Goal: Information Seeking & Learning: Learn about a topic

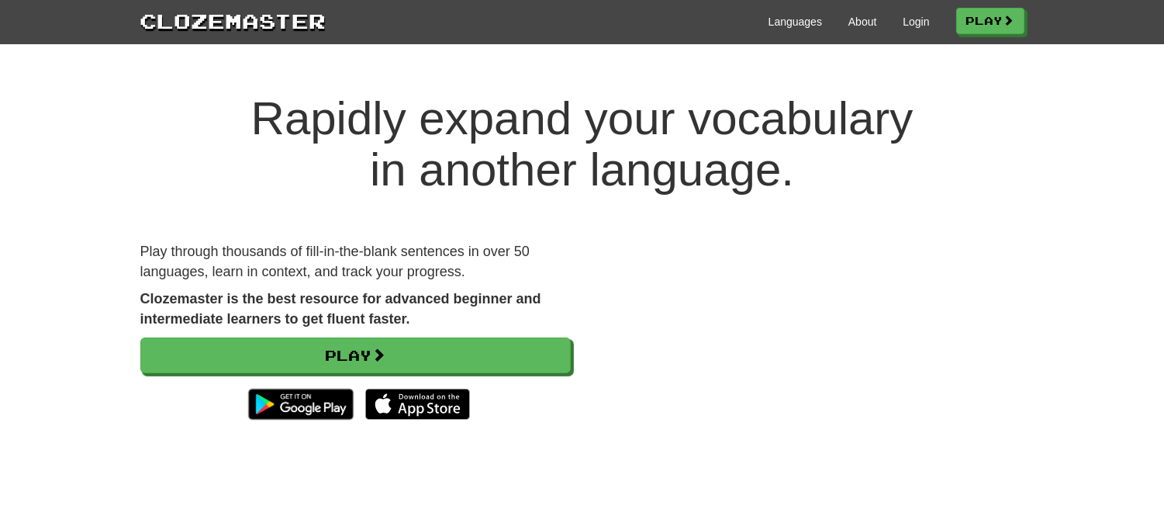
click at [1003, 92] on div "Rapidly expand your vocabulary in another language. Play through thousands of f…" at bounding box center [582, 301] width 1164 height 479
click at [905, 14] on link "Login" at bounding box center [916, 22] width 26 height 16
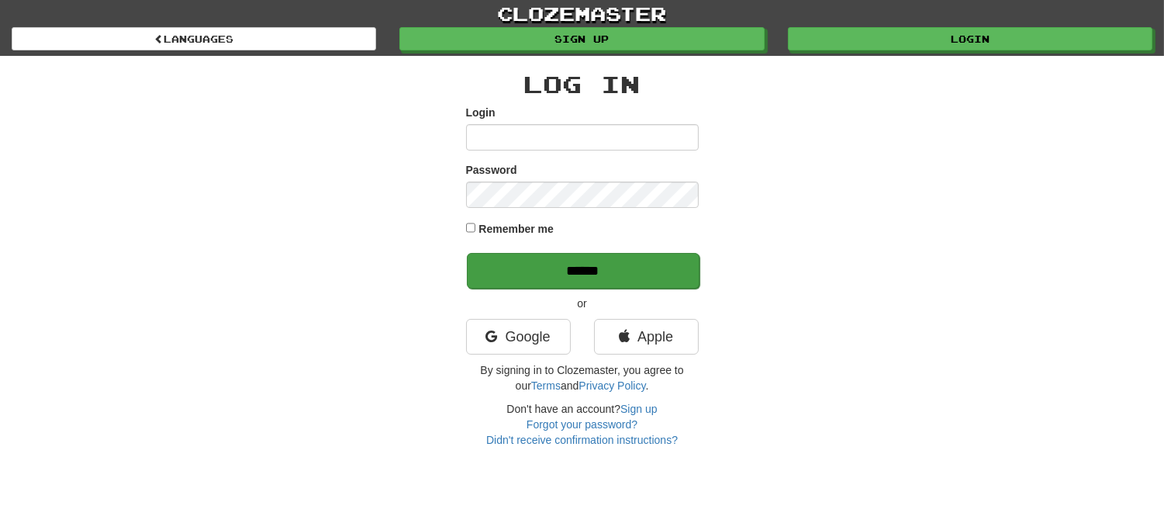
type input "**********"
click at [517, 271] on input "******" at bounding box center [583, 271] width 233 height 36
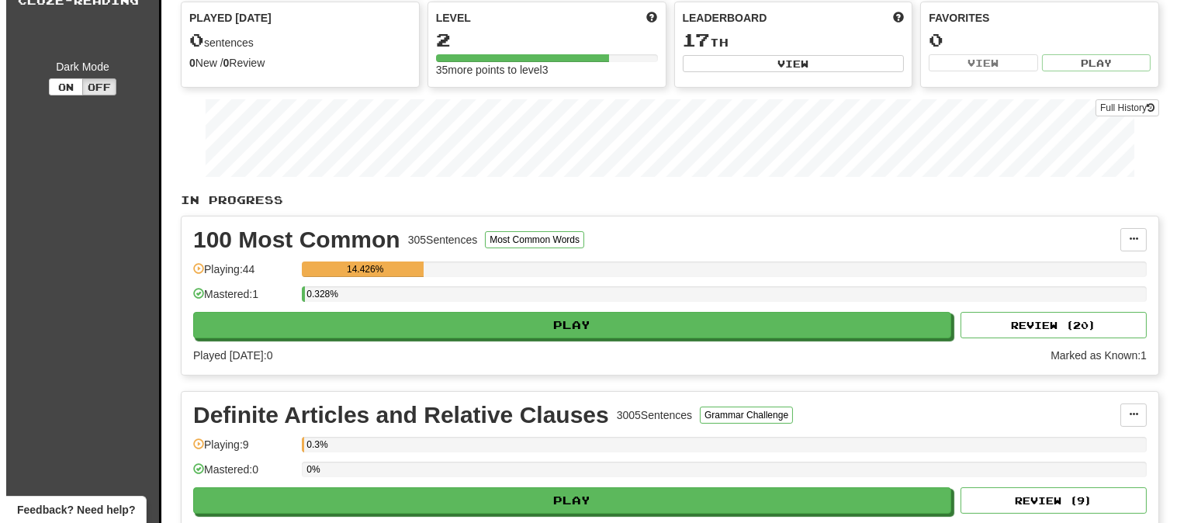
scroll to position [172, 0]
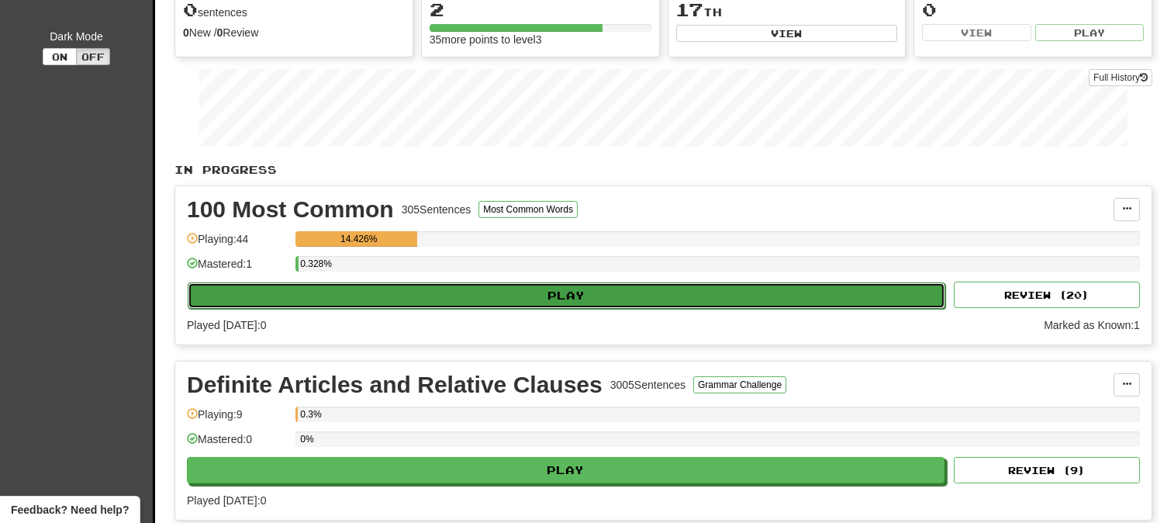
click at [415, 292] on button "Play" at bounding box center [567, 295] width 758 height 26
select select "**"
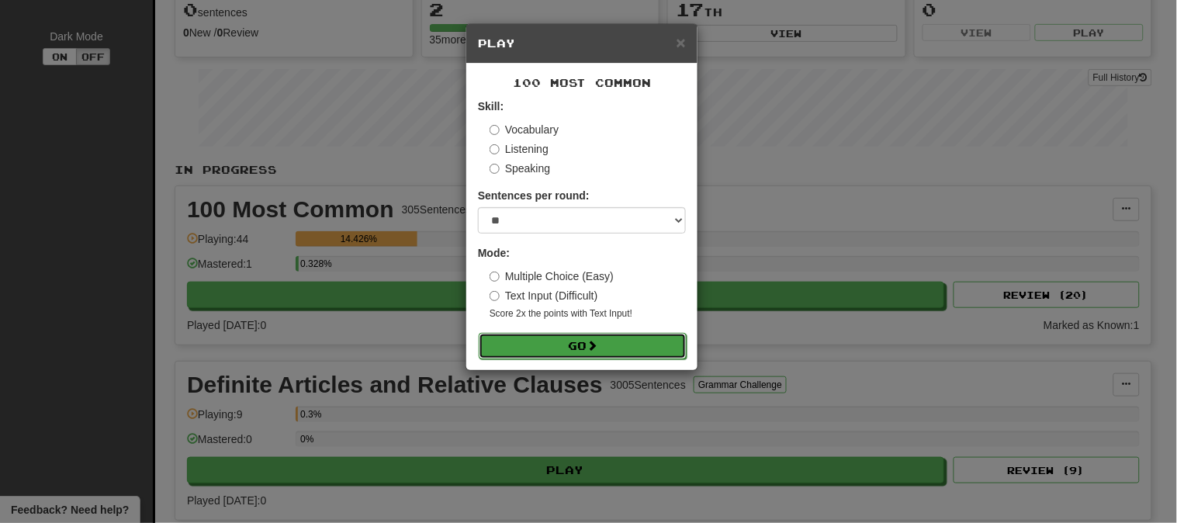
click at [564, 347] on button "Go" at bounding box center [583, 346] width 208 height 26
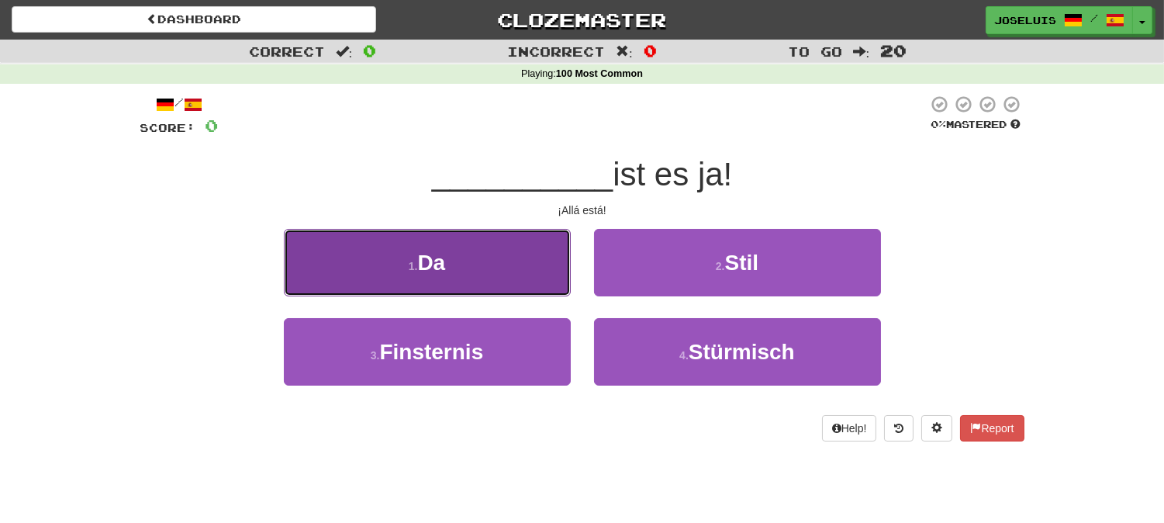
click at [429, 280] on button "1 . Da" at bounding box center [427, 262] width 287 height 67
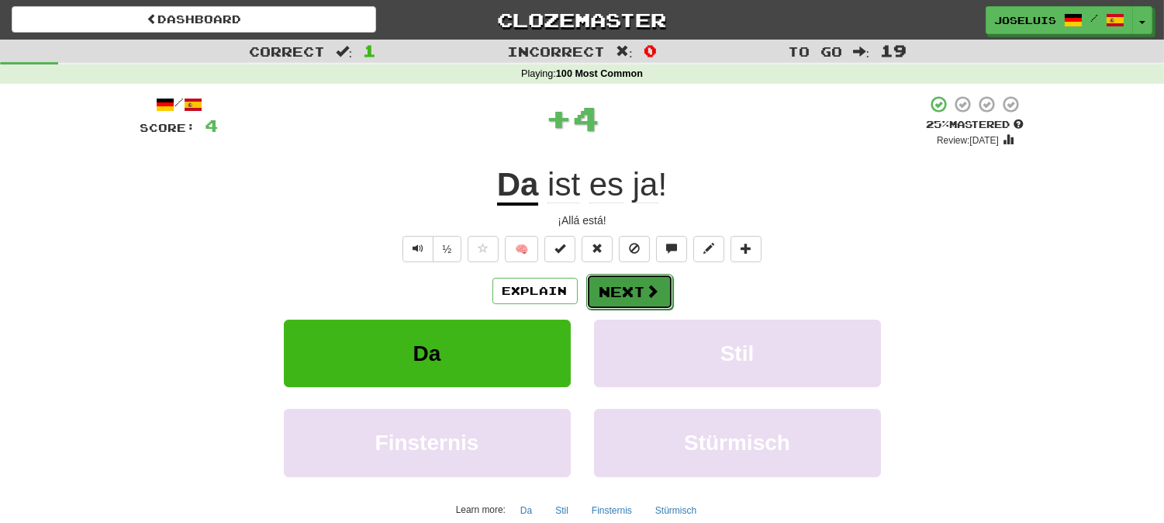
click at [614, 289] on button "Next" at bounding box center [629, 292] width 87 height 36
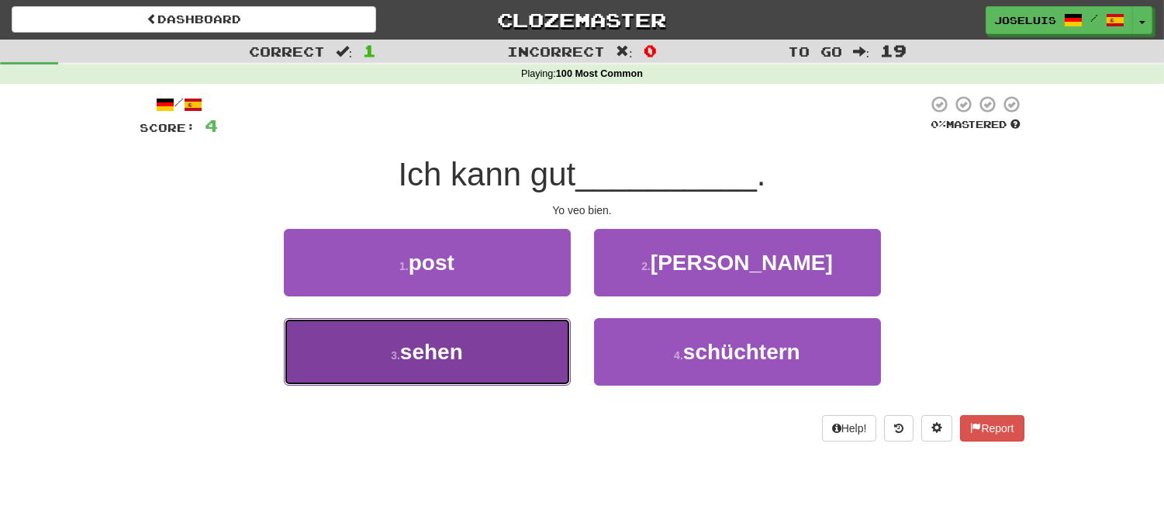
click at [486, 358] on button "3 . sehen" at bounding box center [427, 351] width 287 height 67
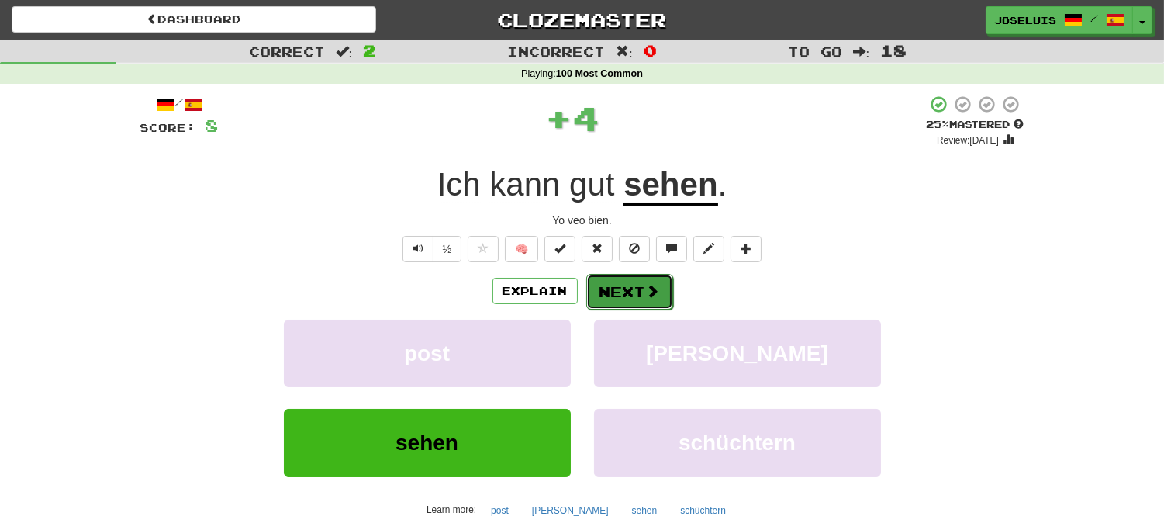
click at [613, 282] on button "Next" at bounding box center [629, 292] width 87 height 36
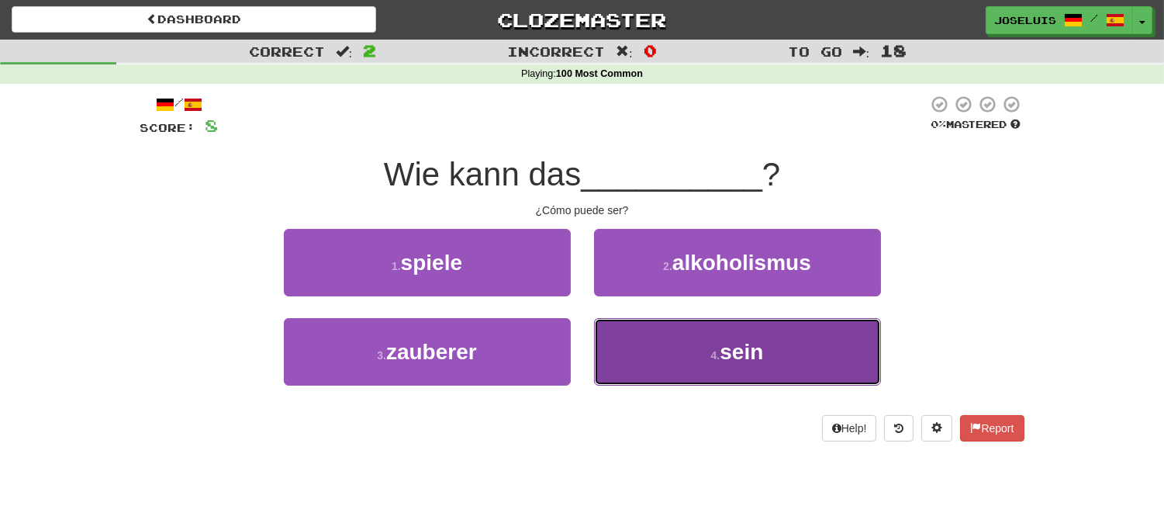
click at [680, 337] on button "4 . sein" at bounding box center [737, 351] width 287 height 67
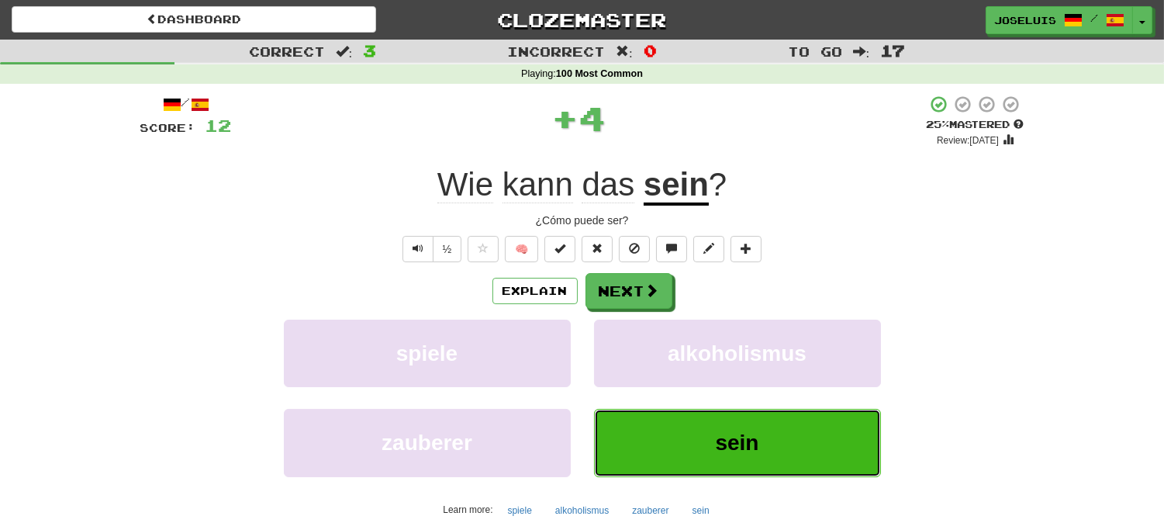
click at [662, 429] on button "sein" at bounding box center [737, 442] width 287 height 67
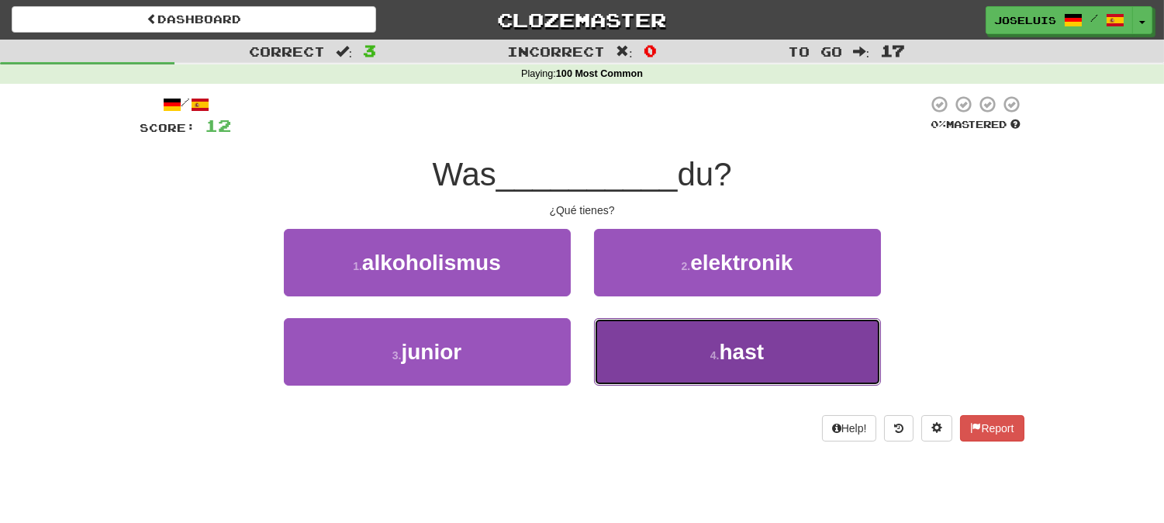
click at [693, 374] on button "4 . hast" at bounding box center [737, 351] width 287 height 67
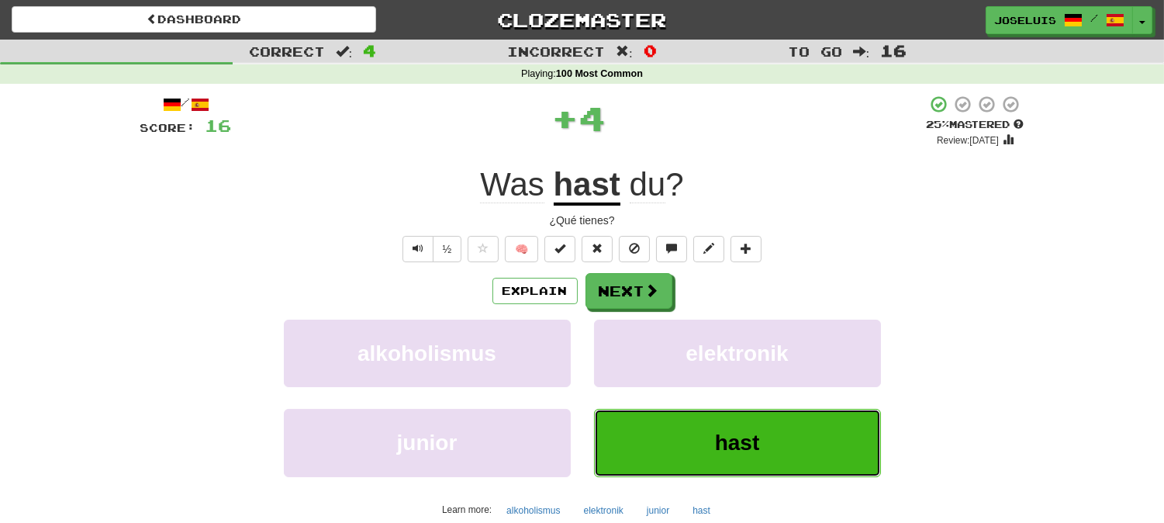
click at [670, 444] on button "hast" at bounding box center [737, 442] width 287 height 67
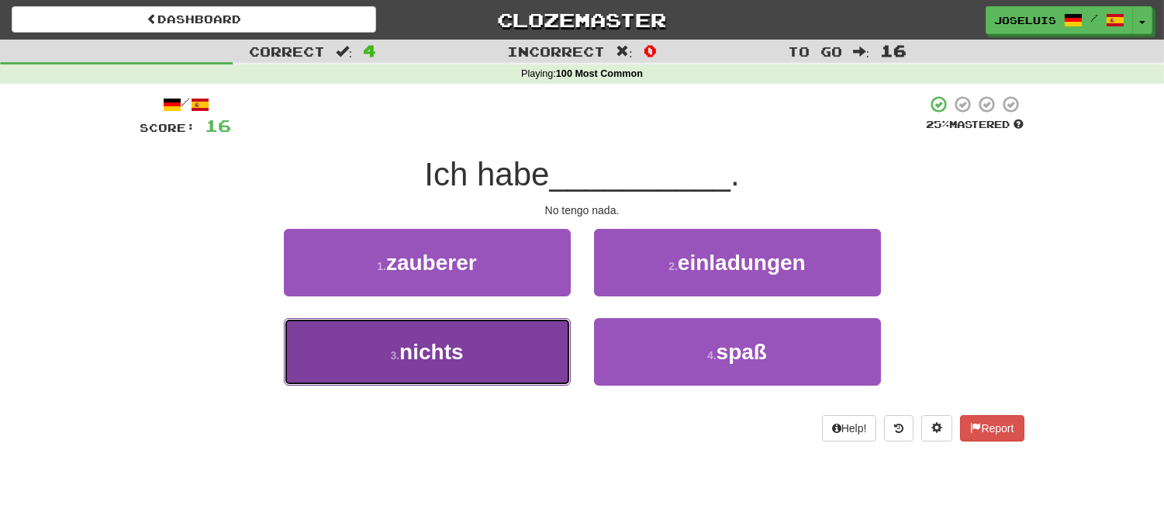
click at [479, 375] on button "3 . nichts" at bounding box center [427, 351] width 287 height 67
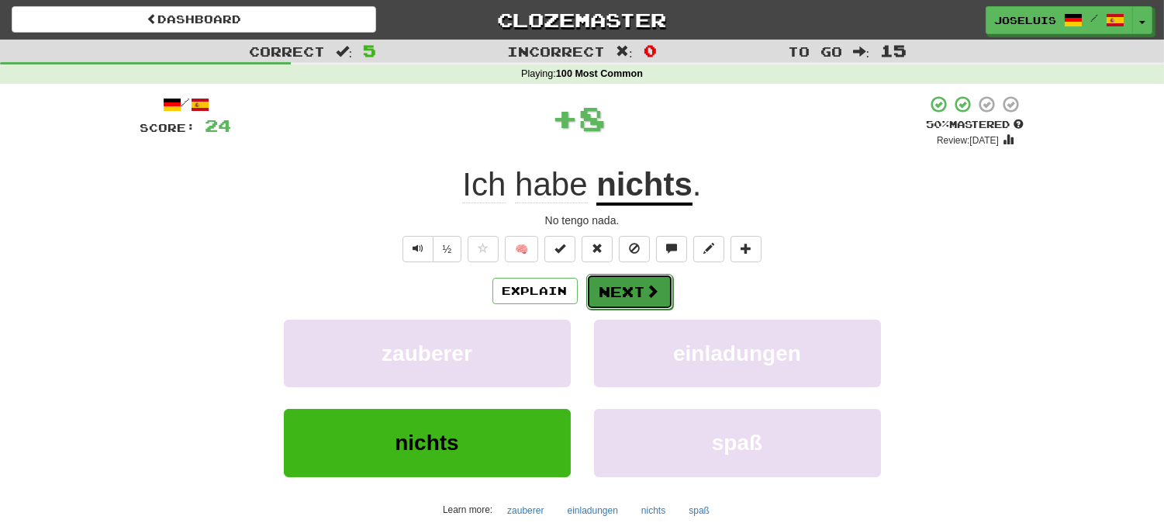
click at [620, 297] on button "Next" at bounding box center [629, 292] width 87 height 36
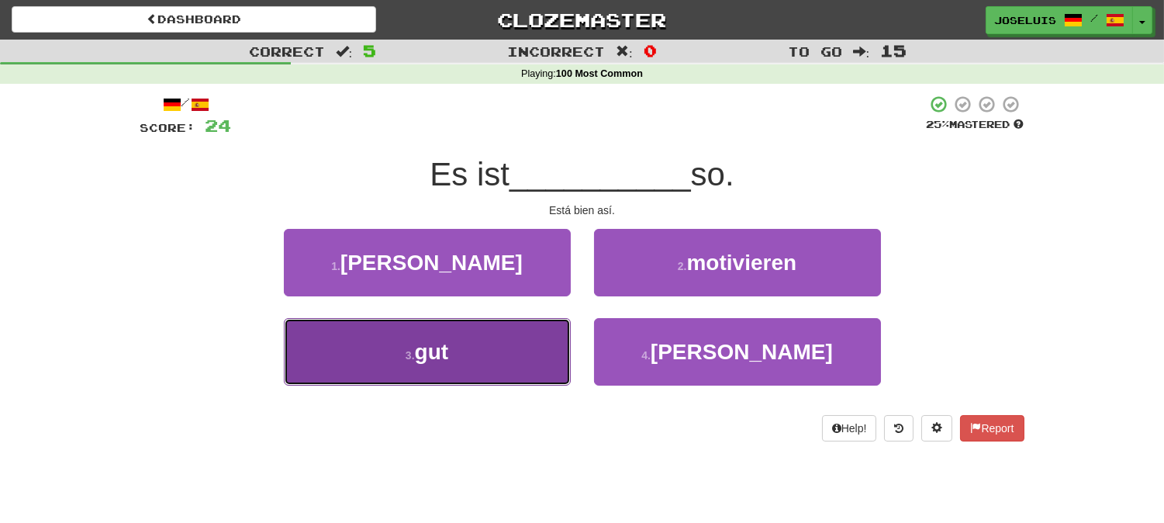
click at [500, 367] on button "3 . gut" at bounding box center [427, 351] width 287 height 67
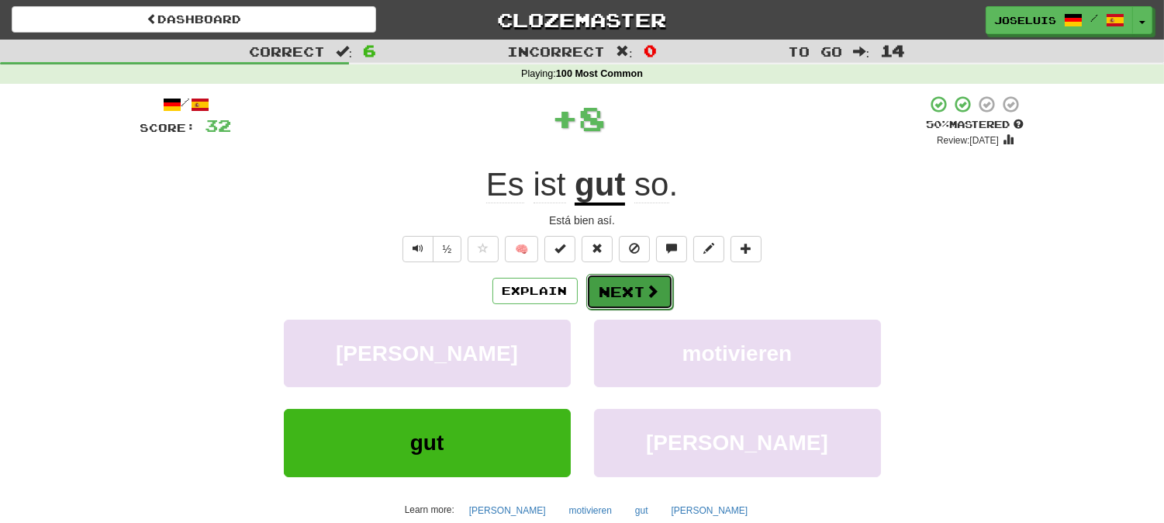
click at [607, 291] on button "Next" at bounding box center [629, 292] width 87 height 36
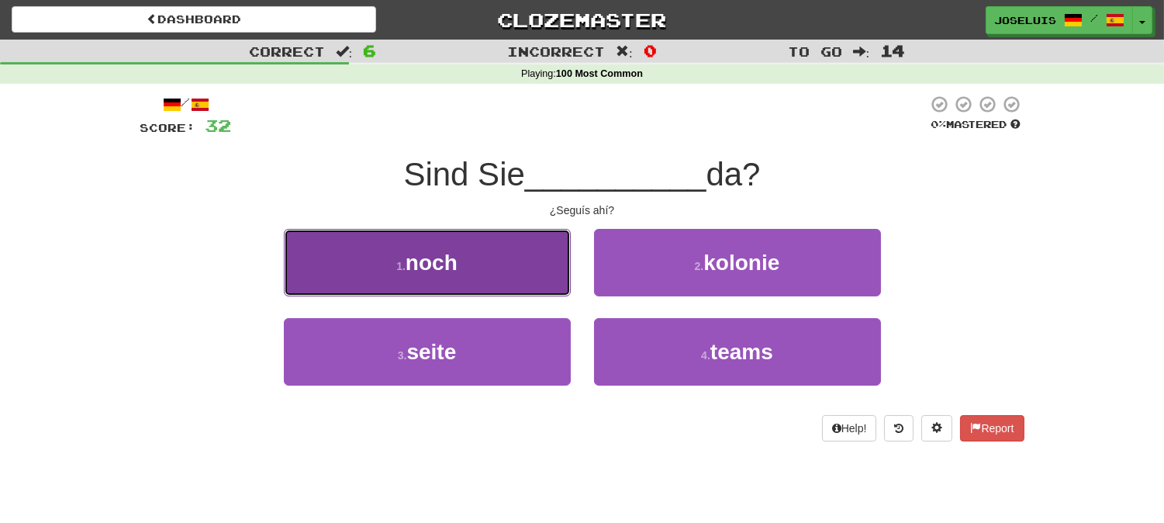
click at [452, 268] on span "noch" at bounding box center [432, 263] width 52 height 24
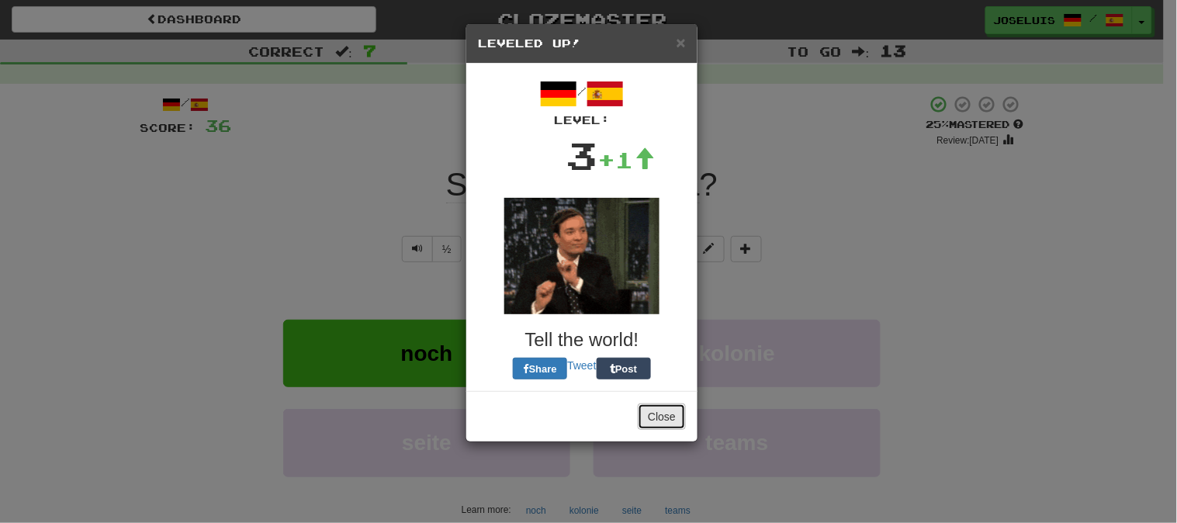
click at [655, 416] on button "Close" at bounding box center [662, 416] width 48 height 26
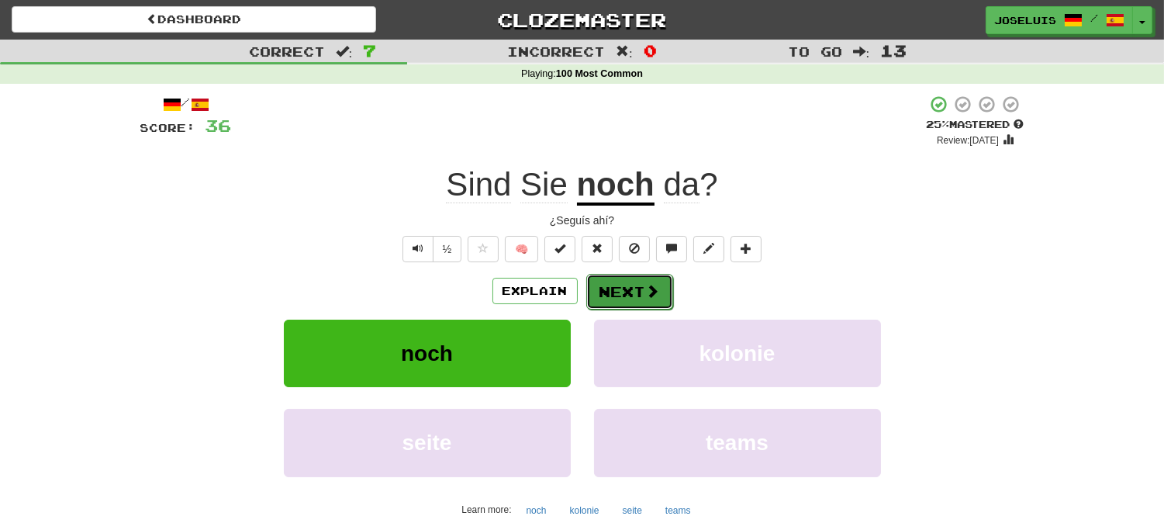
click at [622, 284] on button "Next" at bounding box center [629, 292] width 87 height 36
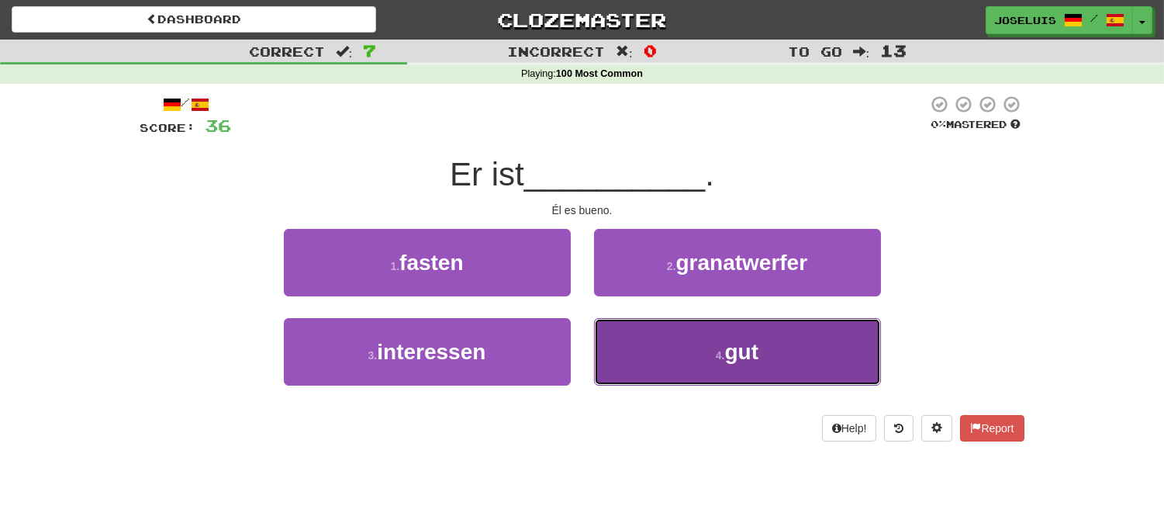
click at [641, 359] on button "4 . gut" at bounding box center [737, 351] width 287 height 67
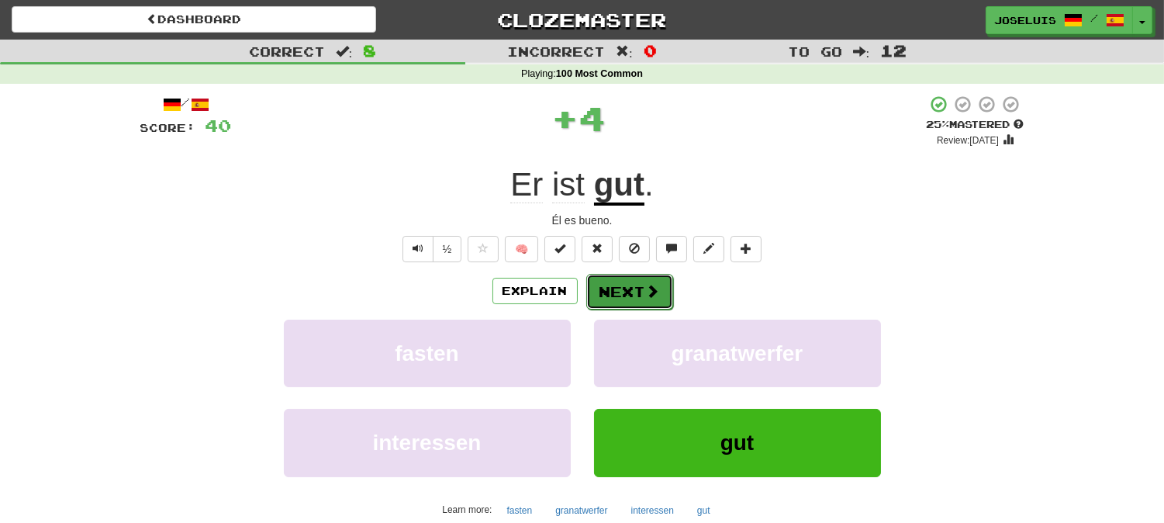
click at [618, 291] on button "Next" at bounding box center [629, 292] width 87 height 36
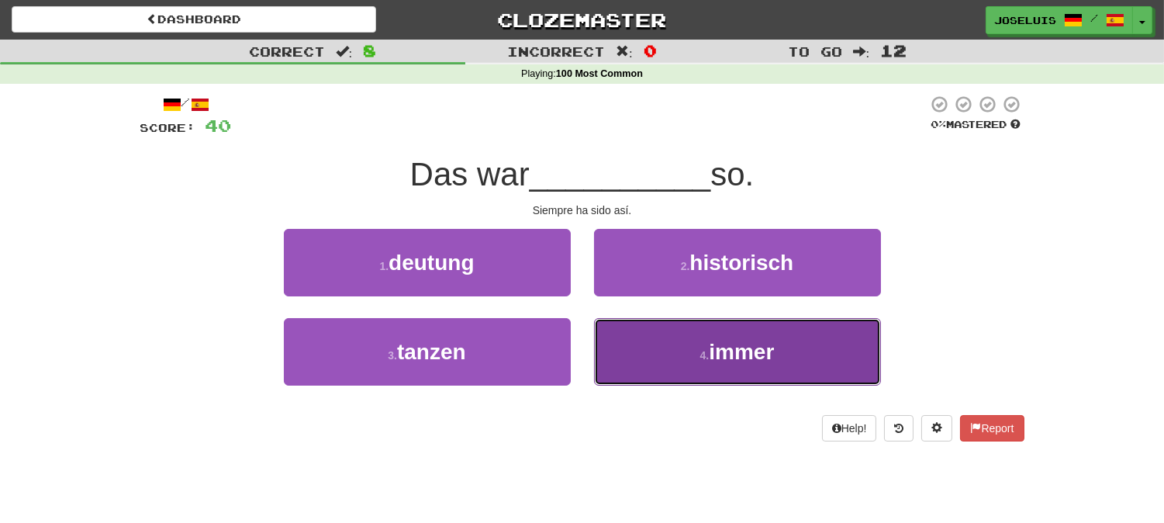
click at [628, 367] on button "4 . immer" at bounding box center [737, 351] width 287 height 67
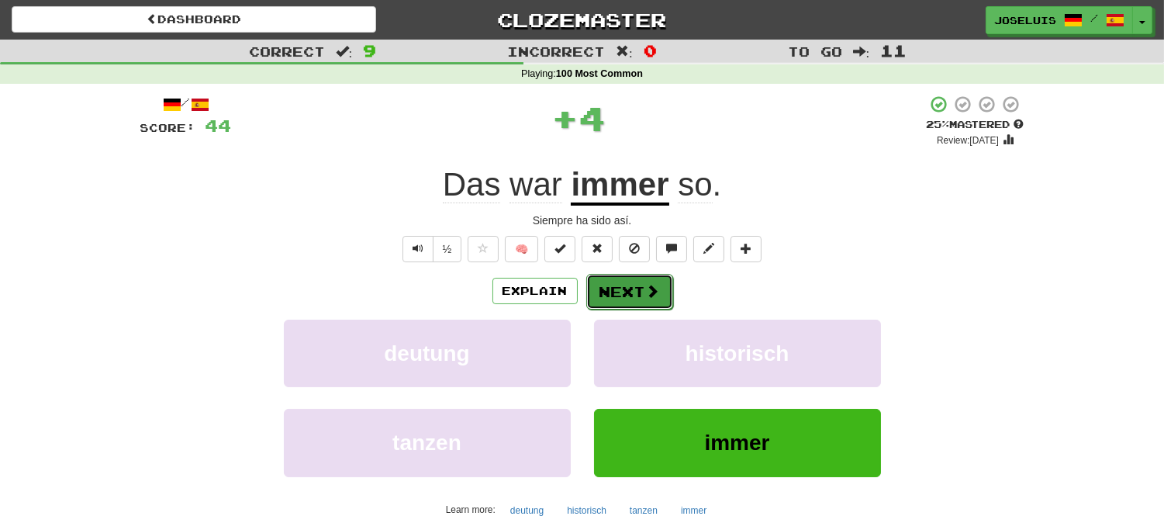
click at [626, 287] on button "Next" at bounding box center [629, 292] width 87 height 36
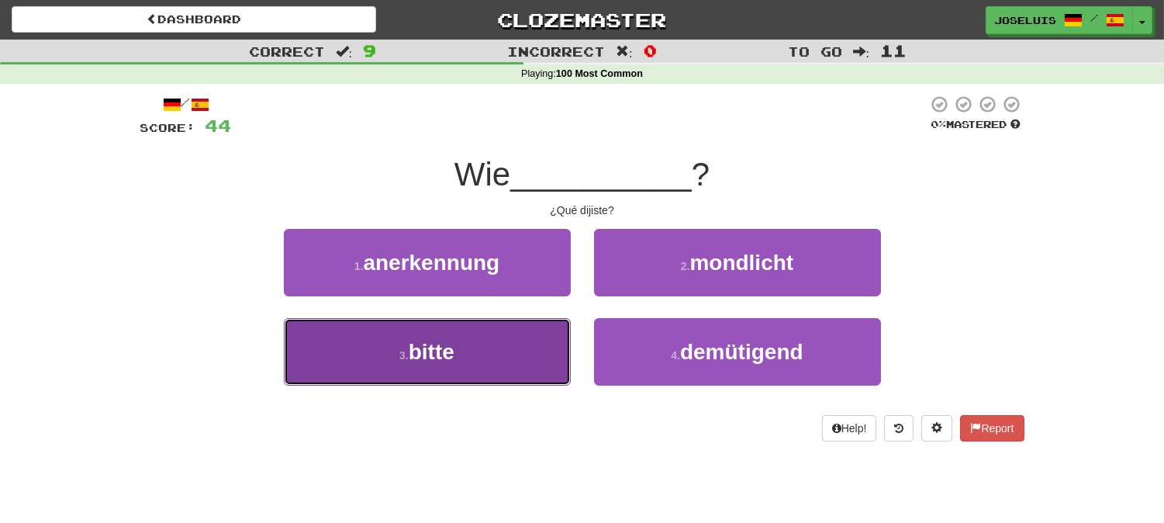
click at [516, 362] on button "3 . bitte" at bounding box center [427, 351] width 287 height 67
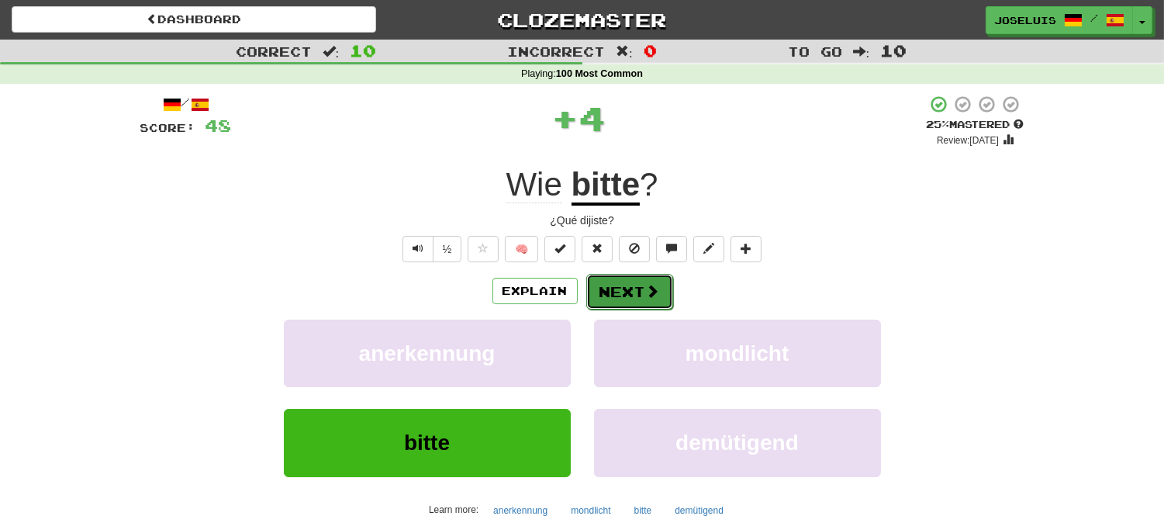
click at [624, 289] on button "Next" at bounding box center [629, 292] width 87 height 36
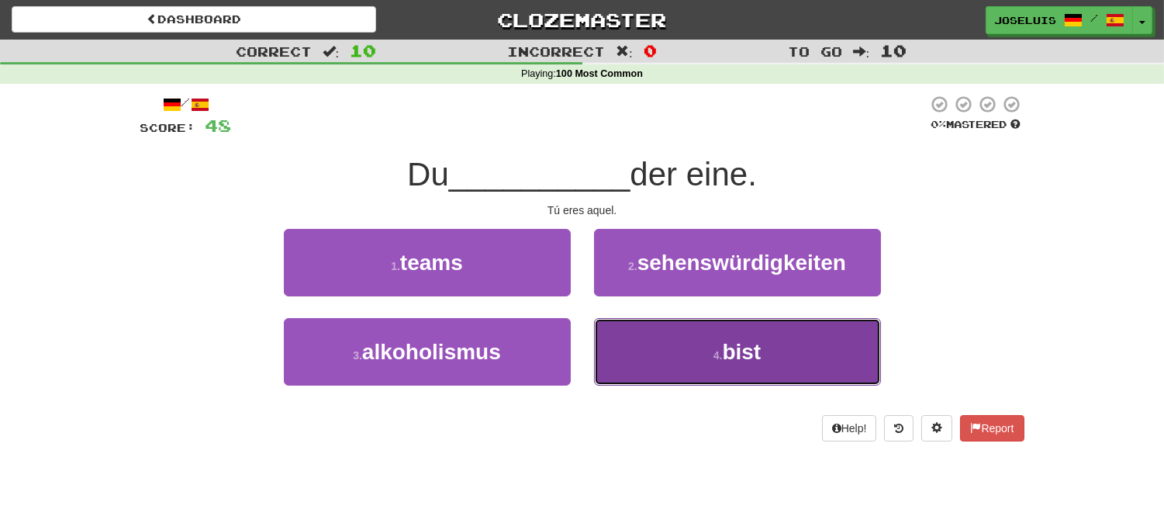
click at [743, 352] on span "bist" at bounding box center [741, 352] width 39 height 24
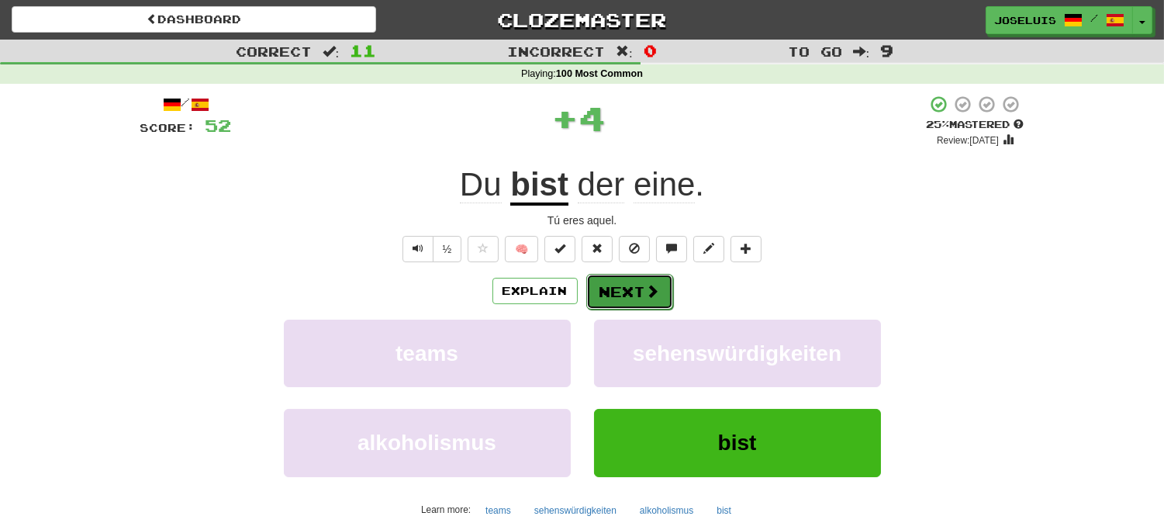
click at [633, 292] on button "Next" at bounding box center [629, 292] width 87 height 36
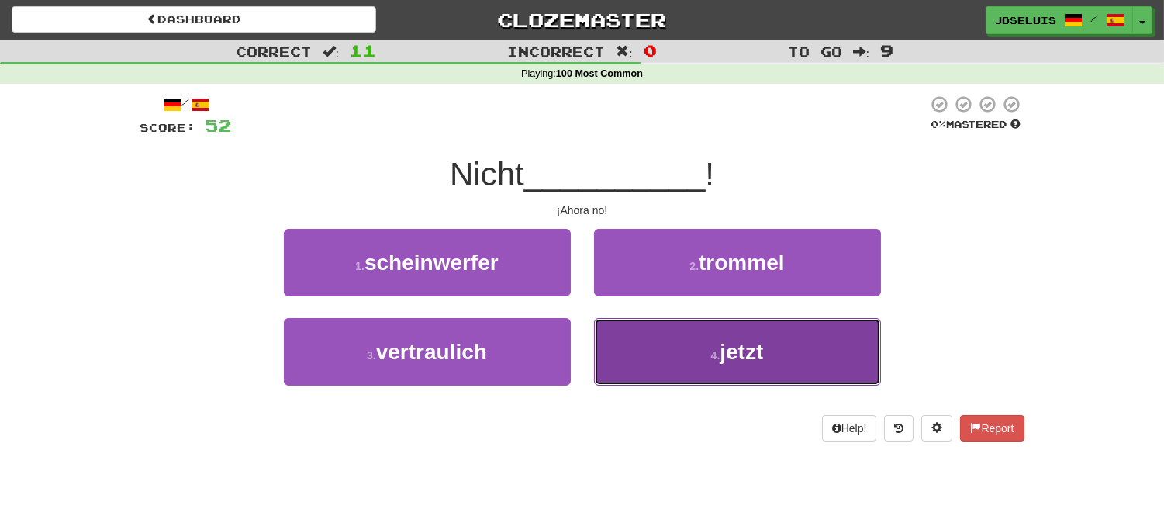
click at [652, 334] on button "4 . jetzt" at bounding box center [737, 351] width 287 height 67
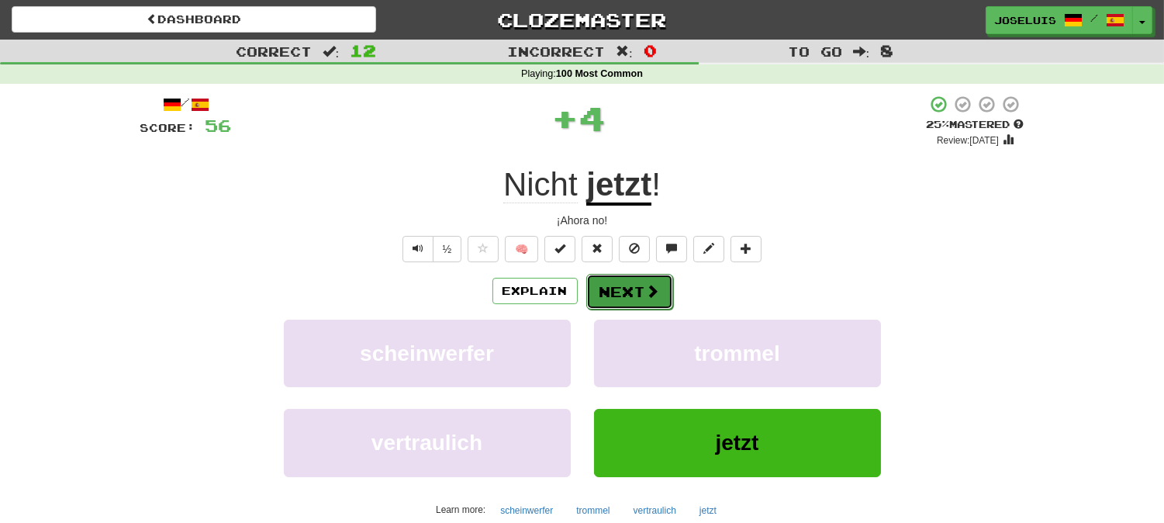
click at [622, 282] on button "Next" at bounding box center [629, 292] width 87 height 36
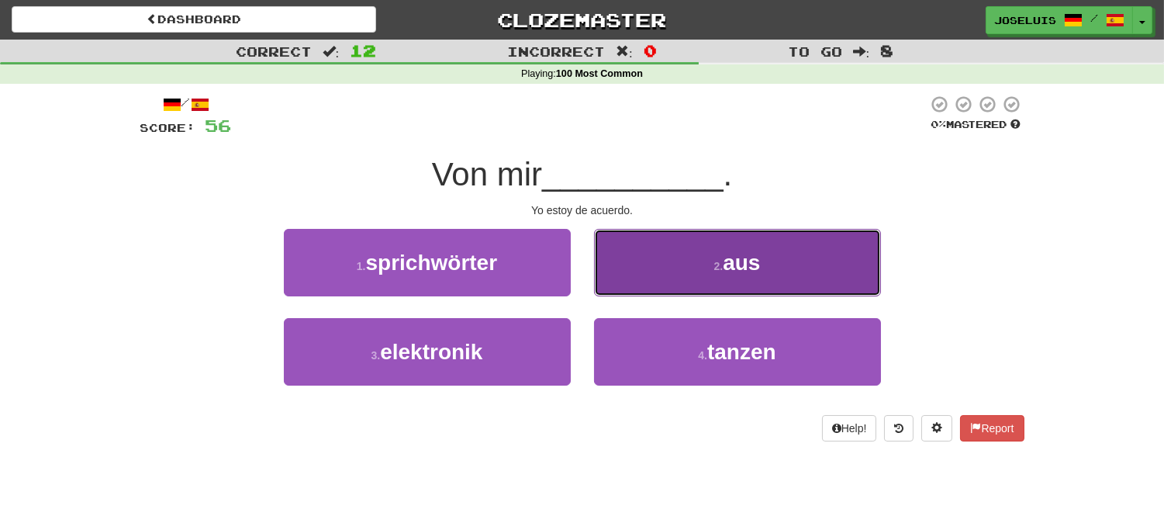
click at [645, 248] on button "2 . aus" at bounding box center [737, 262] width 287 height 67
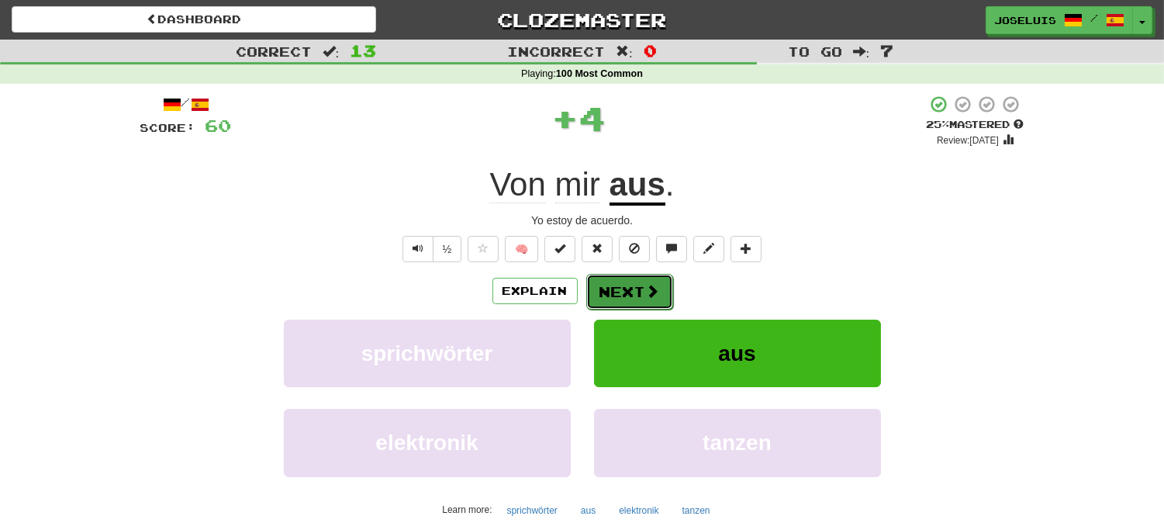
click at [622, 285] on button "Next" at bounding box center [629, 292] width 87 height 36
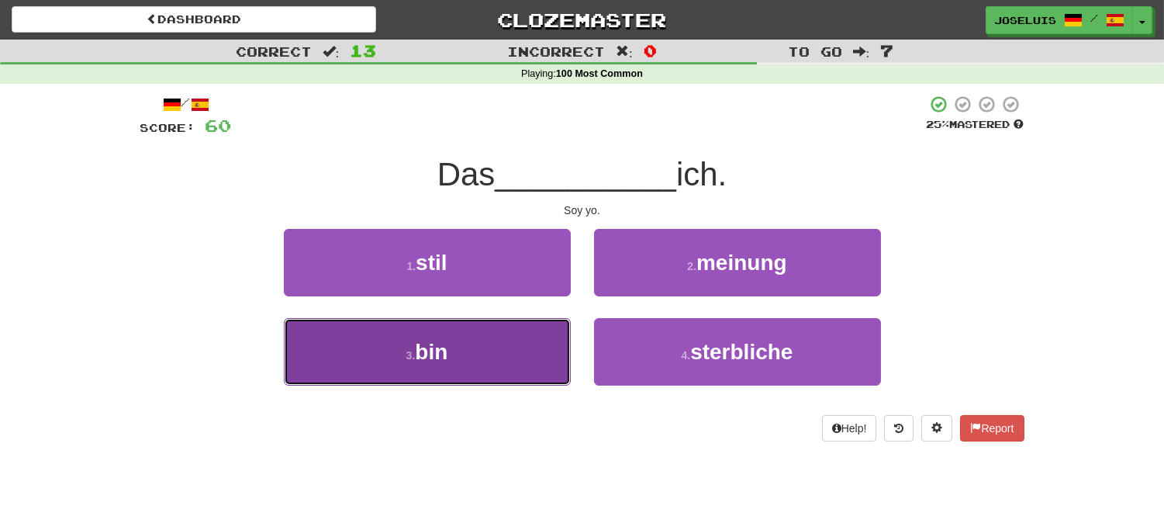
click at [501, 340] on button "3 . bin" at bounding box center [427, 351] width 287 height 67
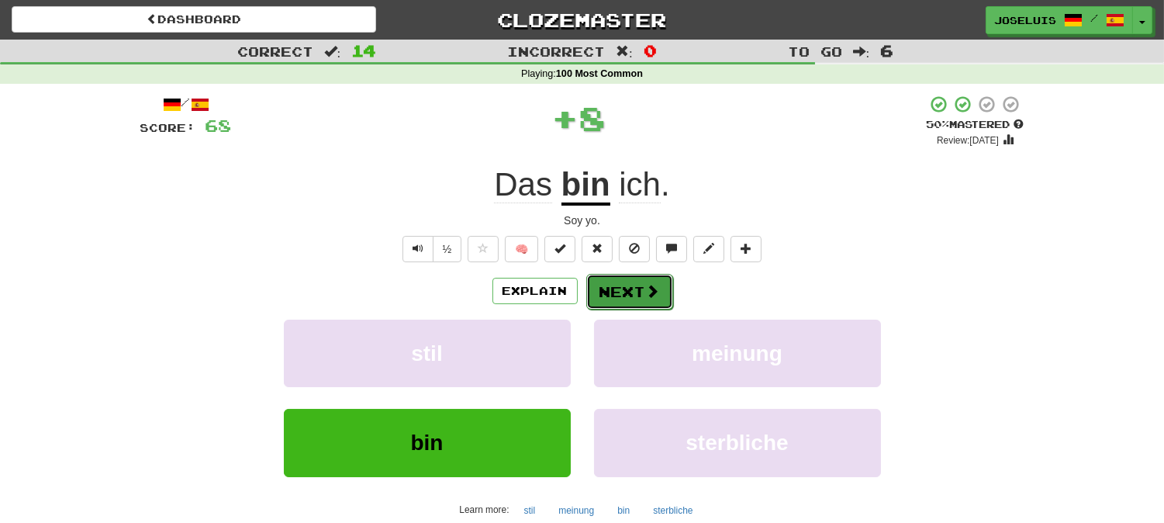
click at [634, 292] on button "Next" at bounding box center [629, 292] width 87 height 36
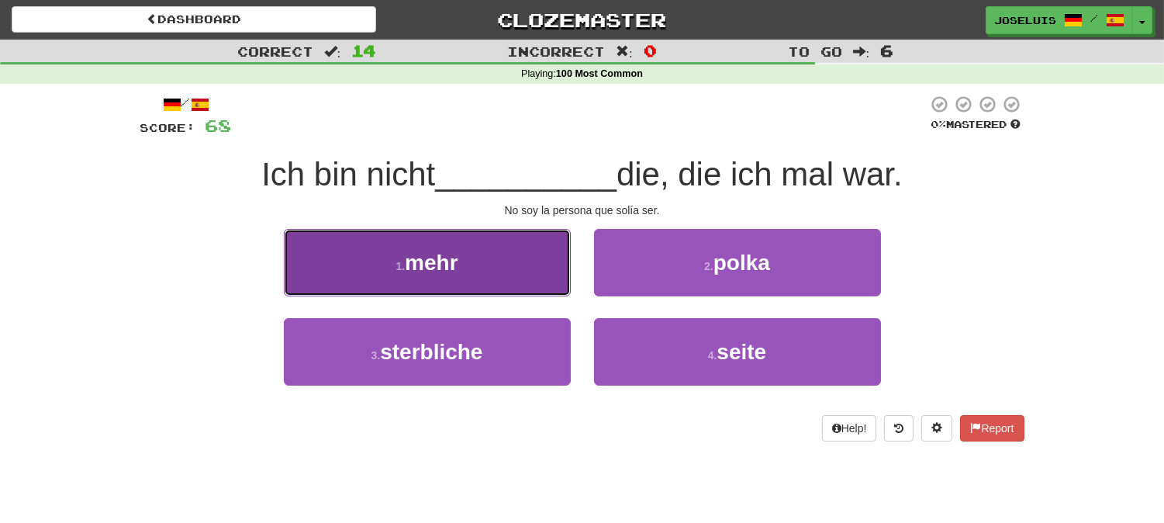
click at [517, 257] on button "1 . mehr" at bounding box center [427, 262] width 287 height 67
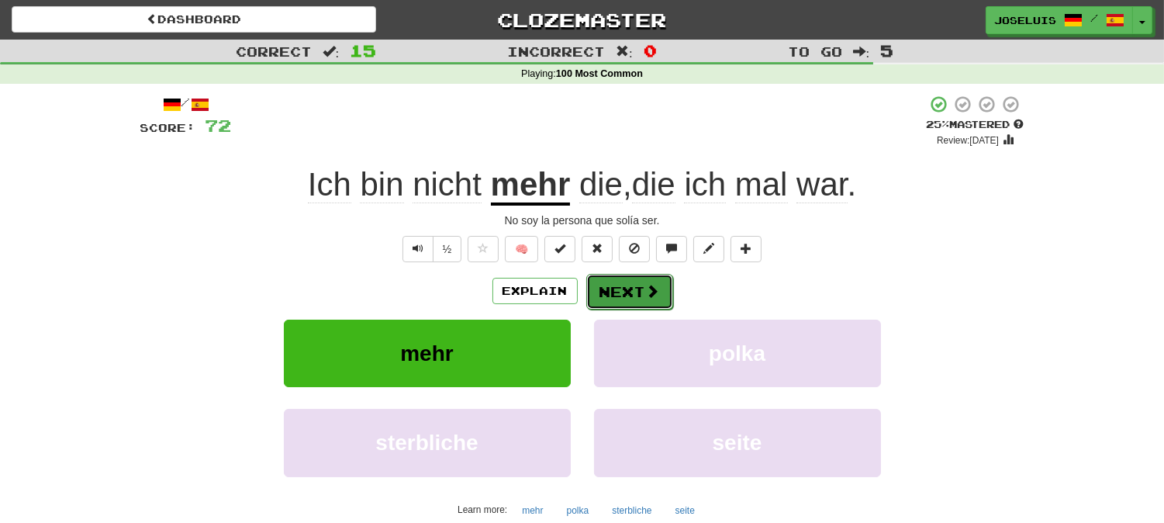
click at [632, 292] on button "Next" at bounding box center [629, 292] width 87 height 36
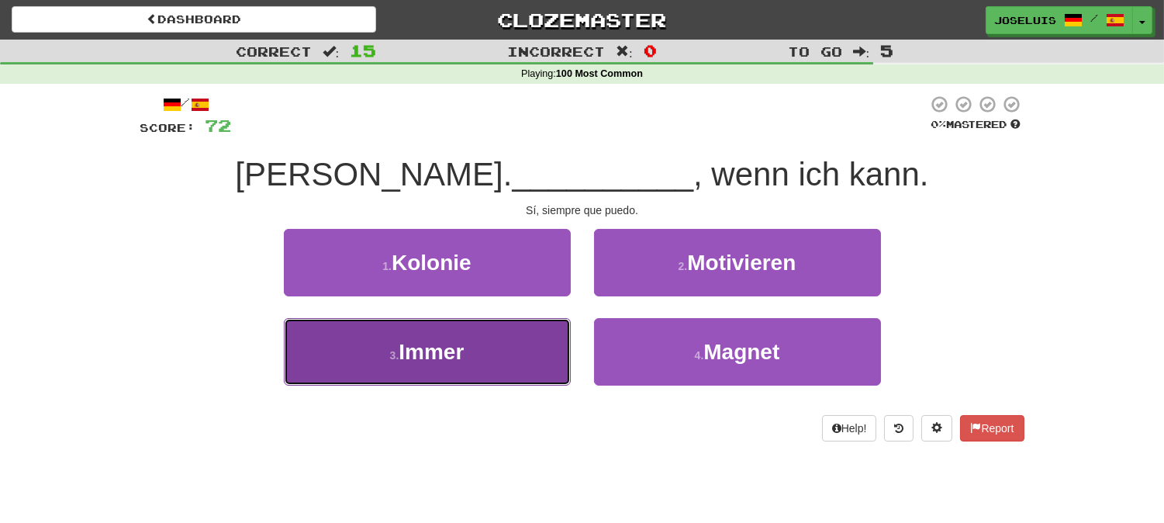
click at [522, 344] on button "3 . Immer" at bounding box center [427, 351] width 287 height 67
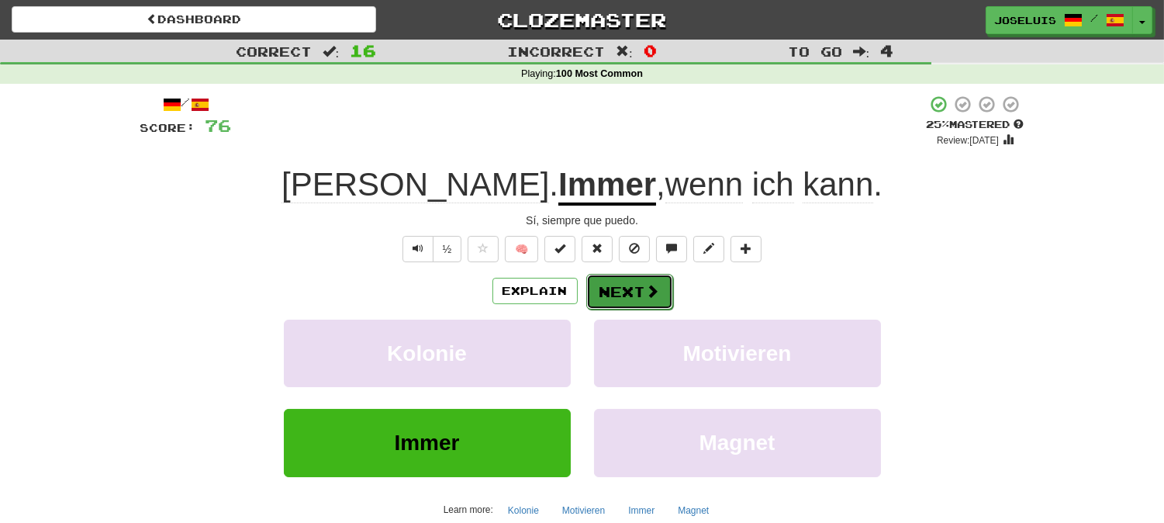
click at [627, 296] on button "Next" at bounding box center [629, 292] width 87 height 36
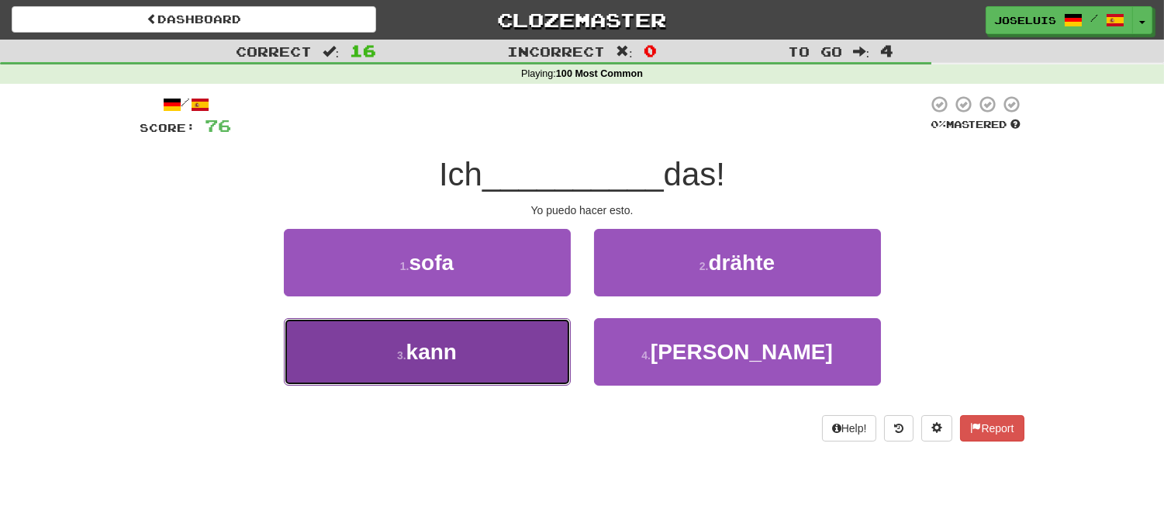
click at [475, 344] on button "3 . kann" at bounding box center [427, 351] width 287 height 67
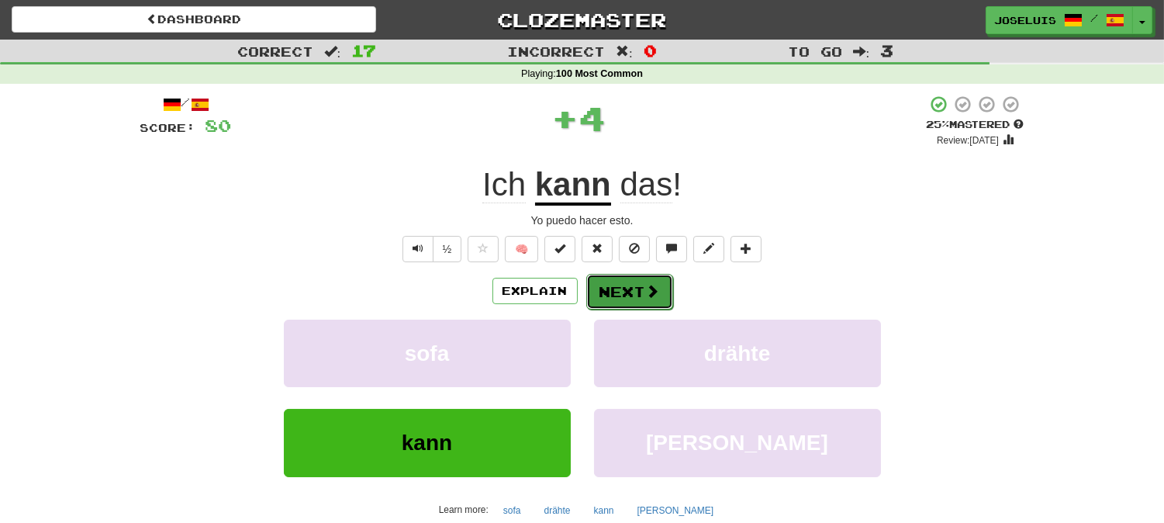
click at [610, 298] on button "Next" at bounding box center [629, 292] width 87 height 36
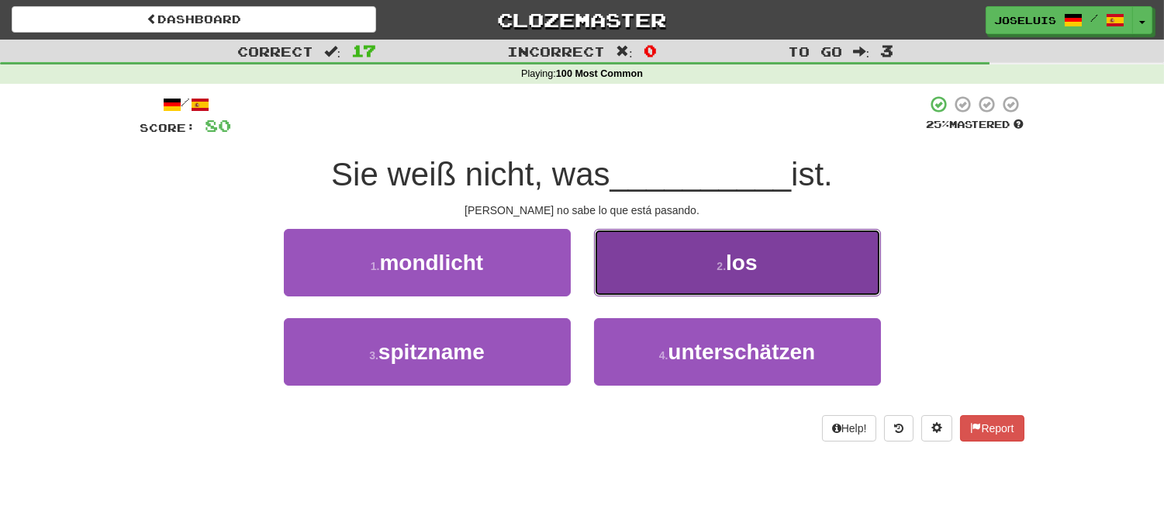
click at [665, 281] on button "2 . los" at bounding box center [737, 262] width 287 height 67
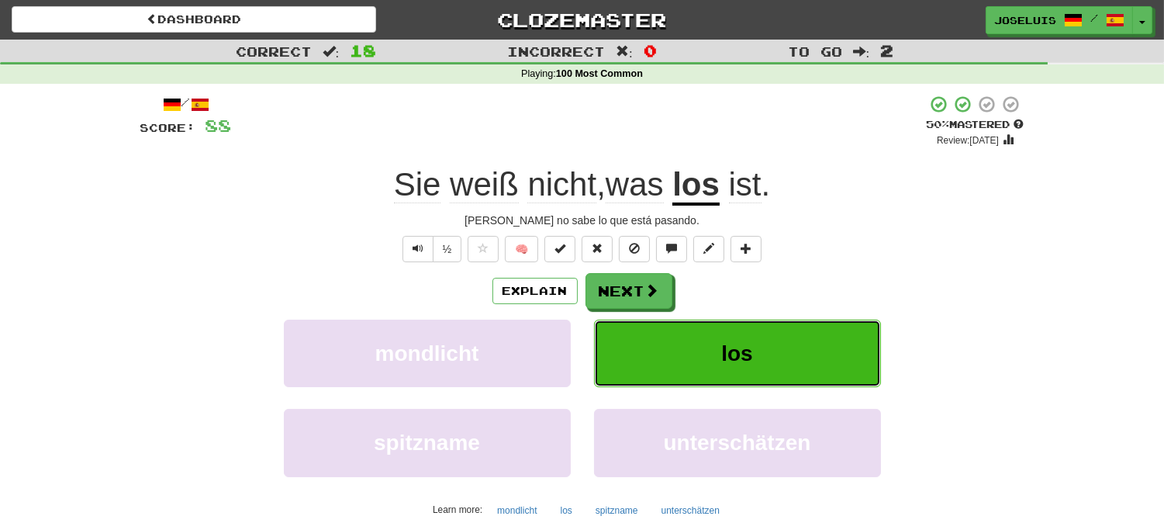
click at [652, 354] on button "los" at bounding box center [737, 353] width 287 height 67
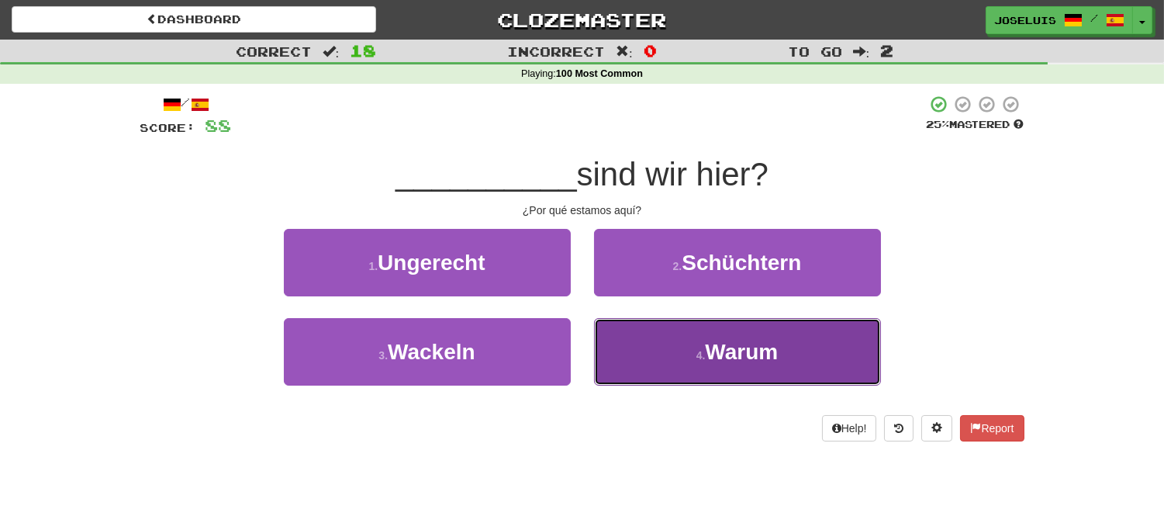
click at [652, 351] on button "4 . Warum" at bounding box center [737, 351] width 287 height 67
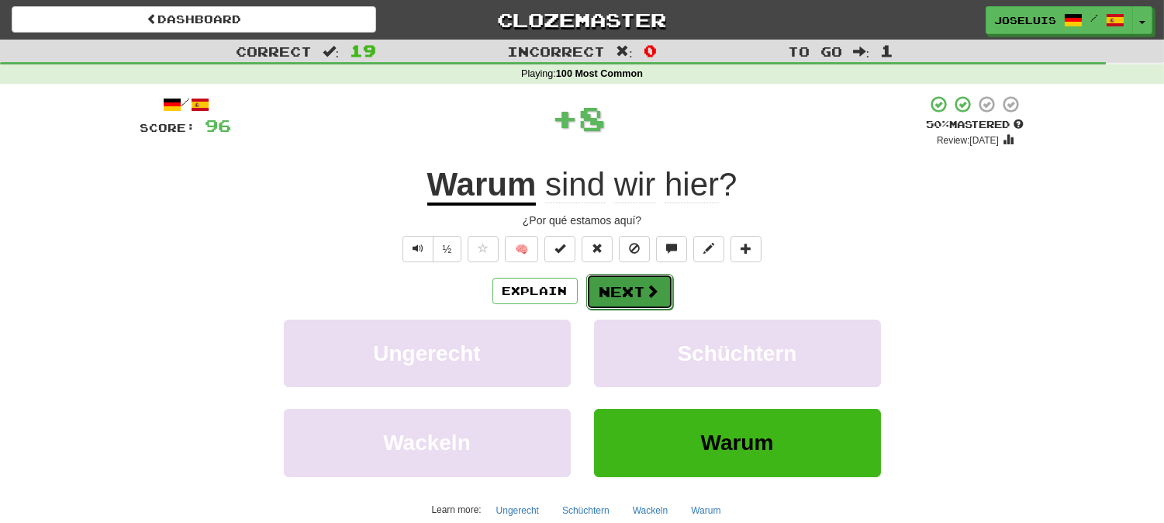
click at [630, 289] on button "Next" at bounding box center [629, 292] width 87 height 36
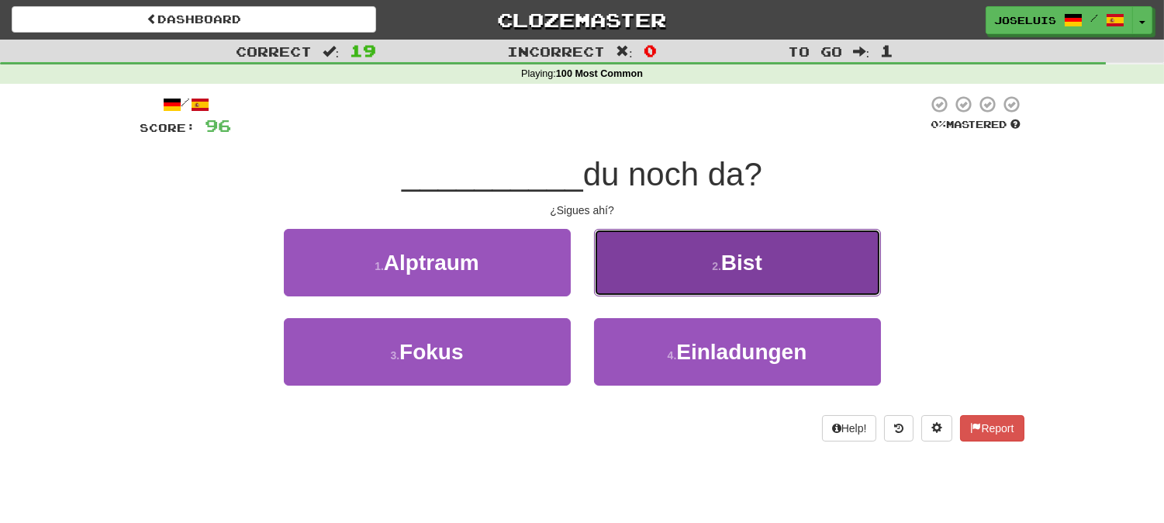
click at [664, 267] on button "2 . Bist" at bounding box center [737, 262] width 287 height 67
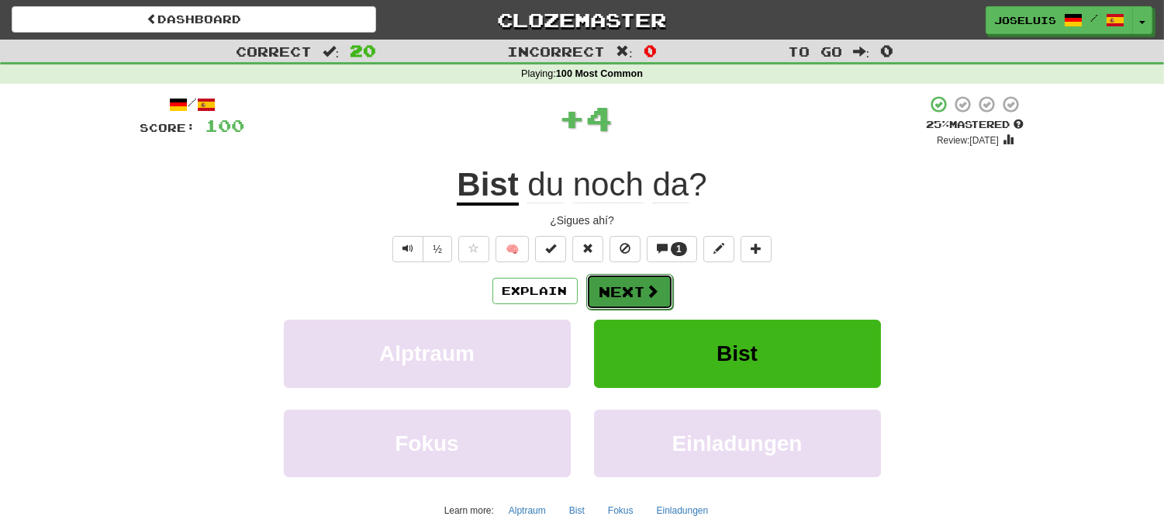
click at [638, 290] on button "Next" at bounding box center [629, 292] width 87 height 36
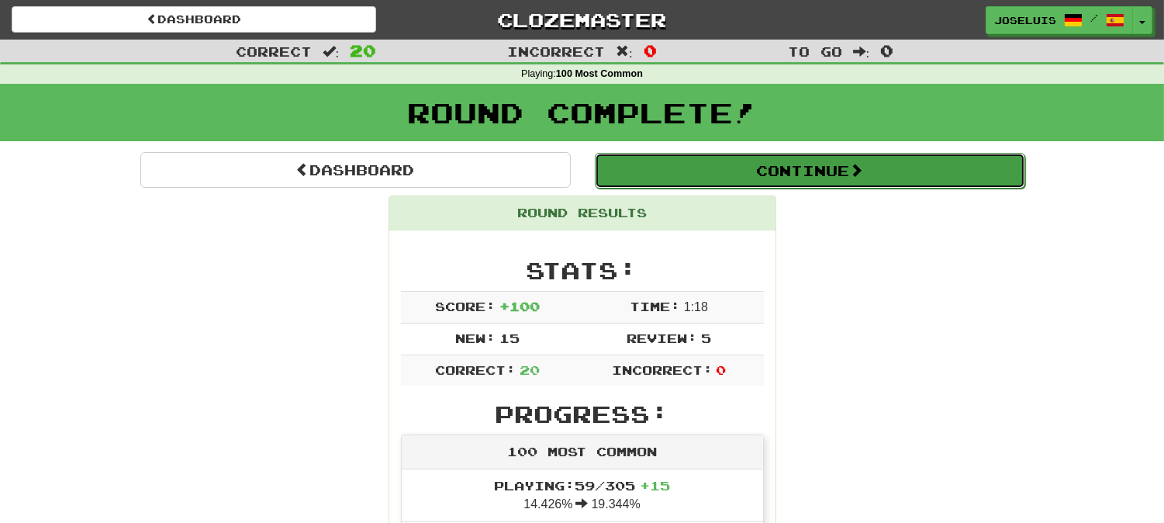
click at [727, 182] on button "Continue" at bounding box center [810, 171] width 430 height 36
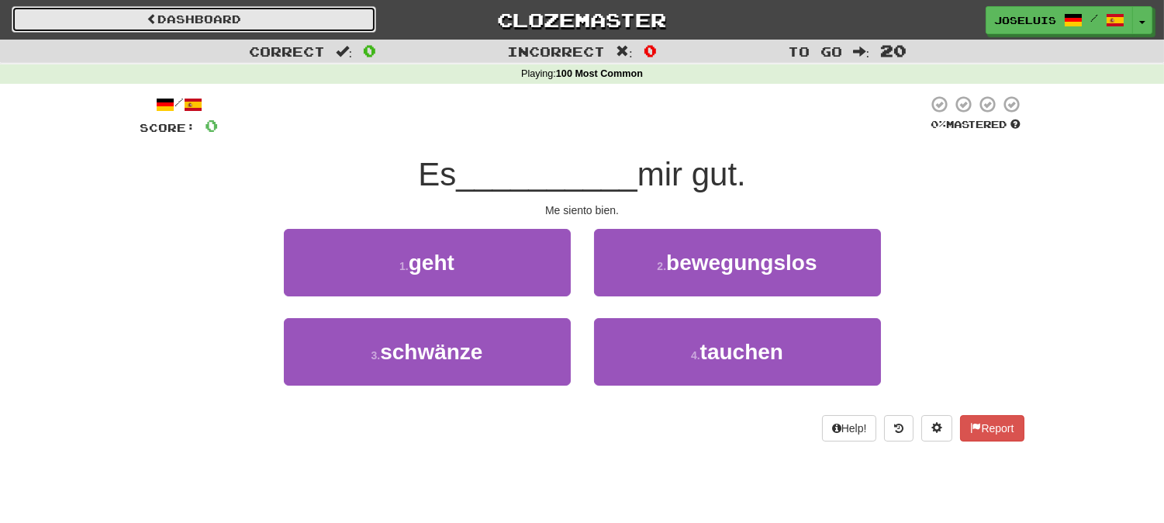
click at [236, 16] on link "Dashboard" at bounding box center [194, 19] width 365 height 26
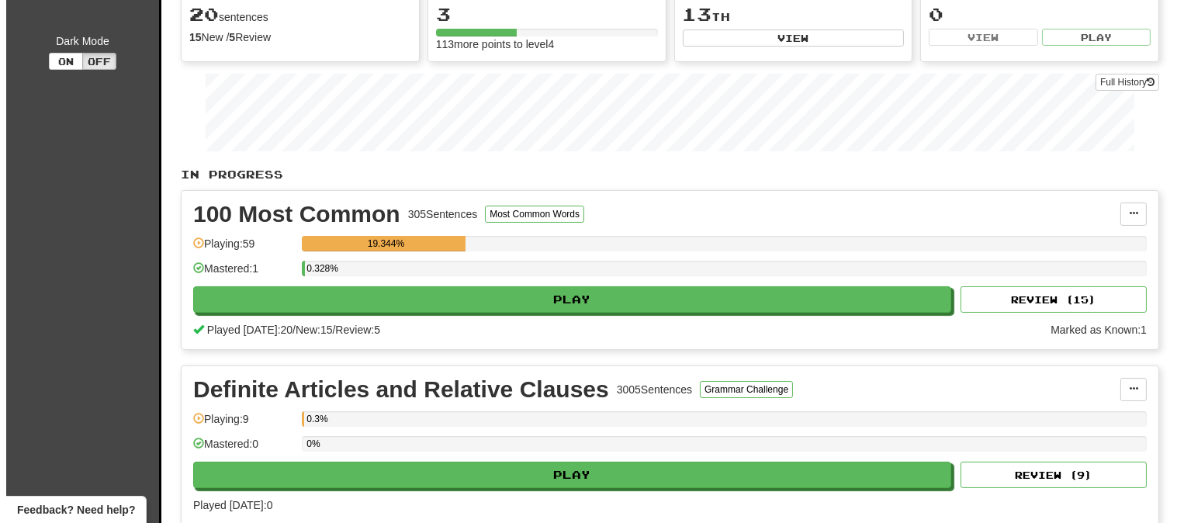
scroll to position [258, 0]
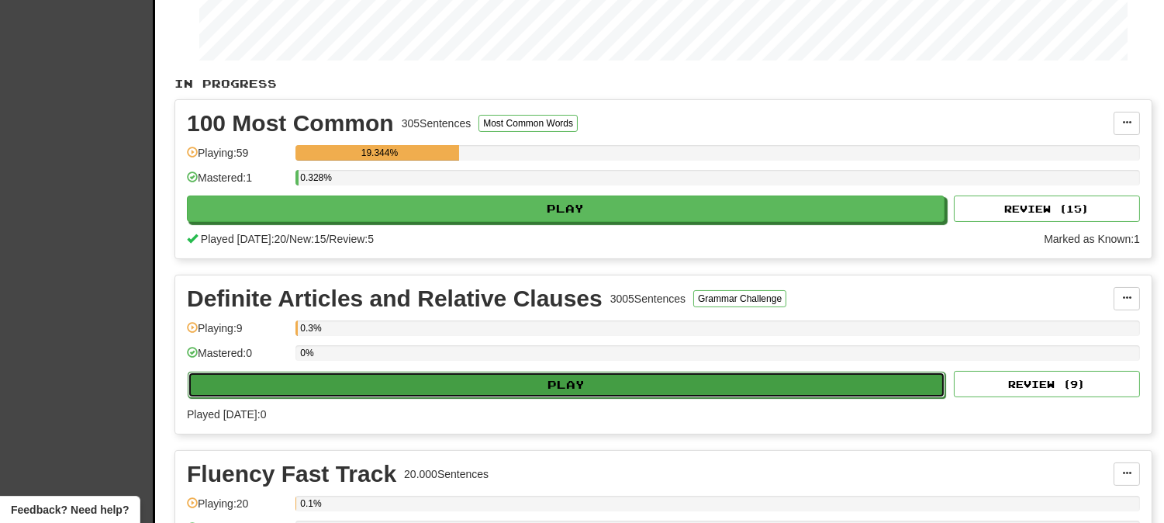
click at [338, 382] on button "Play" at bounding box center [567, 385] width 758 height 26
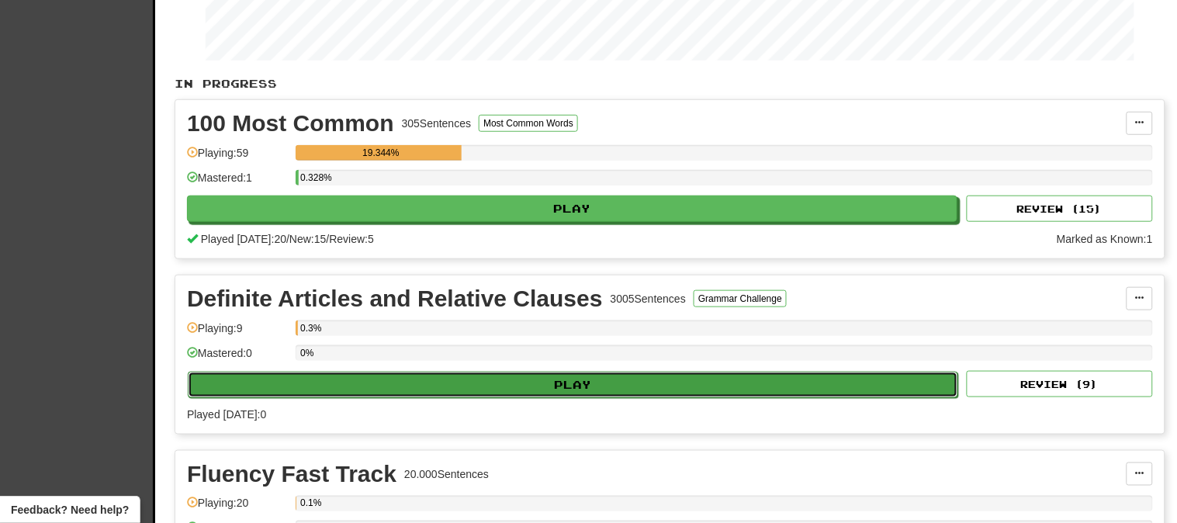
select select "**"
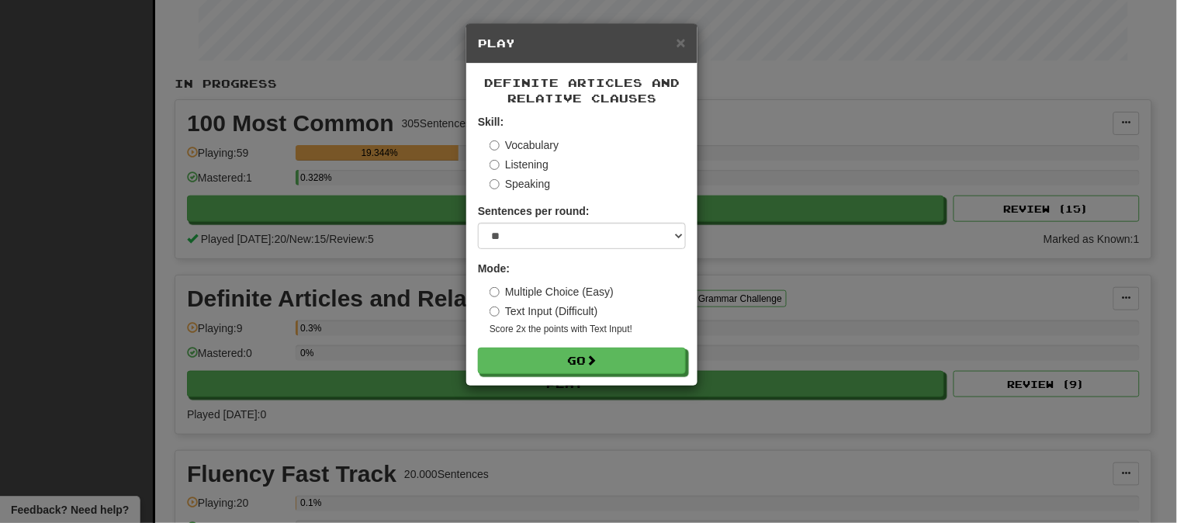
click at [498, 172] on label "Listening" at bounding box center [518, 165] width 59 height 16
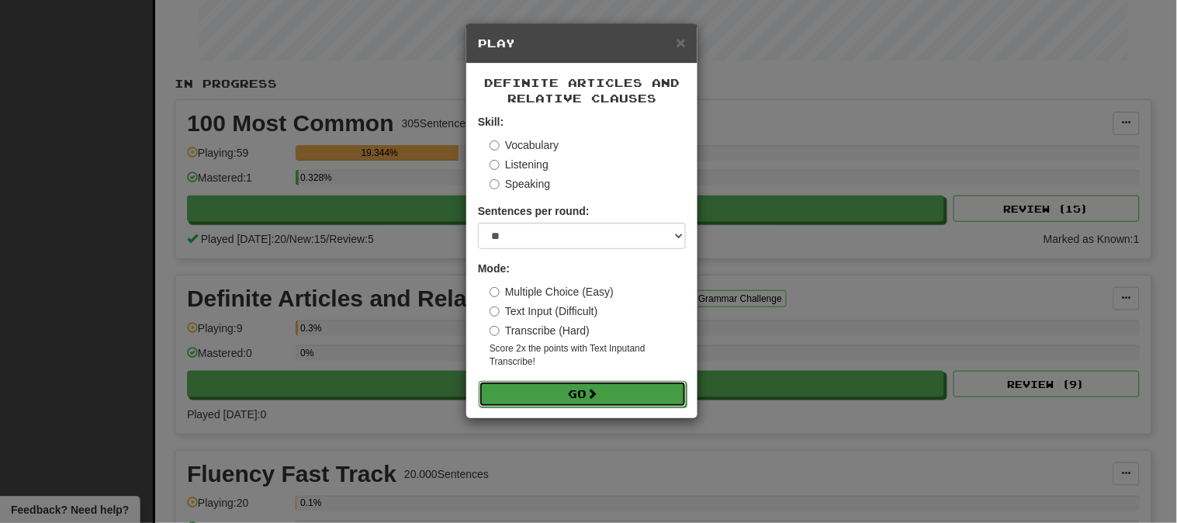
click at [529, 402] on button "Go" at bounding box center [583, 394] width 208 height 26
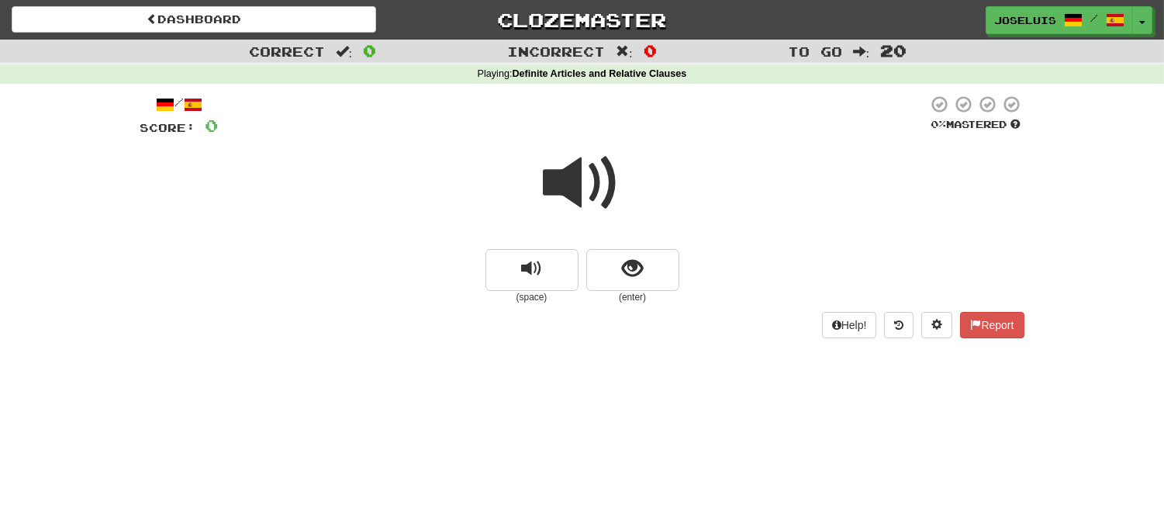
click at [562, 188] on span at bounding box center [583, 183] width 78 height 78
click at [552, 267] on button "replay audio" at bounding box center [532, 270] width 93 height 42
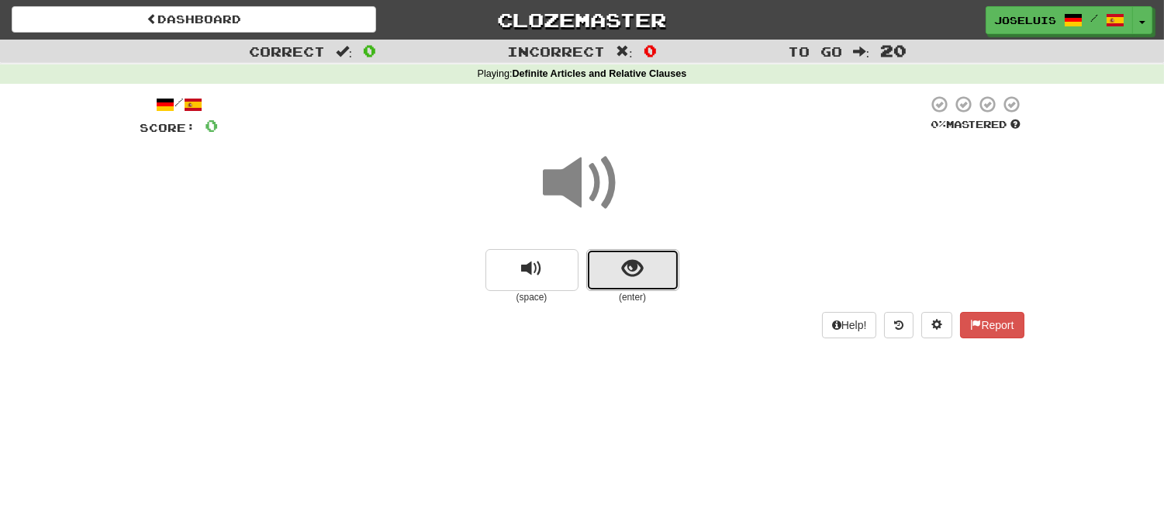
click at [638, 266] on span "show sentence" at bounding box center [632, 268] width 21 height 21
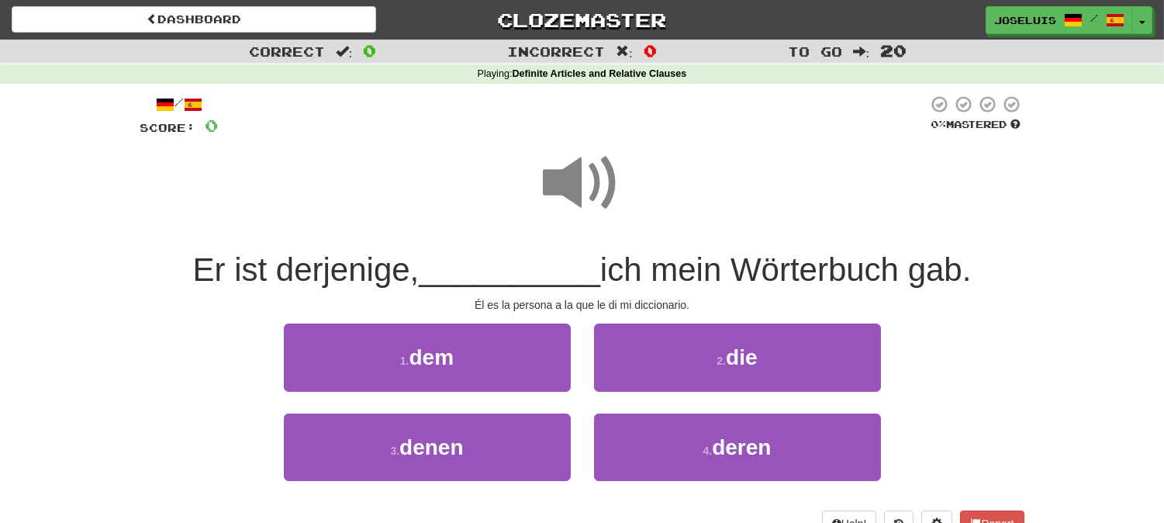
scroll to position [86, 0]
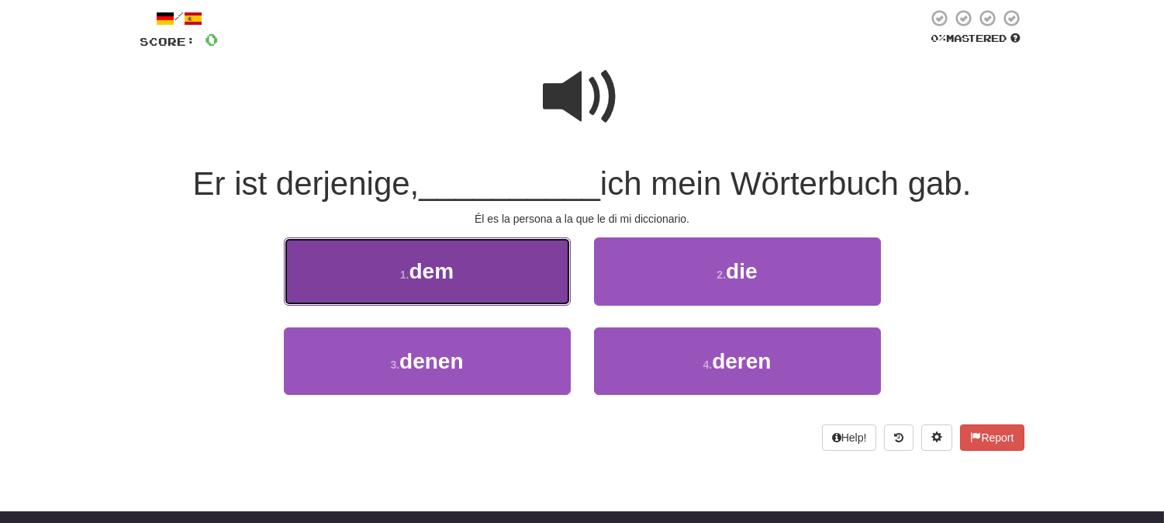
click at [523, 290] on button "1 . dem" at bounding box center [427, 270] width 287 height 67
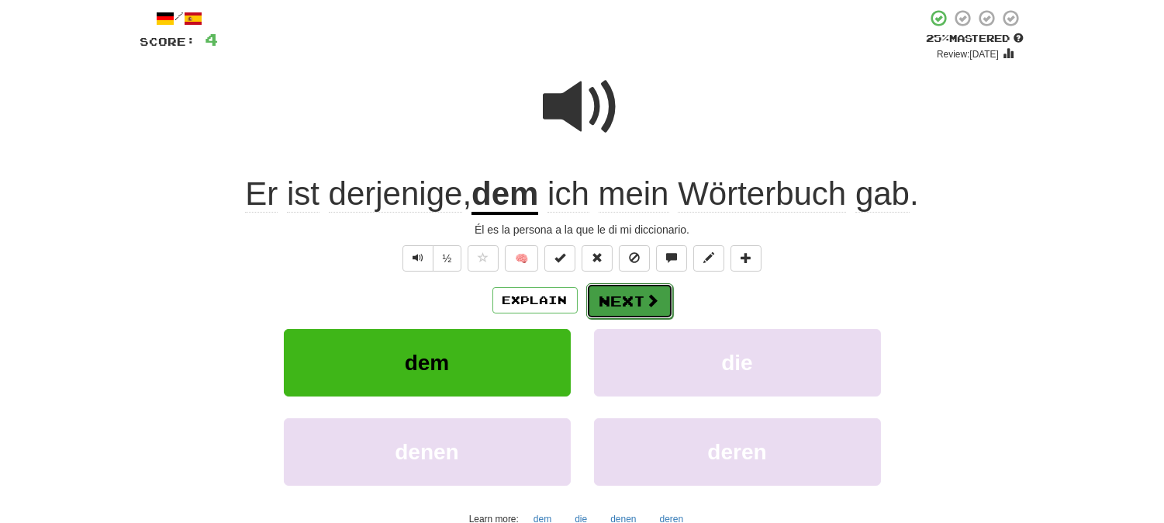
click at [620, 290] on button "Next" at bounding box center [629, 301] width 87 height 36
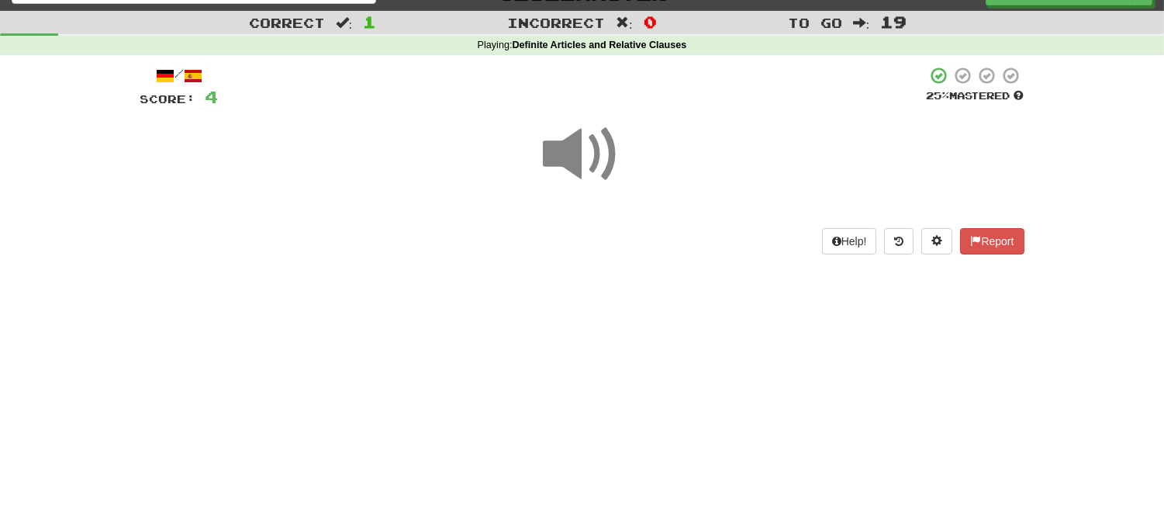
scroll to position [0, 0]
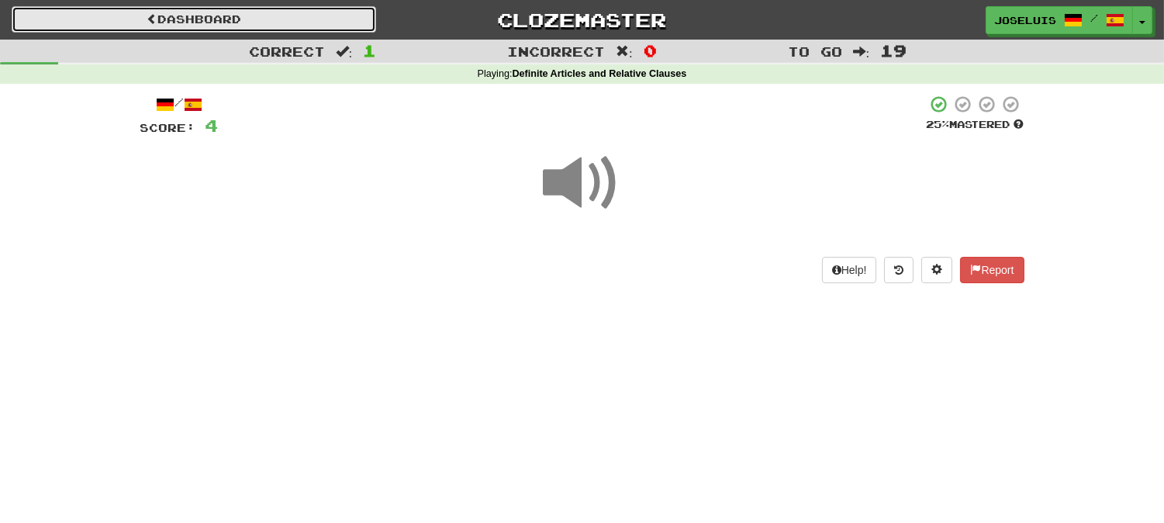
click at [182, 19] on link "Dashboard" at bounding box center [194, 19] width 365 height 26
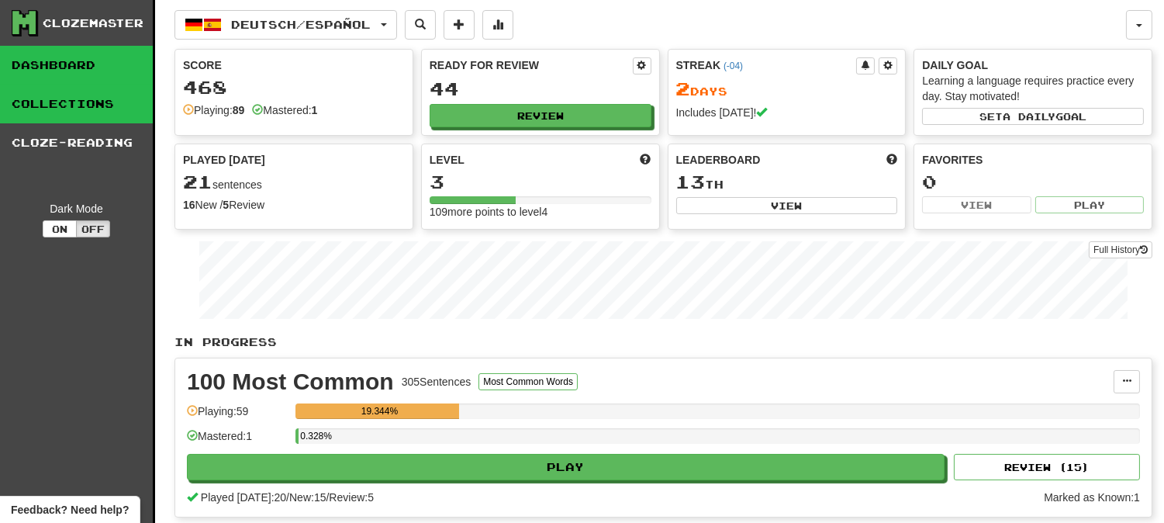
click at [87, 116] on link "Collections" at bounding box center [76, 104] width 153 height 39
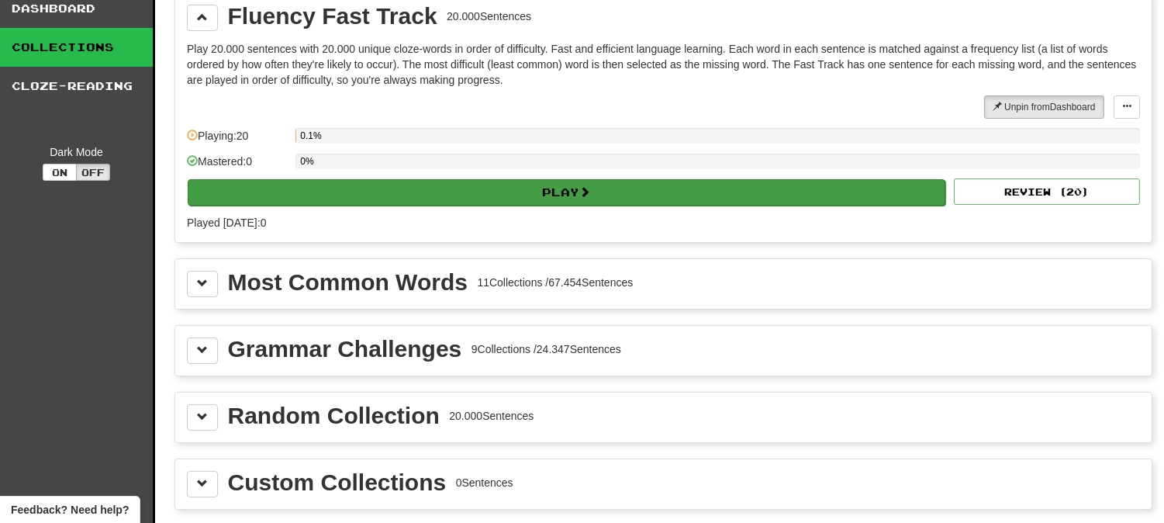
scroll to position [86, 0]
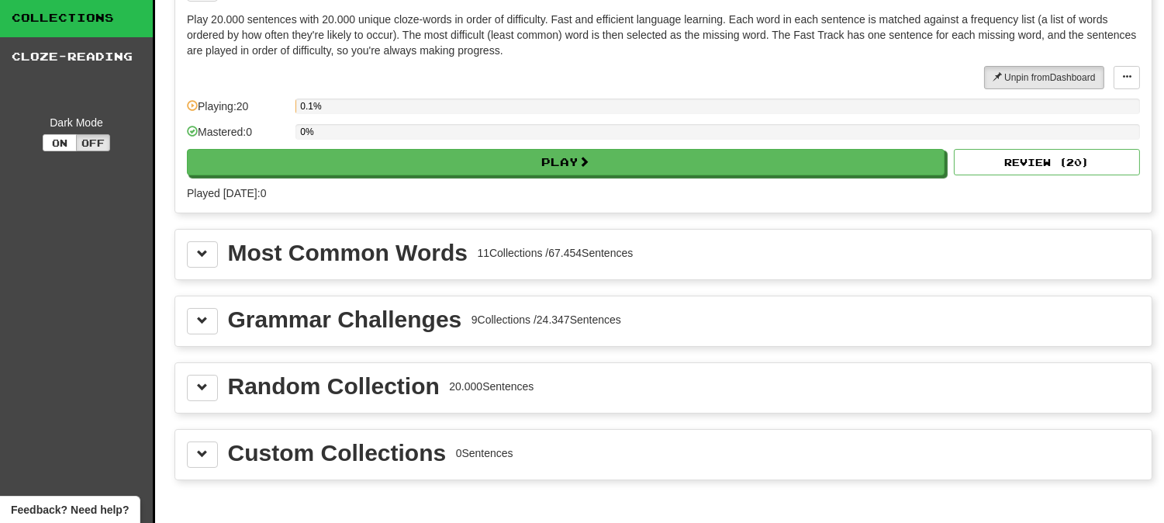
click at [360, 244] on div "Most Common Words" at bounding box center [348, 252] width 240 height 23
click at [212, 258] on button at bounding box center [202, 254] width 31 height 26
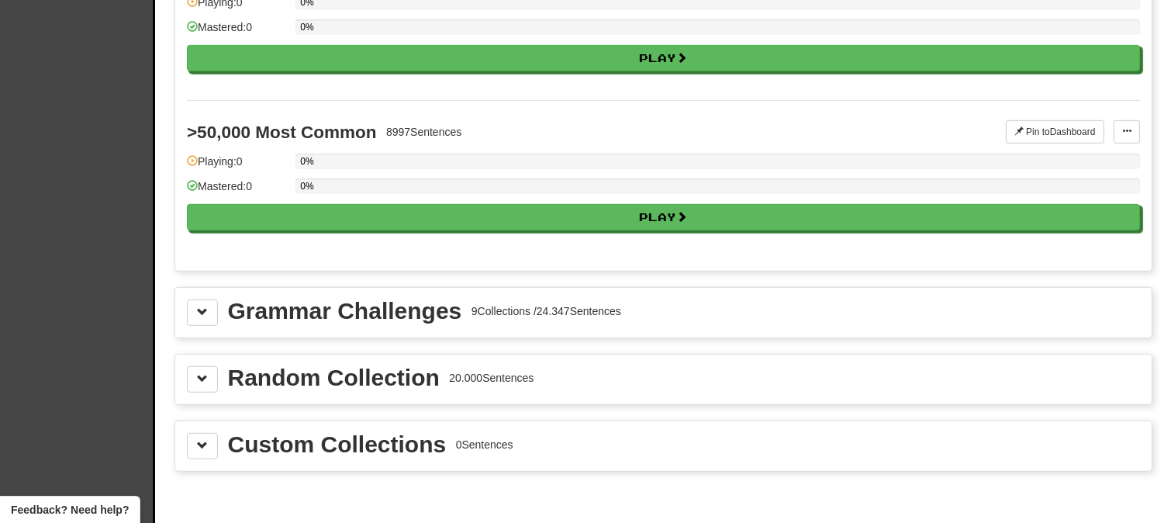
scroll to position [1896, 0]
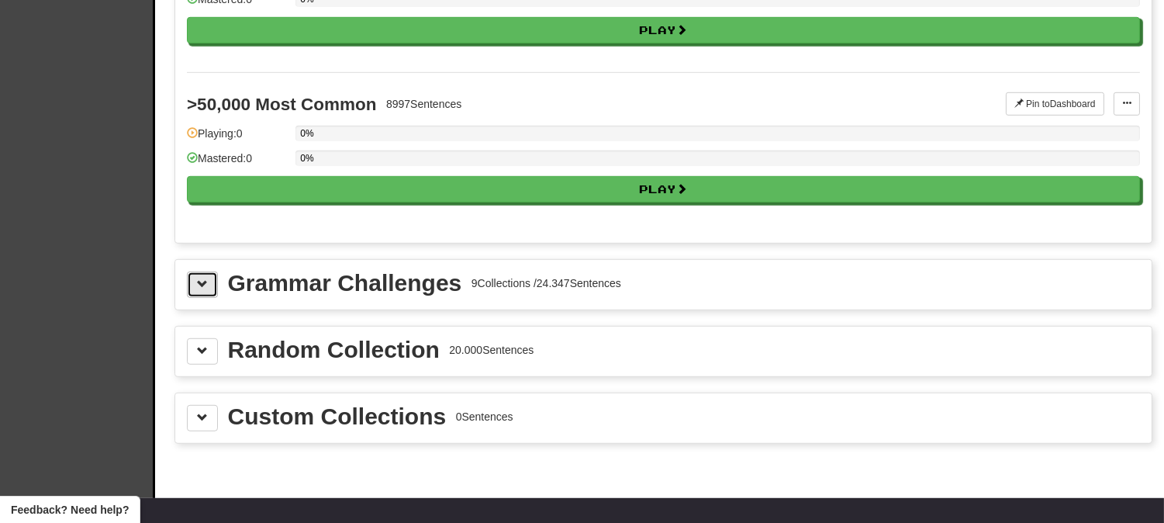
click at [200, 289] on span at bounding box center [202, 283] width 11 height 11
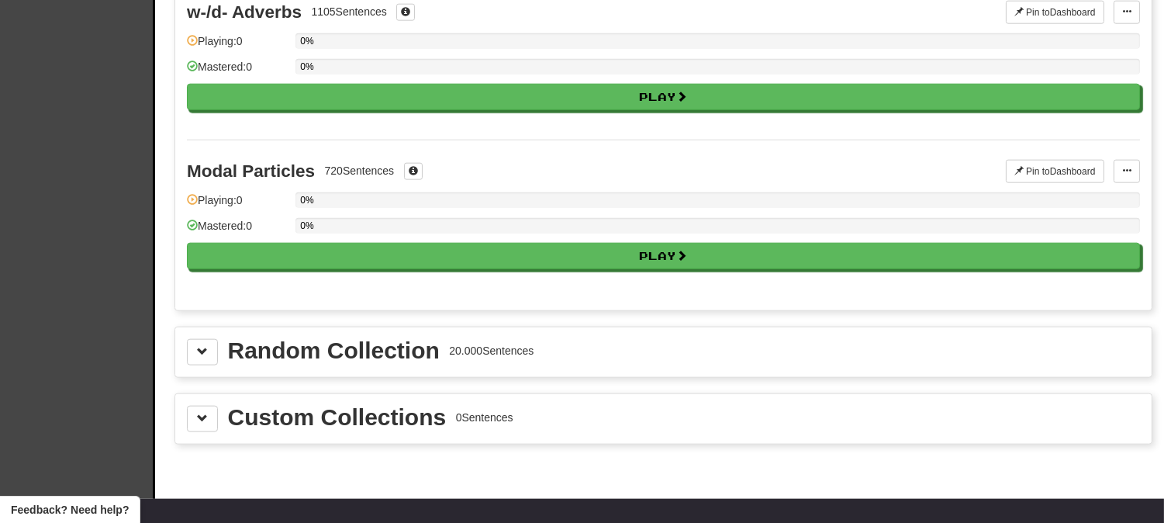
scroll to position [3447, 0]
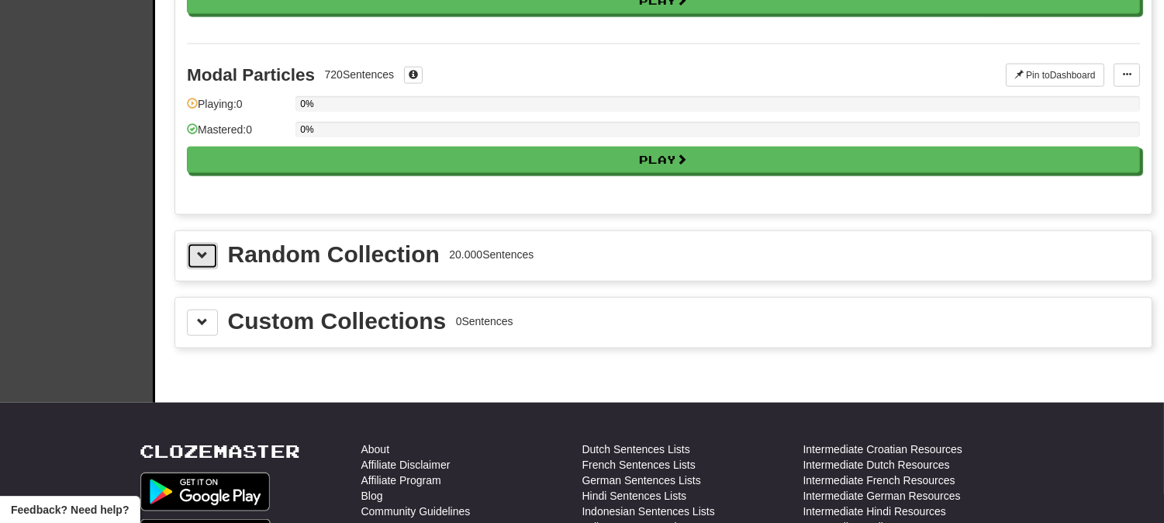
click at [202, 261] on span at bounding box center [202, 255] width 11 height 11
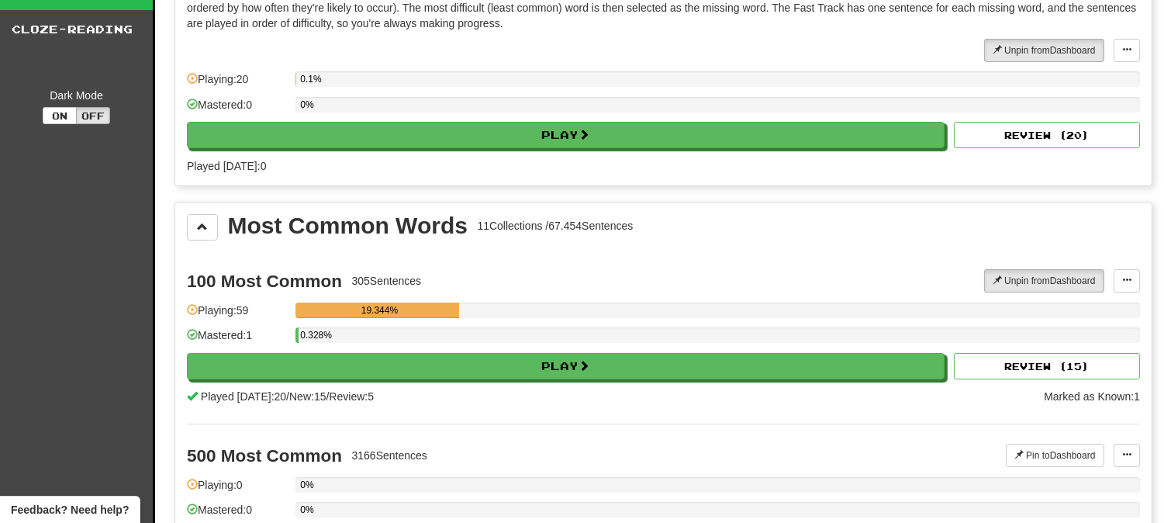
scroll to position [86, 0]
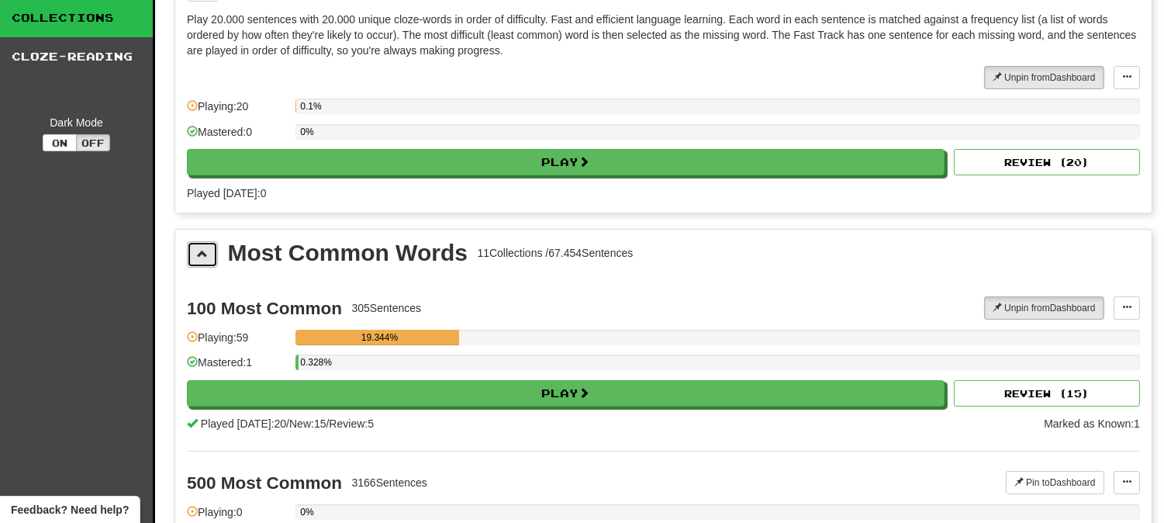
click at [200, 248] on span at bounding box center [202, 253] width 11 height 11
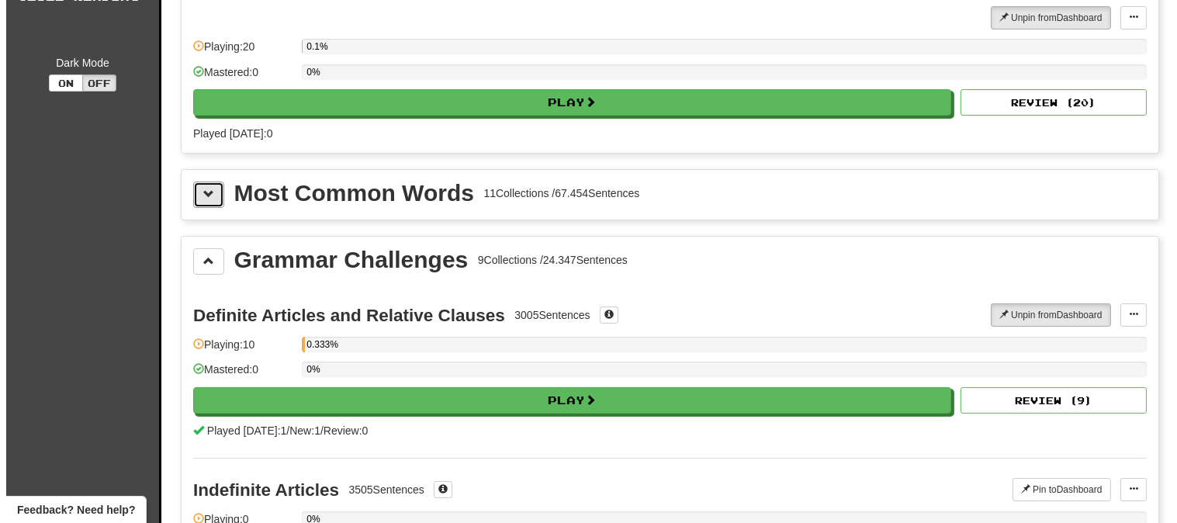
scroll to position [172, 0]
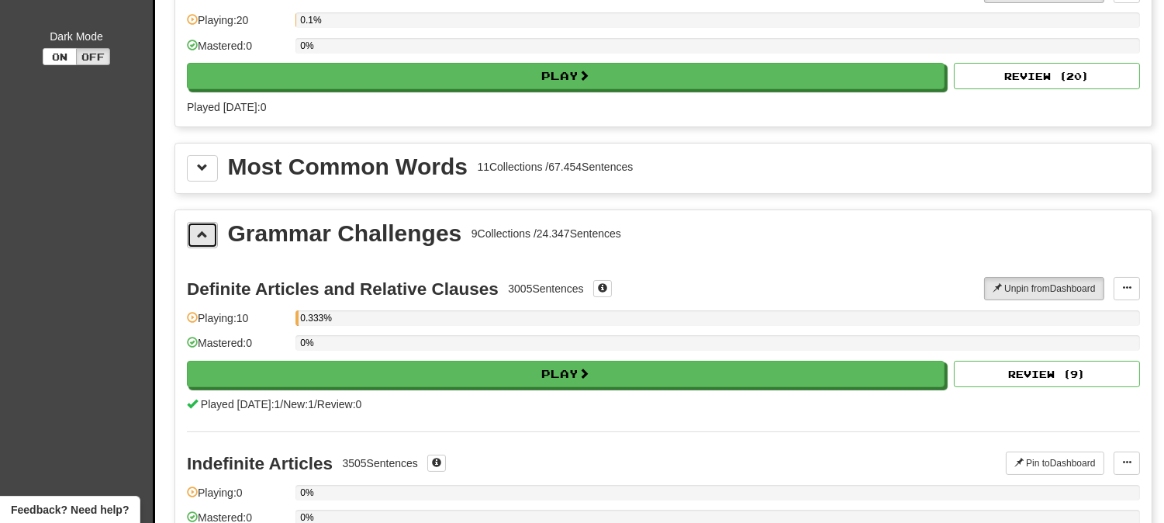
click at [195, 234] on button at bounding box center [202, 235] width 31 height 26
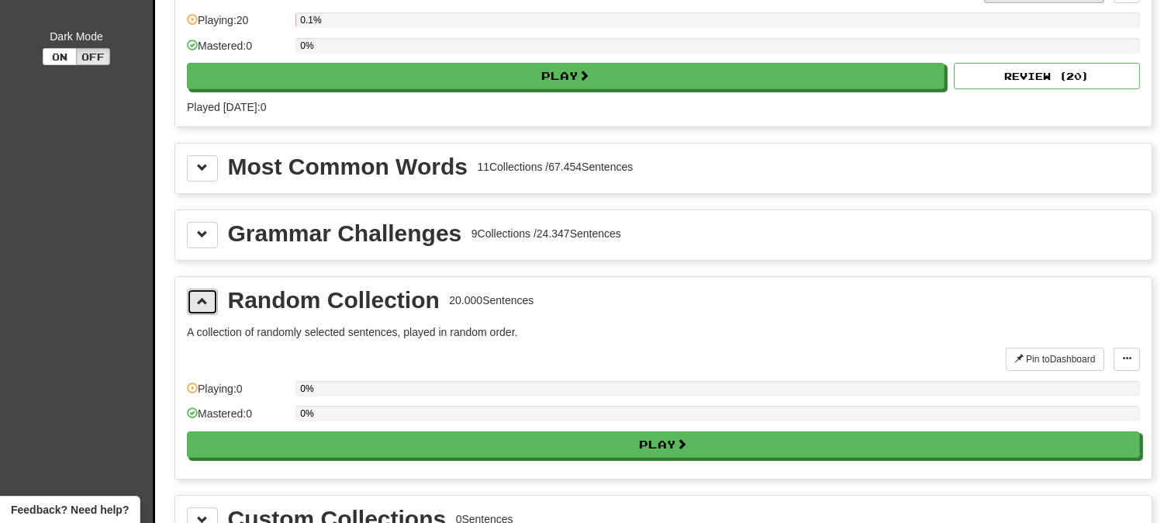
click at [202, 291] on button at bounding box center [202, 302] width 31 height 26
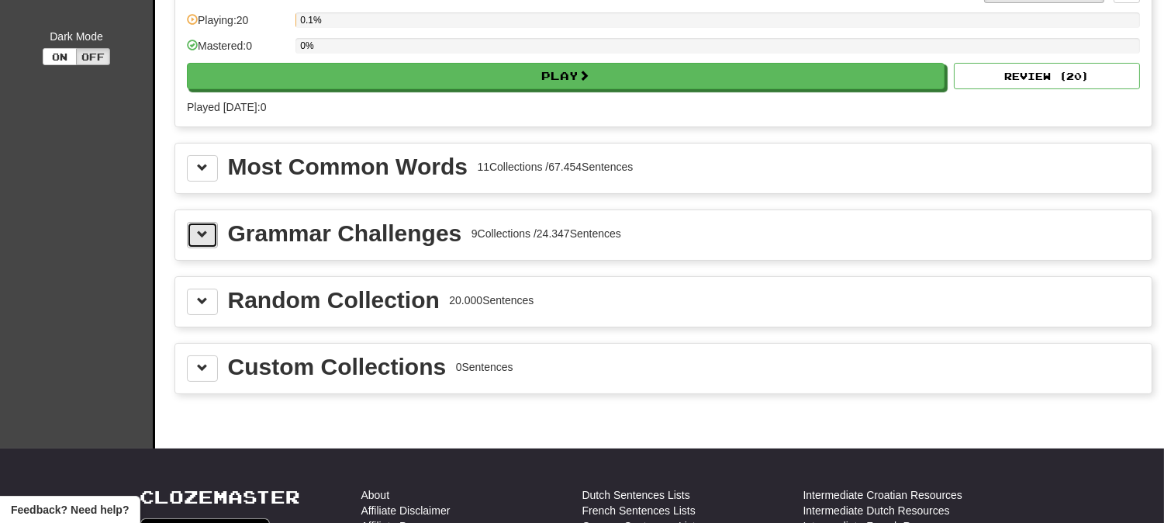
click at [195, 244] on button at bounding box center [202, 235] width 31 height 26
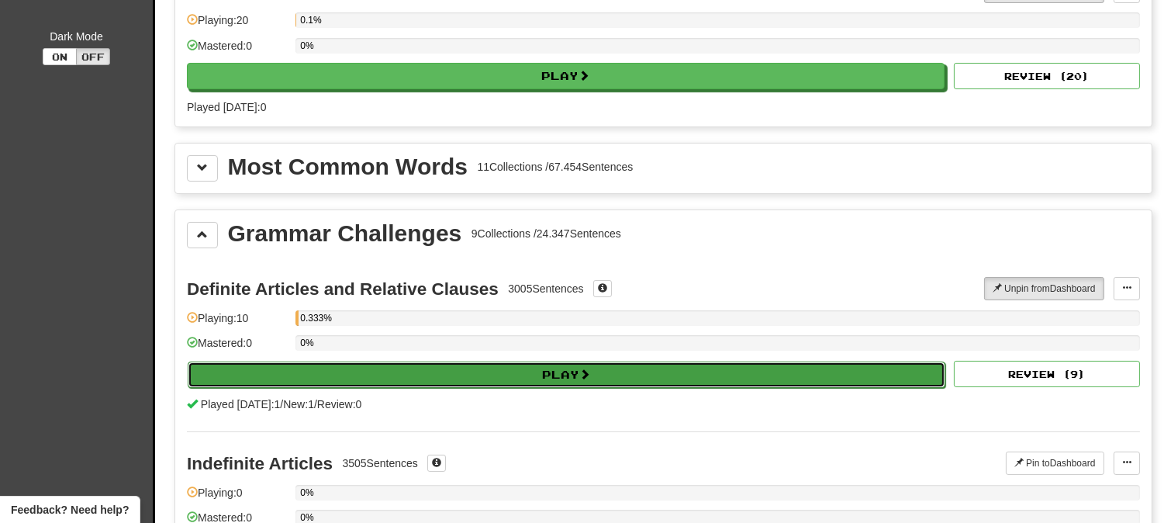
click at [352, 373] on button "Play" at bounding box center [567, 374] width 758 height 26
select select "**"
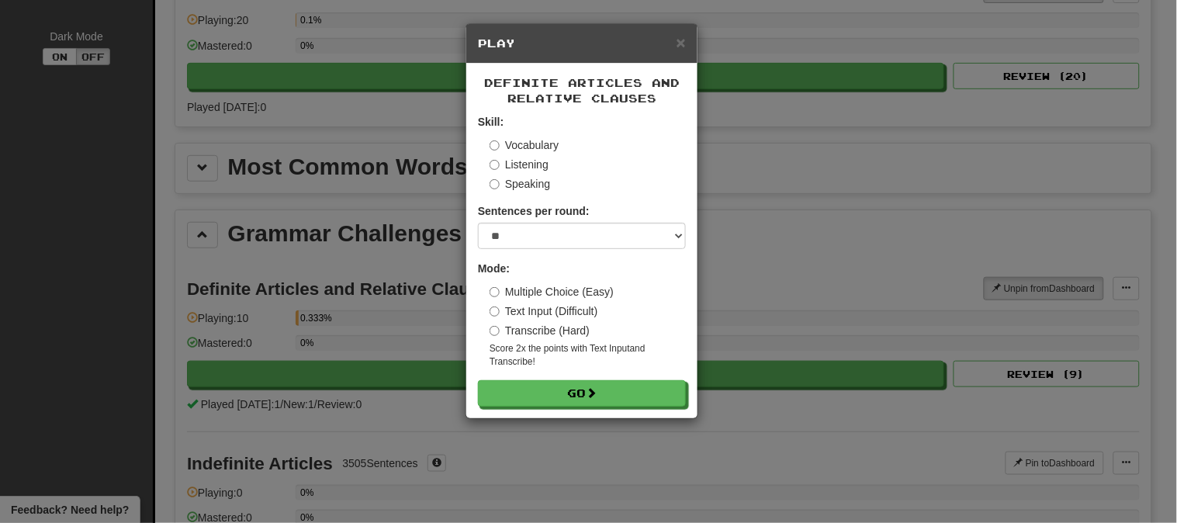
click at [506, 145] on label "Vocabulary" at bounding box center [523, 145] width 69 height 16
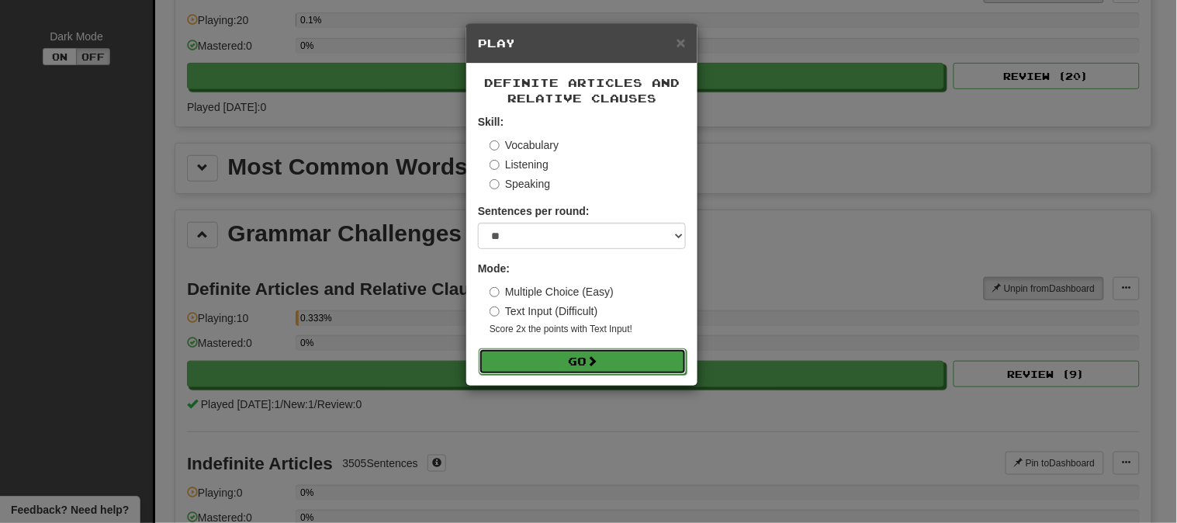
click at [544, 360] on button "Go" at bounding box center [583, 361] width 208 height 26
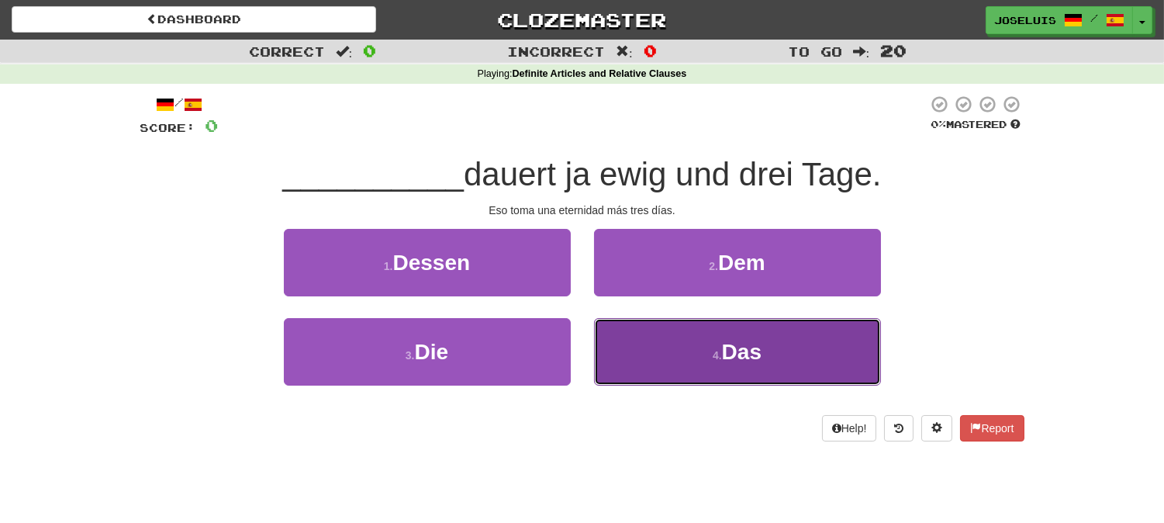
click at [652, 353] on button "4 . Das" at bounding box center [737, 351] width 287 height 67
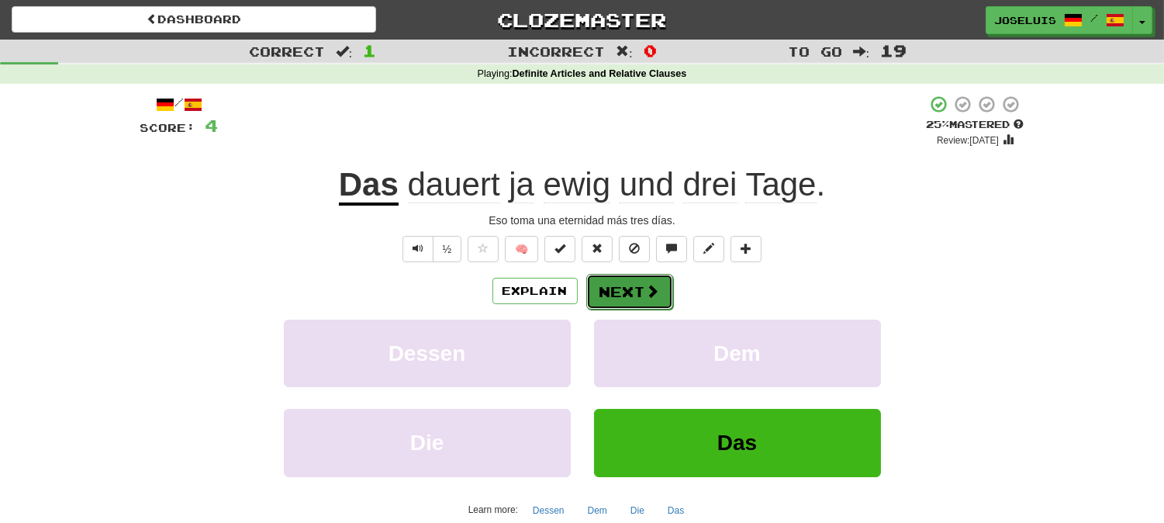
click at [624, 295] on button "Next" at bounding box center [629, 292] width 87 height 36
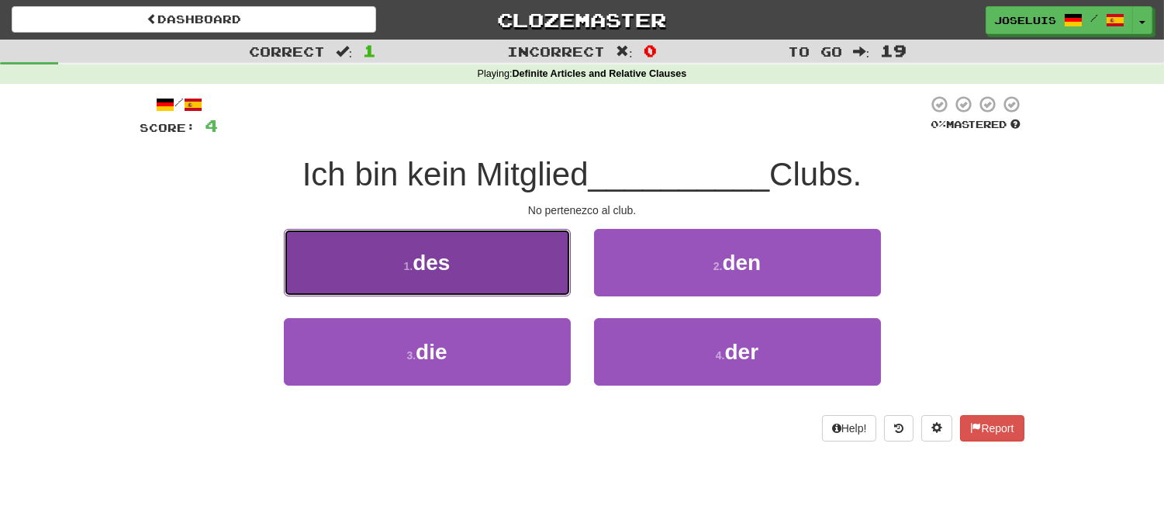
click at [458, 264] on button "1 . des" at bounding box center [427, 262] width 287 height 67
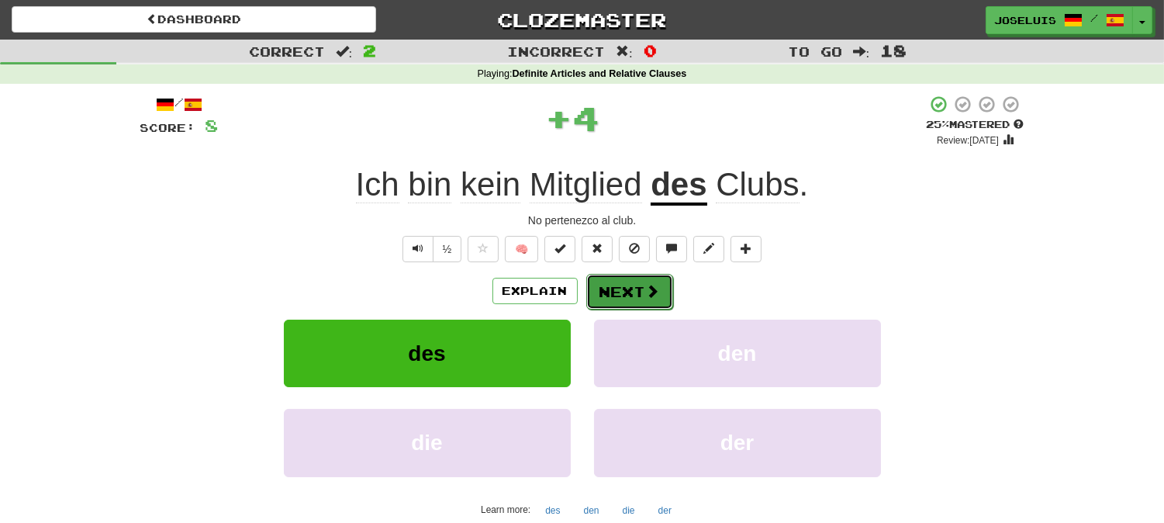
click at [619, 291] on button "Next" at bounding box center [629, 292] width 87 height 36
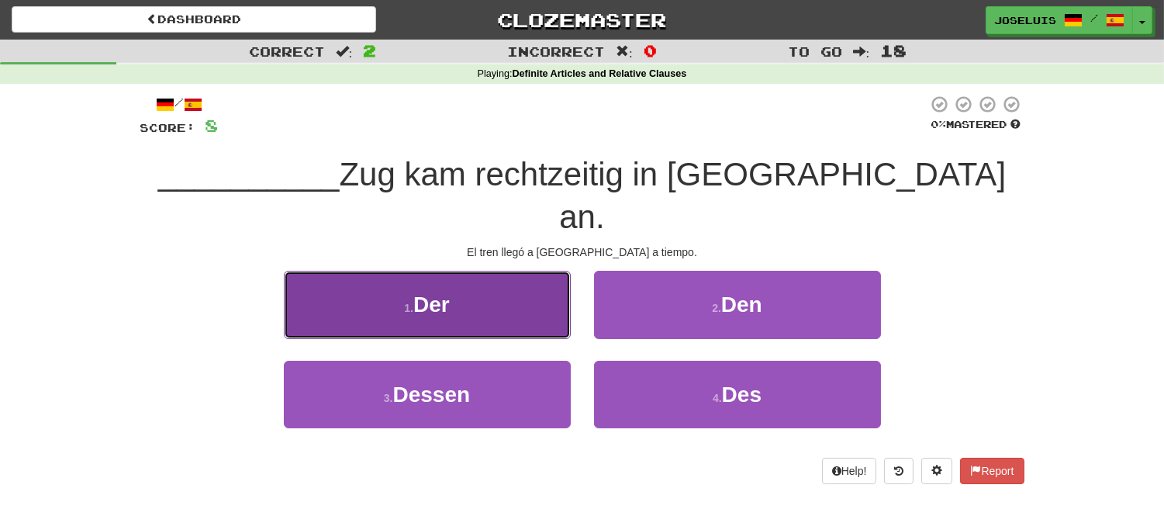
click at [507, 271] on button "1 . Der" at bounding box center [427, 304] width 287 height 67
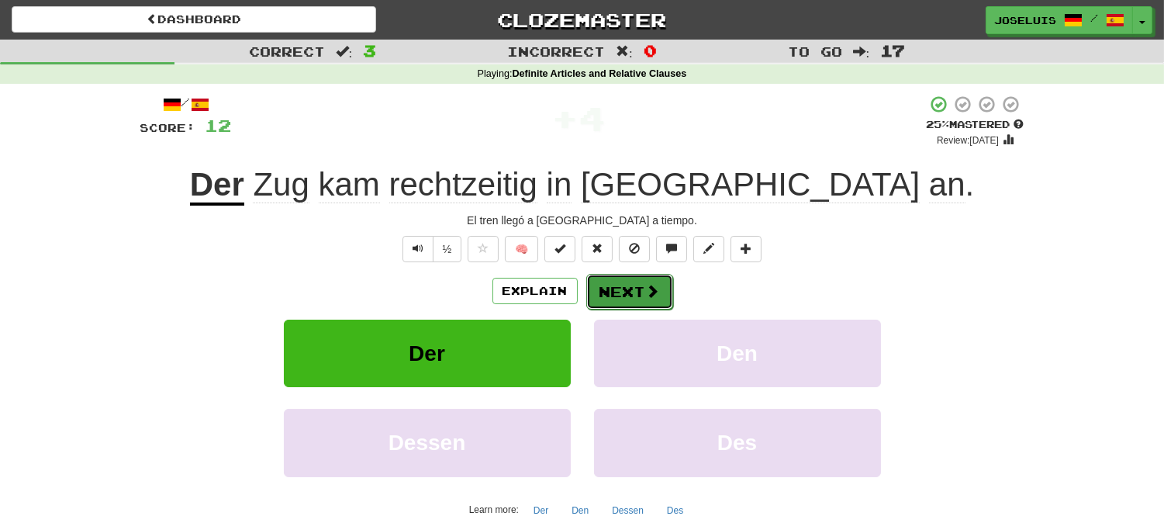
click at [628, 295] on button "Next" at bounding box center [629, 292] width 87 height 36
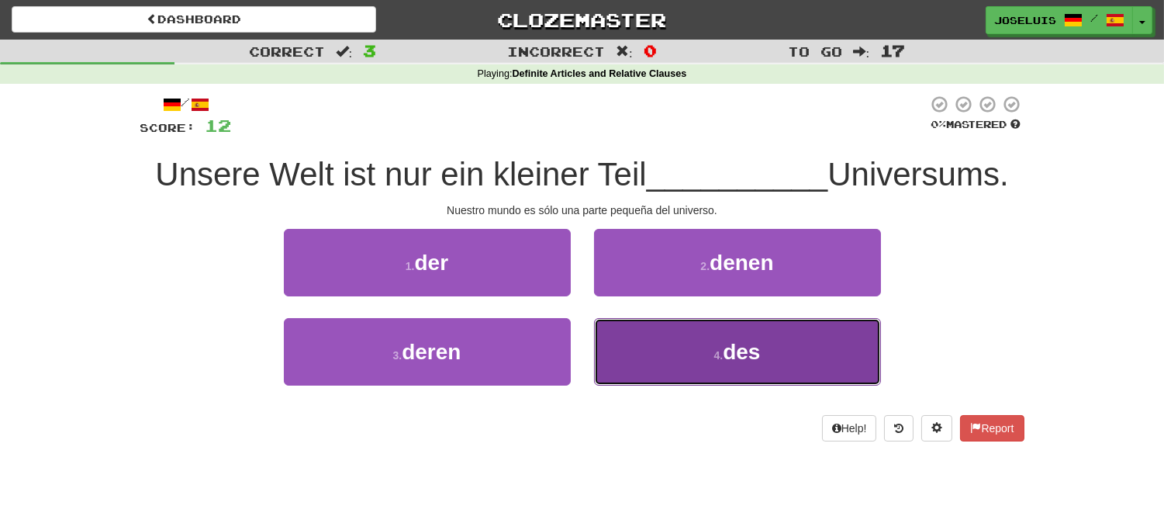
click at [694, 347] on button "4 . des" at bounding box center [737, 351] width 287 height 67
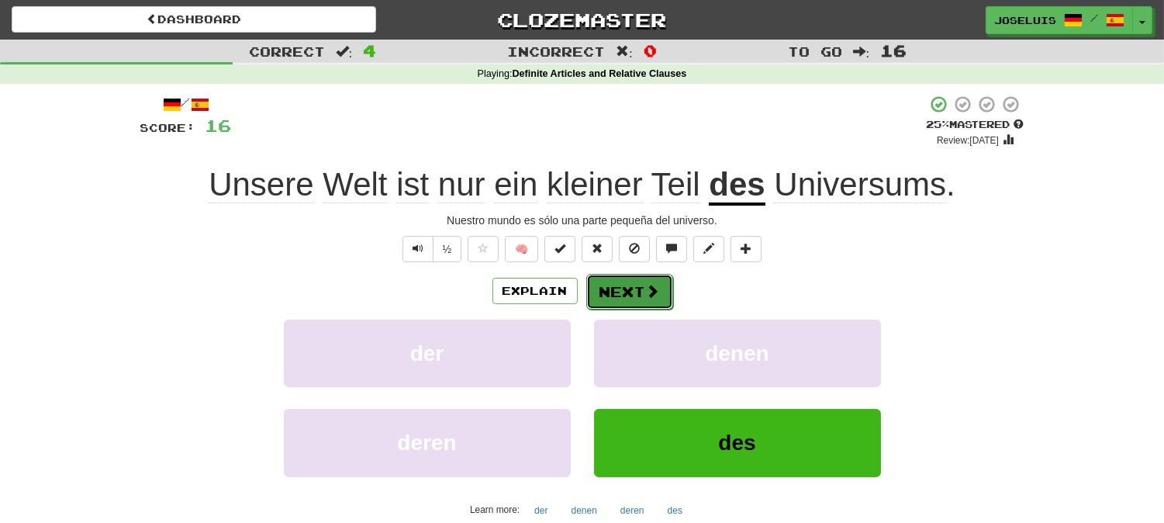
click at [646, 296] on span at bounding box center [653, 291] width 14 height 14
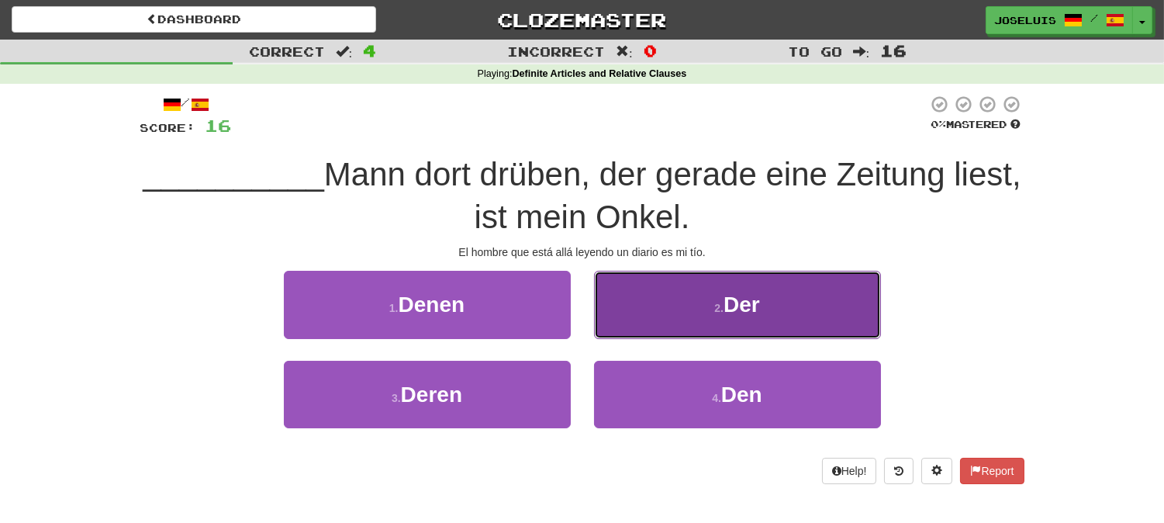
click at [622, 300] on button "2 . Der" at bounding box center [737, 304] width 287 height 67
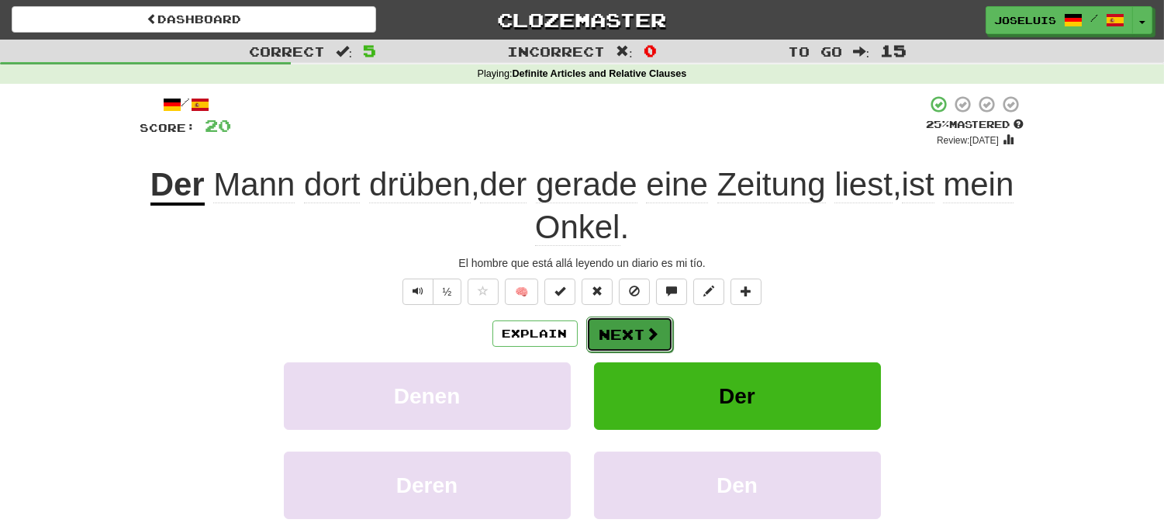
click at [638, 343] on button "Next" at bounding box center [629, 334] width 87 height 36
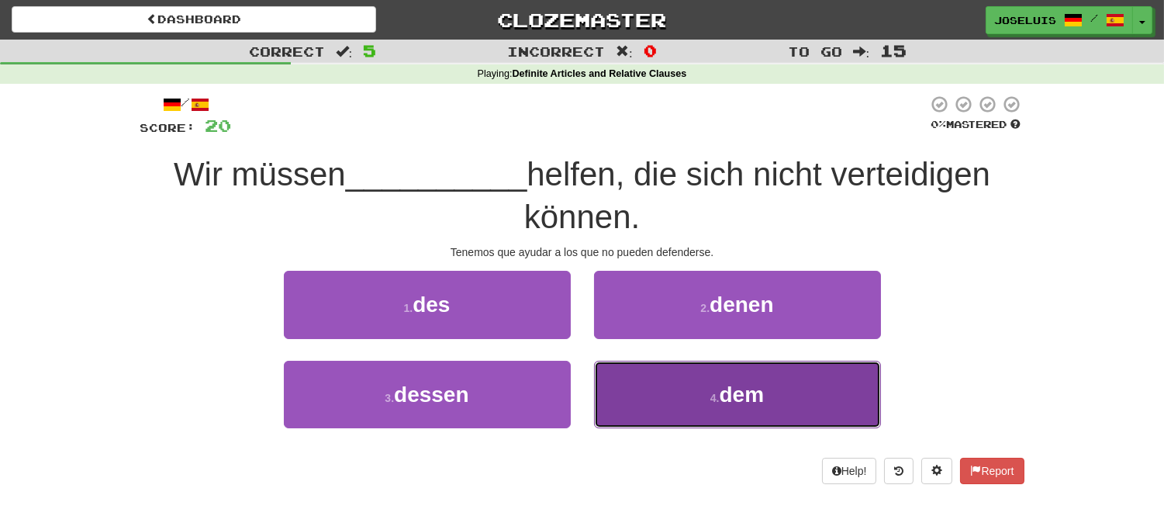
click at [703, 394] on button "4 . dem" at bounding box center [737, 394] width 287 height 67
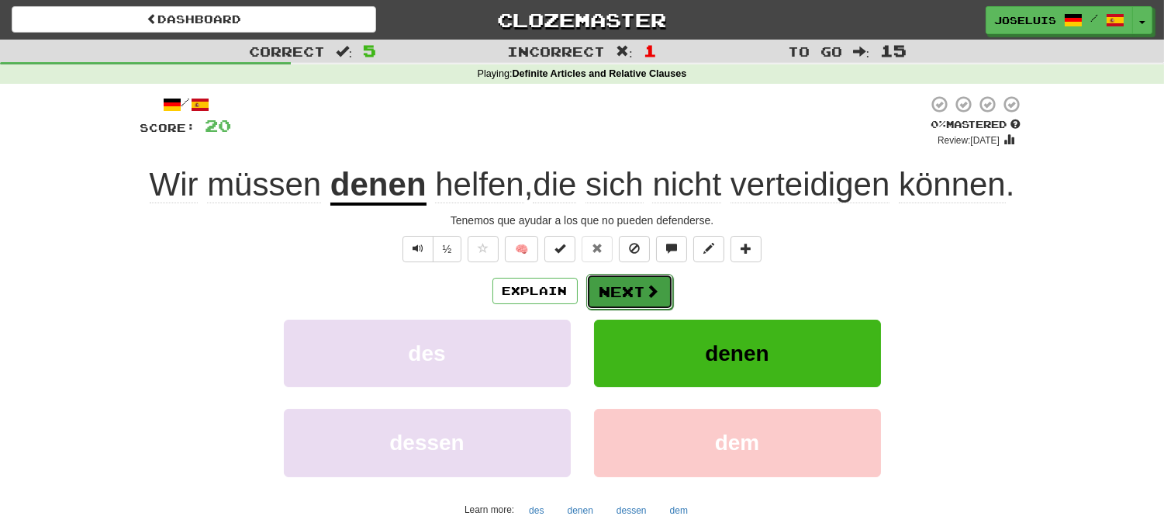
click at [626, 283] on button "Next" at bounding box center [629, 292] width 87 height 36
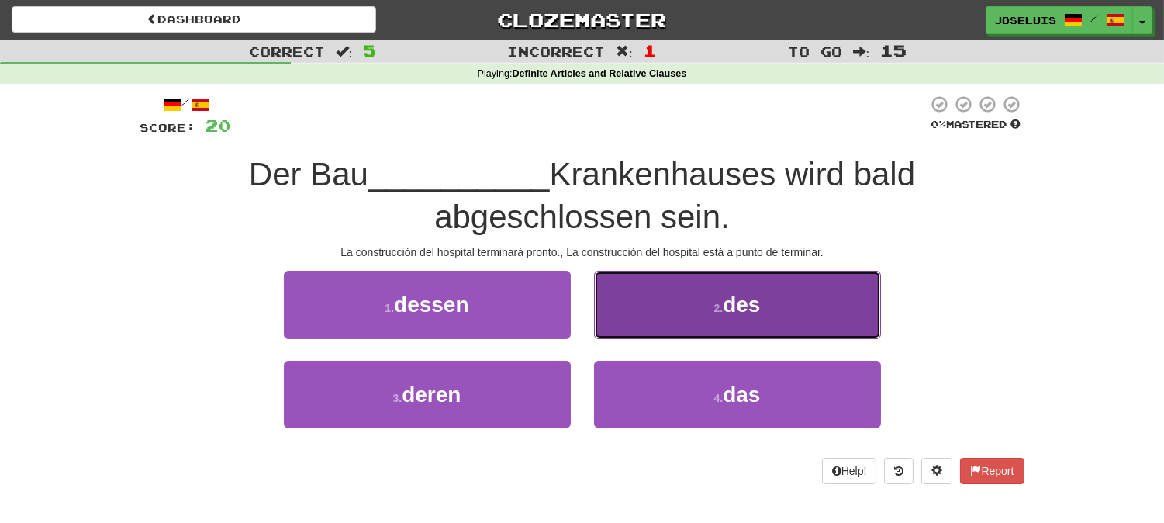
click at [624, 309] on button "2 . des" at bounding box center [737, 304] width 287 height 67
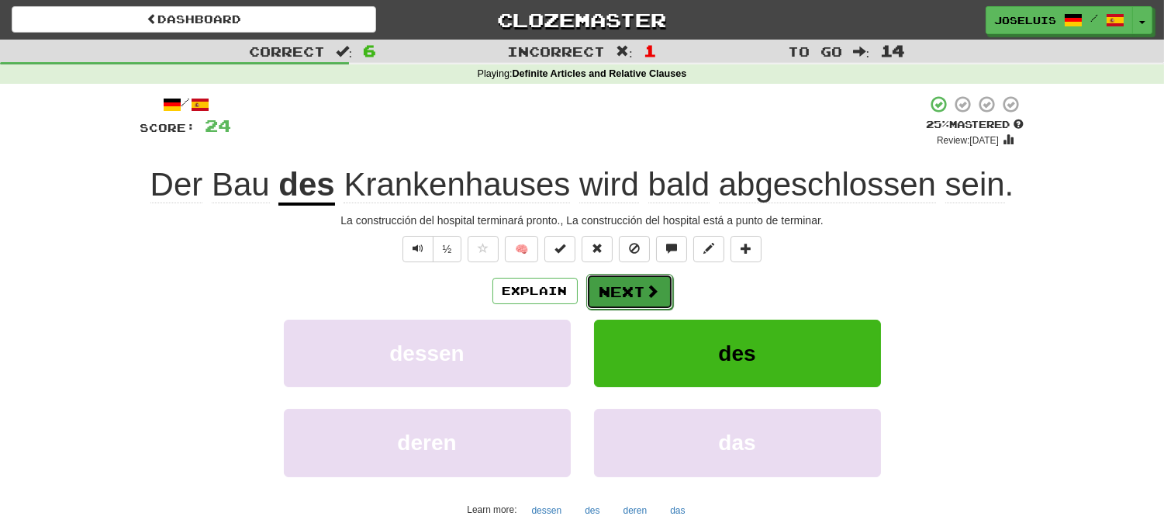
click at [621, 297] on button "Next" at bounding box center [629, 292] width 87 height 36
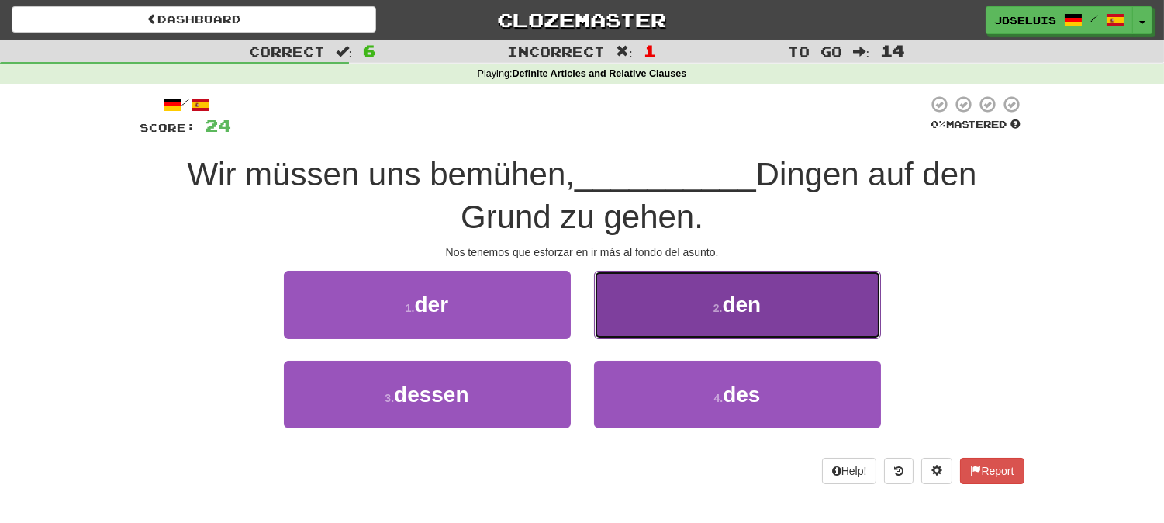
click at [671, 302] on button "2 . den" at bounding box center [737, 304] width 287 height 67
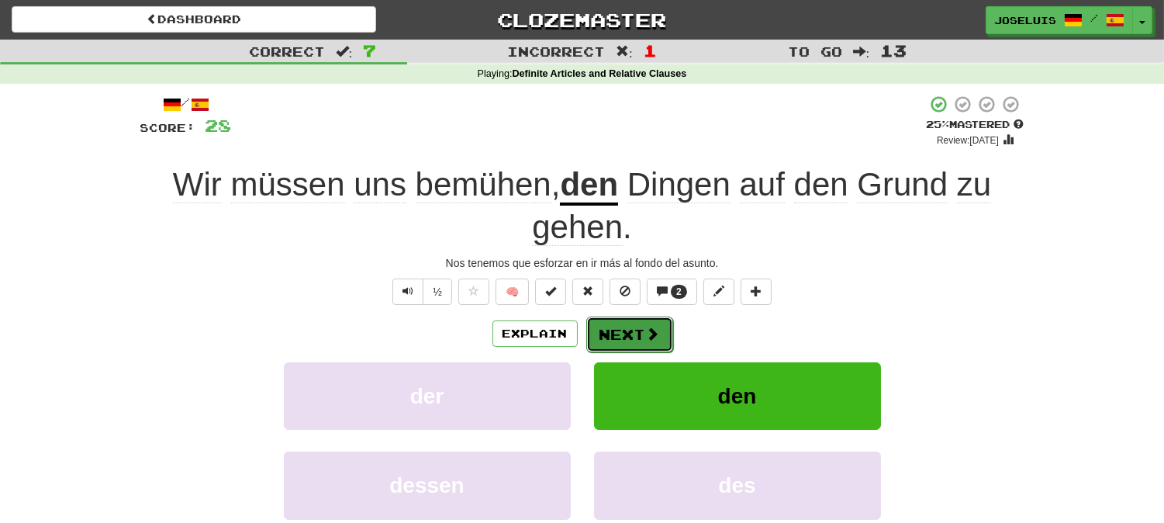
click at [648, 337] on span at bounding box center [653, 334] width 14 height 14
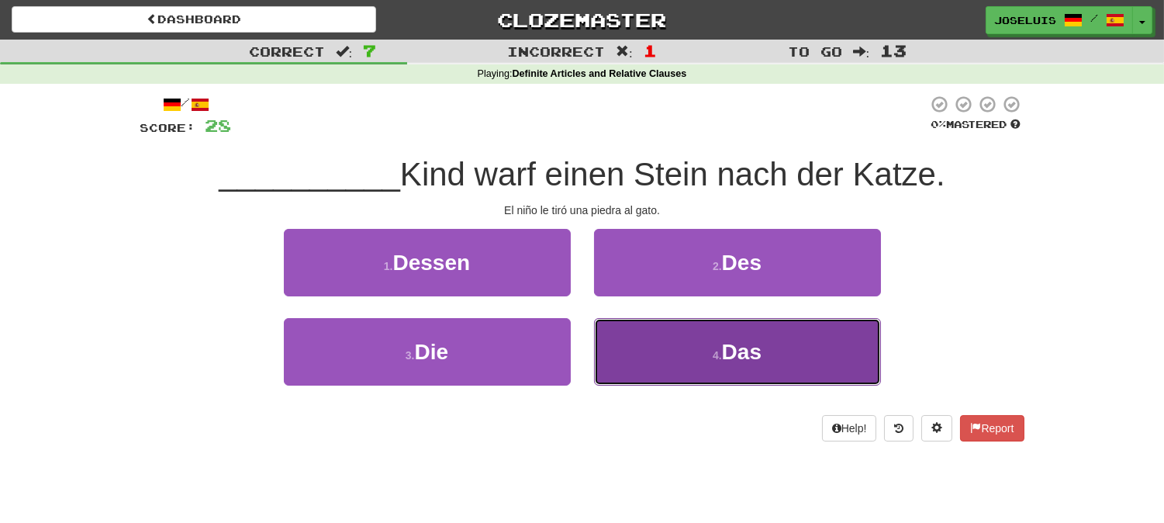
click at [648, 354] on button "4 . Das" at bounding box center [737, 351] width 287 height 67
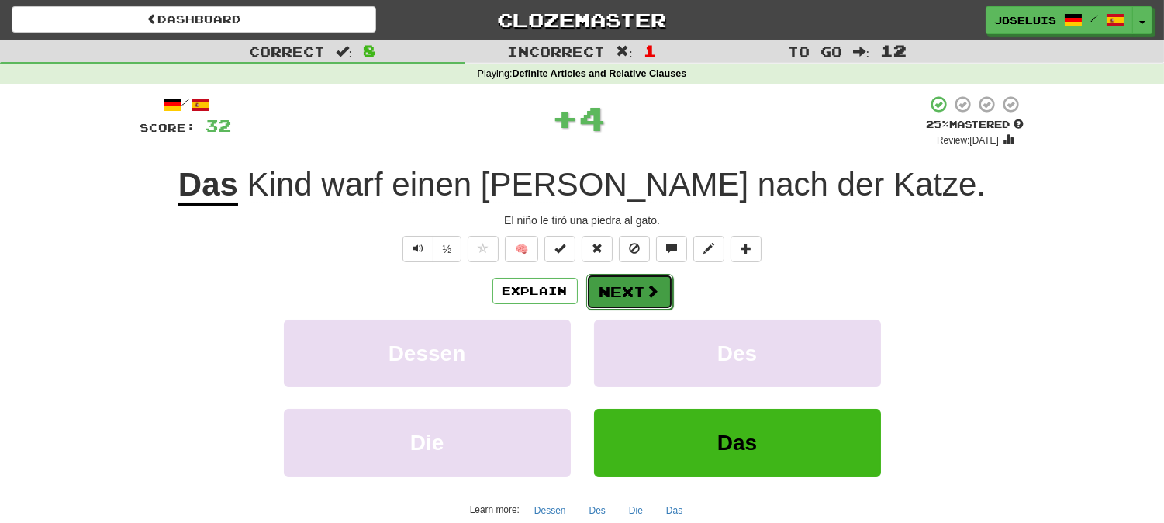
click at [623, 287] on button "Next" at bounding box center [629, 292] width 87 height 36
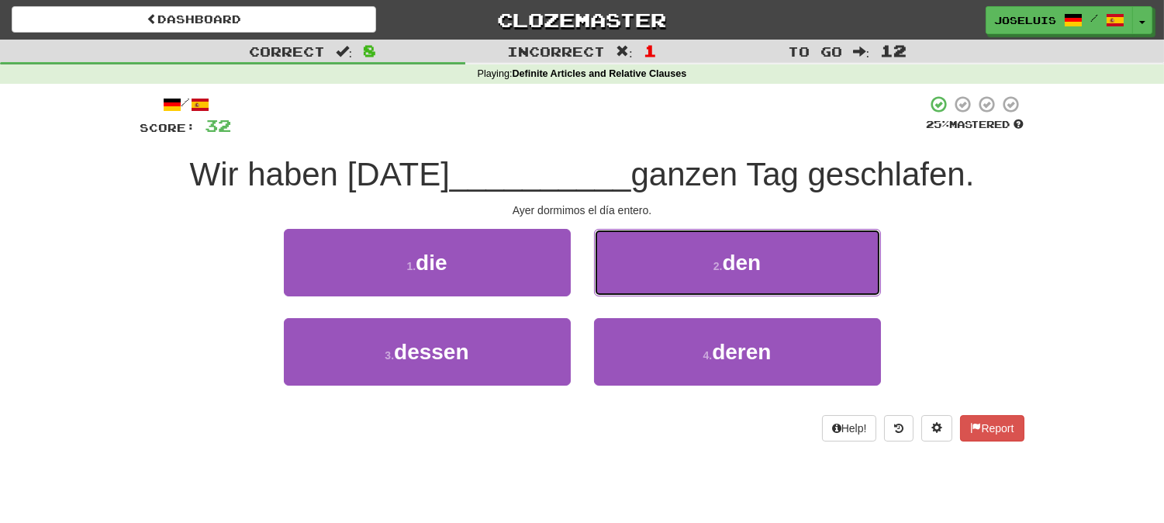
click at [679, 267] on button "2 . den" at bounding box center [737, 262] width 287 height 67
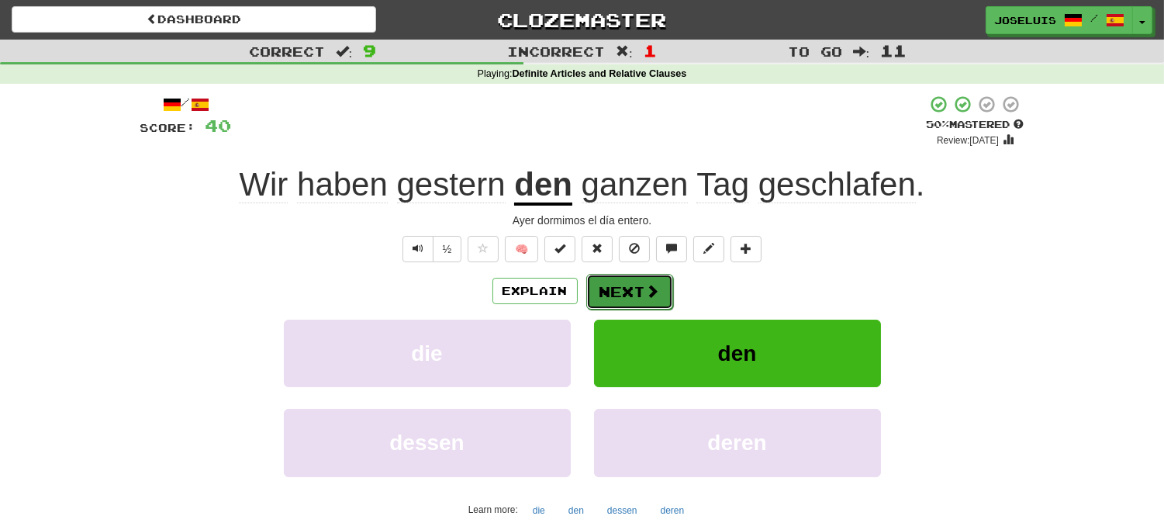
click at [655, 292] on span at bounding box center [653, 291] width 14 height 14
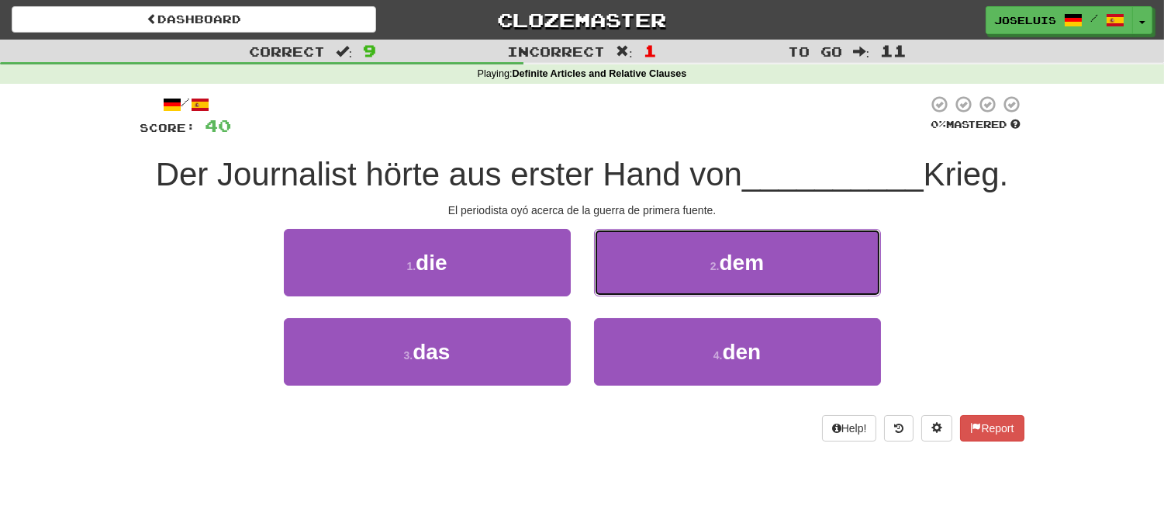
click at [632, 271] on button "2 . dem" at bounding box center [737, 262] width 287 height 67
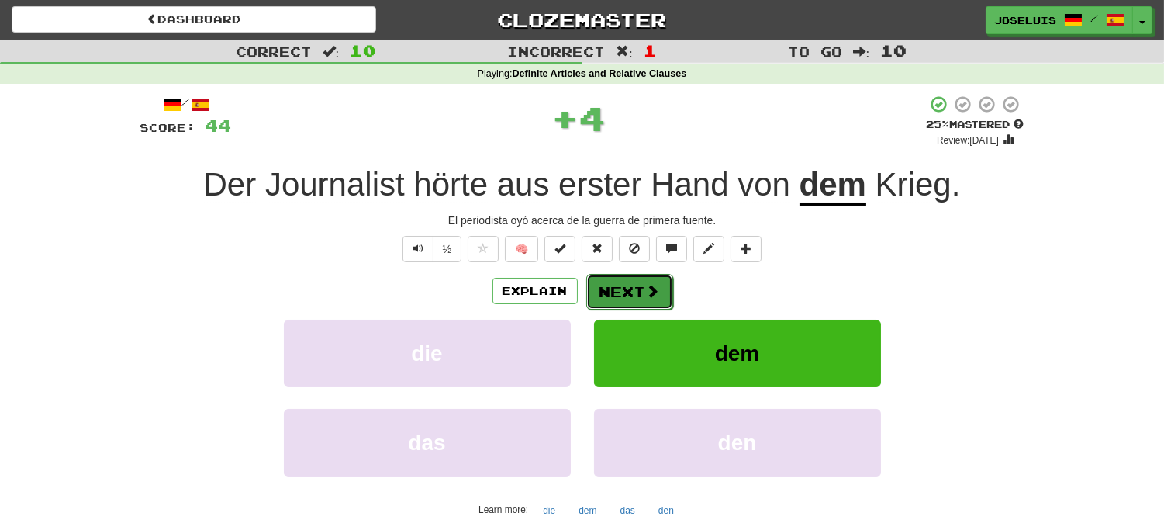
click at [641, 285] on button "Next" at bounding box center [629, 292] width 87 height 36
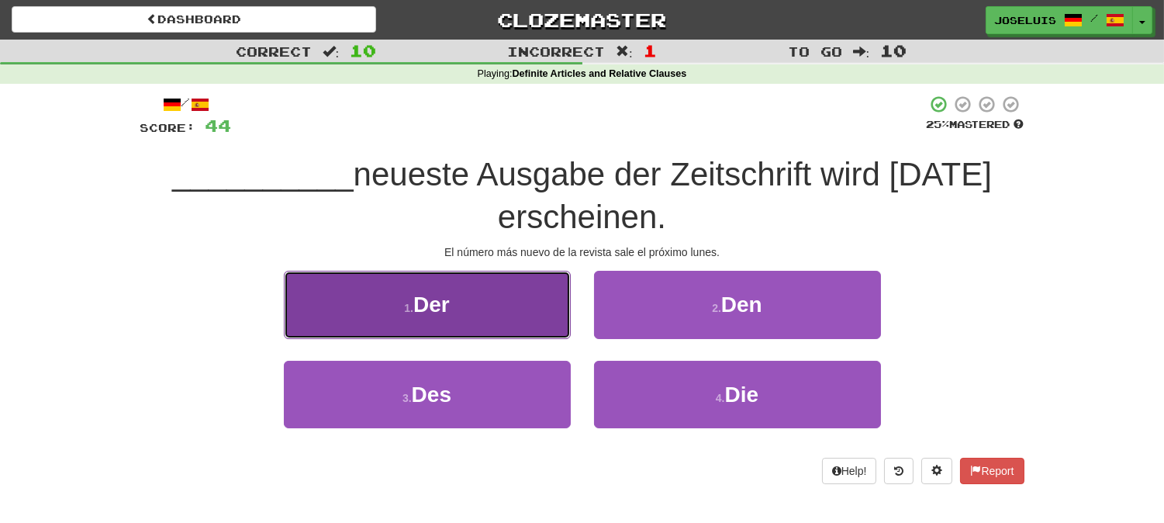
click at [433, 292] on span "Der" at bounding box center [431, 304] width 36 height 24
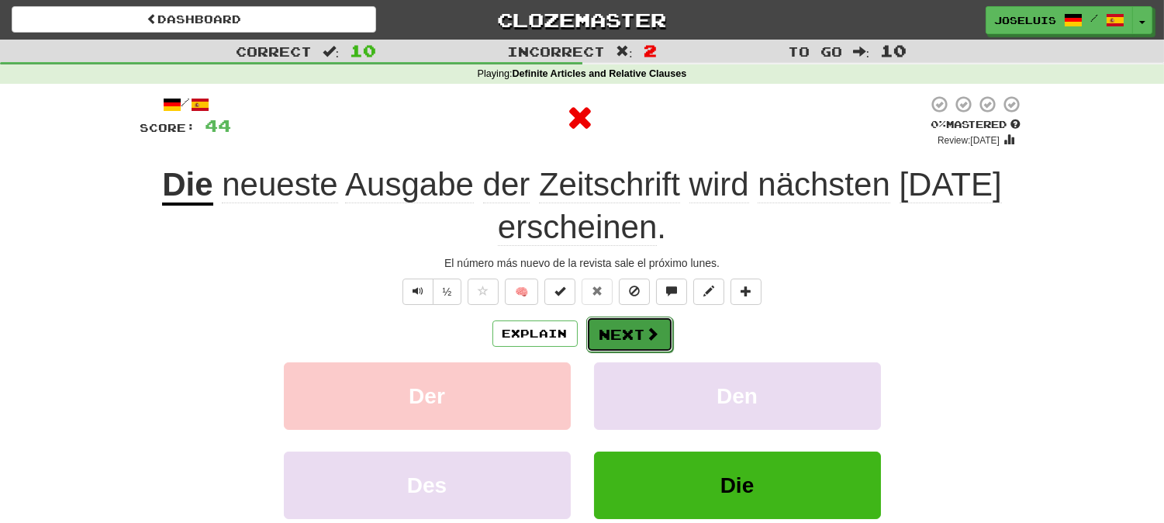
click at [622, 340] on button "Next" at bounding box center [629, 334] width 87 height 36
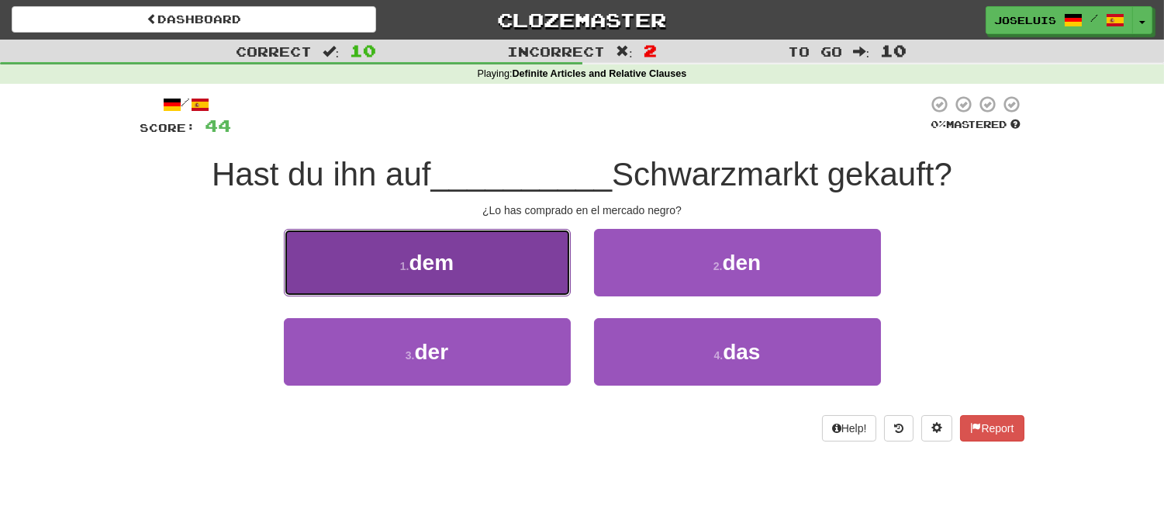
click at [486, 261] on button "1 . dem" at bounding box center [427, 262] width 287 height 67
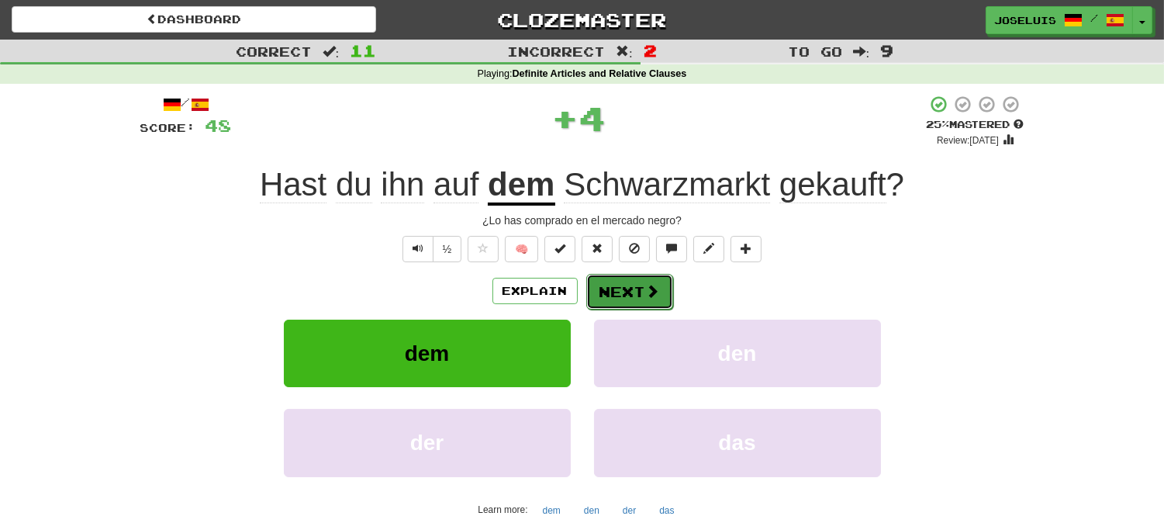
click at [629, 296] on button "Next" at bounding box center [629, 292] width 87 height 36
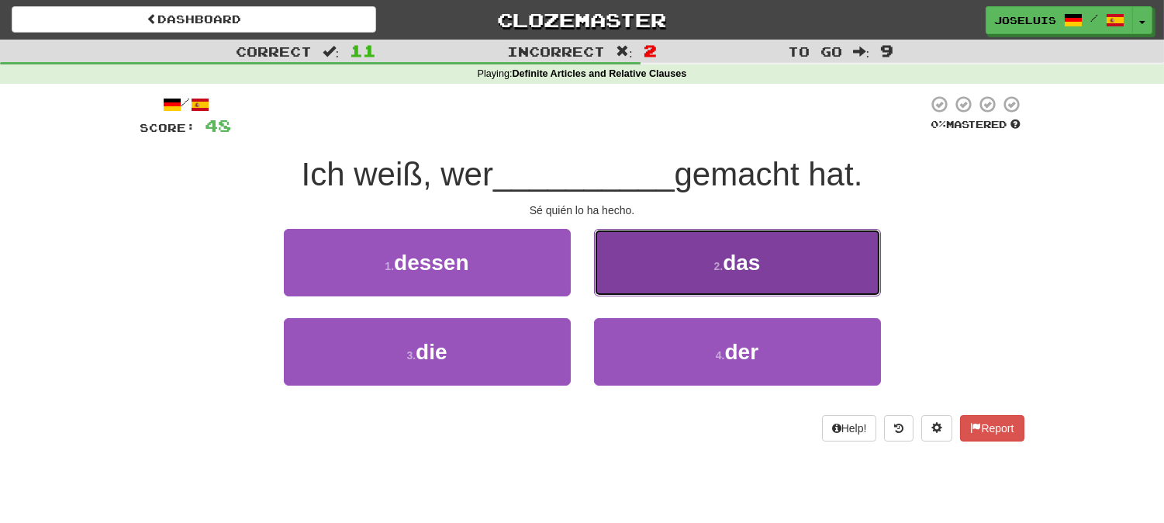
click at [665, 268] on button "2 . das" at bounding box center [737, 262] width 287 height 67
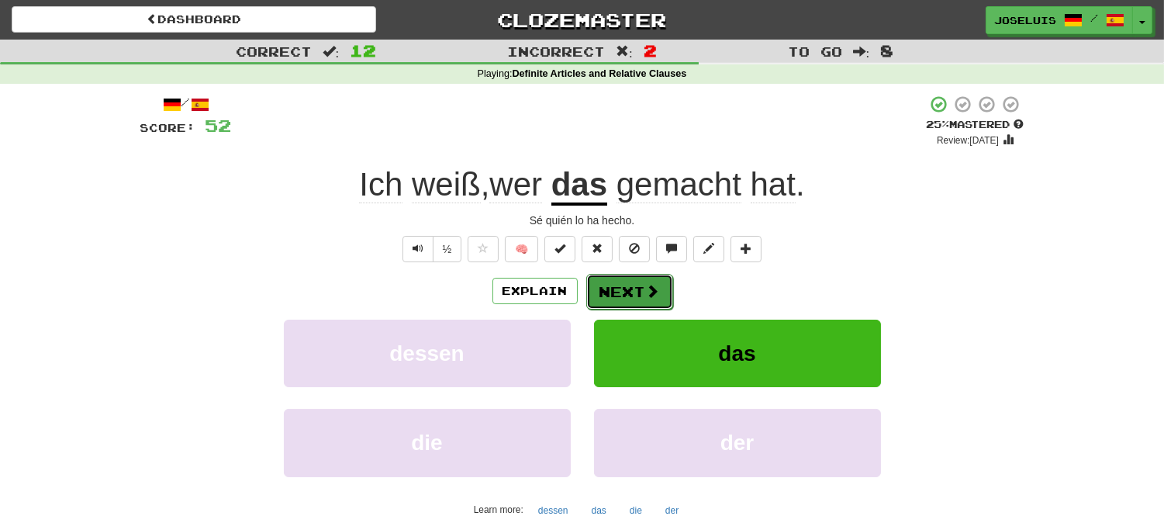
drag, startPoint x: 621, startPoint y: 291, endPoint x: 616, endPoint y: 284, distance: 8.8
click at [616, 284] on button "Next" at bounding box center [629, 292] width 87 height 36
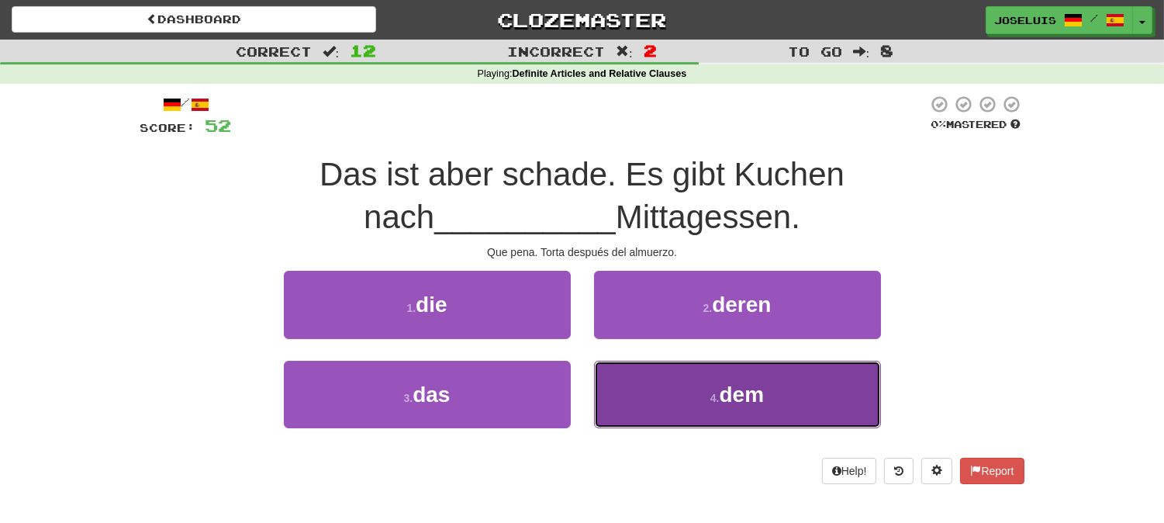
click at [657, 391] on button "4 . dem" at bounding box center [737, 394] width 287 height 67
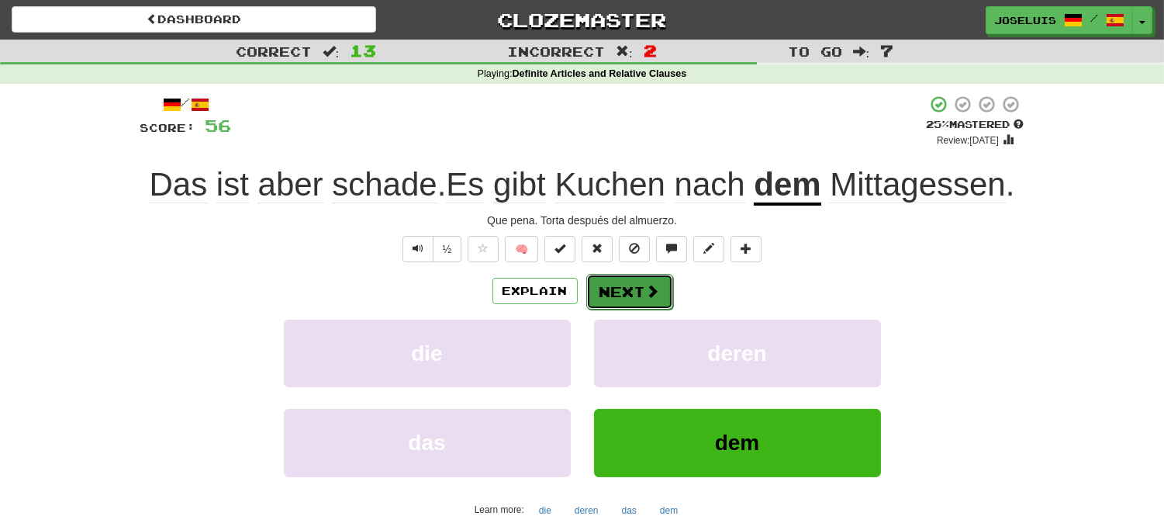
click at [608, 291] on button "Next" at bounding box center [629, 292] width 87 height 36
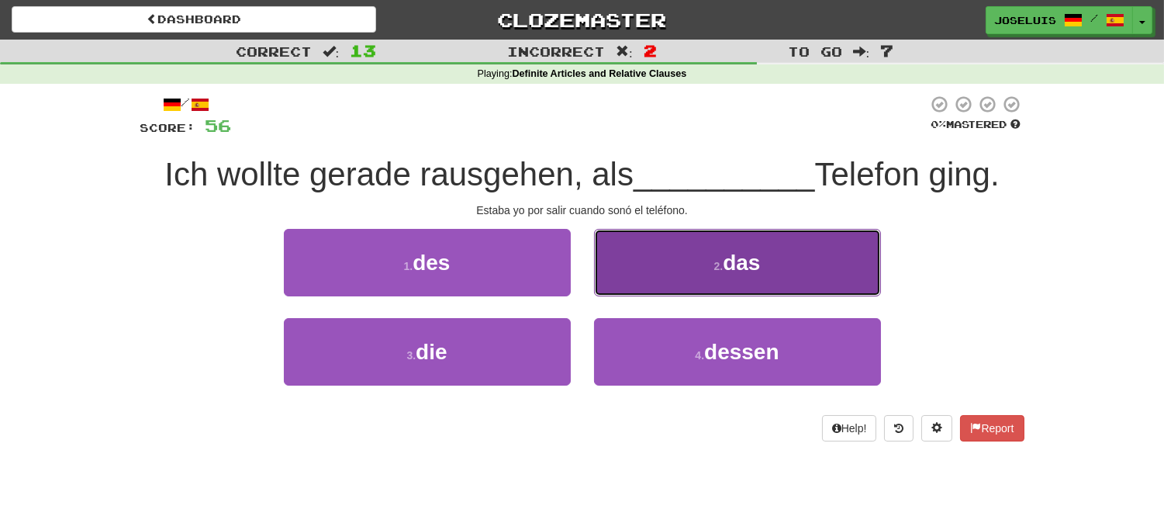
click at [649, 270] on button "2 . das" at bounding box center [737, 262] width 287 height 67
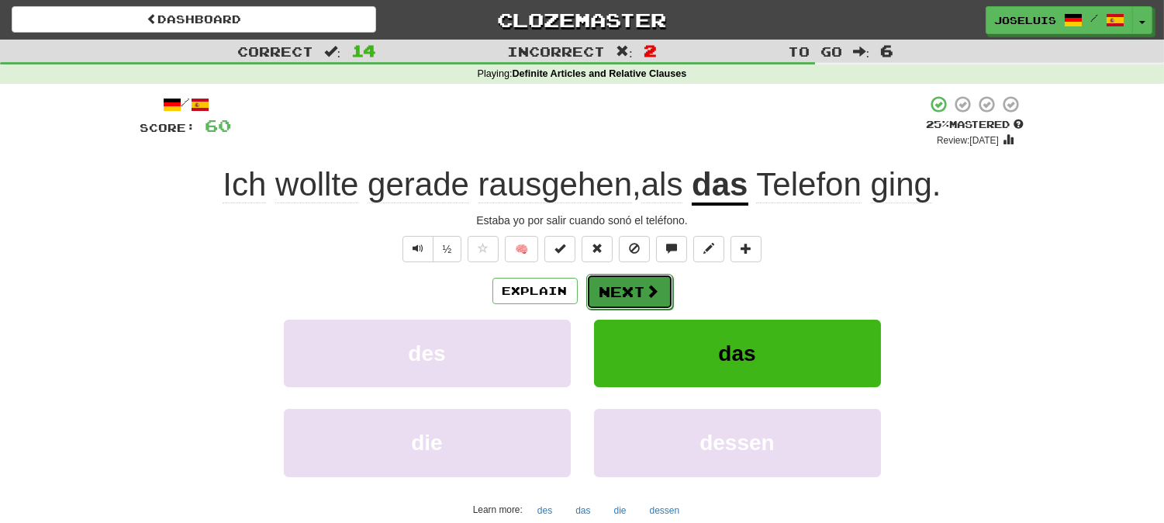
click at [608, 289] on button "Next" at bounding box center [629, 292] width 87 height 36
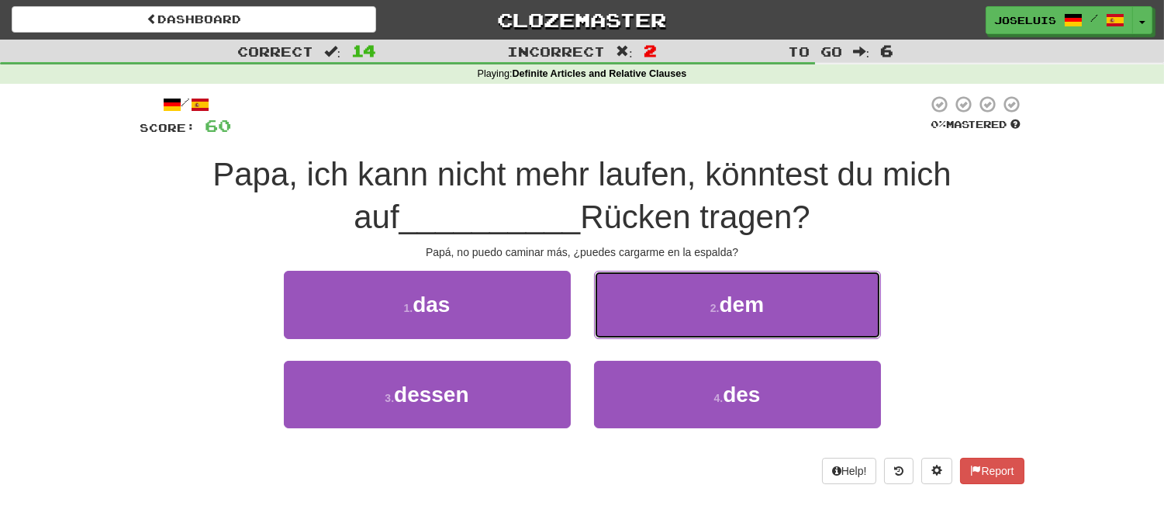
click at [669, 307] on button "2 . dem" at bounding box center [737, 304] width 287 height 67
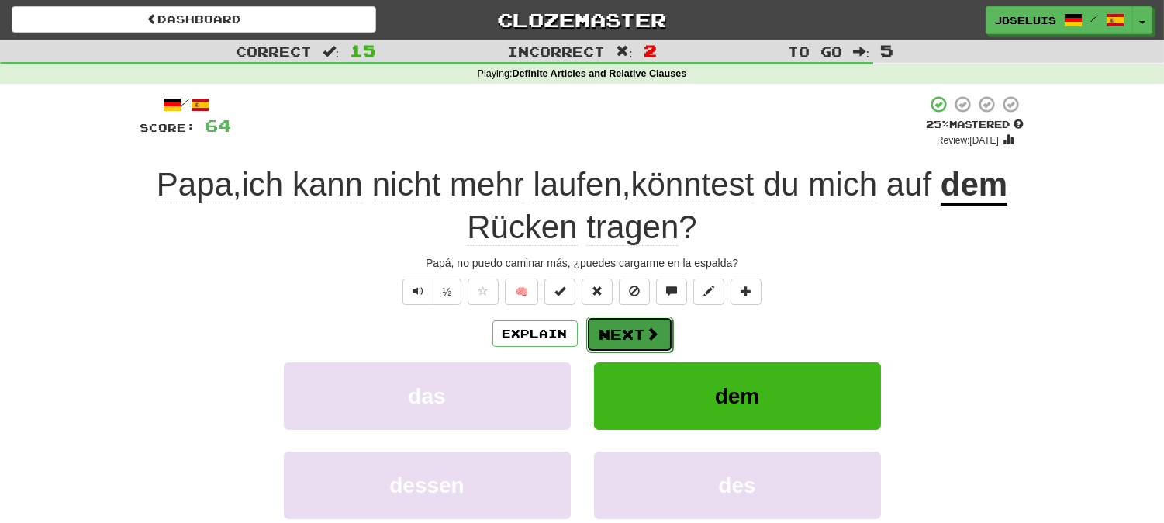
click at [603, 329] on button "Next" at bounding box center [629, 334] width 87 height 36
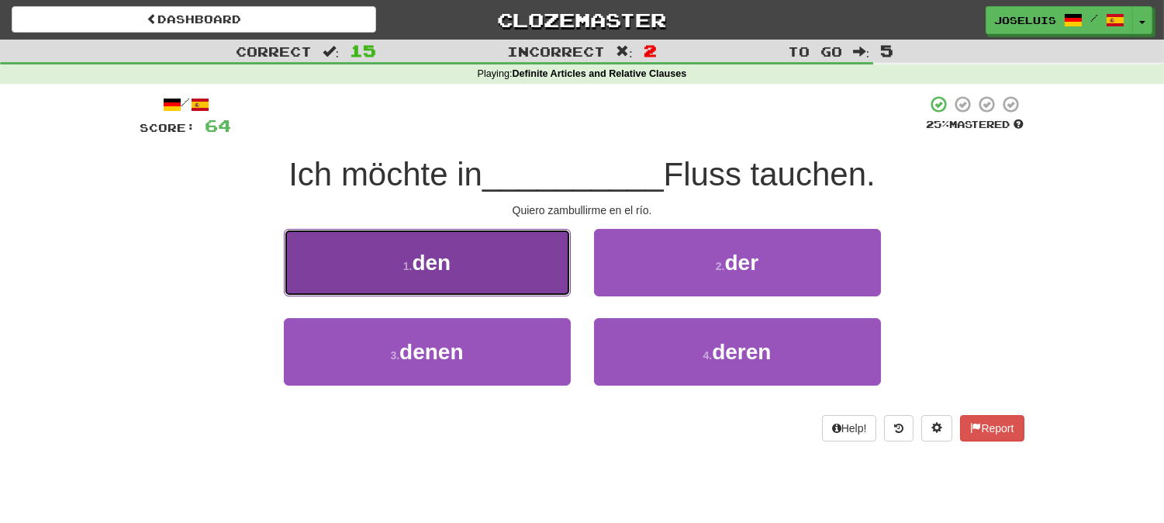
click at [486, 262] on button "1 . den" at bounding box center [427, 262] width 287 height 67
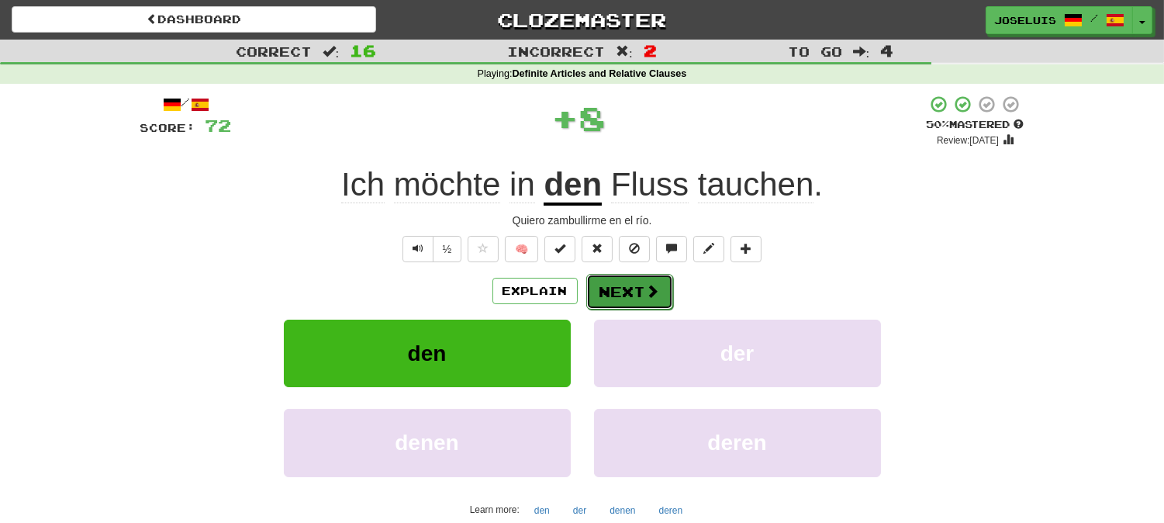
click at [631, 295] on button "Next" at bounding box center [629, 292] width 87 height 36
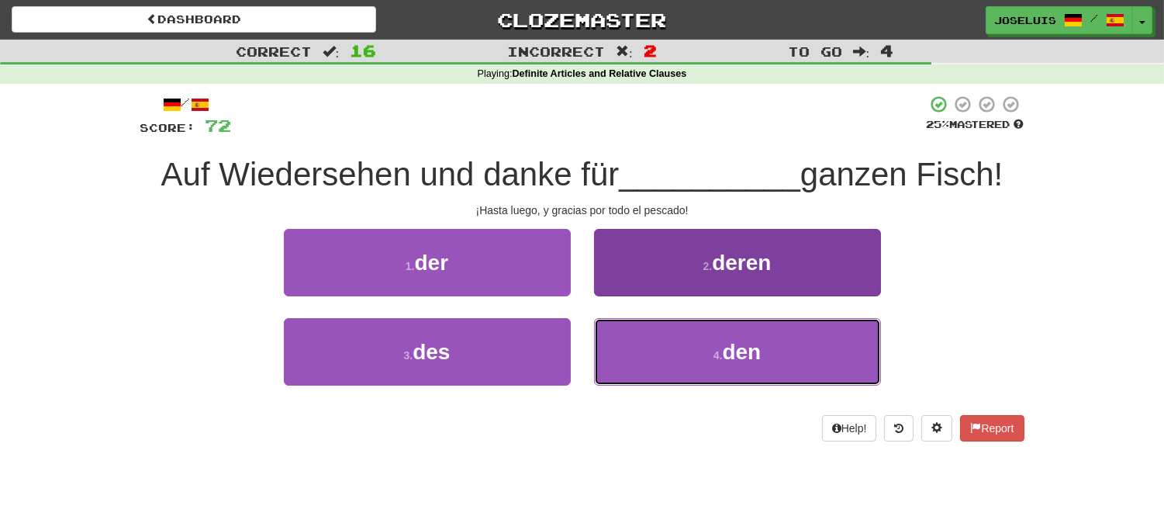
click at [673, 365] on button "4 . den" at bounding box center [737, 351] width 287 height 67
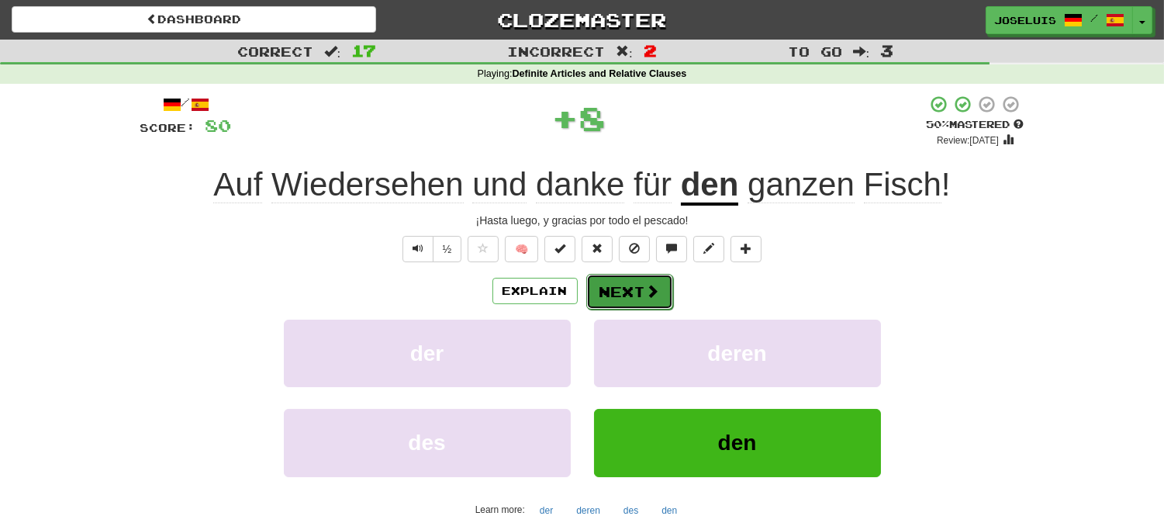
click at [624, 292] on button "Next" at bounding box center [629, 292] width 87 height 36
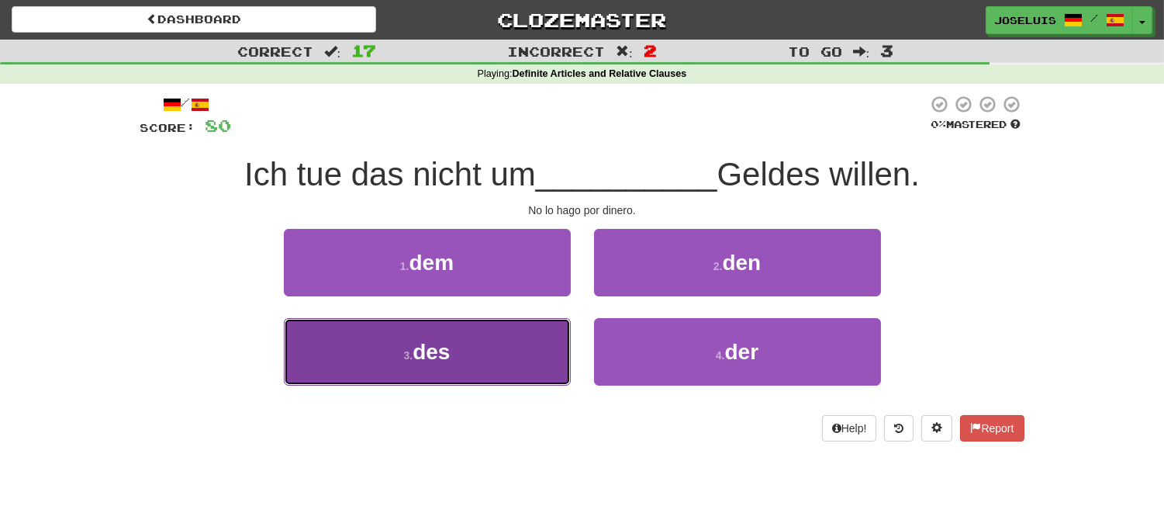
click at [503, 347] on button "3 . des" at bounding box center [427, 351] width 287 height 67
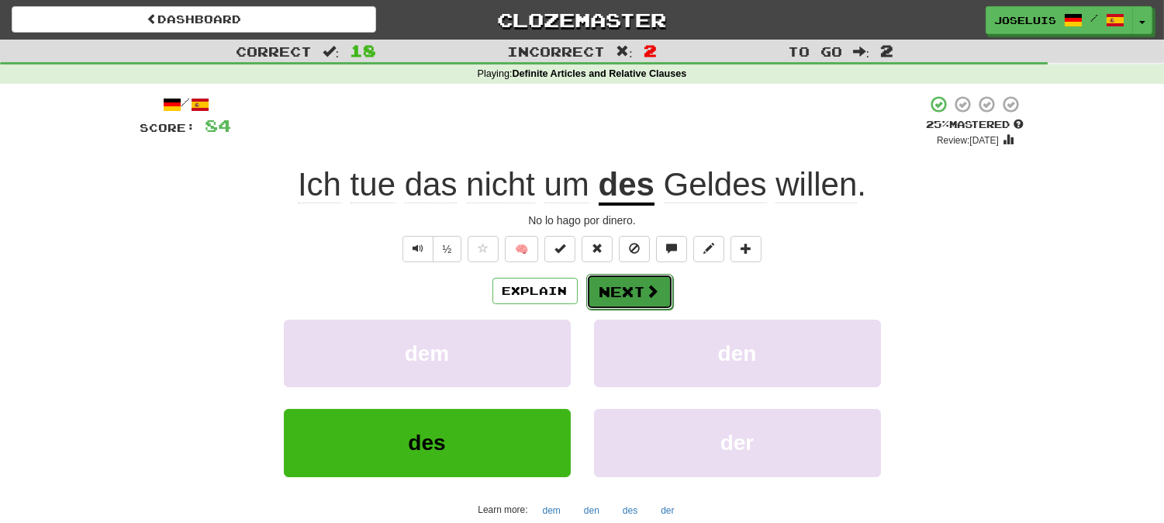
click at [631, 289] on button "Next" at bounding box center [629, 292] width 87 height 36
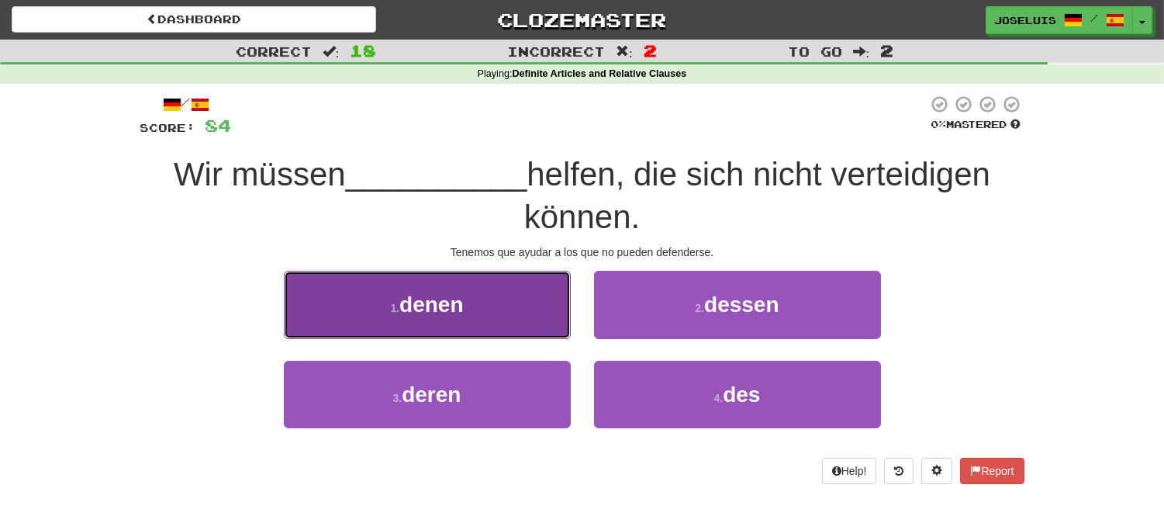
click at [499, 307] on button "1 . denen" at bounding box center [427, 304] width 287 height 67
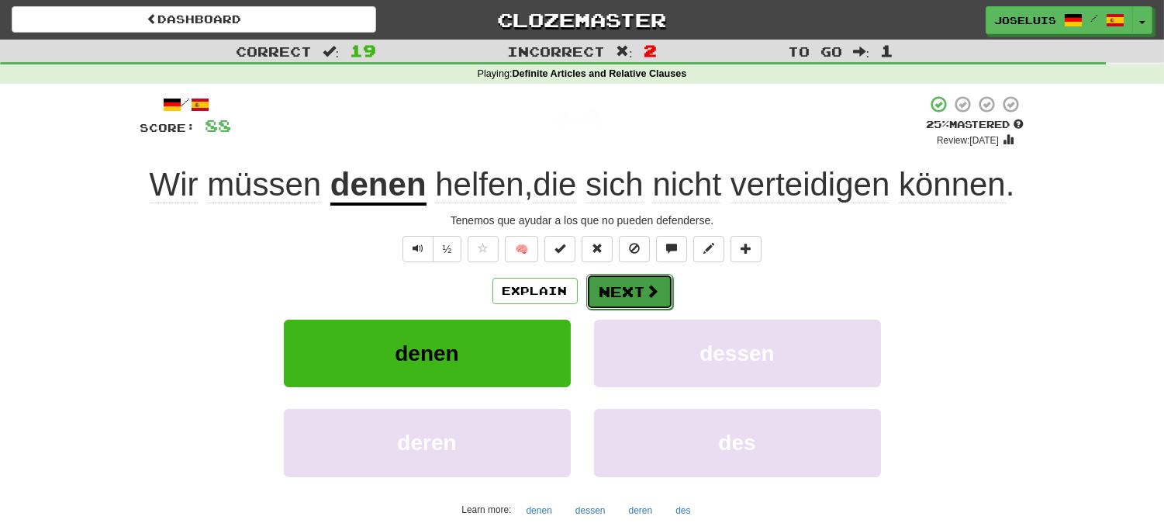
click at [633, 287] on button "Next" at bounding box center [629, 292] width 87 height 36
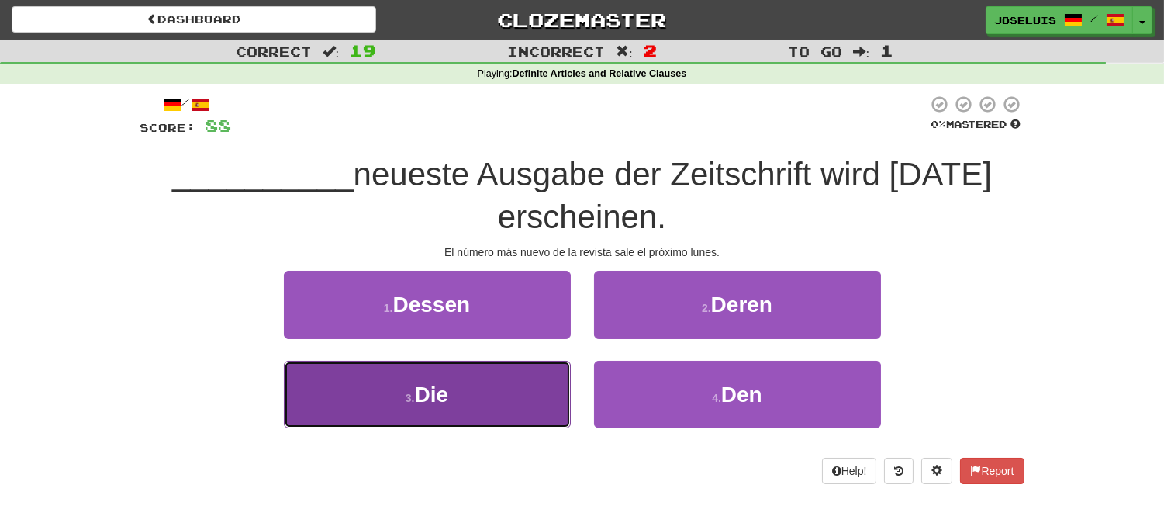
click at [485, 382] on button "3 . Die" at bounding box center [427, 394] width 287 height 67
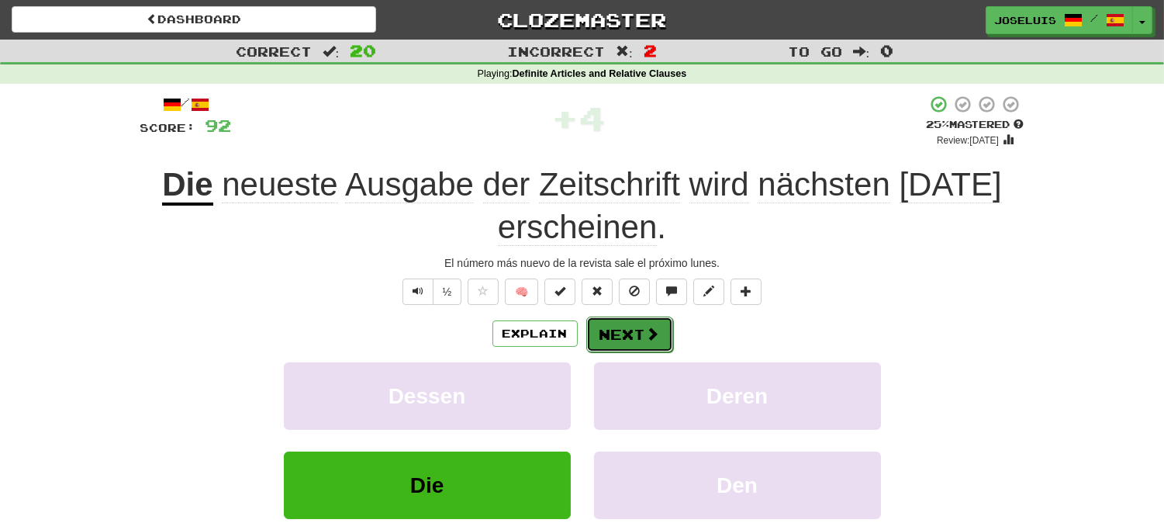
click at [609, 332] on button "Next" at bounding box center [629, 334] width 87 height 36
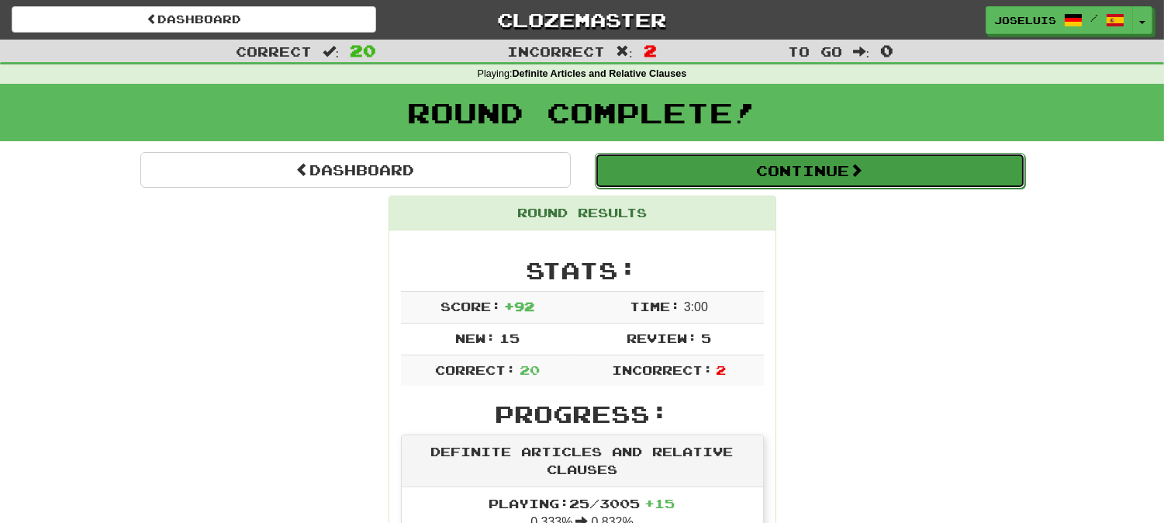
click at [809, 167] on button "Continue" at bounding box center [810, 171] width 430 height 36
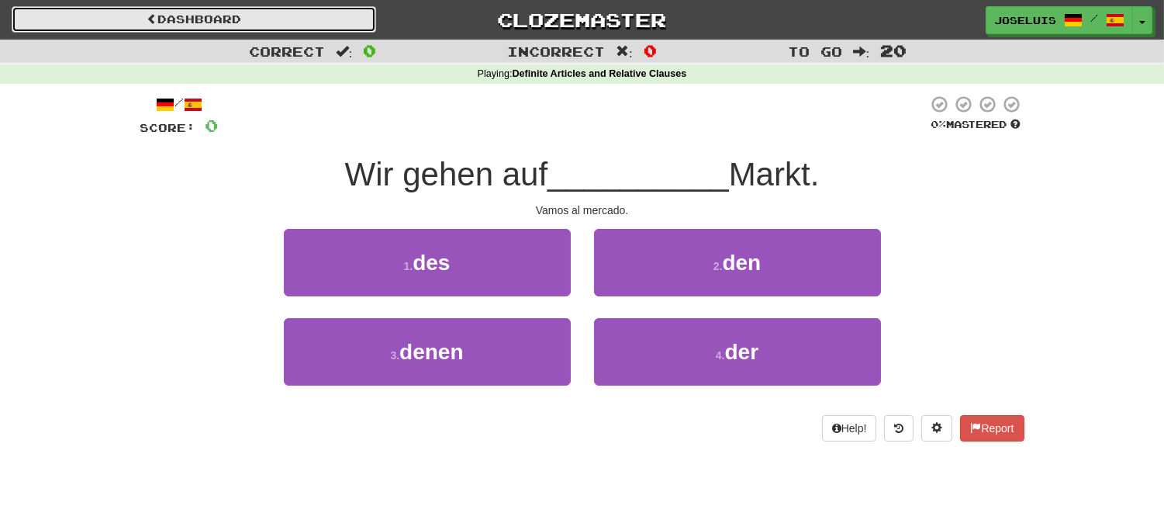
click at [230, 17] on link "Dashboard" at bounding box center [194, 19] width 365 height 26
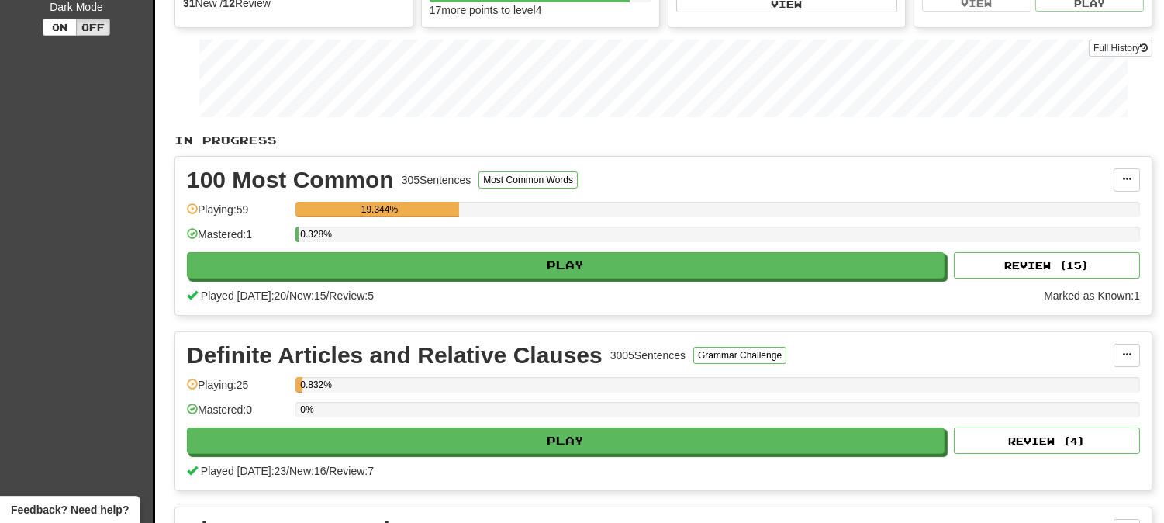
scroll to position [258, 0]
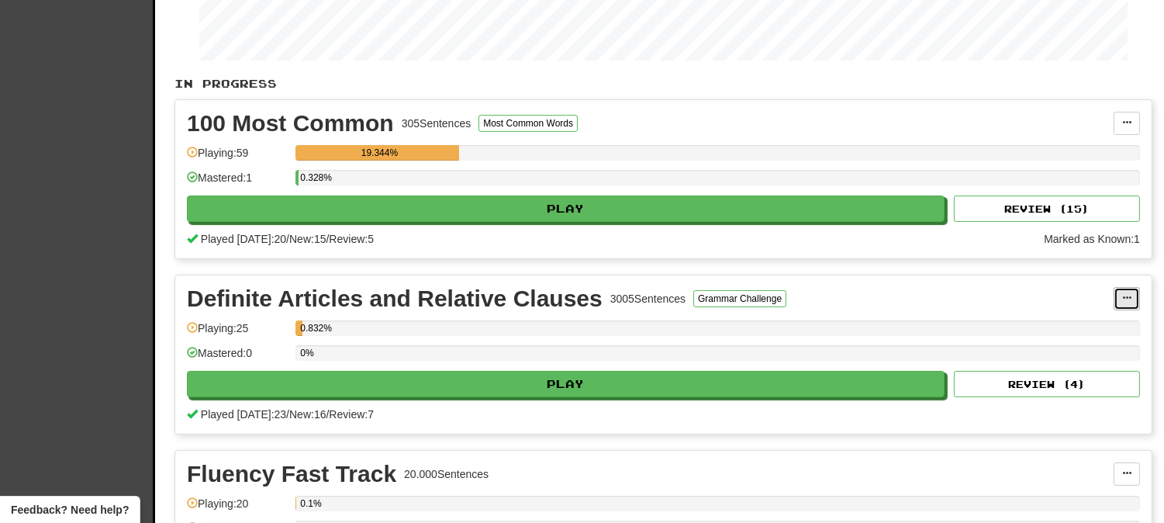
click at [1129, 296] on span at bounding box center [1126, 297] width 9 height 9
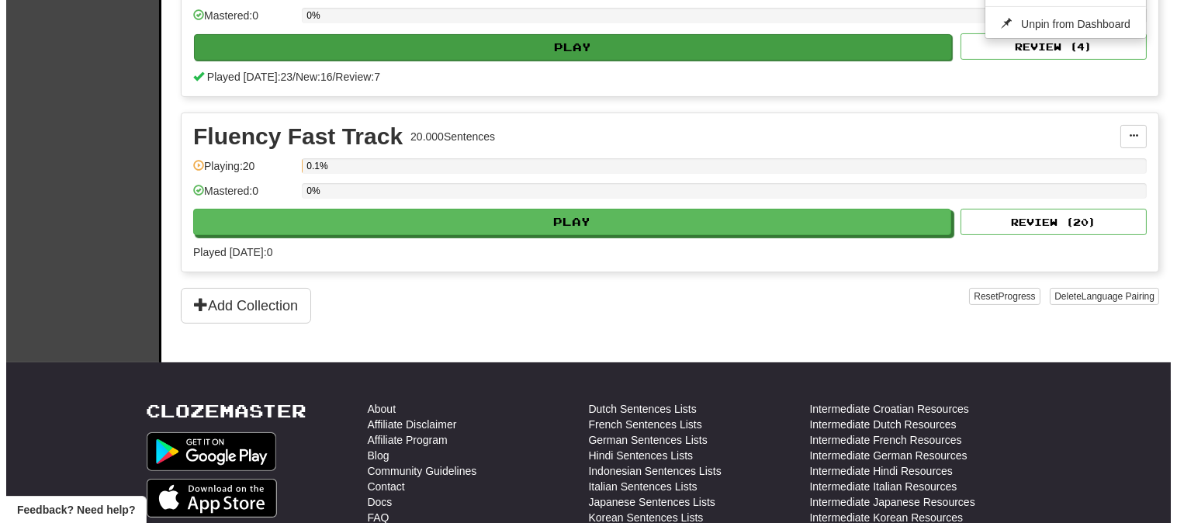
scroll to position [603, 0]
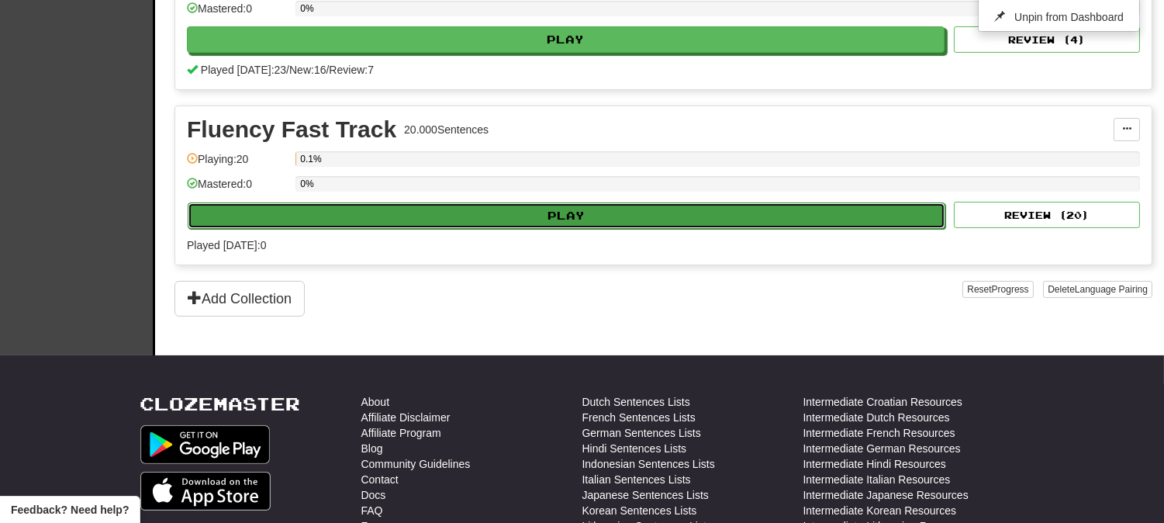
click at [450, 225] on button "Play" at bounding box center [567, 215] width 758 height 26
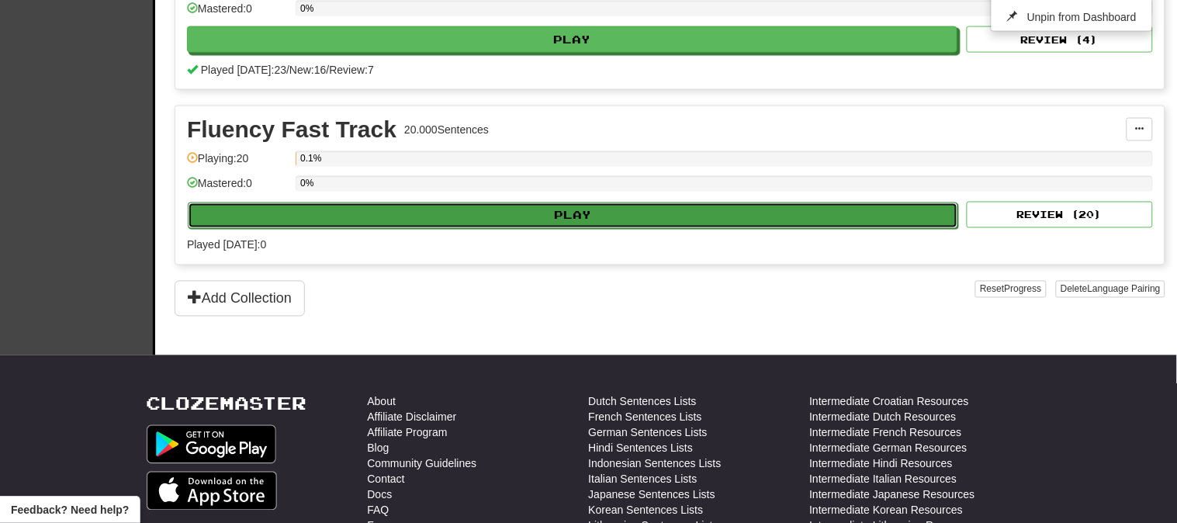
select select "**"
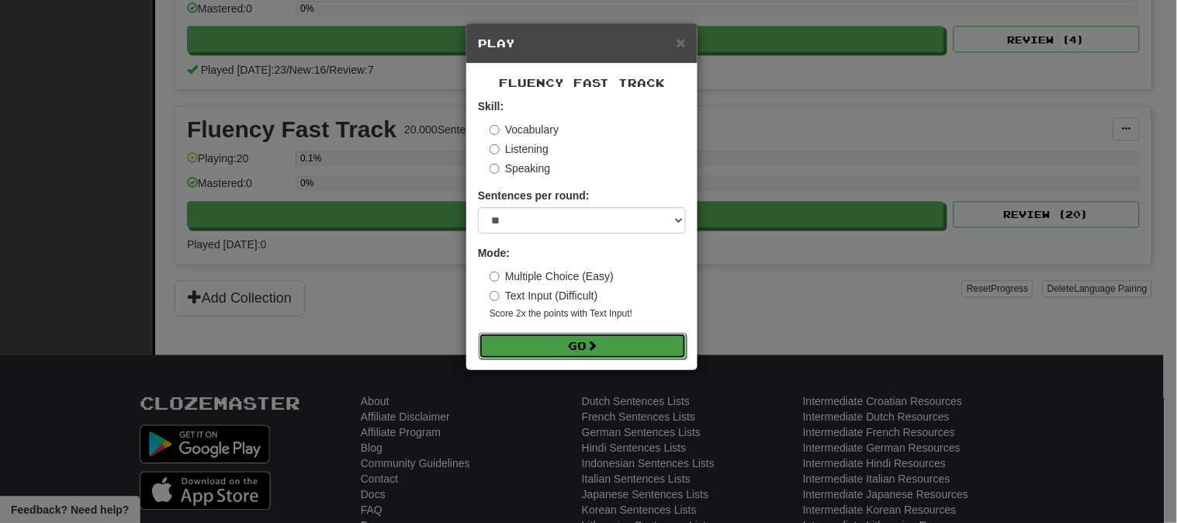
click at [496, 358] on button "Go" at bounding box center [583, 346] width 208 height 26
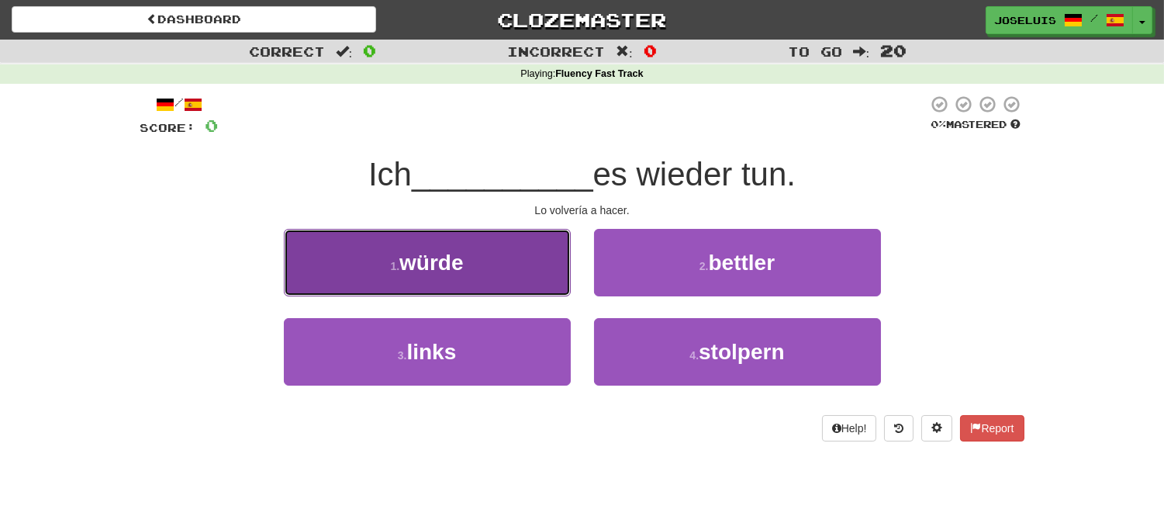
click at [509, 273] on button "1 . würde" at bounding box center [427, 262] width 287 height 67
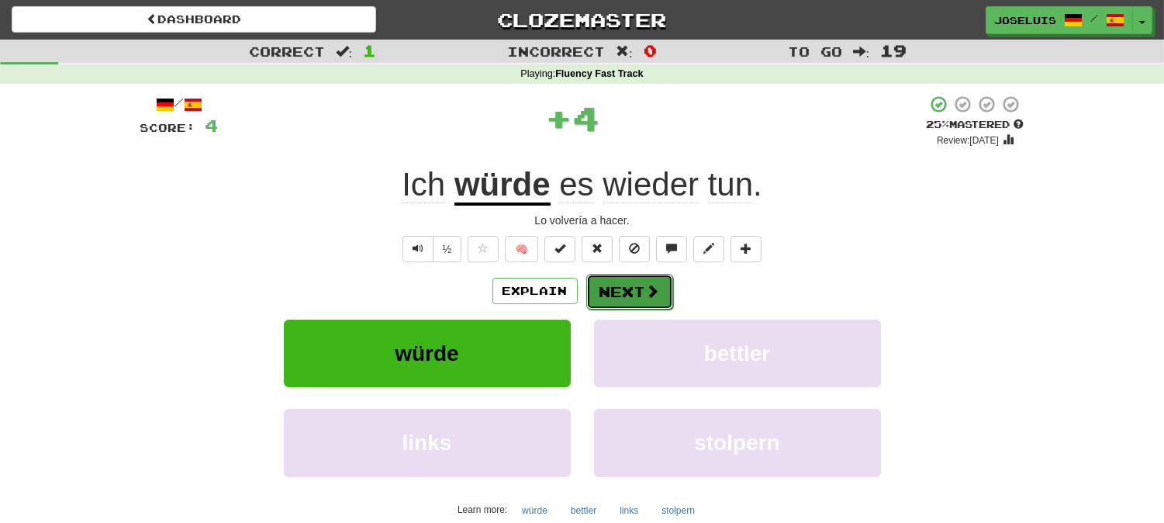
click at [619, 289] on button "Next" at bounding box center [629, 292] width 87 height 36
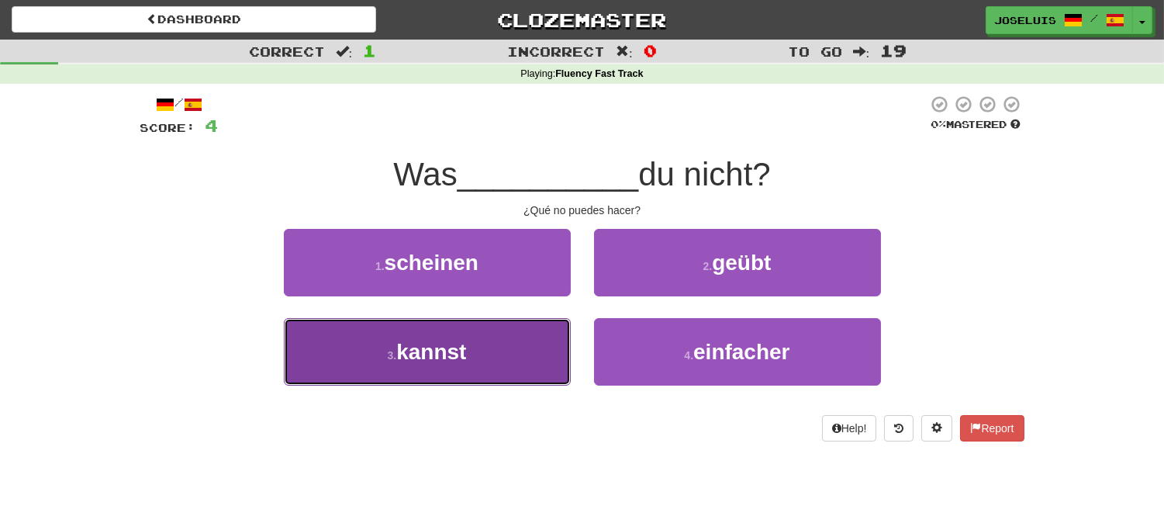
click at [490, 357] on button "3 . kannst" at bounding box center [427, 351] width 287 height 67
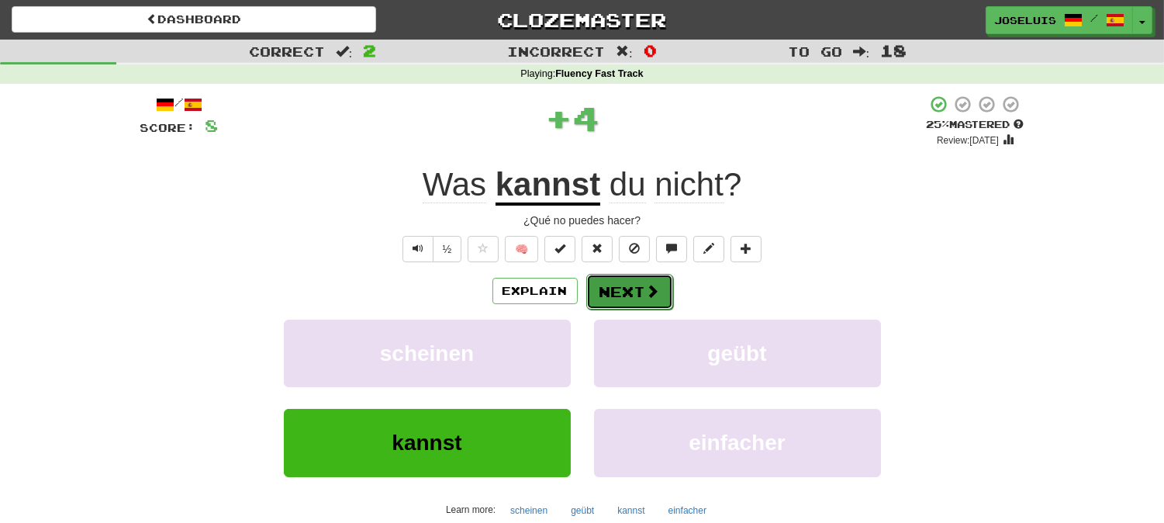
click at [622, 284] on button "Next" at bounding box center [629, 292] width 87 height 36
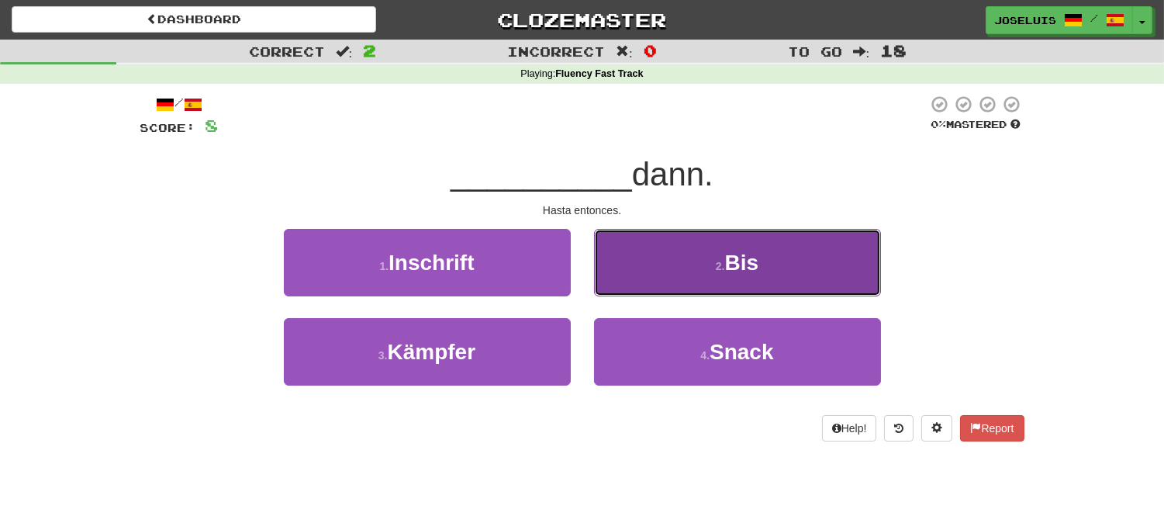
click at [714, 280] on button "2 . Bis" at bounding box center [737, 262] width 287 height 67
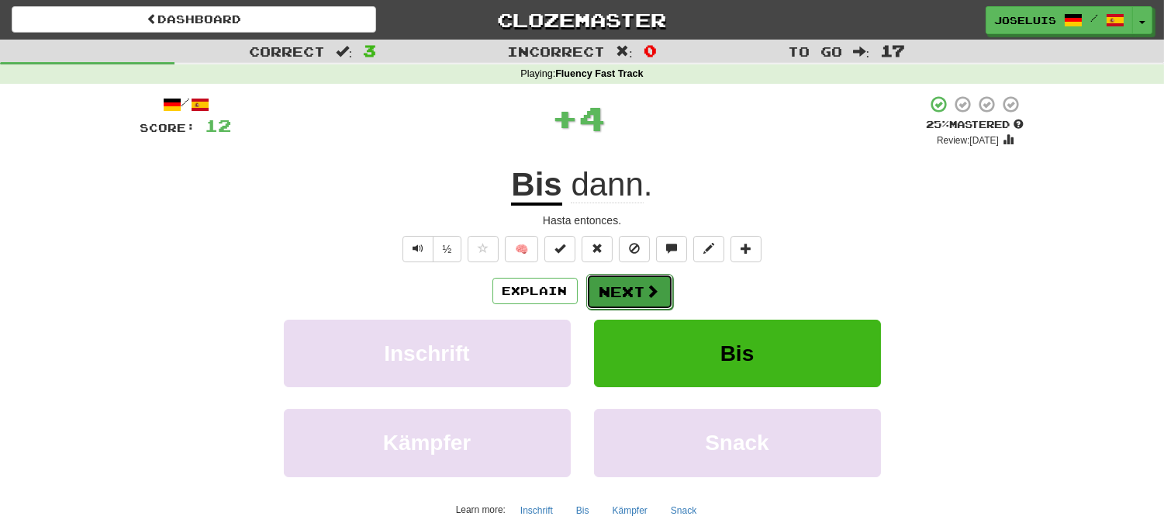
click at [603, 293] on button "Next" at bounding box center [629, 292] width 87 height 36
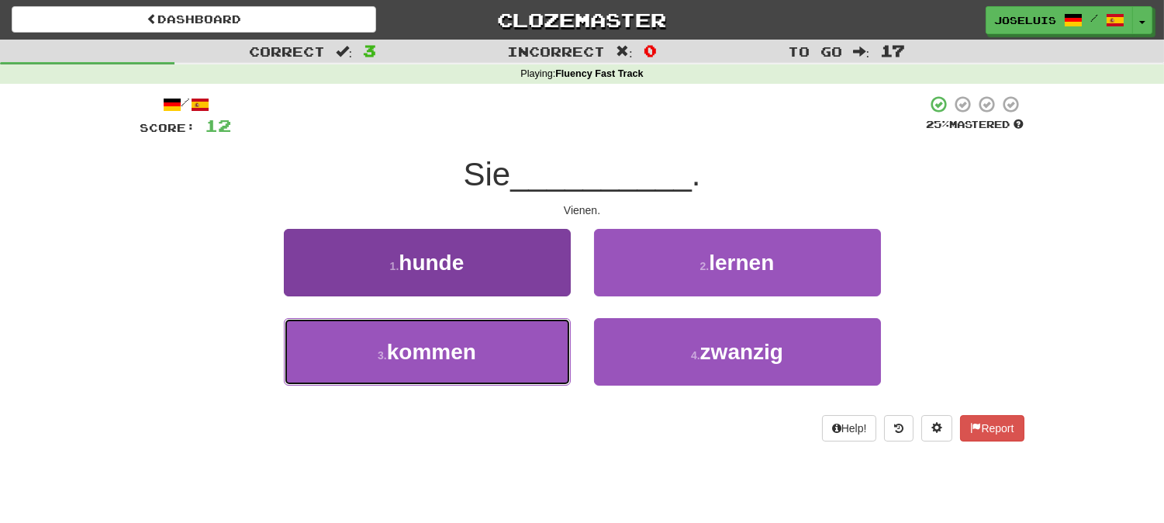
click at [493, 343] on button "3 . kommen" at bounding box center [427, 351] width 287 height 67
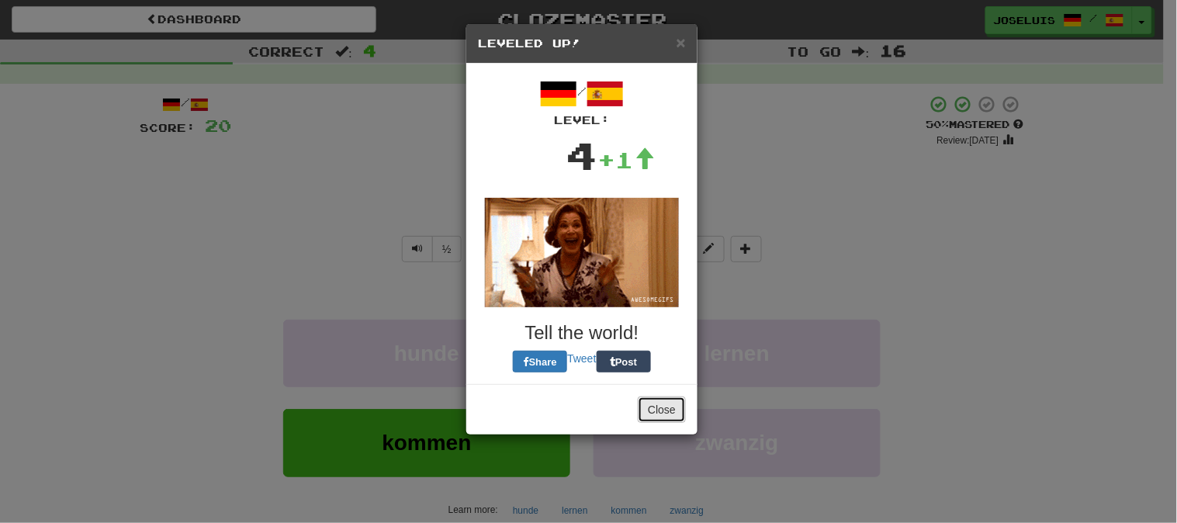
click at [655, 409] on button "Close" at bounding box center [662, 409] width 48 height 26
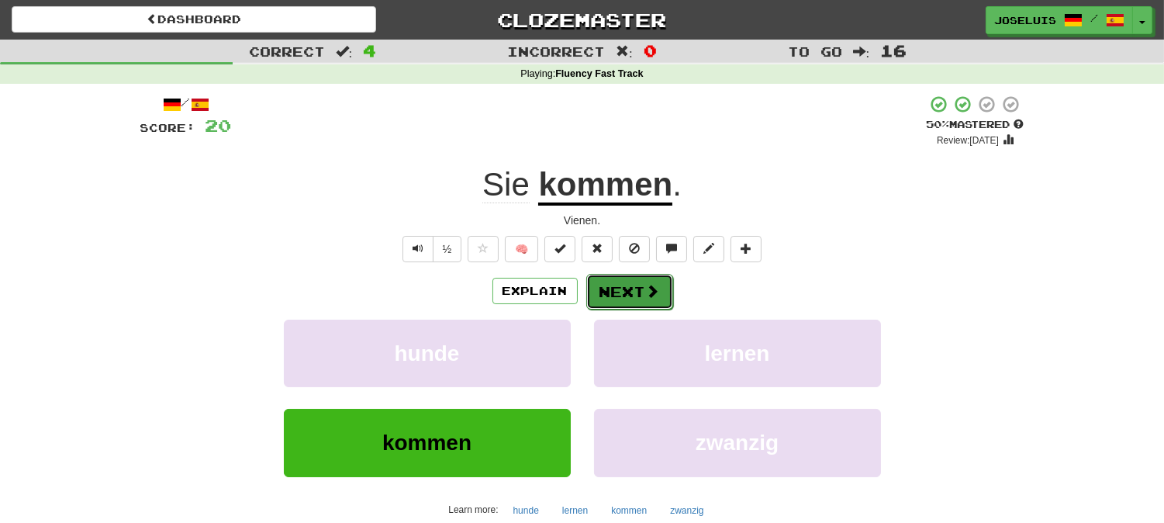
click at [619, 289] on button "Next" at bounding box center [629, 292] width 87 height 36
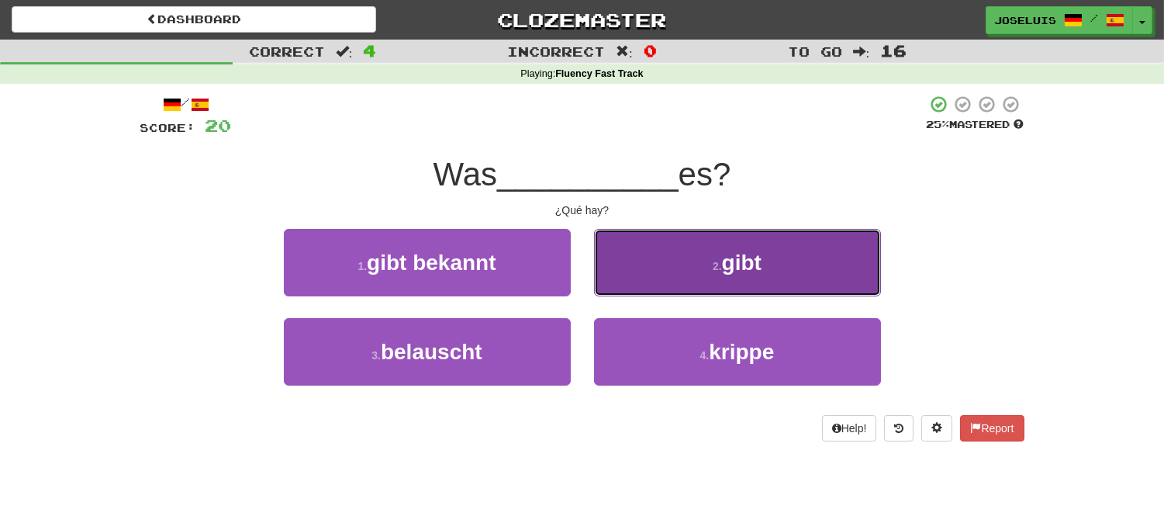
click at [706, 270] on button "2 . gibt" at bounding box center [737, 262] width 287 height 67
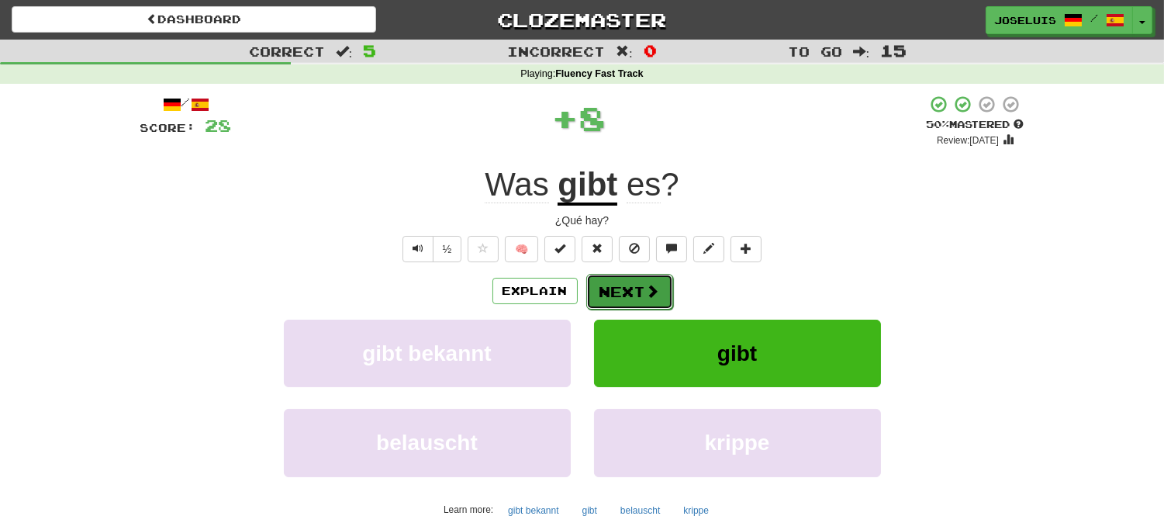
click at [627, 292] on button "Next" at bounding box center [629, 292] width 87 height 36
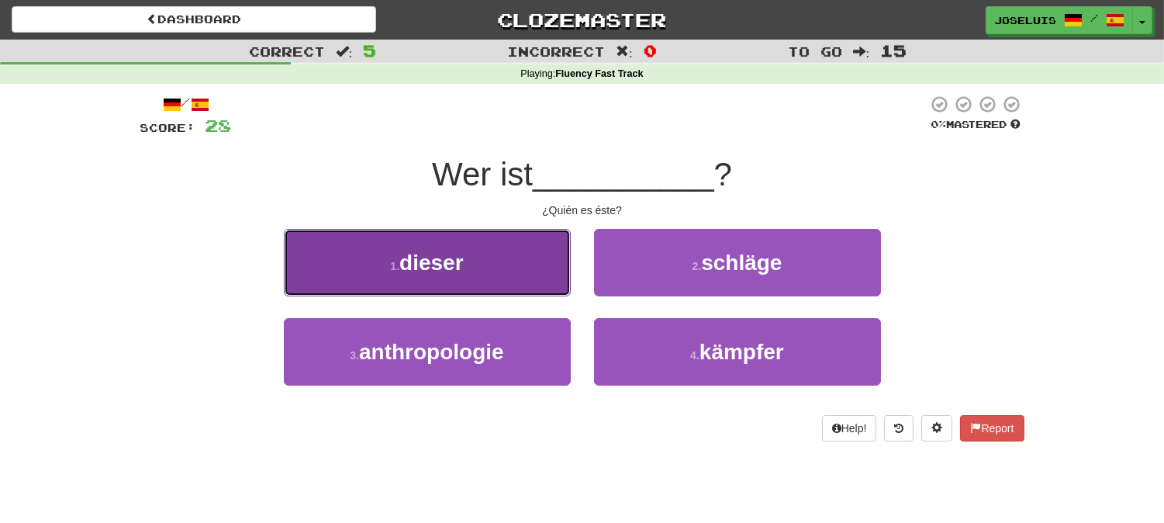
click at [492, 265] on button "1 . dieser" at bounding box center [427, 262] width 287 height 67
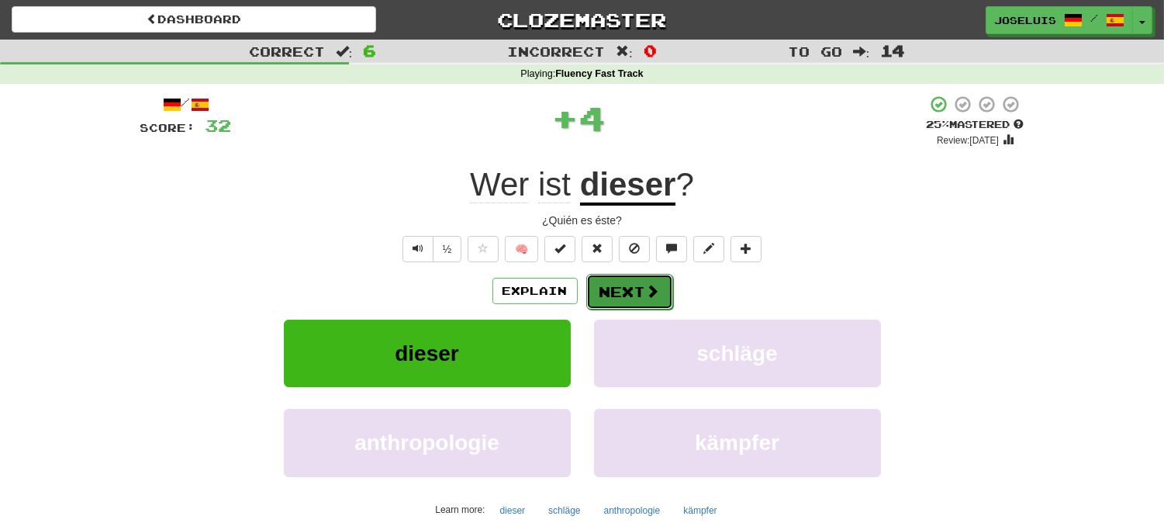
click at [615, 297] on button "Next" at bounding box center [629, 292] width 87 height 36
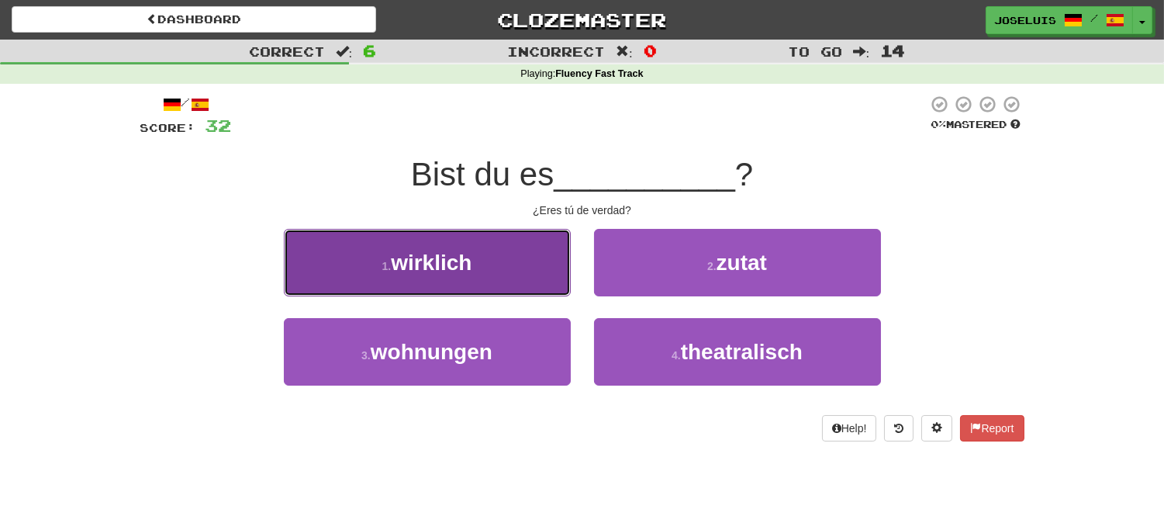
click at [500, 261] on button "1 . wirklich" at bounding box center [427, 262] width 287 height 67
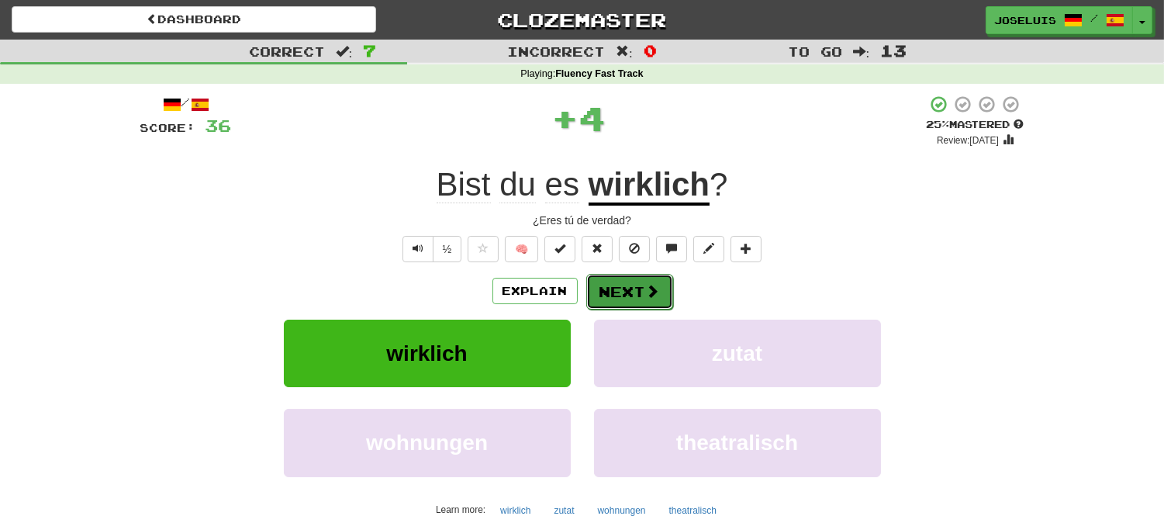
click at [648, 284] on span at bounding box center [653, 291] width 14 height 14
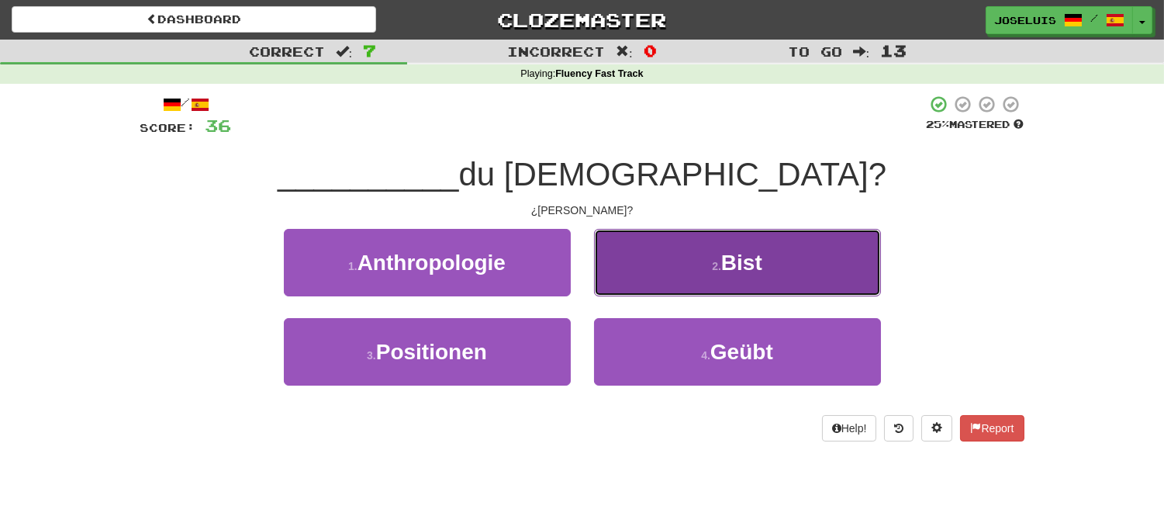
click at [676, 275] on button "2 . Bist" at bounding box center [737, 262] width 287 height 67
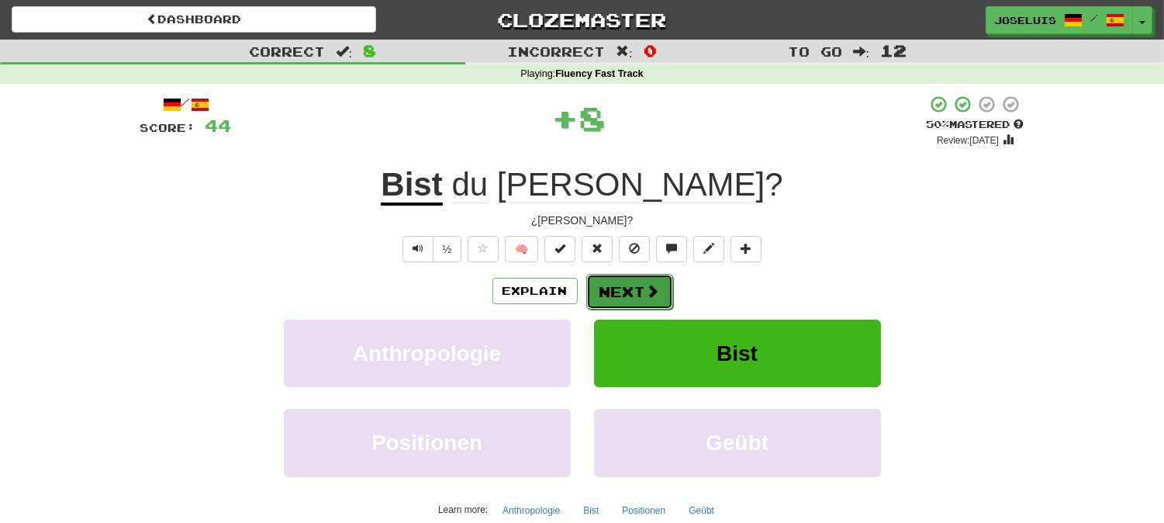
click at [619, 284] on button "Next" at bounding box center [629, 292] width 87 height 36
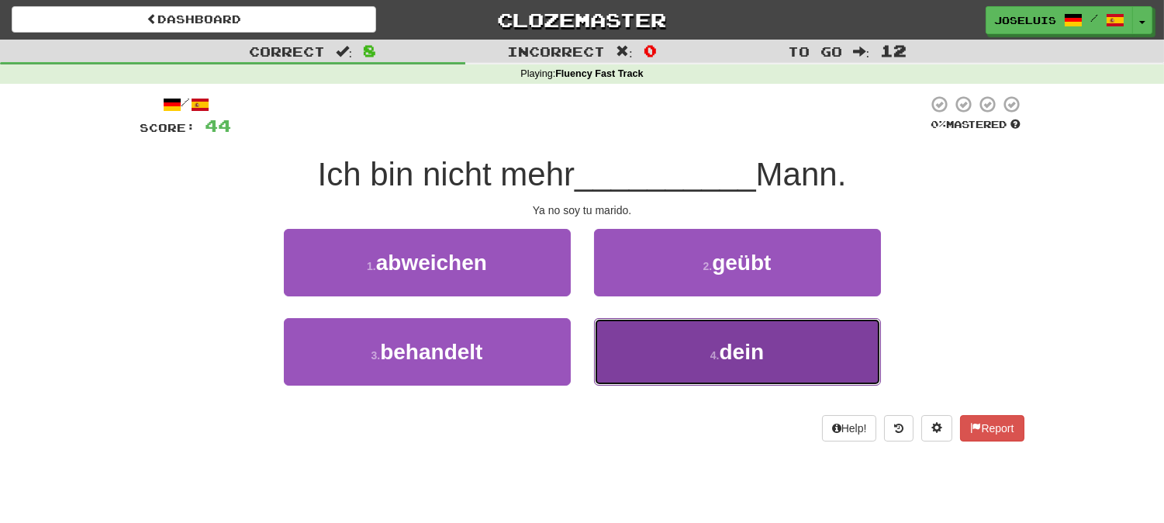
click at [648, 344] on button "4 . dein" at bounding box center [737, 351] width 287 height 67
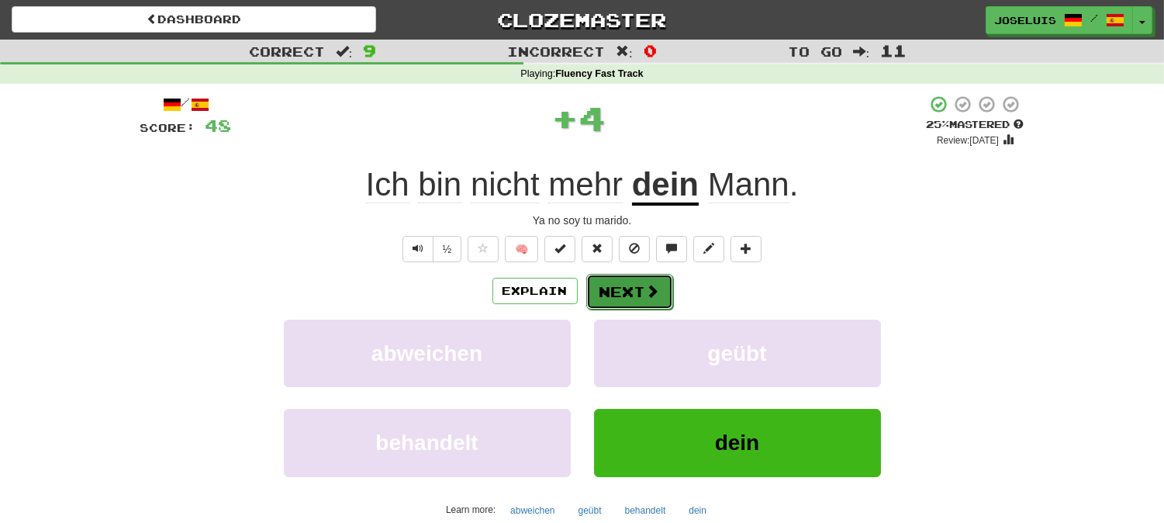
click at [617, 292] on button "Next" at bounding box center [629, 292] width 87 height 36
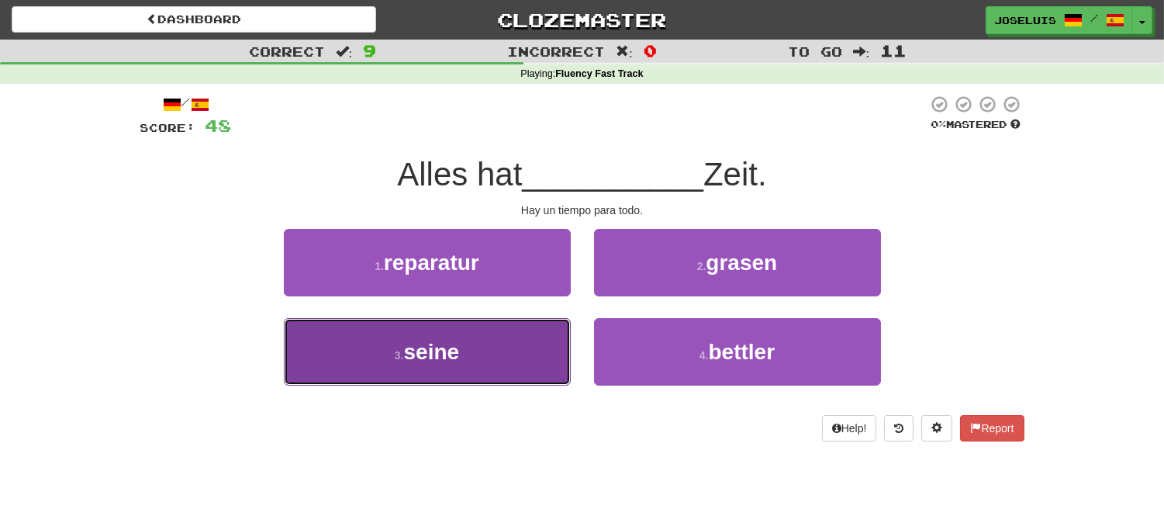
click at [474, 335] on button "3 . seine" at bounding box center [427, 351] width 287 height 67
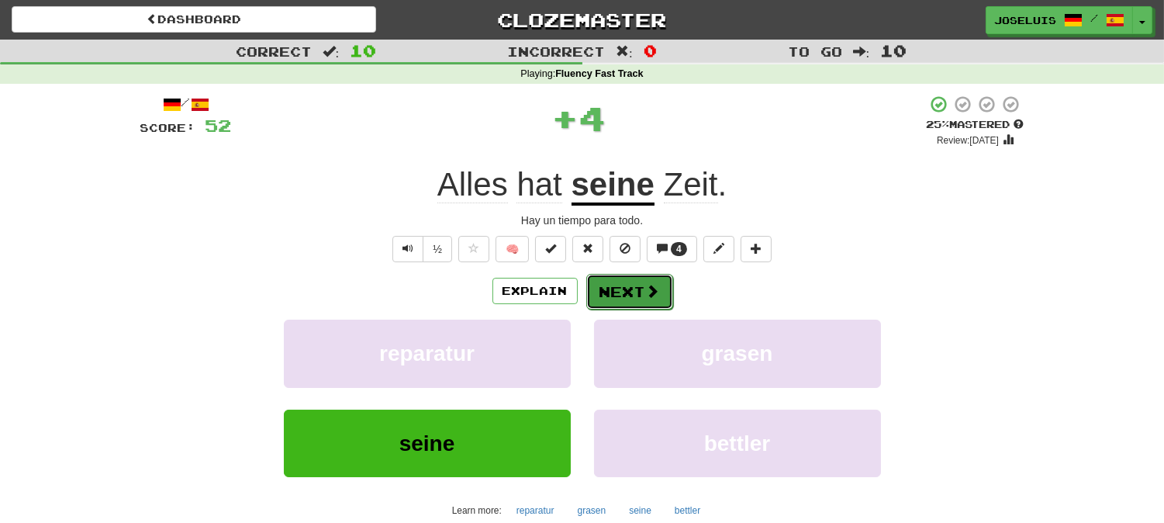
click at [602, 284] on button "Next" at bounding box center [629, 292] width 87 height 36
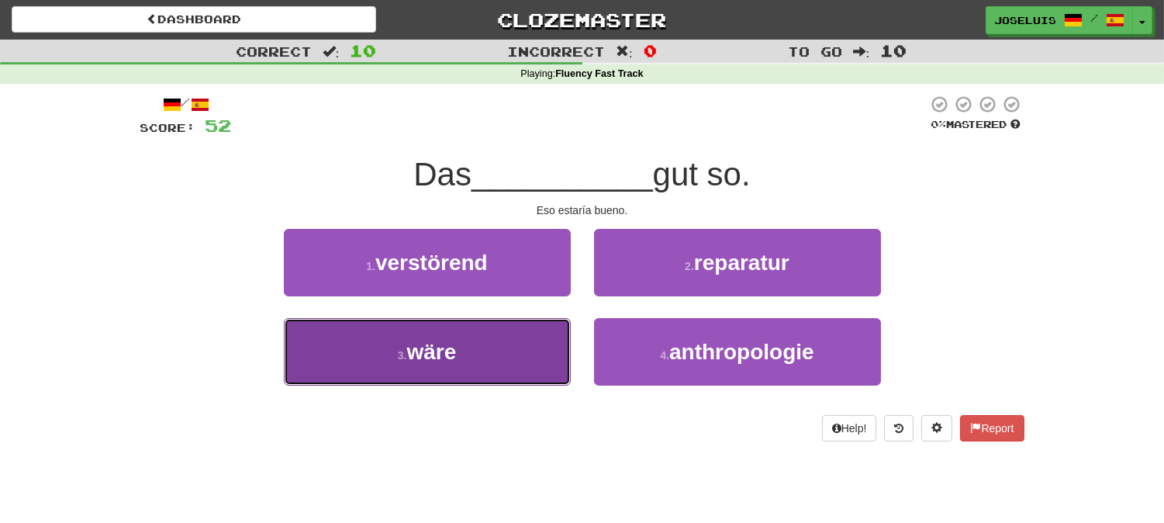
click at [551, 358] on button "3 . wäre" at bounding box center [427, 351] width 287 height 67
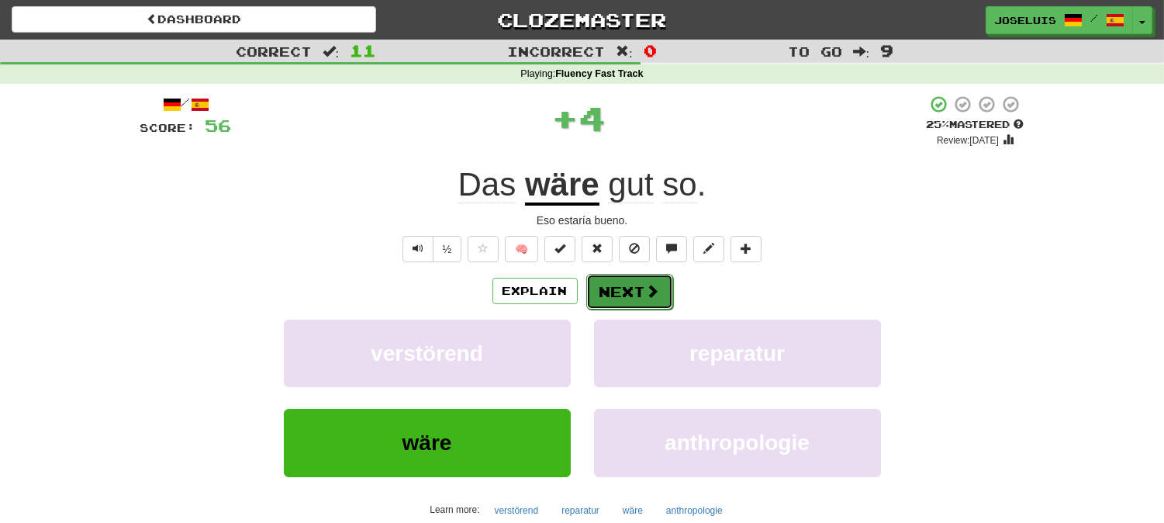
click at [634, 290] on button "Next" at bounding box center [629, 292] width 87 height 36
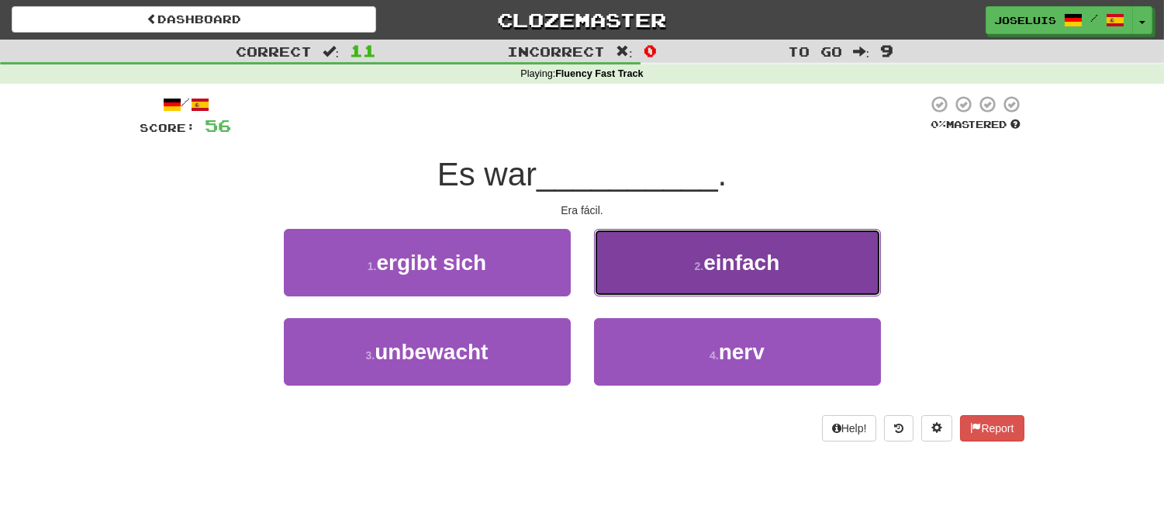
click at [641, 282] on button "2 . einfach" at bounding box center [737, 262] width 287 height 67
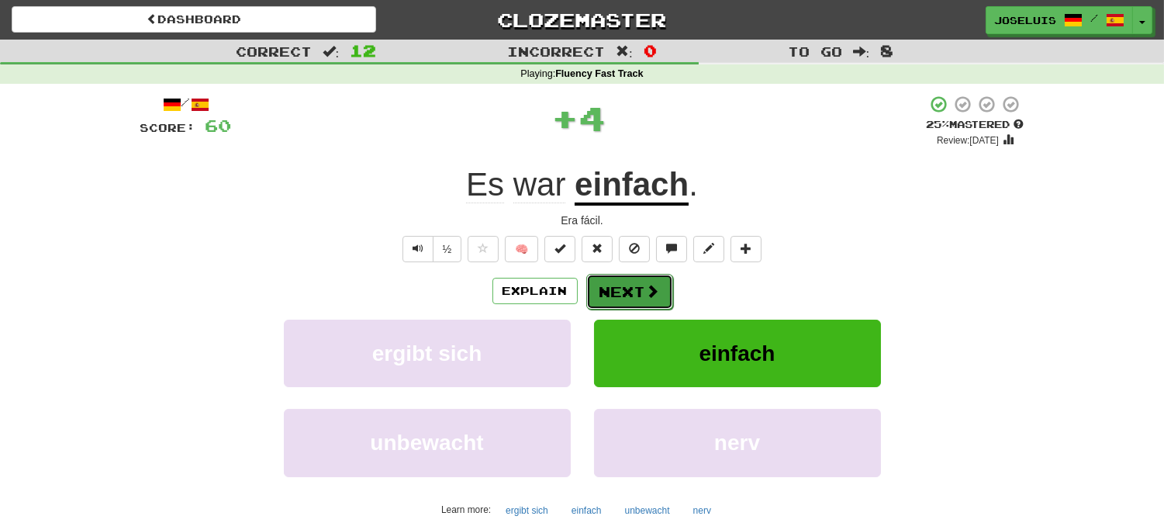
click at [637, 289] on button "Next" at bounding box center [629, 292] width 87 height 36
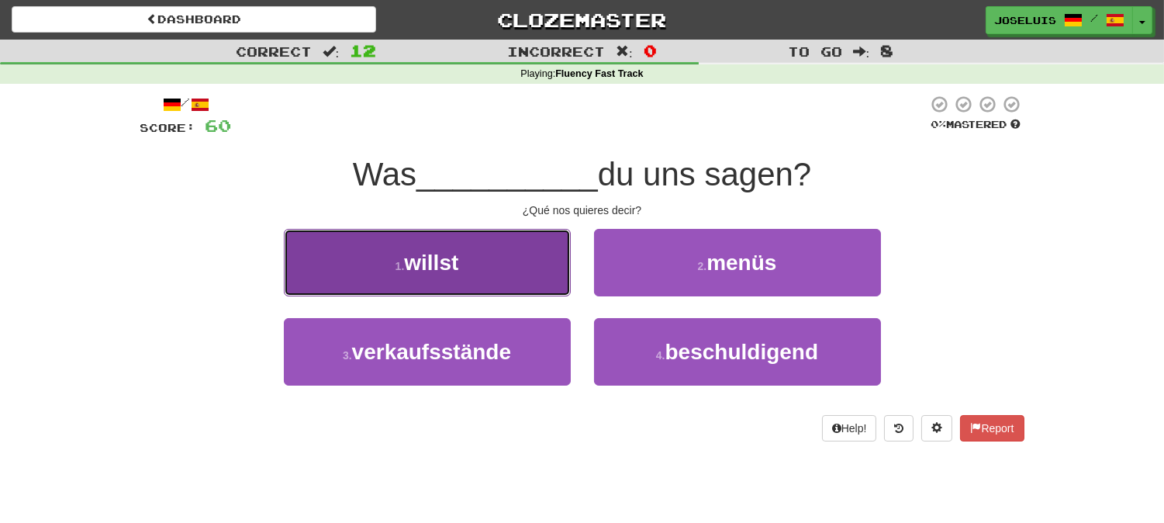
click at [479, 249] on button "1 . willst" at bounding box center [427, 262] width 287 height 67
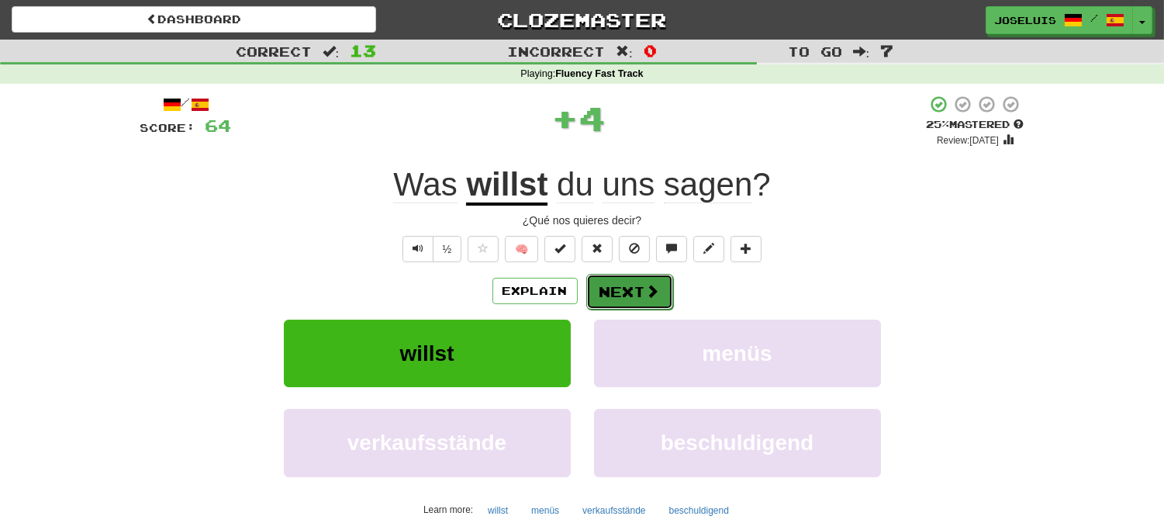
click at [646, 292] on span at bounding box center [653, 291] width 14 height 14
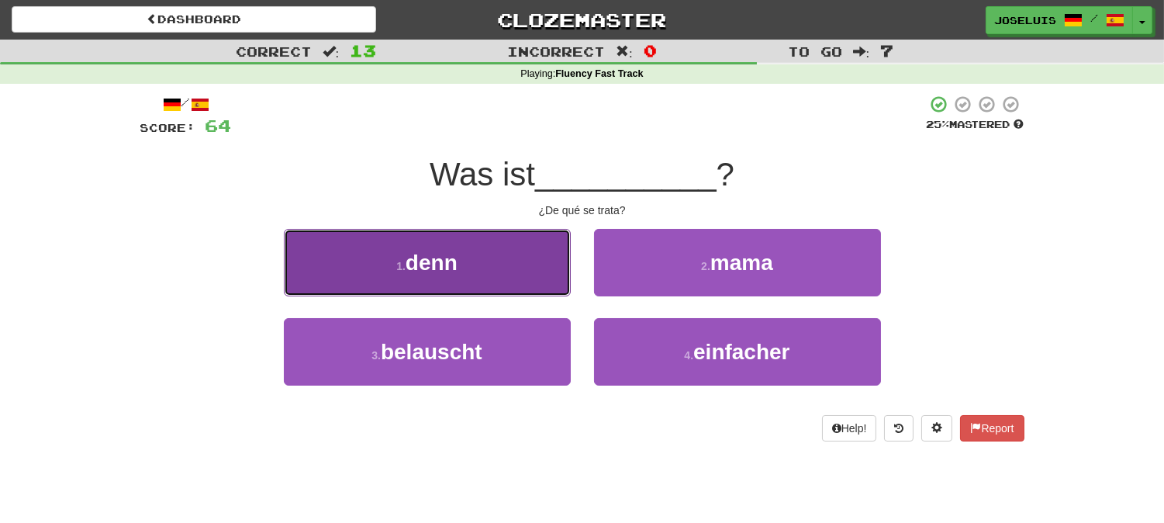
click at [455, 251] on span "denn" at bounding box center [432, 263] width 52 height 24
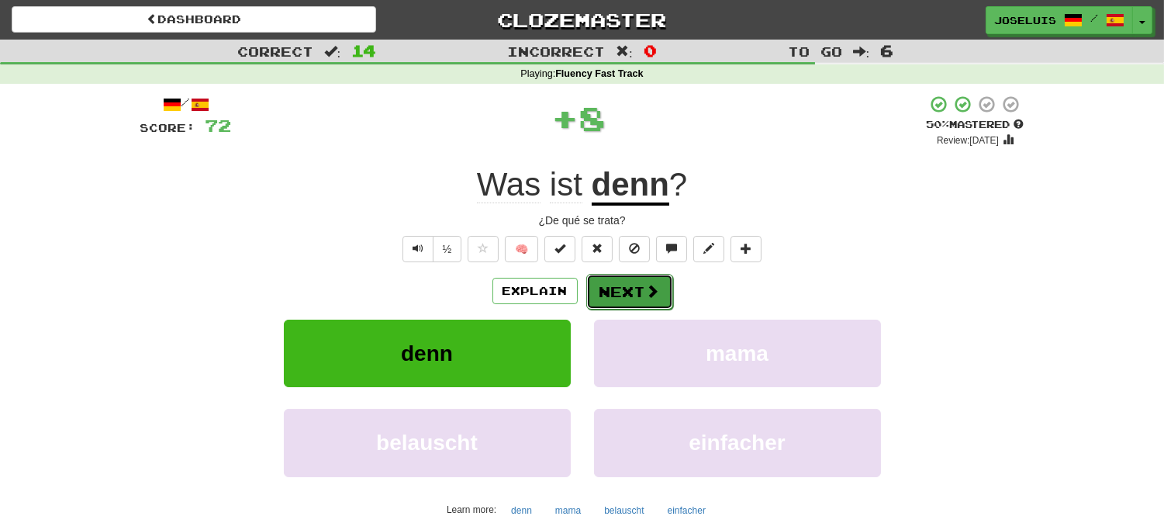
click at [622, 295] on button "Next" at bounding box center [629, 292] width 87 height 36
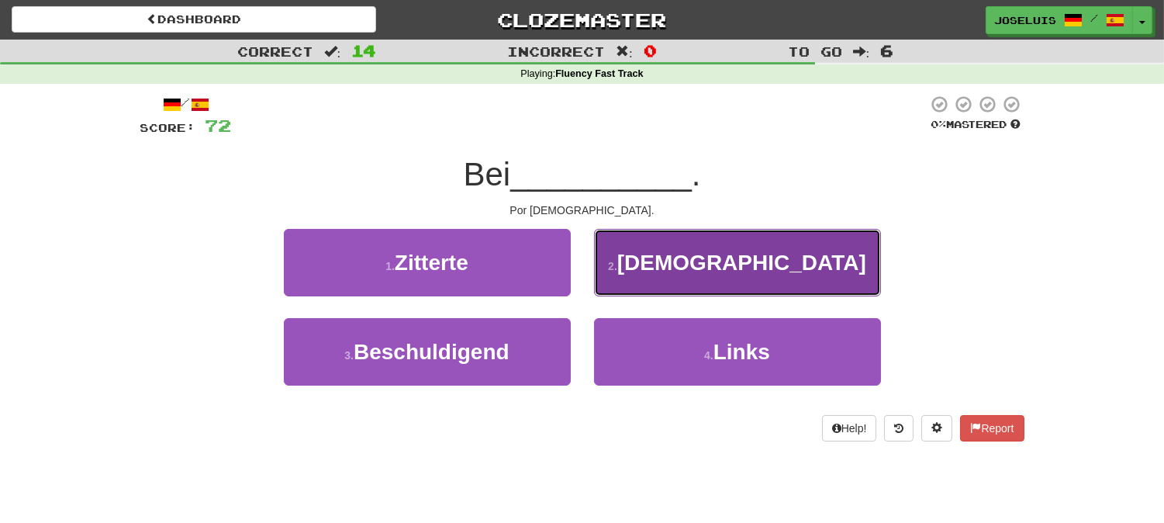
click at [645, 270] on button "2 . Gott" at bounding box center [737, 262] width 287 height 67
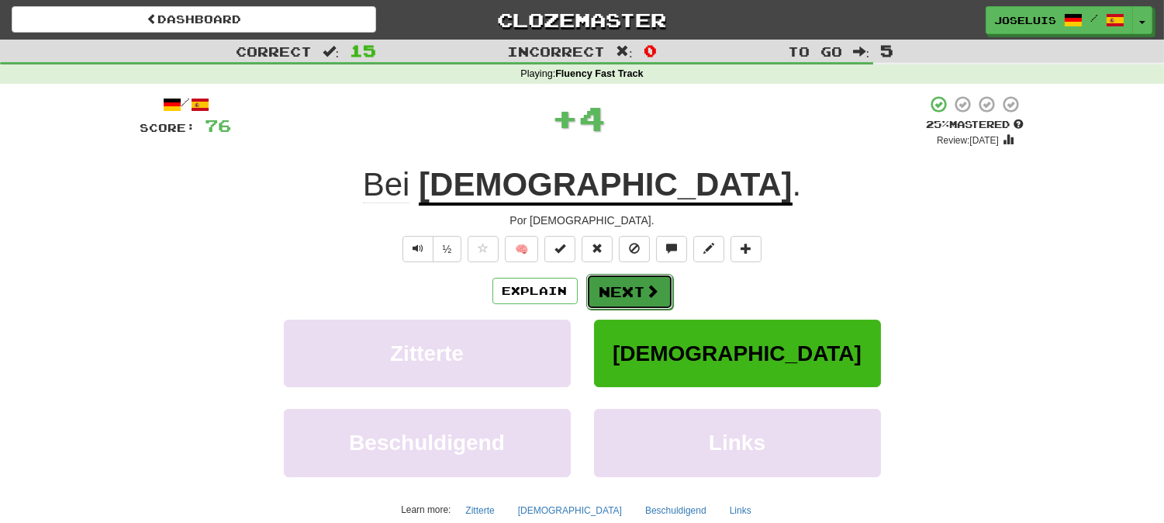
click at [601, 289] on button "Next" at bounding box center [629, 292] width 87 height 36
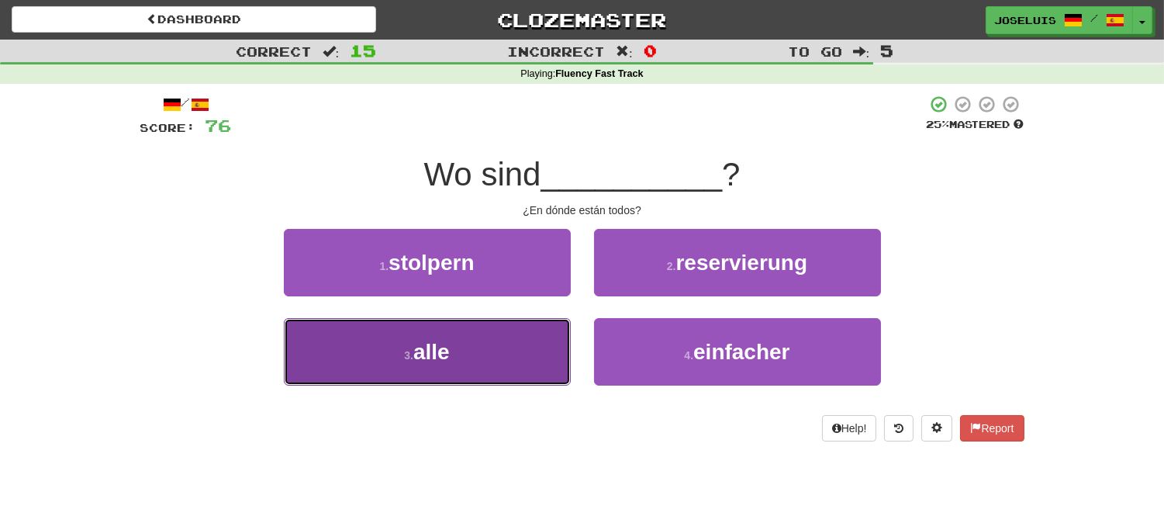
click at [495, 329] on button "3 . alle" at bounding box center [427, 351] width 287 height 67
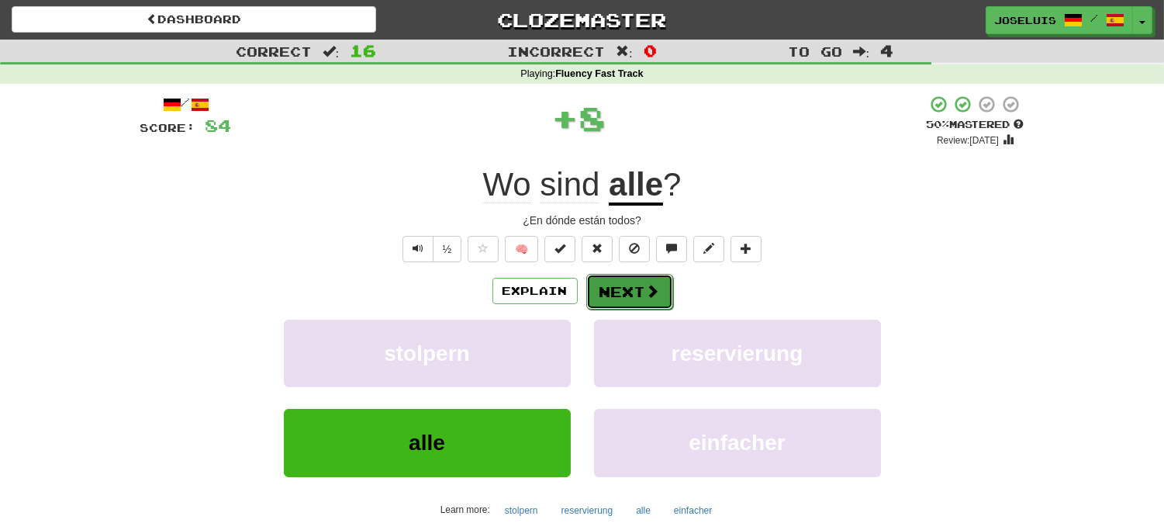
click at [614, 289] on button "Next" at bounding box center [629, 292] width 87 height 36
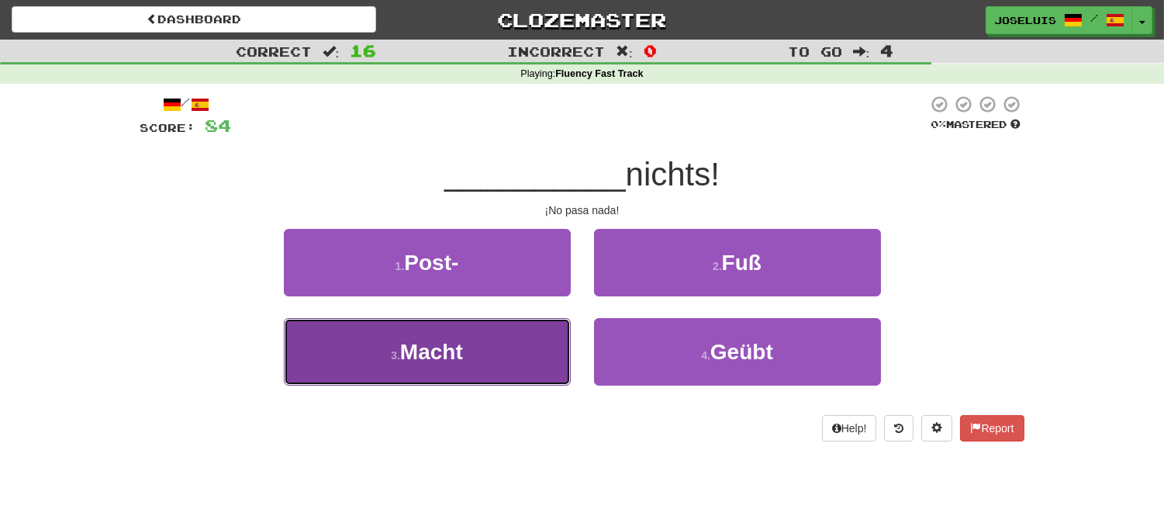
click at [538, 331] on button "3 . Macht" at bounding box center [427, 351] width 287 height 67
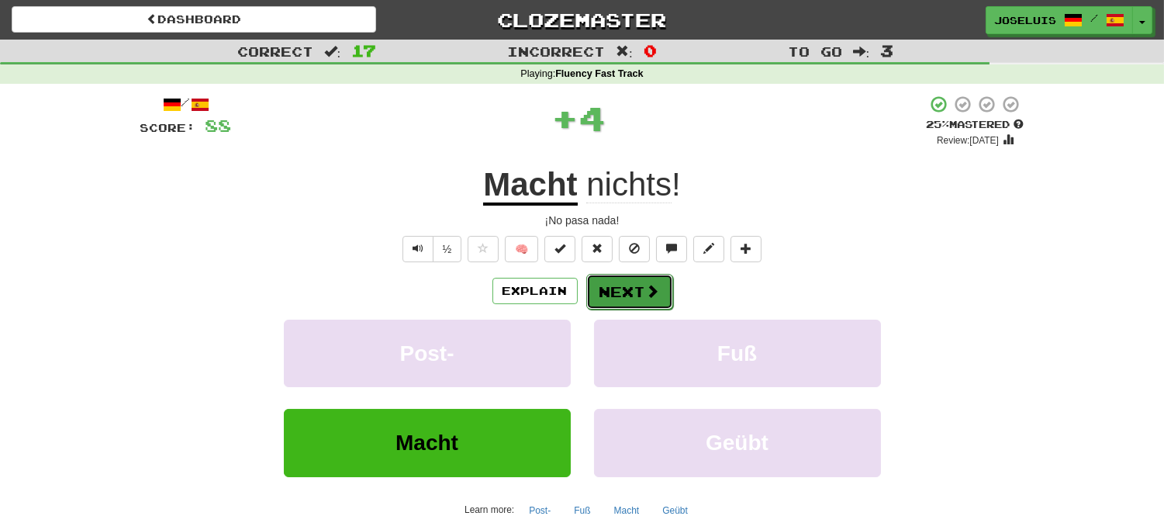
click at [642, 283] on button "Next" at bounding box center [629, 292] width 87 height 36
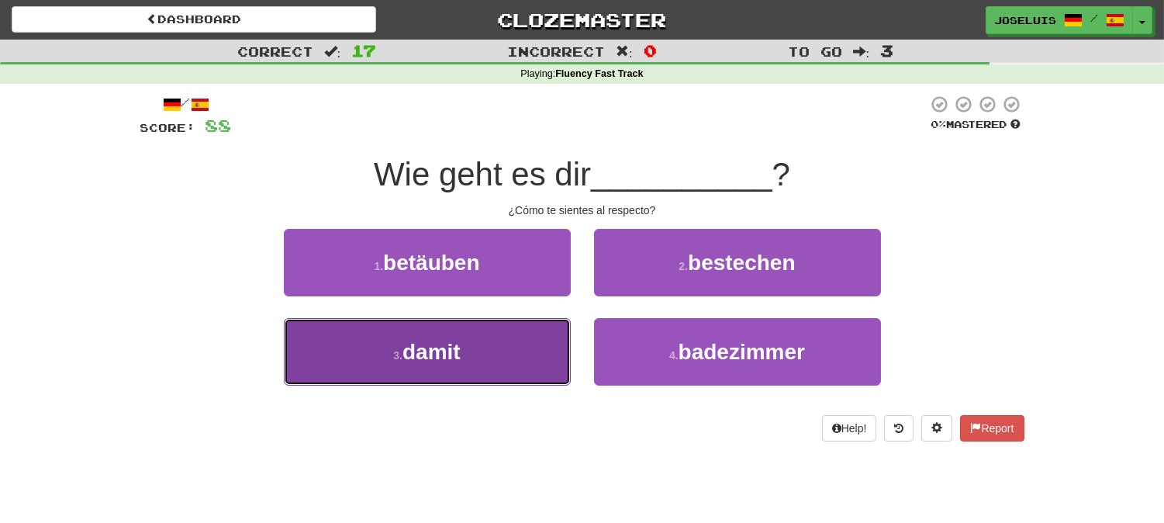
click at [504, 331] on button "3 . damit" at bounding box center [427, 351] width 287 height 67
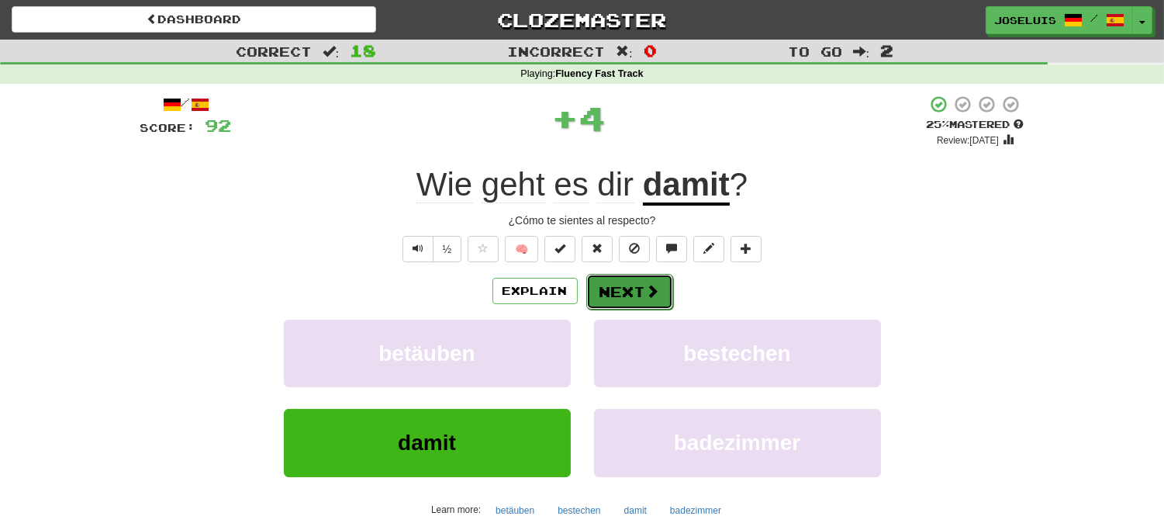
click at [628, 285] on button "Next" at bounding box center [629, 292] width 87 height 36
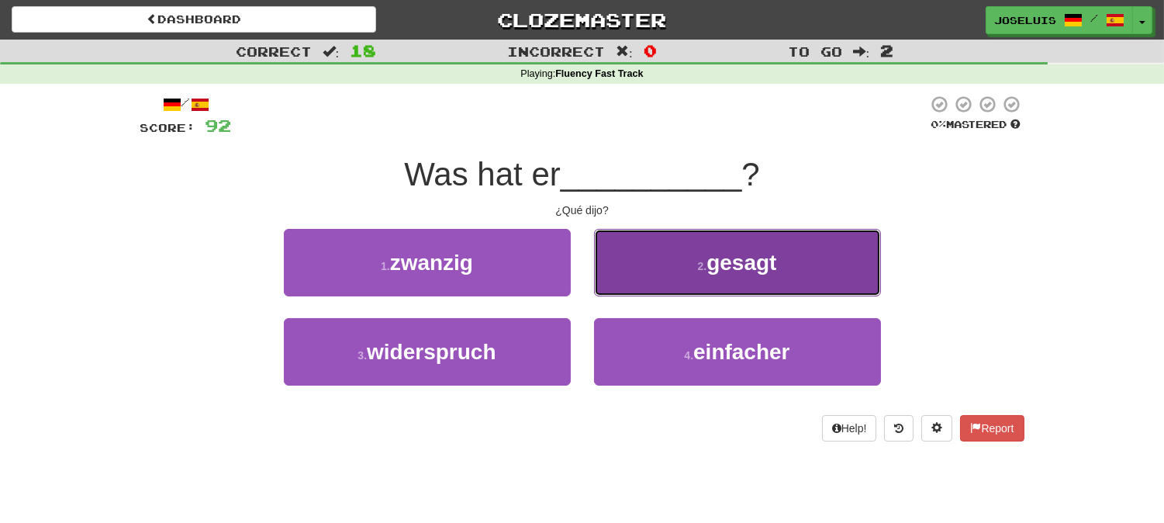
click at [665, 260] on button "2 . gesagt" at bounding box center [737, 262] width 287 height 67
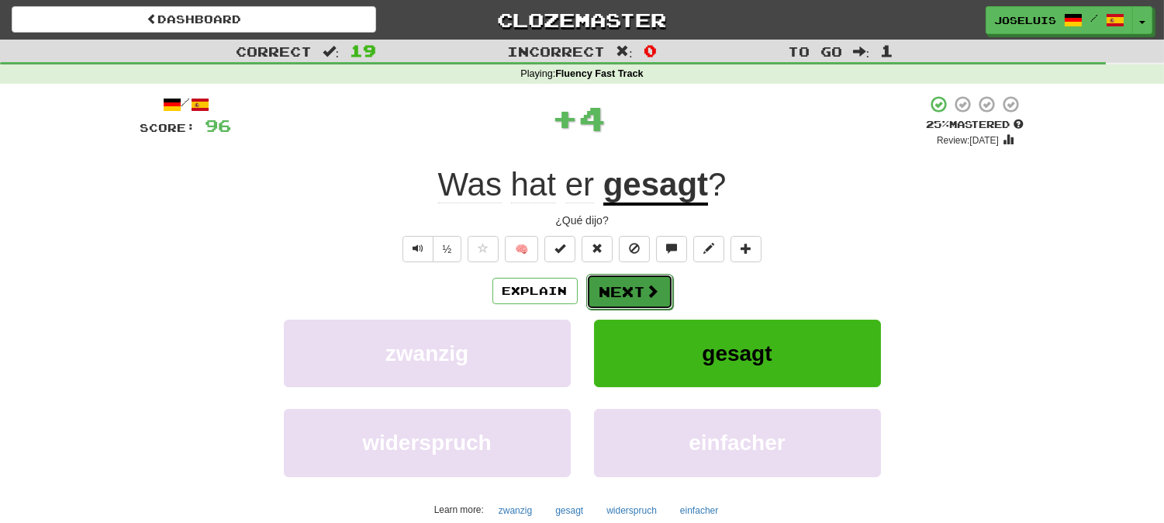
click at [629, 289] on button "Next" at bounding box center [629, 292] width 87 height 36
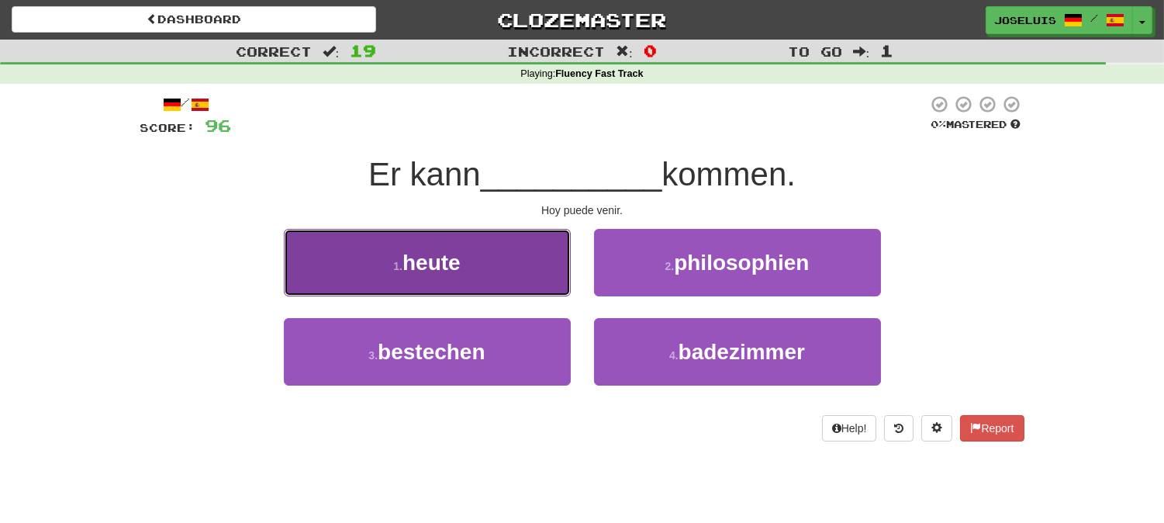
click at [497, 245] on button "1 . heute" at bounding box center [427, 262] width 287 height 67
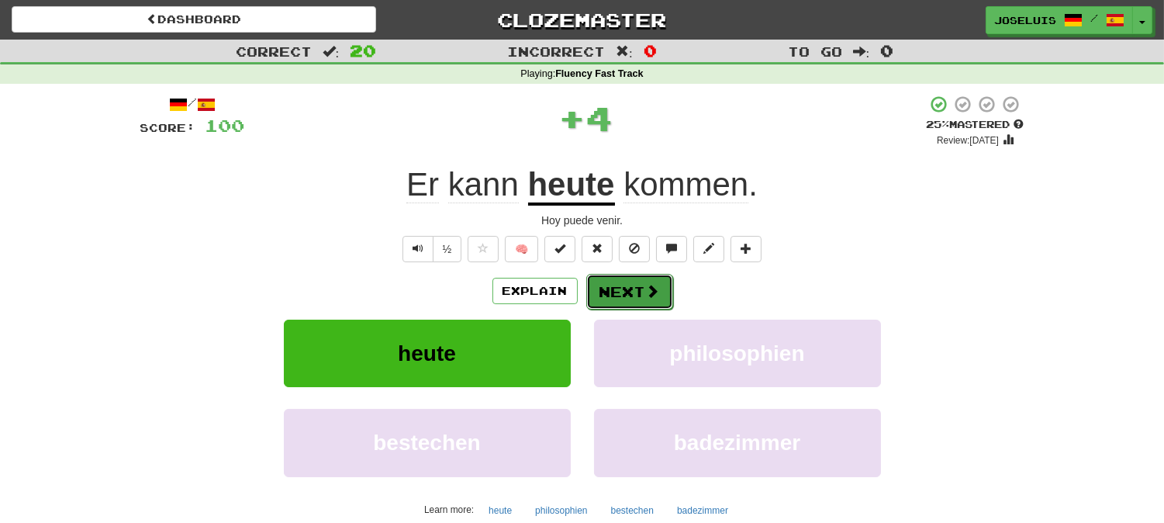
click at [638, 282] on button "Next" at bounding box center [629, 292] width 87 height 36
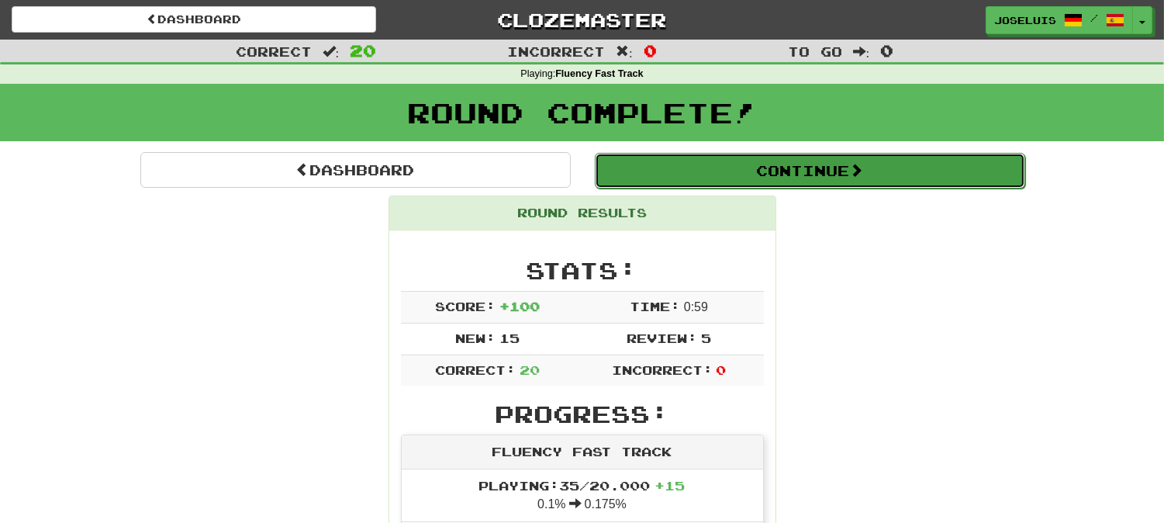
click at [765, 171] on button "Continue" at bounding box center [810, 171] width 430 height 36
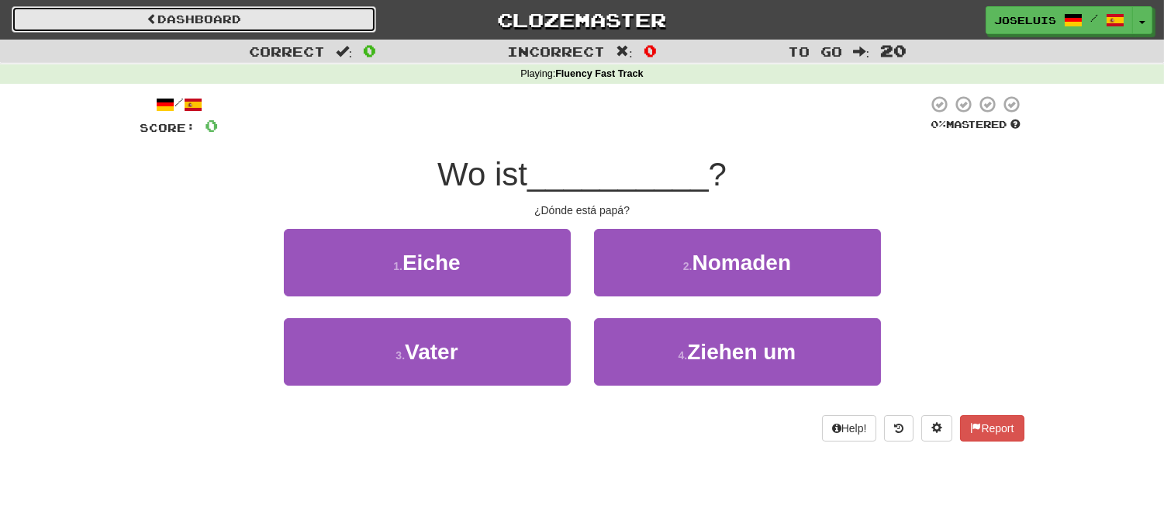
click at [217, 18] on link "Dashboard" at bounding box center [194, 19] width 365 height 26
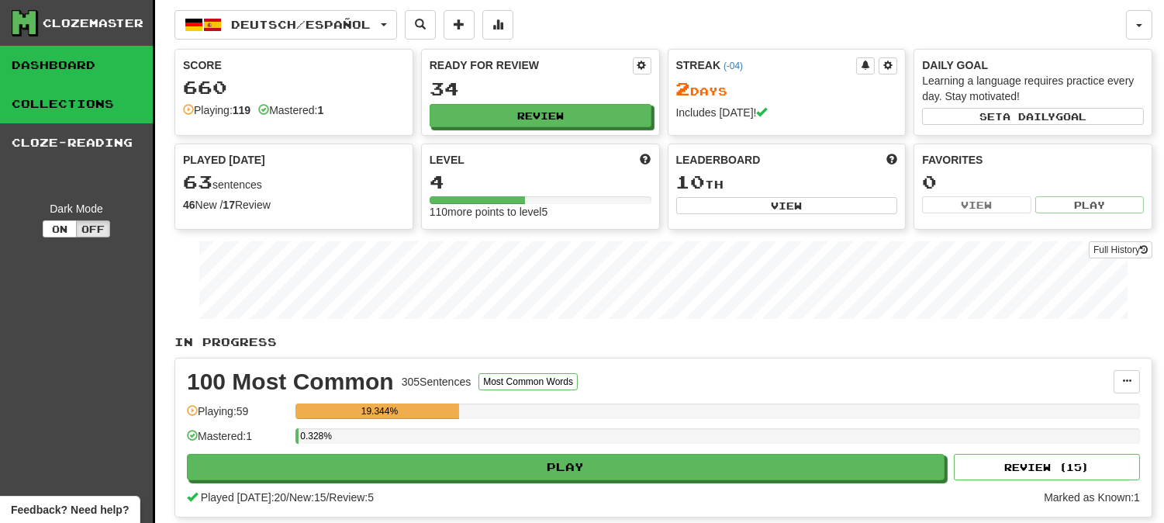
click at [79, 102] on link "Collections" at bounding box center [76, 104] width 153 height 39
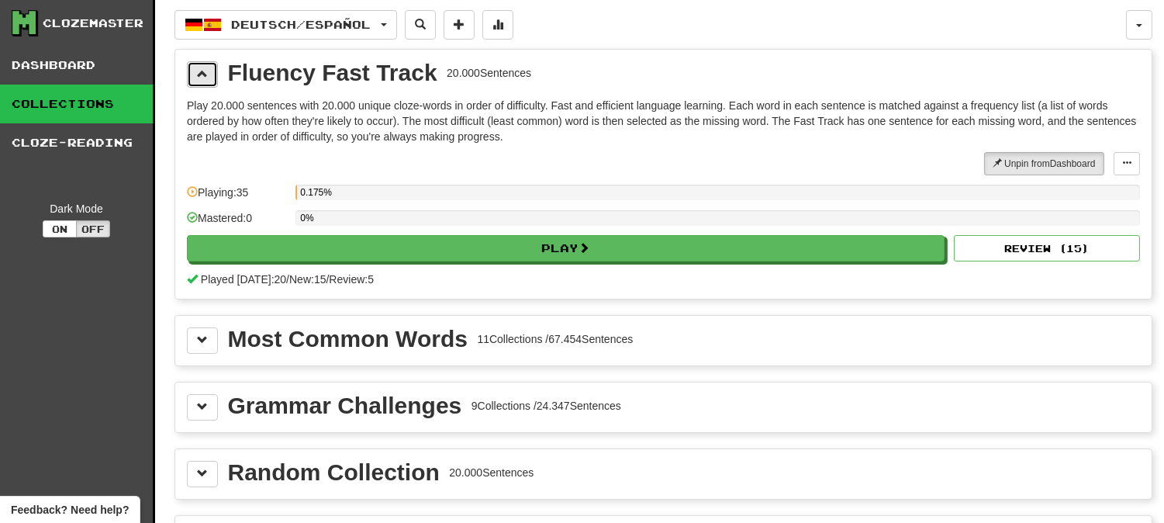
click at [207, 76] on span at bounding box center [202, 73] width 11 height 11
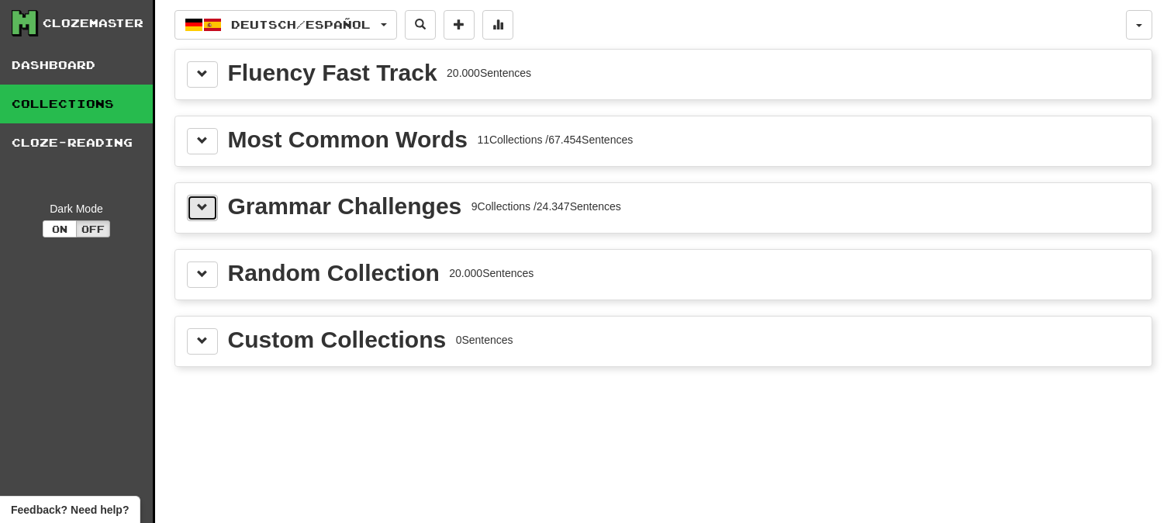
click at [211, 202] on button at bounding box center [202, 208] width 31 height 26
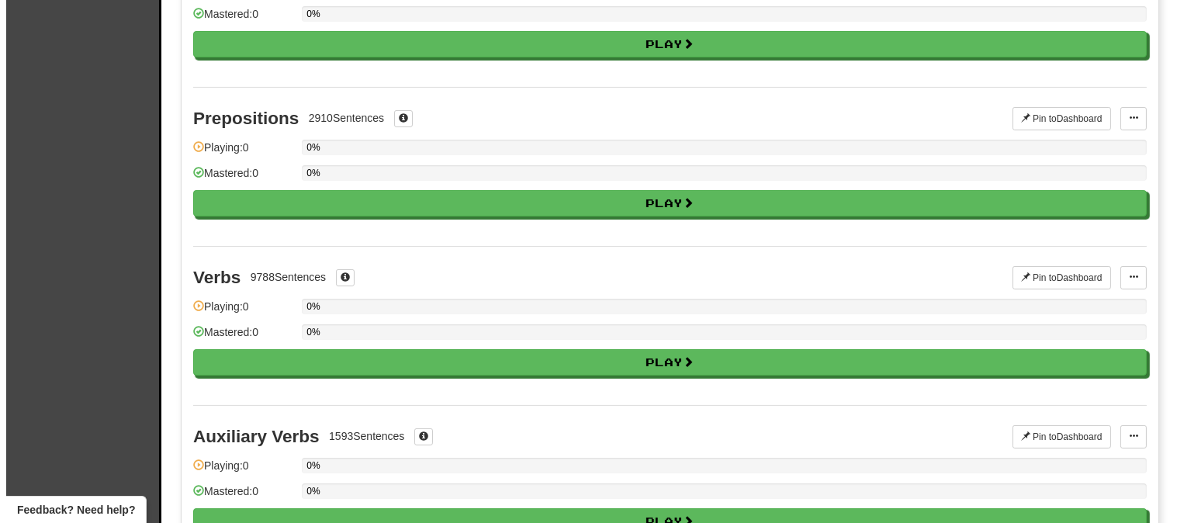
scroll to position [517, 0]
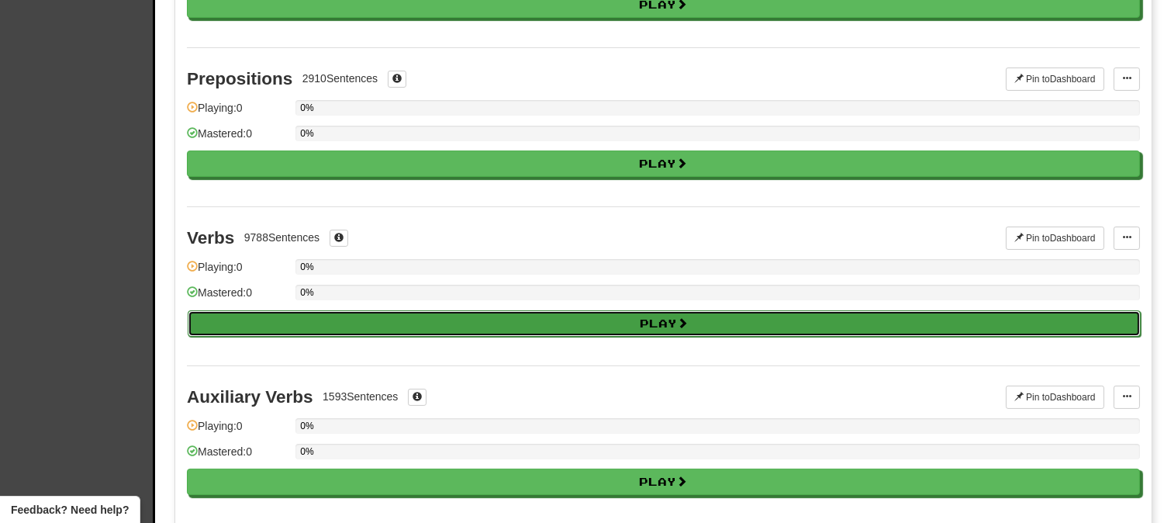
click at [404, 316] on button "Play" at bounding box center [664, 323] width 953 height 26
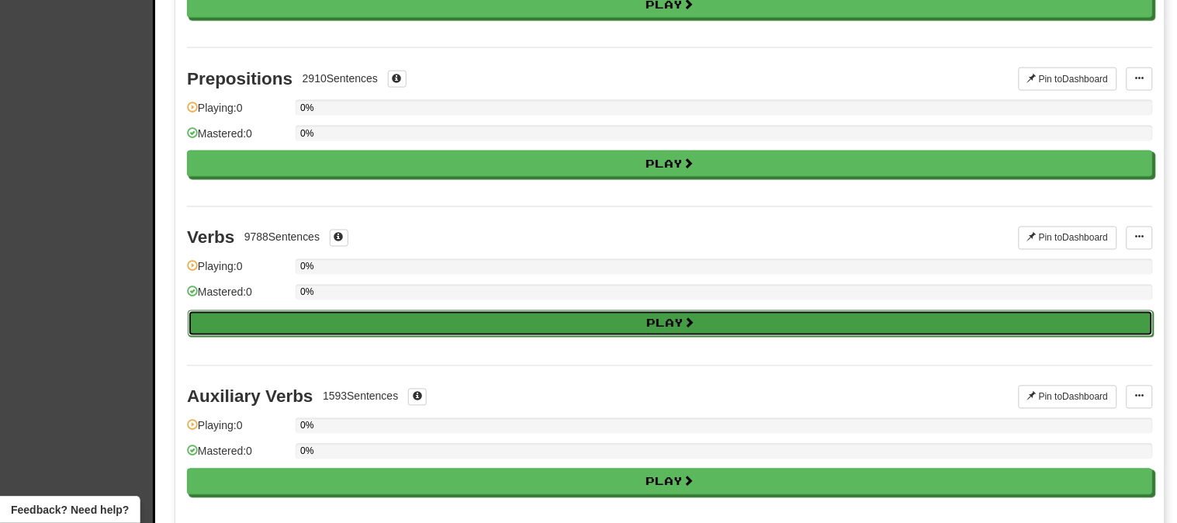
select select "**"
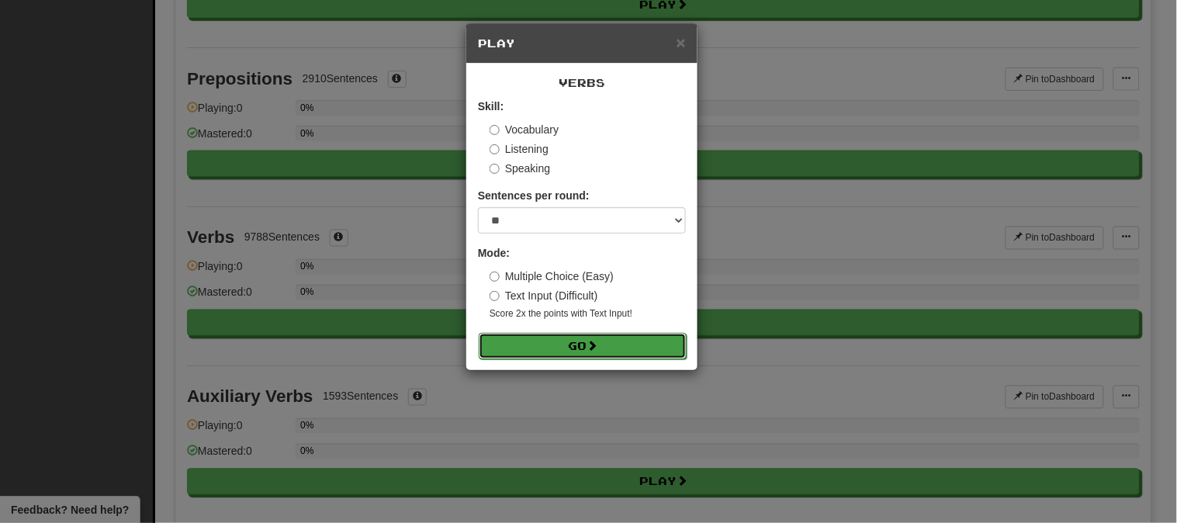
click at [536, 339] on button "Go" at bounding box center [583, 346] width 208 height 26
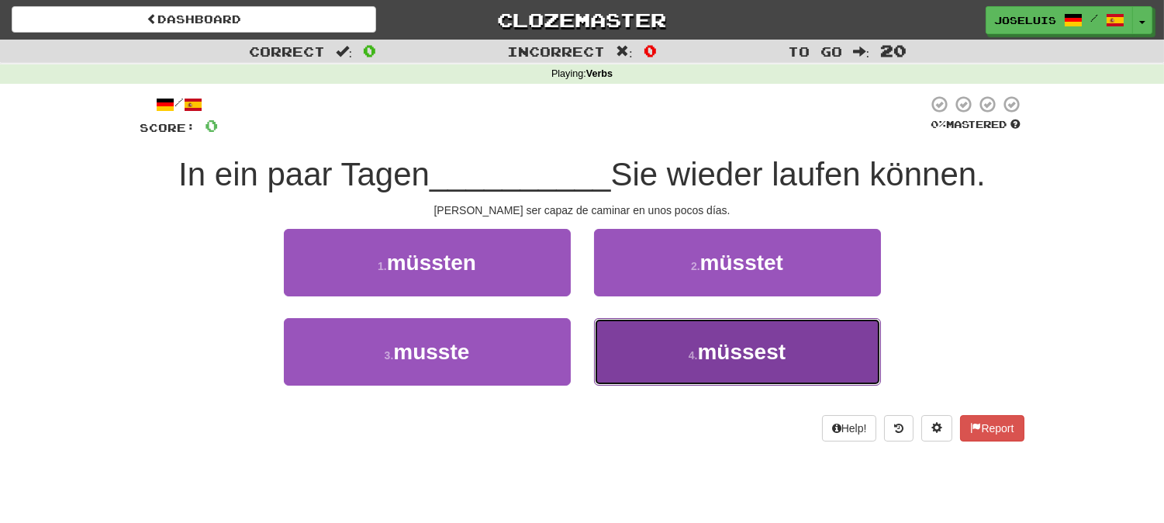
click at [676, 352] on button "4 . müssest" at bounding box center [737, 351] width 287 height 67
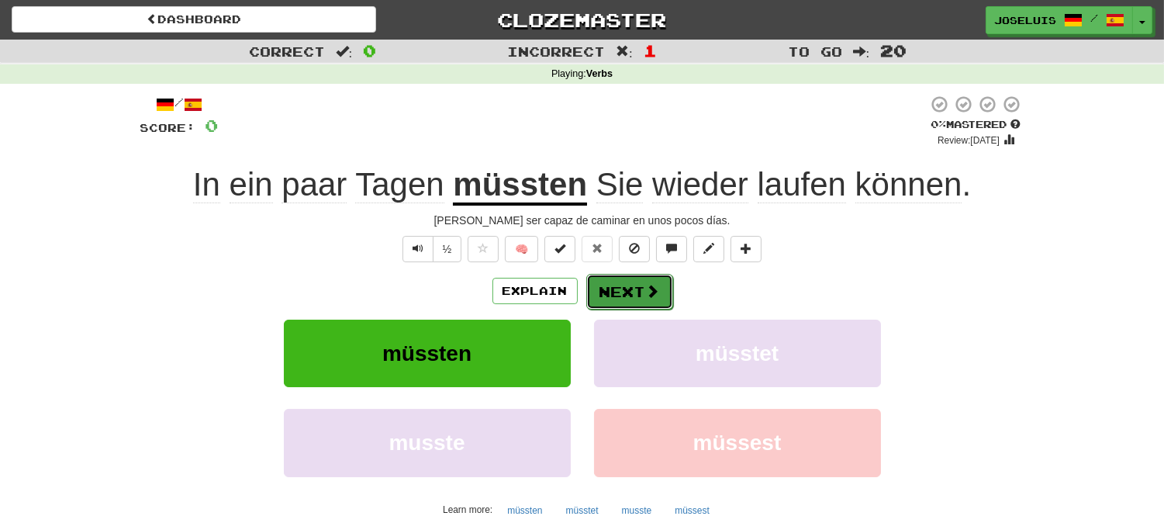
click at [647, 285] on span at bounding box center [653, 291] width 14 height 14
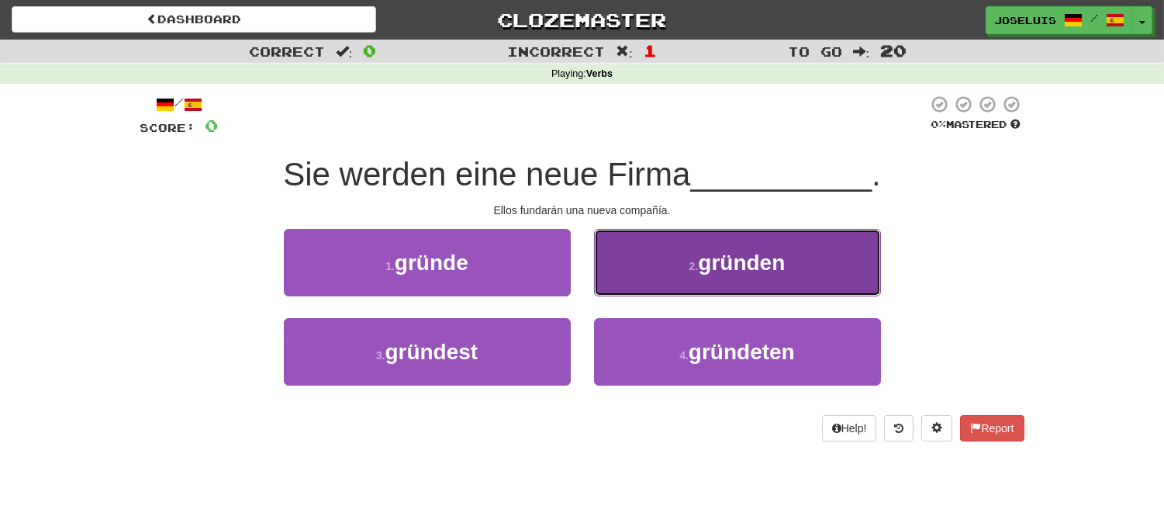
click at [613, 261] on button "2 . gründen" at bounding box center [737, 262] width 287 height 67
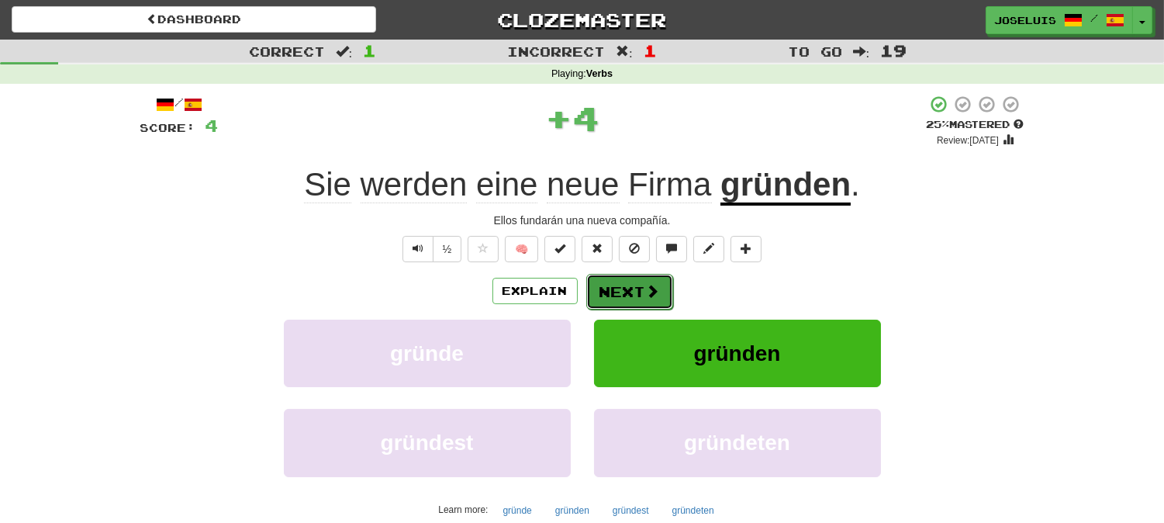
click at [617, 293] on button "Next" at bounding box center [629, 292] width 87 height 36
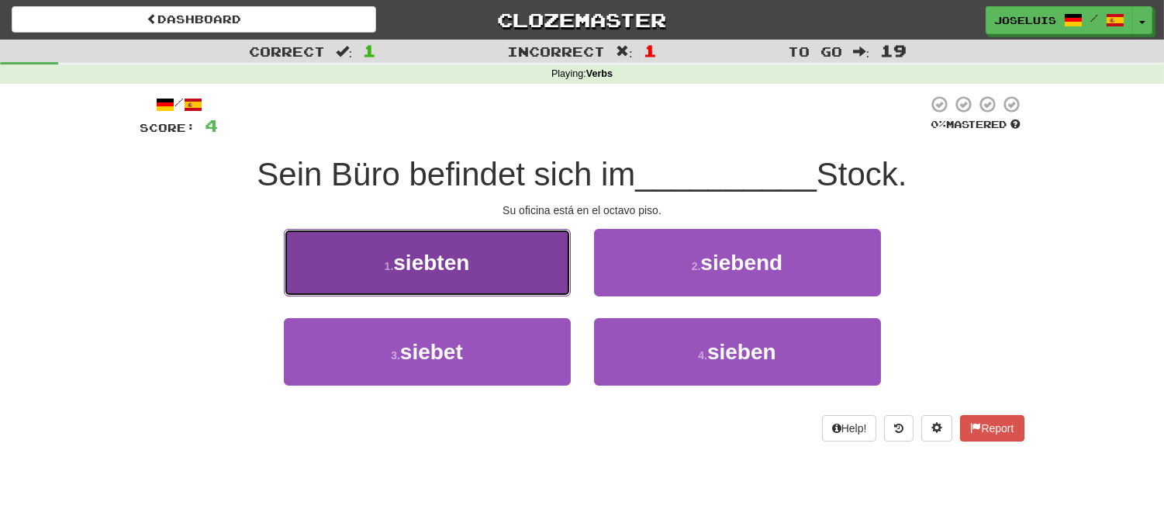
click at [535, 258] on button "1 . siebten" at bounding box center [427, 262] width 287 height 67
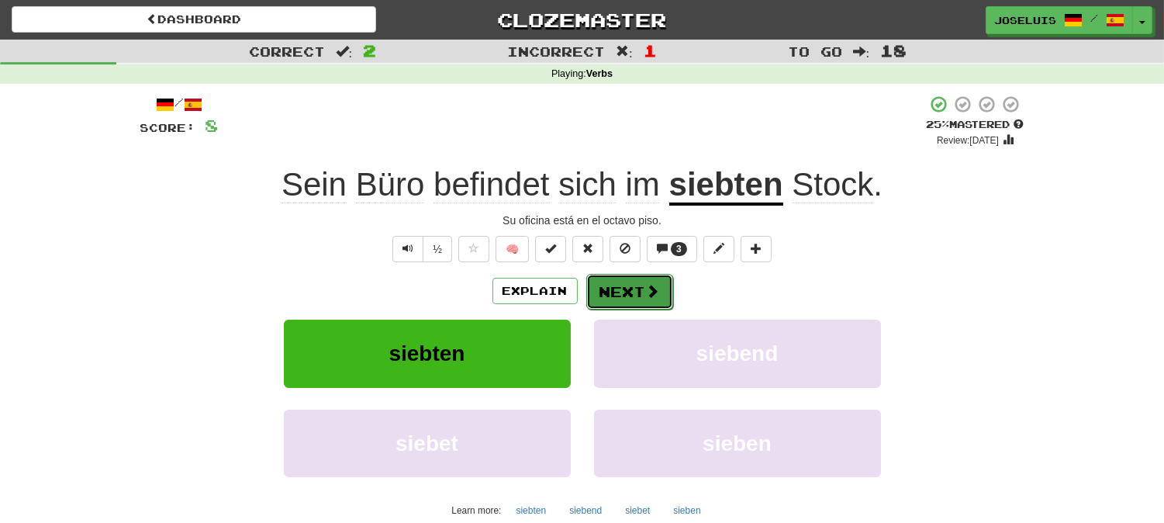
click at [610, 284] on button "Next" at bounding box center [629, 292] width 87 height 36
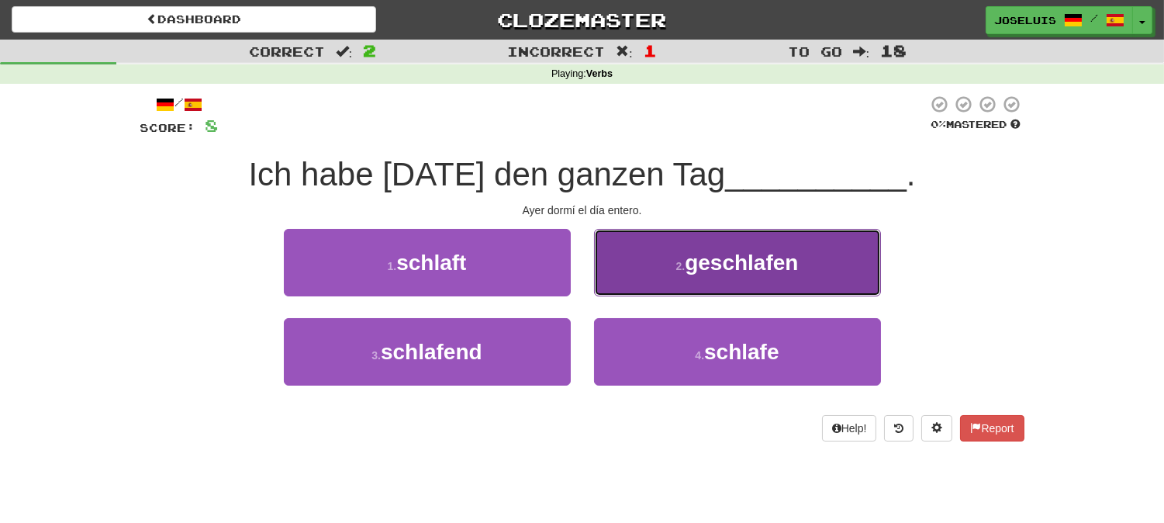
click at [654, 268] on button "2 . geschlafen" at bounding box center [737, 262] width 287 height 67
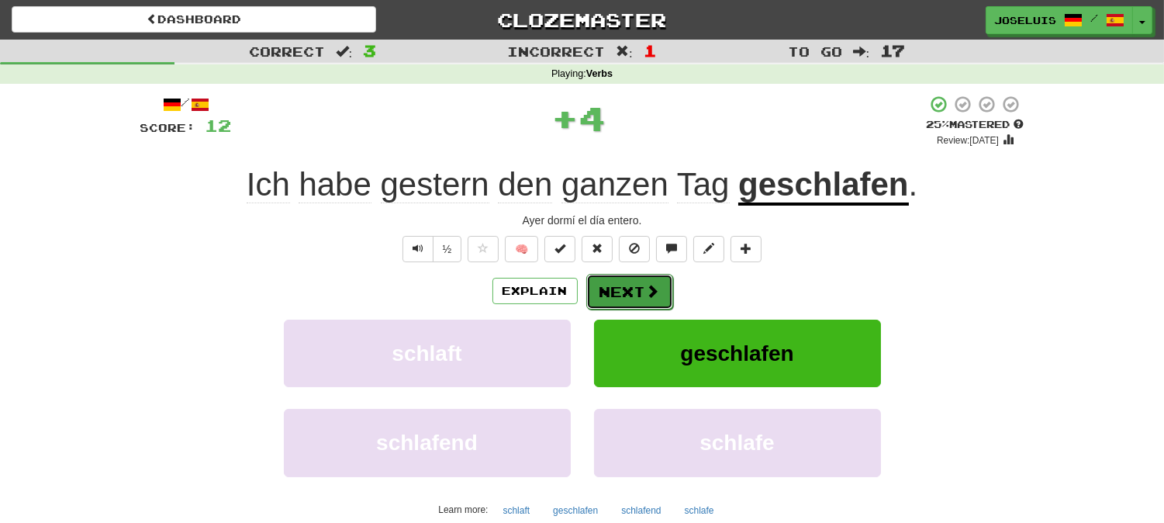
click at [638, 296] on button "Next" at bounding box center [629, 292] width 87 height 36
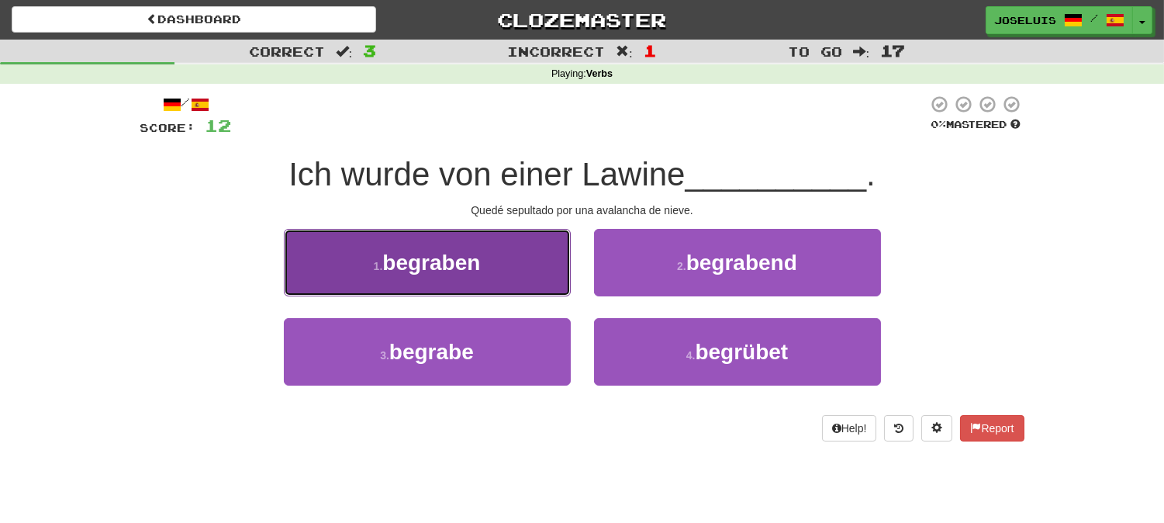
click at [495, 258] on button "1 . begraben" at bounding box center [427, 262] width 287 height 67
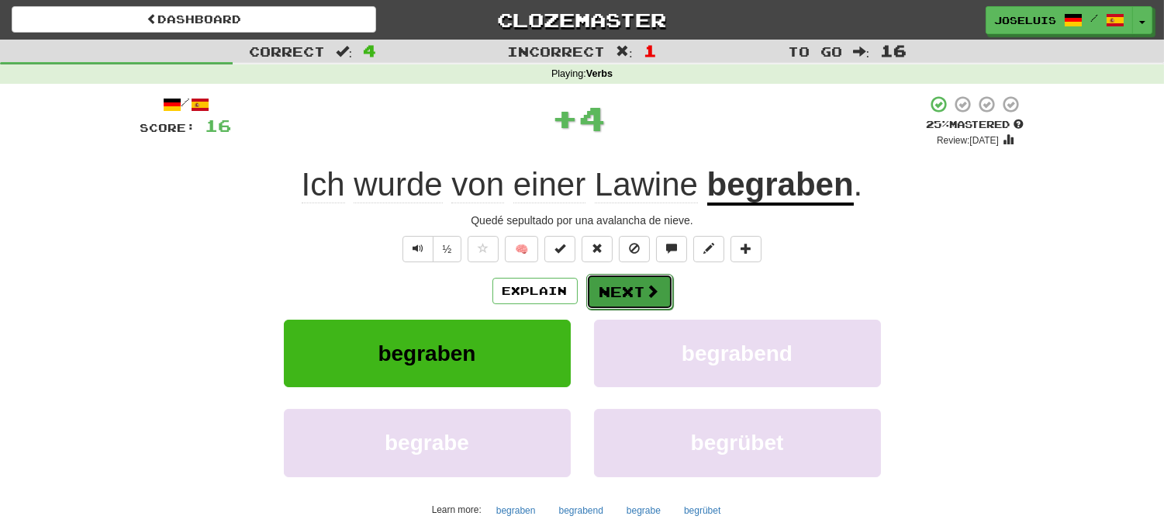
click at [617, 288] on button "Next" at bounding box center [629, 292] width 87 height 36
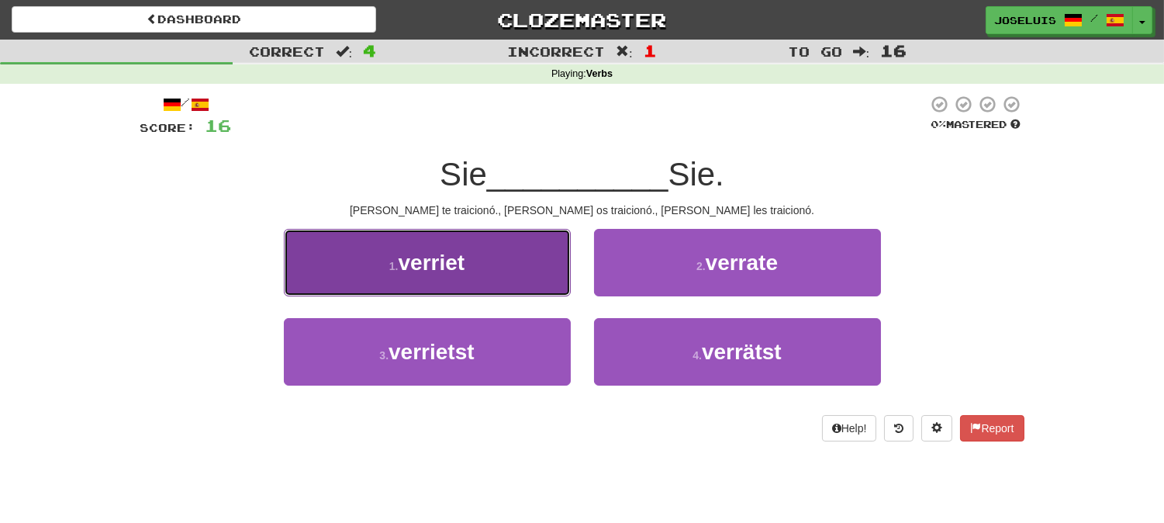
click at [533, 268] on button "1 . verriet" at bounding box center [427, 262] width 287 height 67
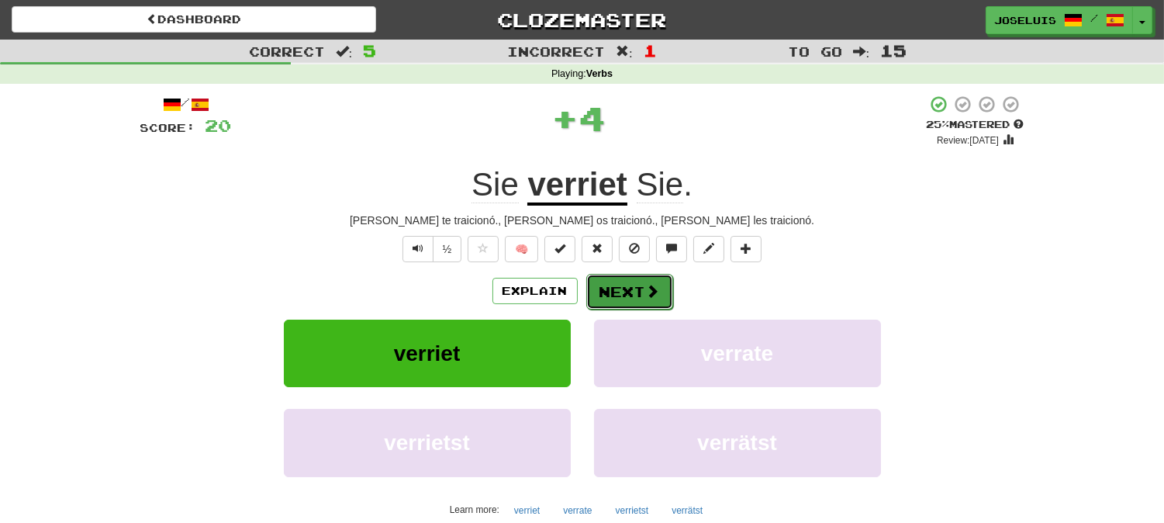
click at [622, 277] on button "Next" at bounding box center [629, 292] width 87 height 36
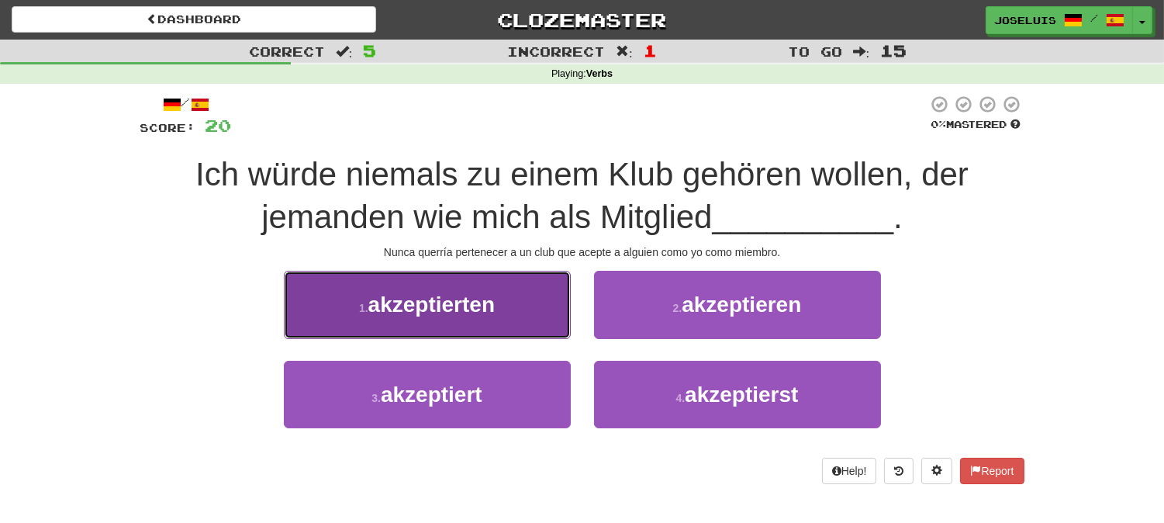
click at [524, 305] on button "1 . akzeptierten" at bounding box center [427, 304] width 287 height 67
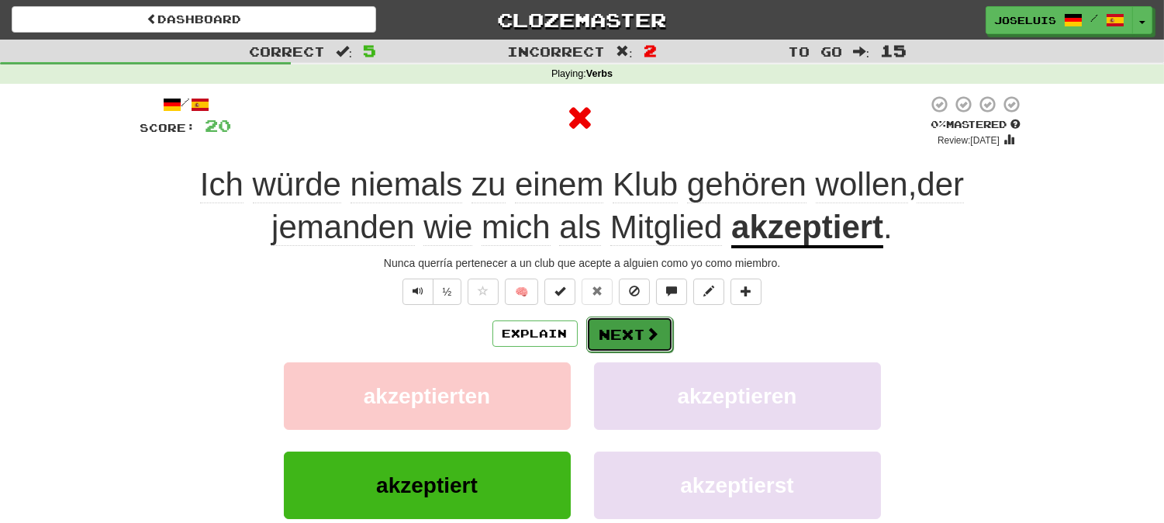
click at [630, 330] on button "Next" at bounding box center [629, 334] width 87 height 36
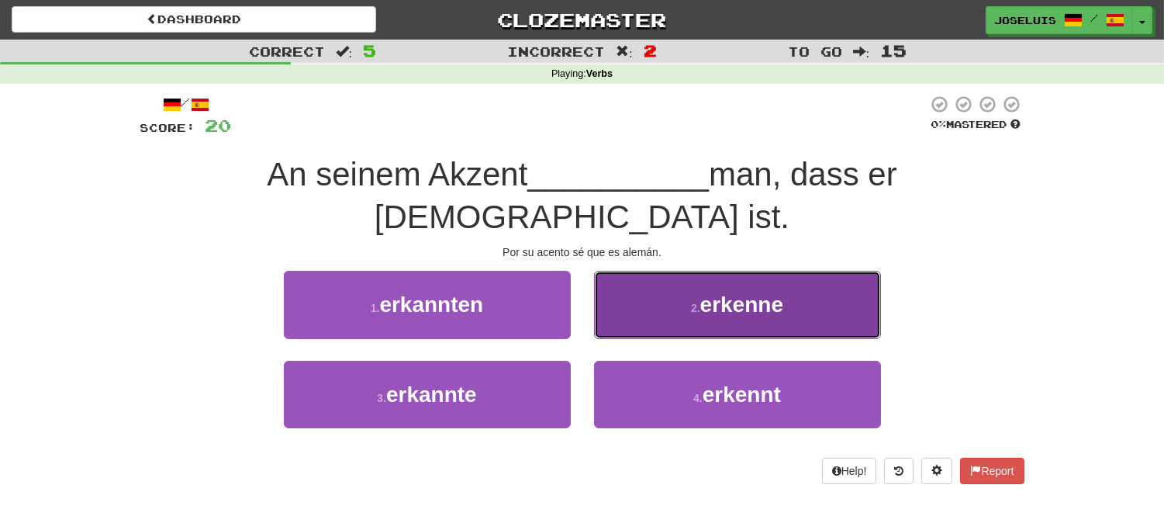
click at [679, 271] on button "2 . erkenne" at bounding box center [737, 304] width 287 height 67
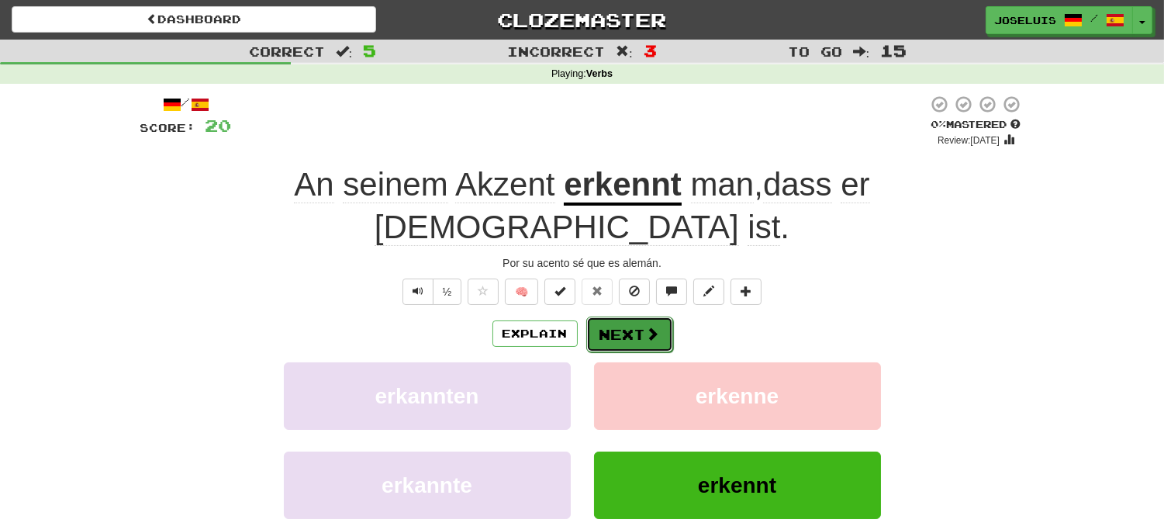
click at [629, 316] on button "Next" at bounding box center [629, 334] width 87 height 36
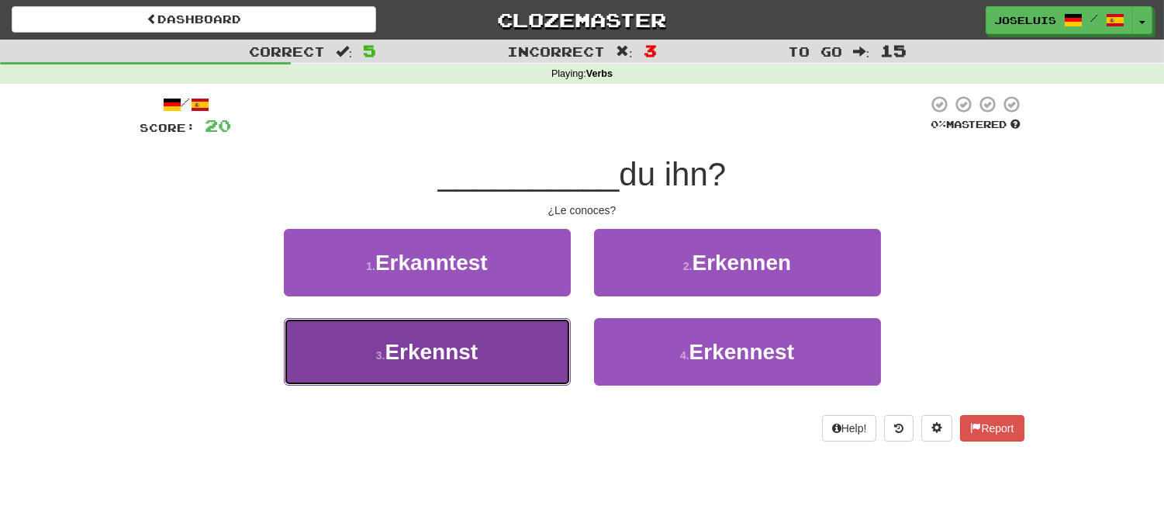
click at [494, 351] on button "3 . Erkennst" at bounding box center [427, 351] width 287 height 67
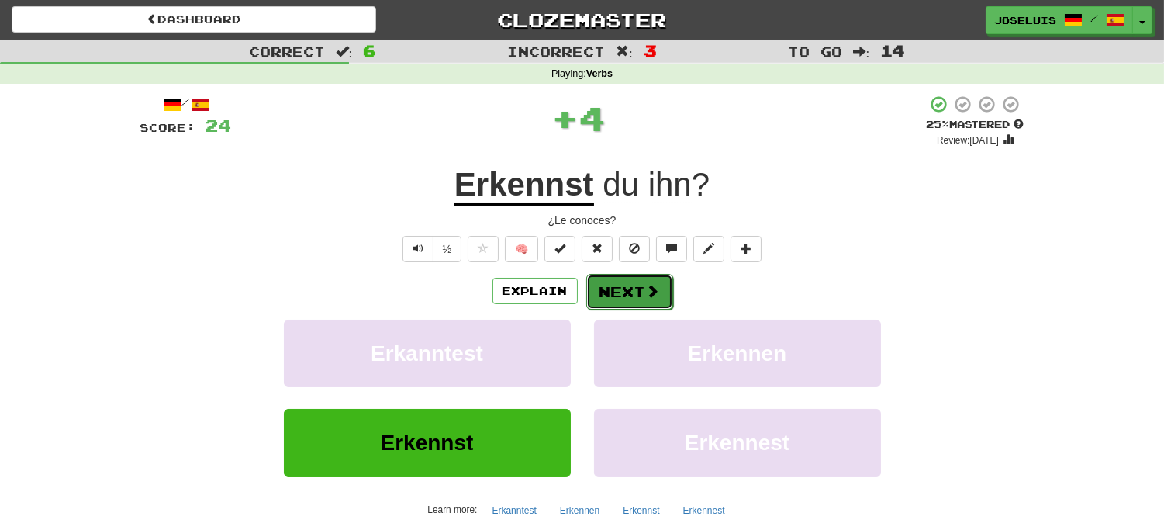
click at [615, 297] on button "Next" at bounding box center [629, 292] width 87 height 36
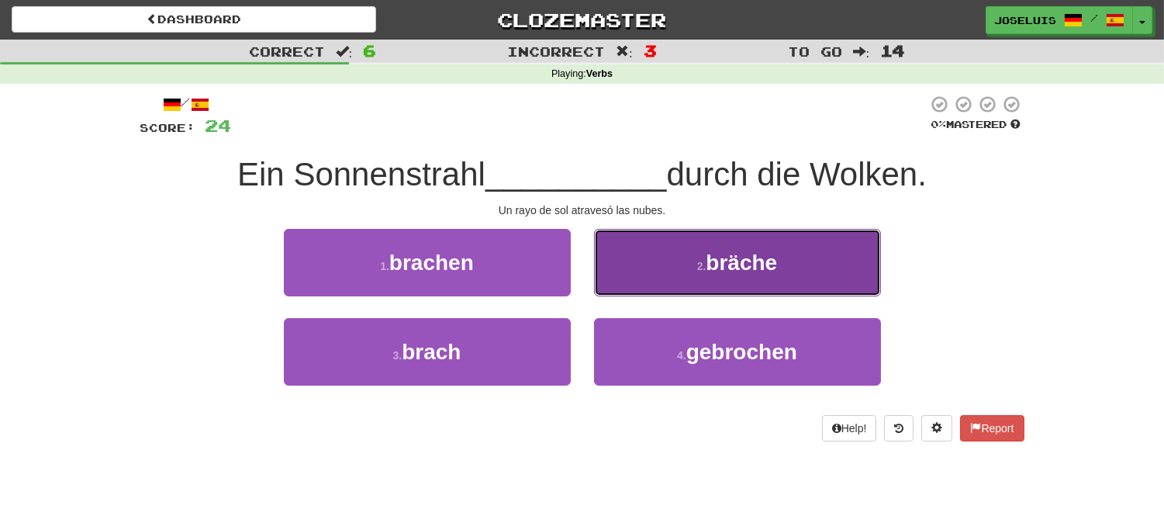
click at [667, 281] on button "2 . bräche" at bounding box center [737, 262] width 287 height 67
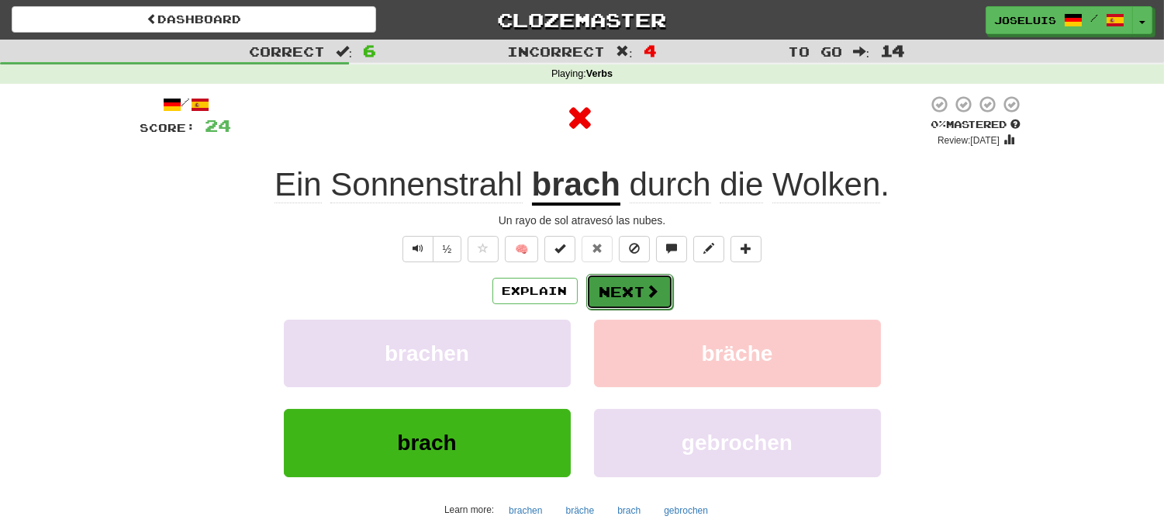
click at [636, 304] on button "Next" at bounding box center [629, 292] width 87 height 36
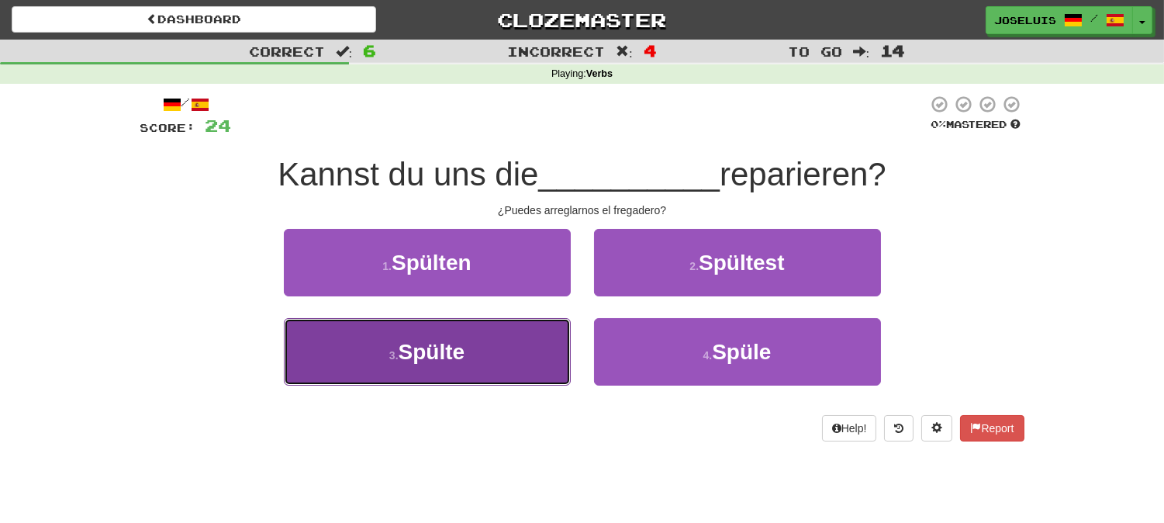
click at [527, 346] on button "3 . Spülte" at bounding box center [427, 351] width 287 height 67
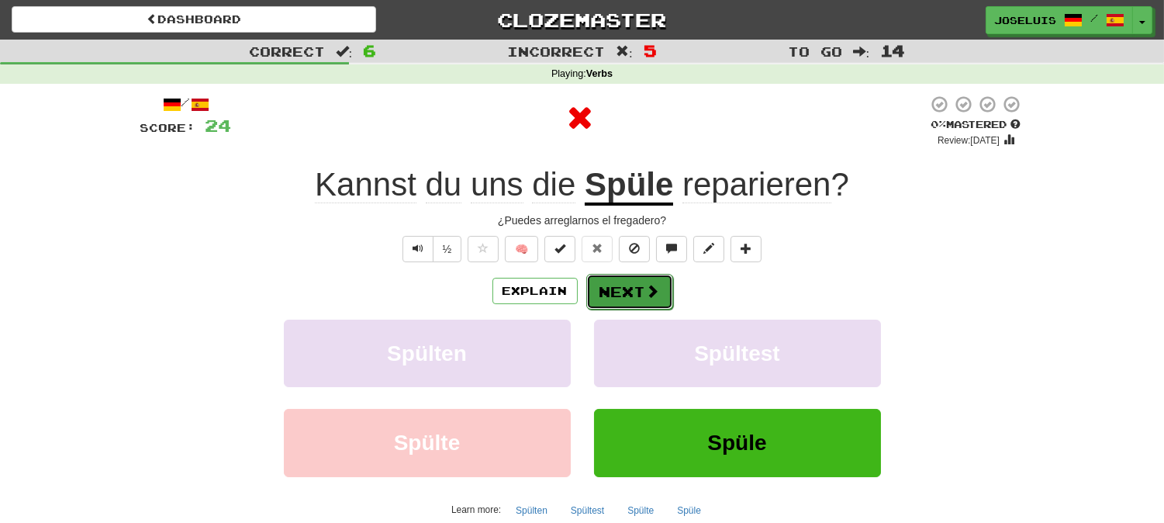
click at [622, 295] on button "Next" at bounding box center [629, 292] width 87 height 36
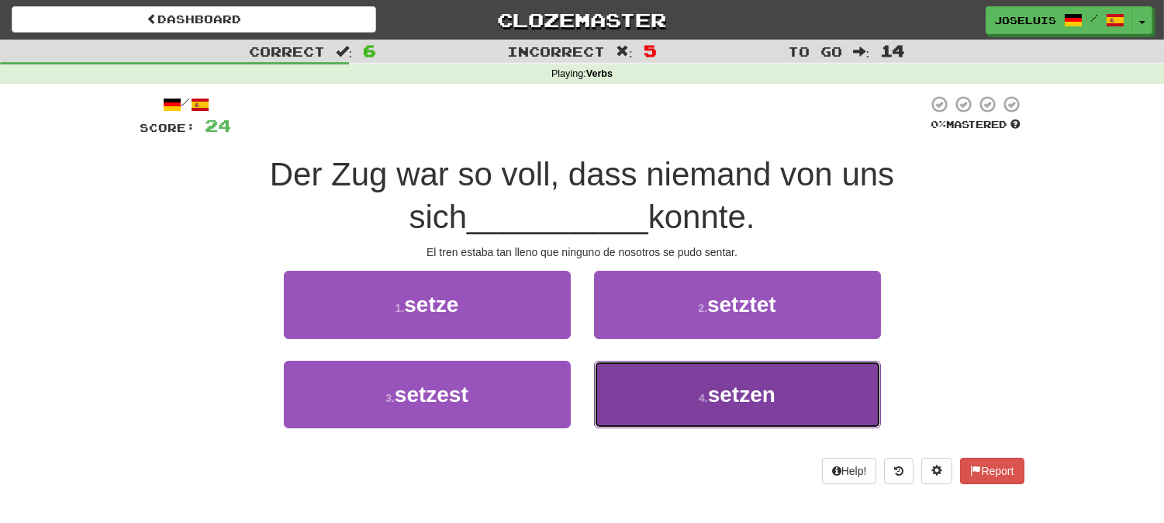
click at [634, 383] on button "4 . setzen" at bounding box center [737, 394] width 287 height 67
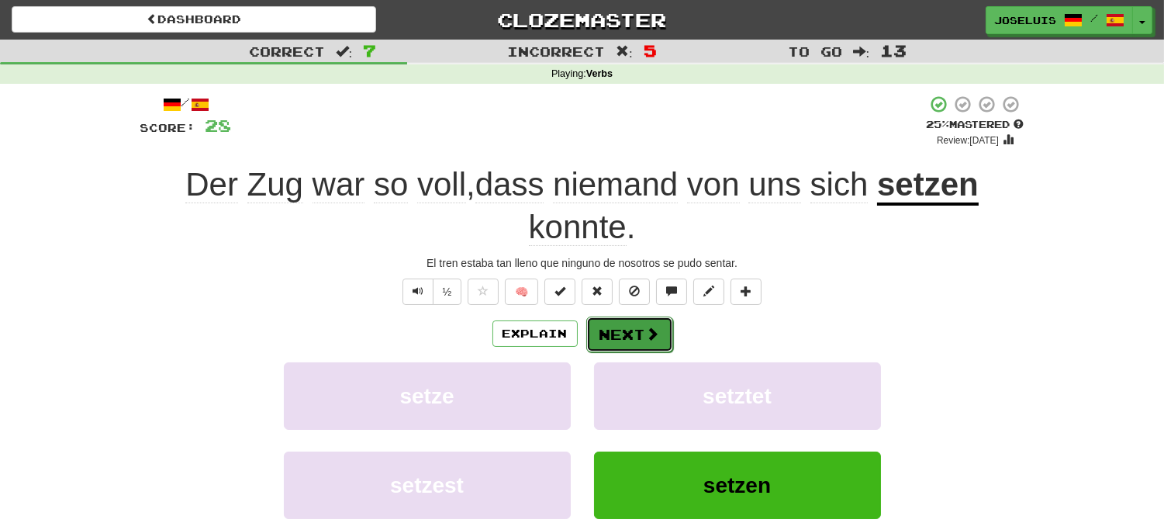
click at [610, 330] on button "Next" at bounding box center [629, 334] width 87 height 36
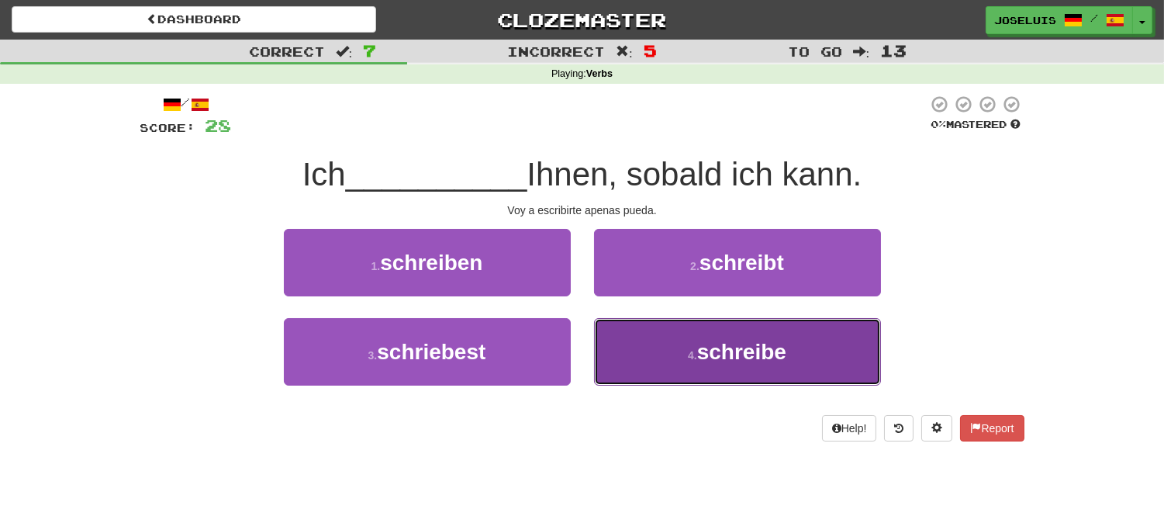
click at [660, 360] on button "4 . schreibe" at bounding box center [737, 351] width 287 height 67
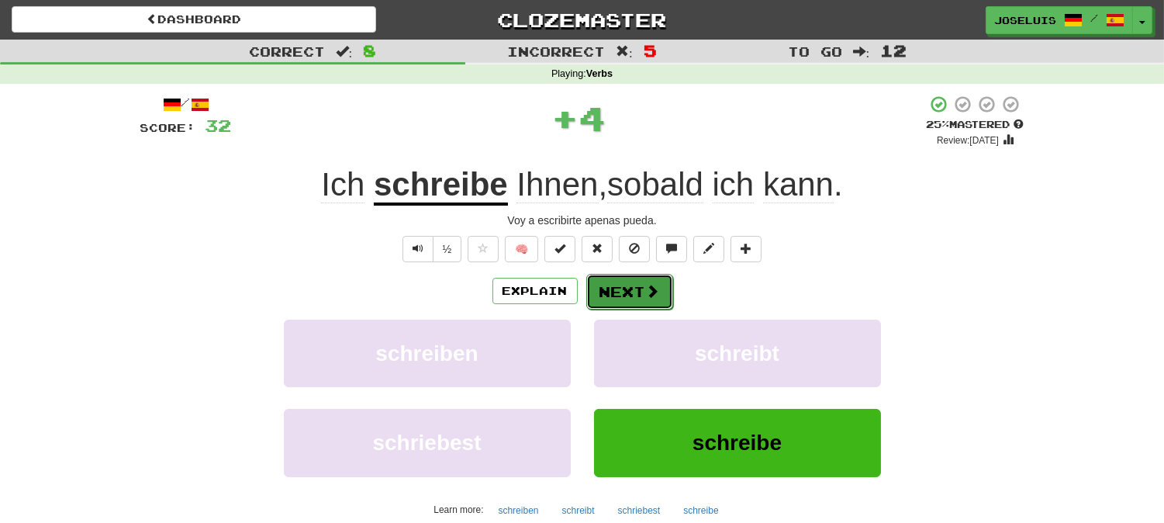
click at [619, 284] on button "Next" at bounding box center [629, 292] width 87 height 36
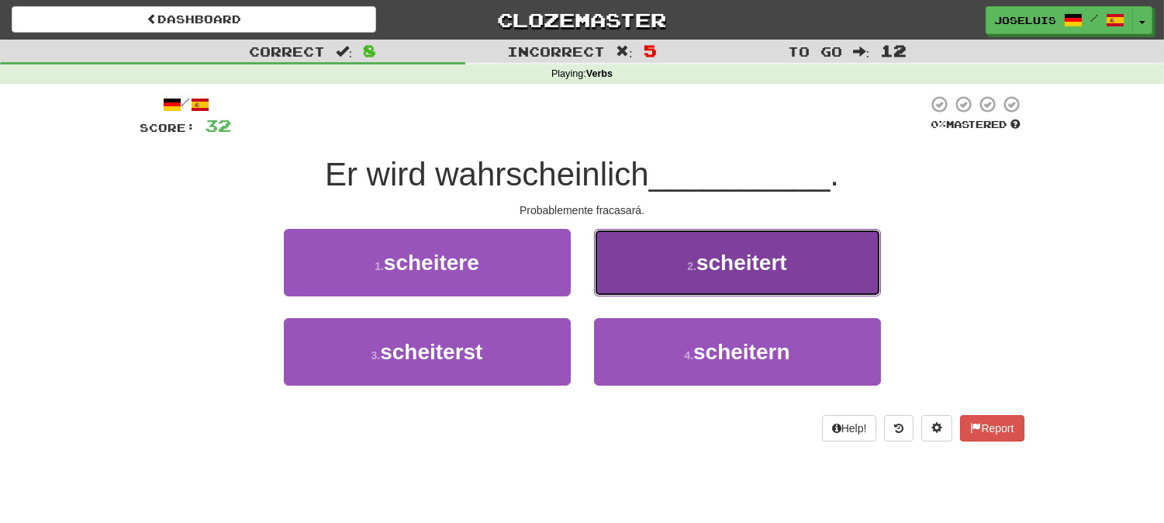
click at [691, 275] on button "2 . scheitert" at bounding box center [737, 262] width 287 height 67
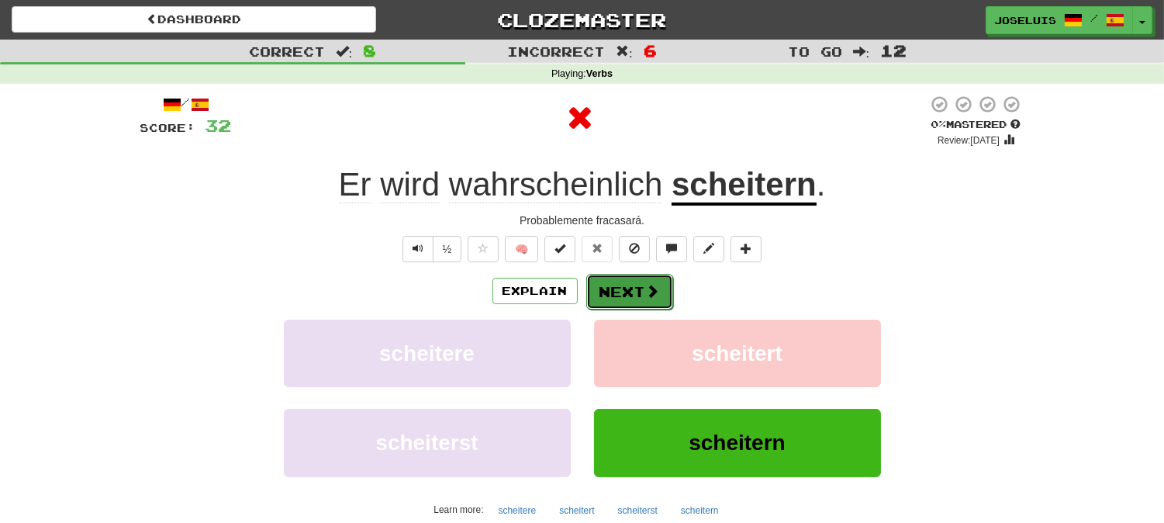
click at [640, 298] on button "Next" at bounding box center [629, 292] width 87 height 36
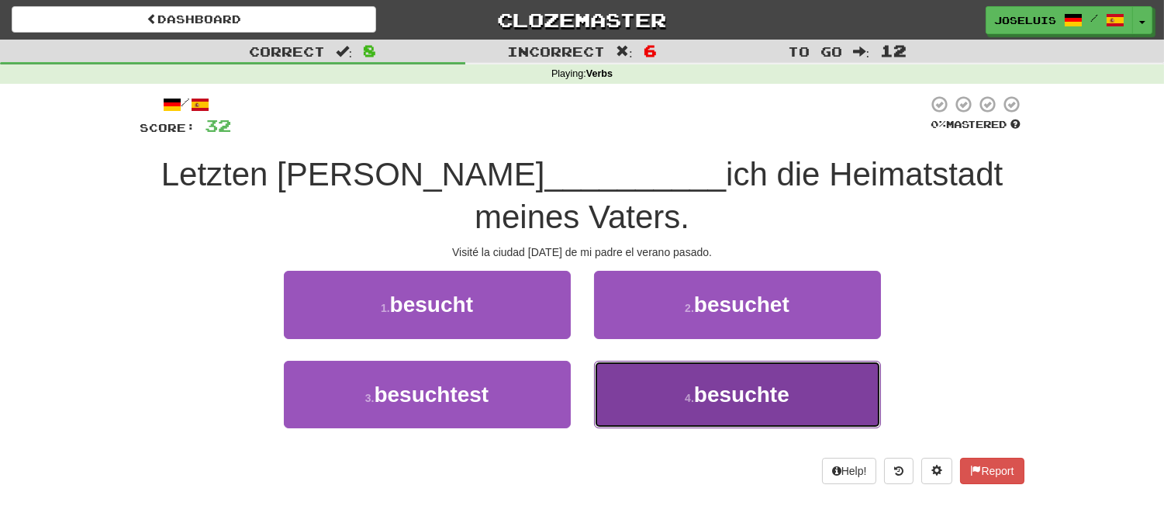
click at [644, 388] on button "4 . besuchte" at bounding box center [737, 394] width 287 height 67
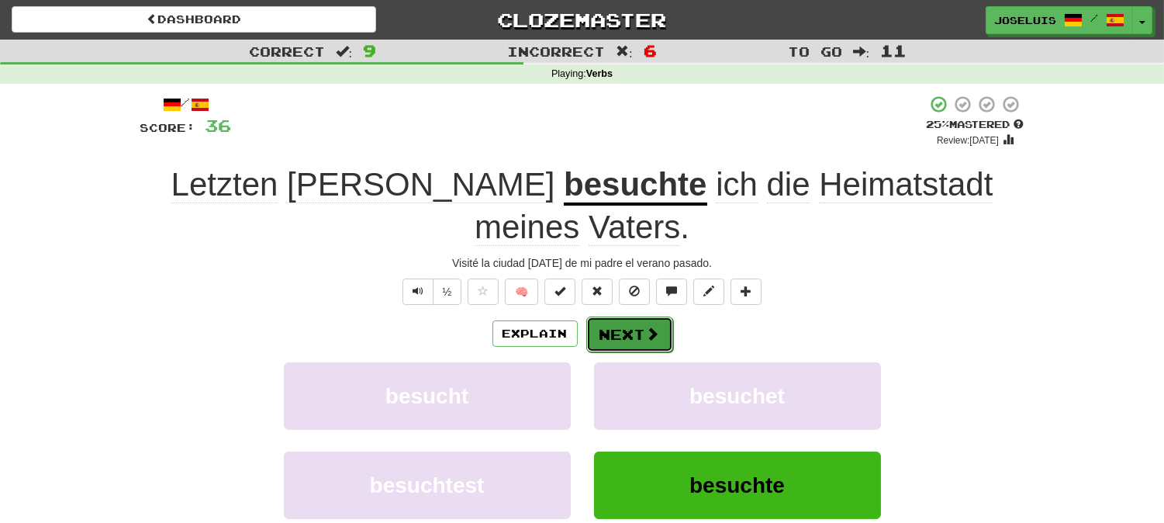
click at [629, 322] on button "Next" at bounding box center [629, 334] width 87 height 36
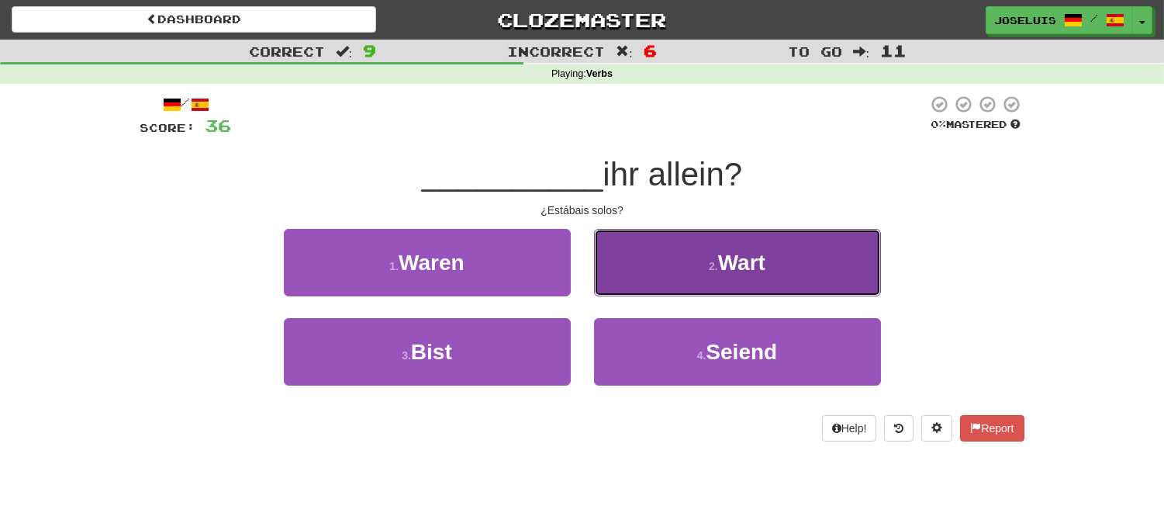
click at [647, 282] on button "2 . Wart" at bounding box center [737, 262] width 287 height 67
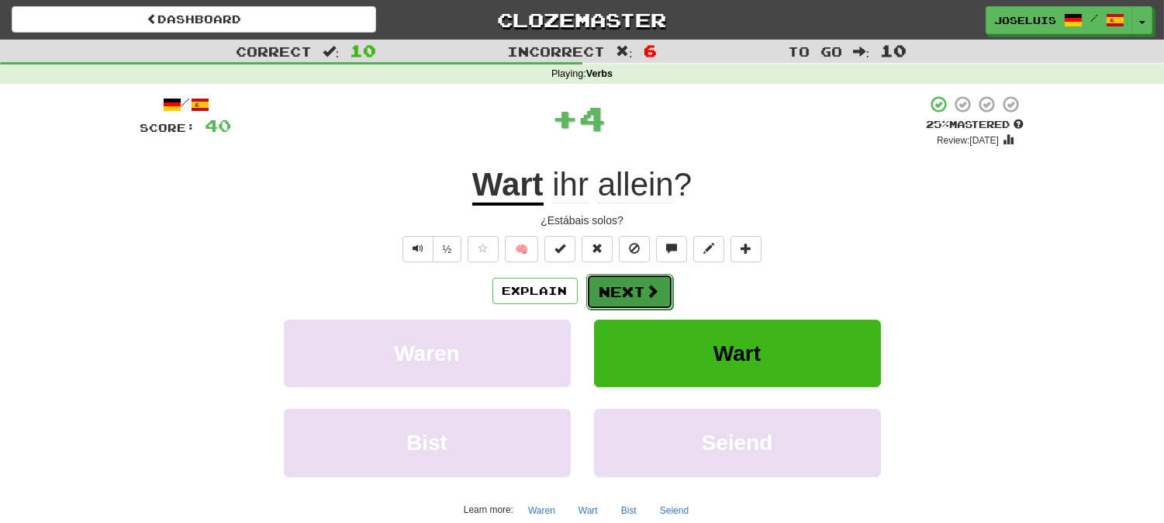
click at [628, 289] on button "Next" at bounding box center [629, 292] width 87 height 36
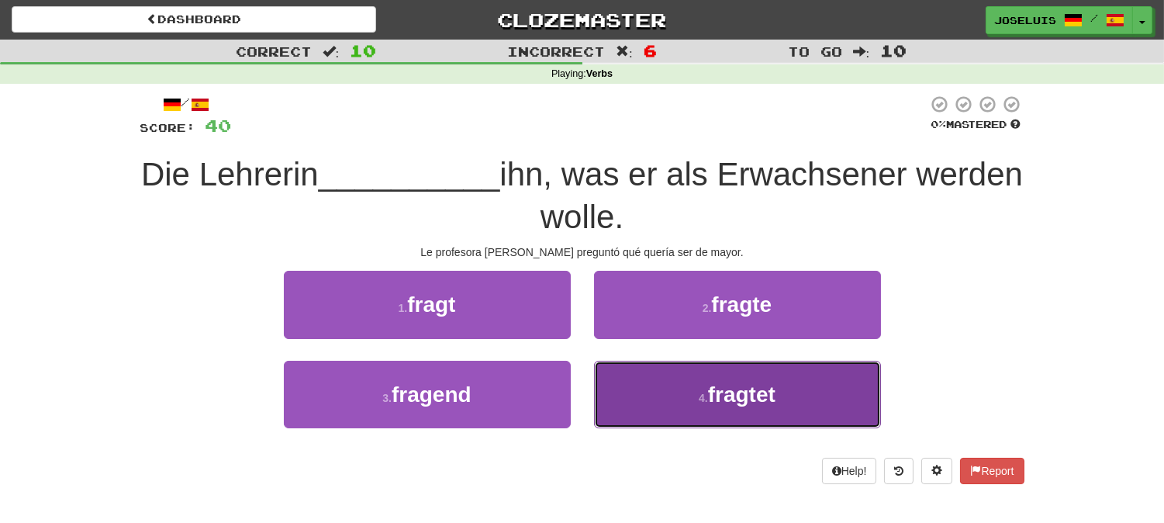
click at [670, 378] on button "4 . fragtet" at bounding box center [737, 394] width 287 height 67
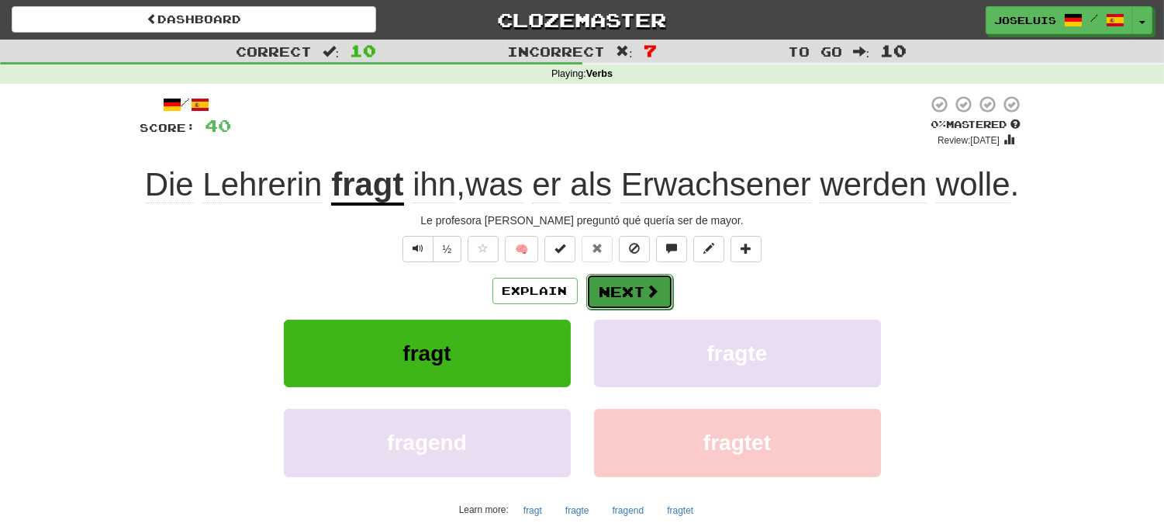
click at [634, 292] on button "Next" at bounding box center [629, 292] width 87 height 36
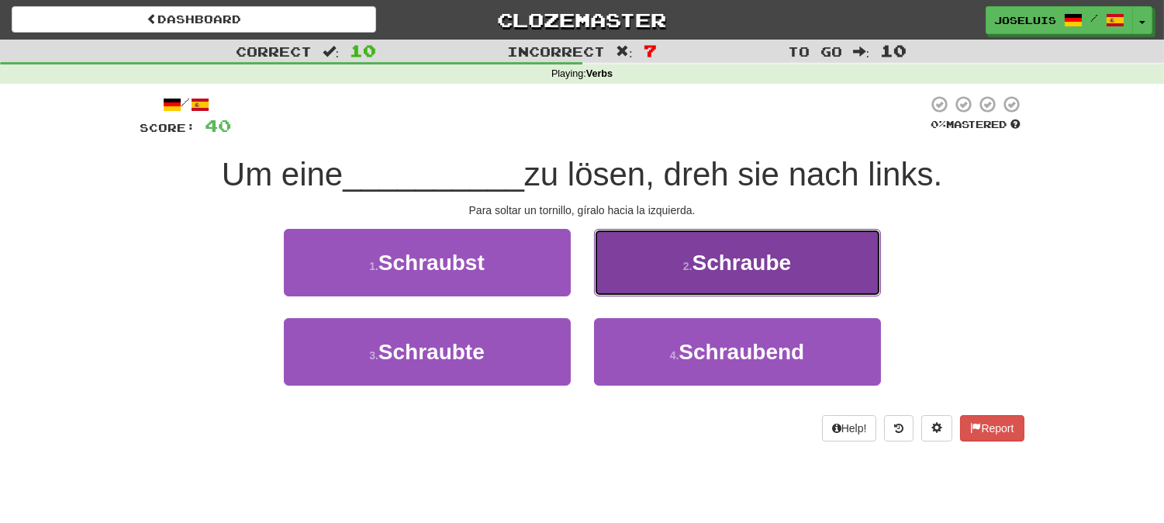
click at [671, 285] on button "2 . Schraube" at bounding box center [737, 262] width 287 height 67
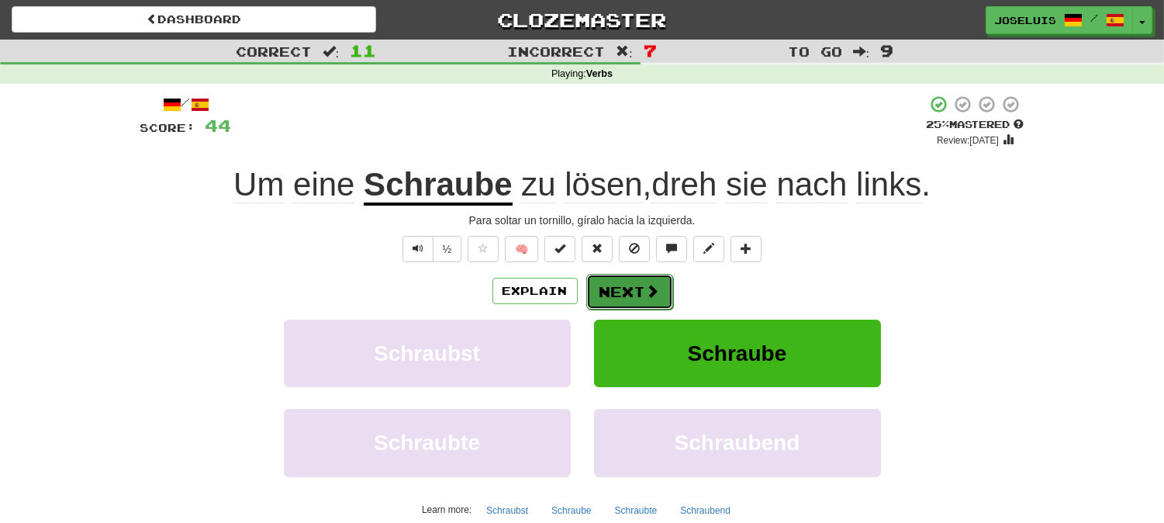
click at [611, 289] on button "Next" at bounding box center [629, 292] width 87 height 36
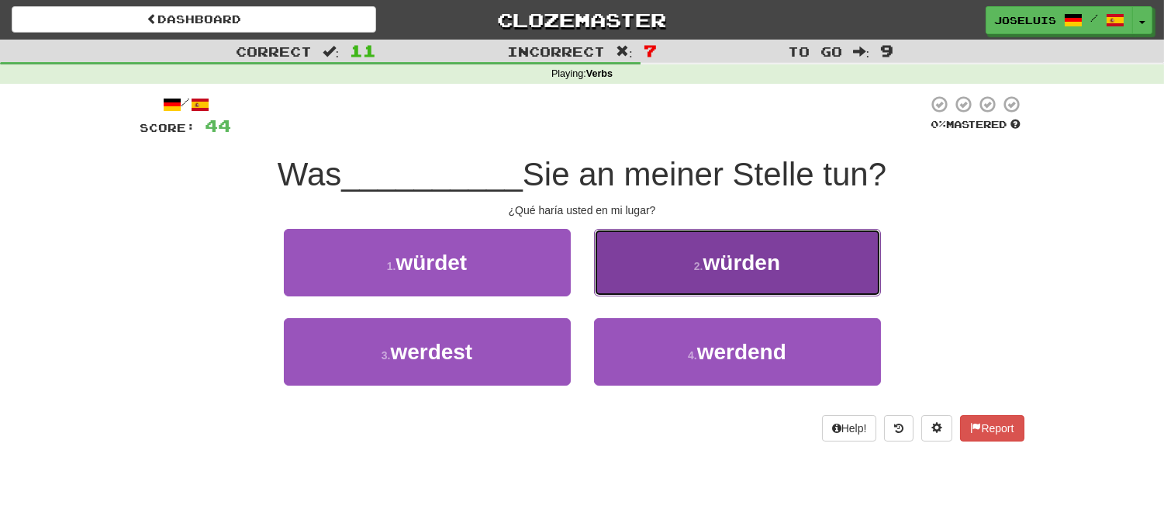
click at [675, 275] on button "2 . würden" at bounding box center [737, 262] width 287 height 67
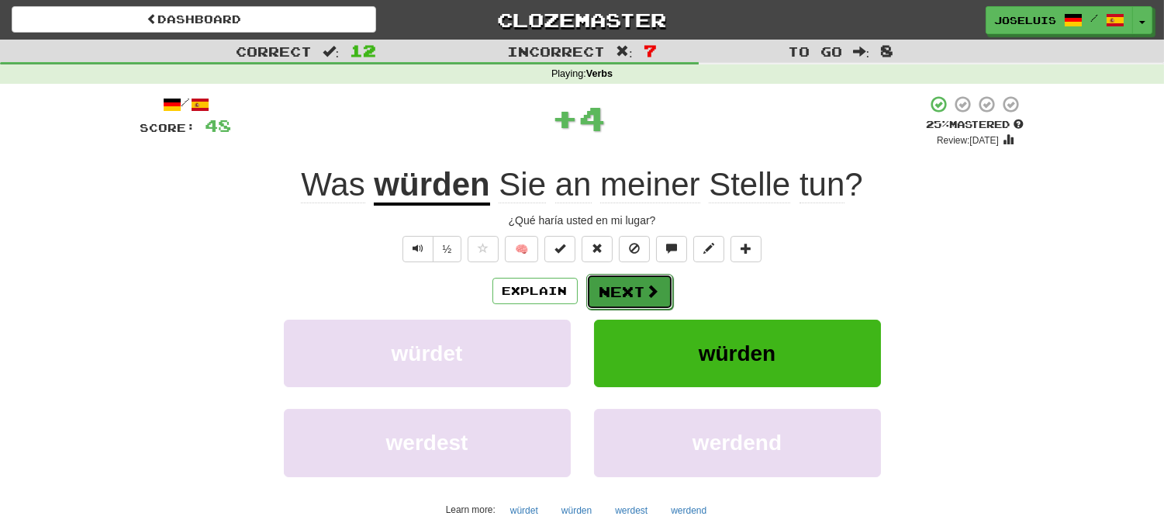
click at [641, 300] on button "Next" at bounding box center [629, 292] width 87 height 36
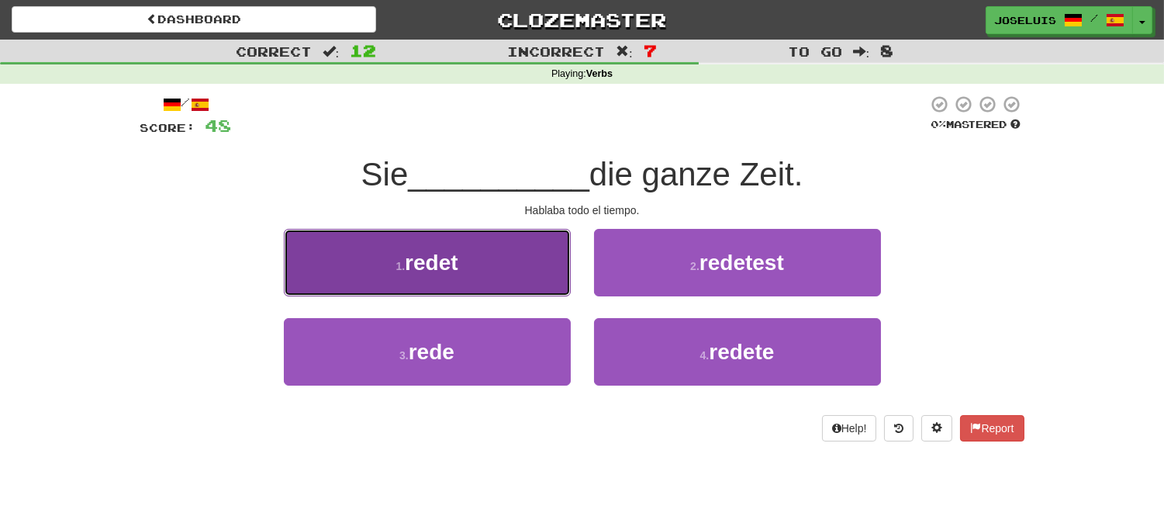
click at [495, 261] on button "1 . redet" at bounding box center [427, 262] width 287 height 67
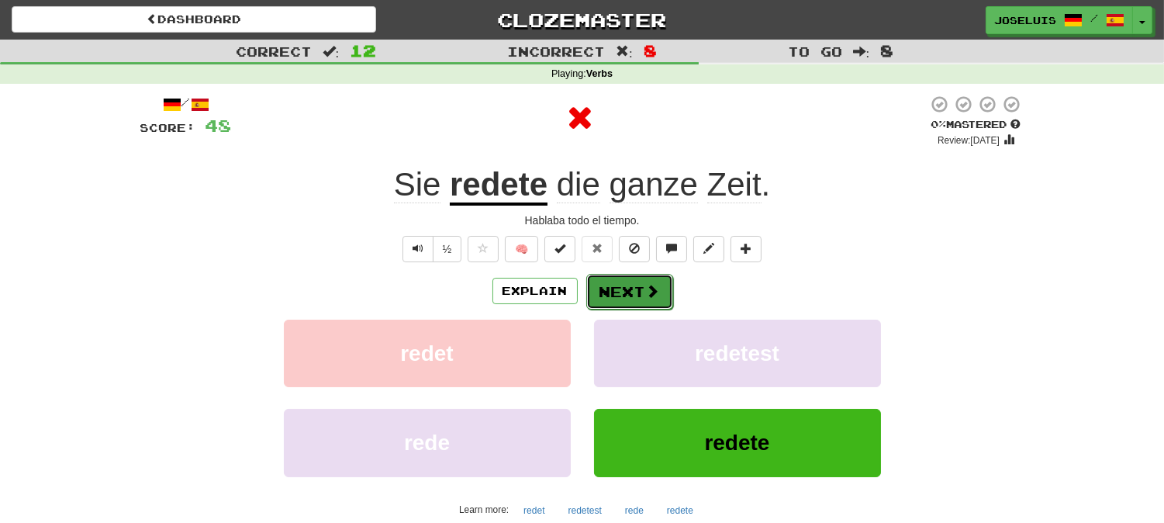
click at [632, 300] on button "Next" at bounding box center [629, 292] width 87 height 36
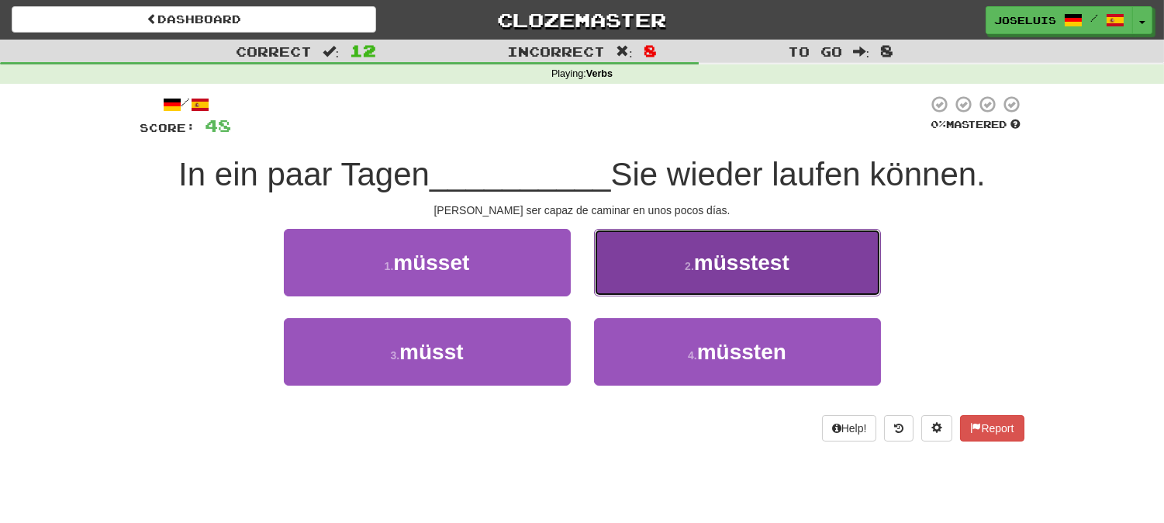
click at [702, 277] on button "2 . müsstest" at bounding box center [737, 262] width 287 height 67
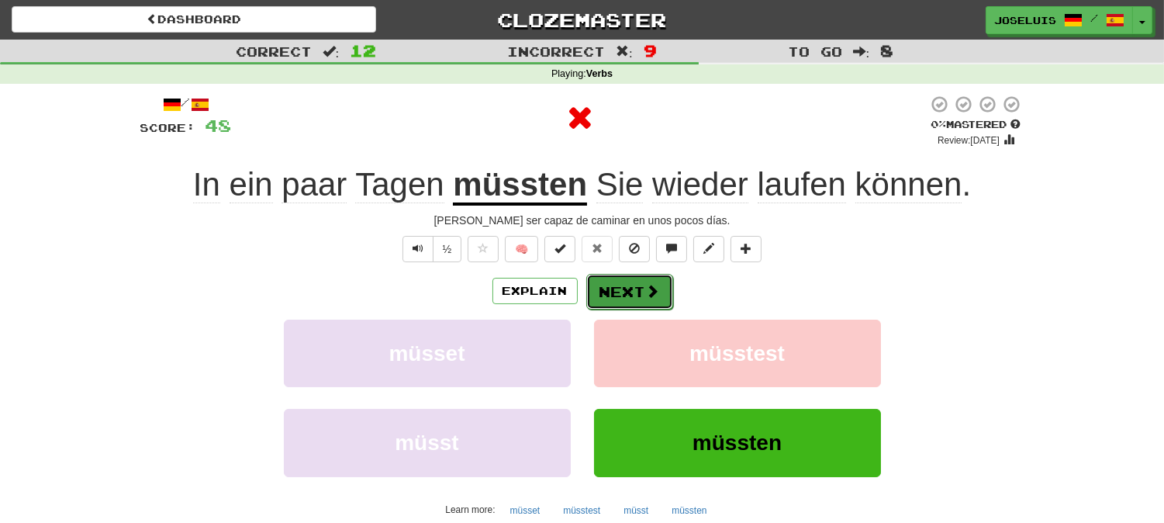
click at [636, 290] on button "Next" at bounding box center [629, 292] width 87 height 36
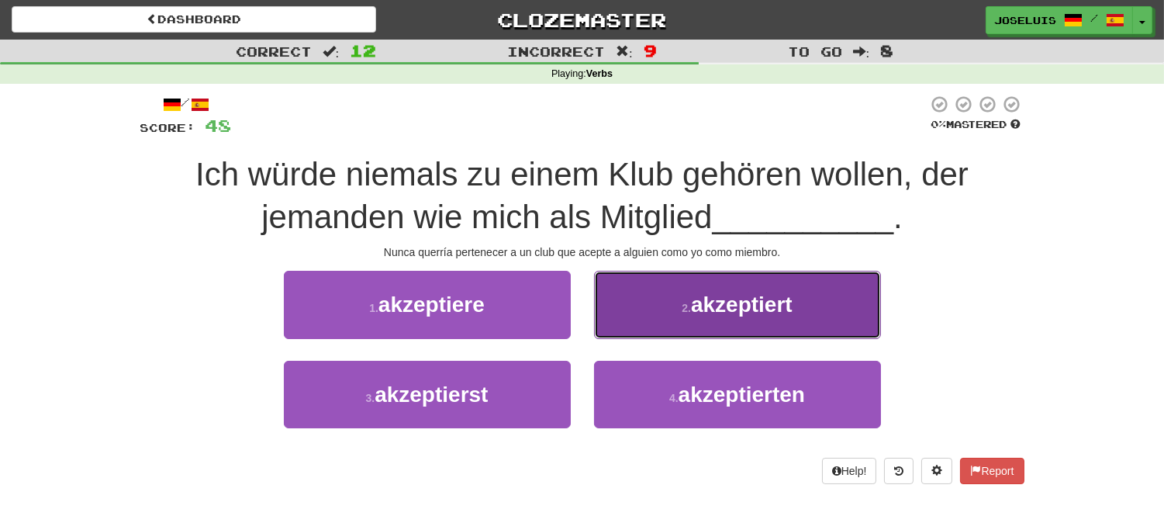
click at [680, 298] on button "2 . akzeptiert" at bounding box center [737, 304] width 287 height 67
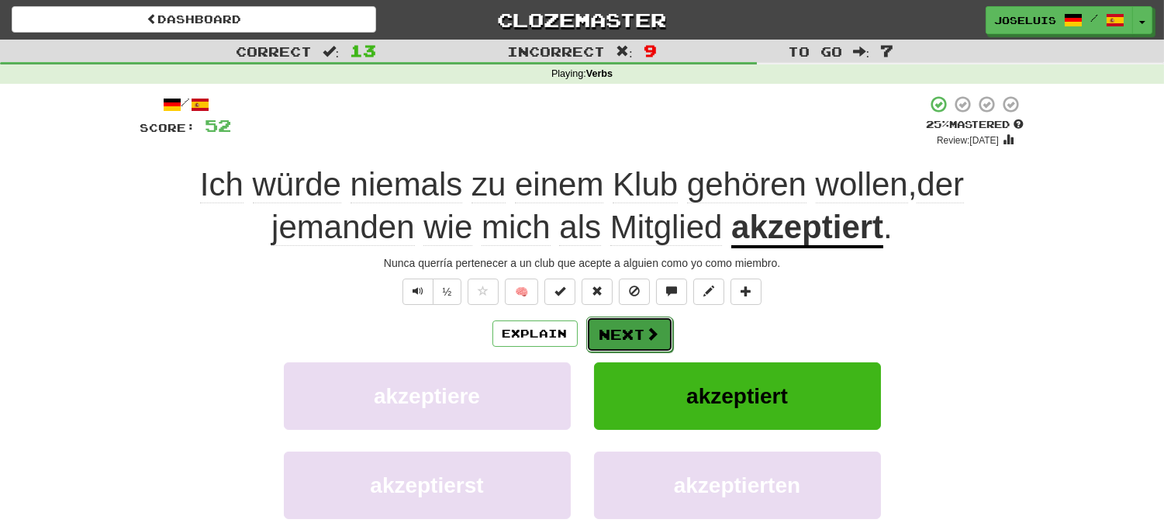
click at [657, 330] on span at bounding box center [653, 334] width 14 height 14
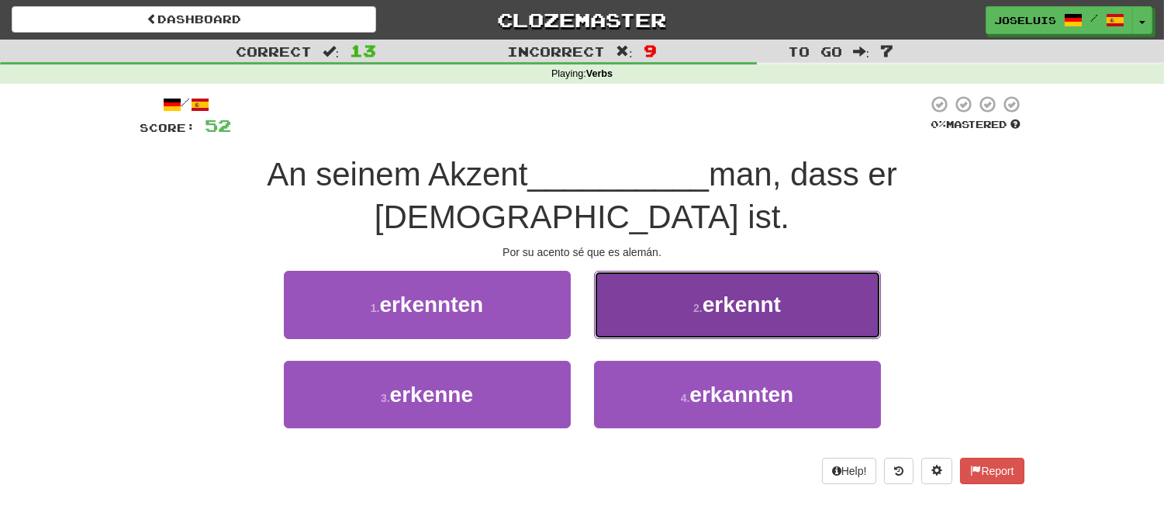
click at [693, 276] on button "2 . erkennt" at bounding box center [737, 304] width 287 height 67
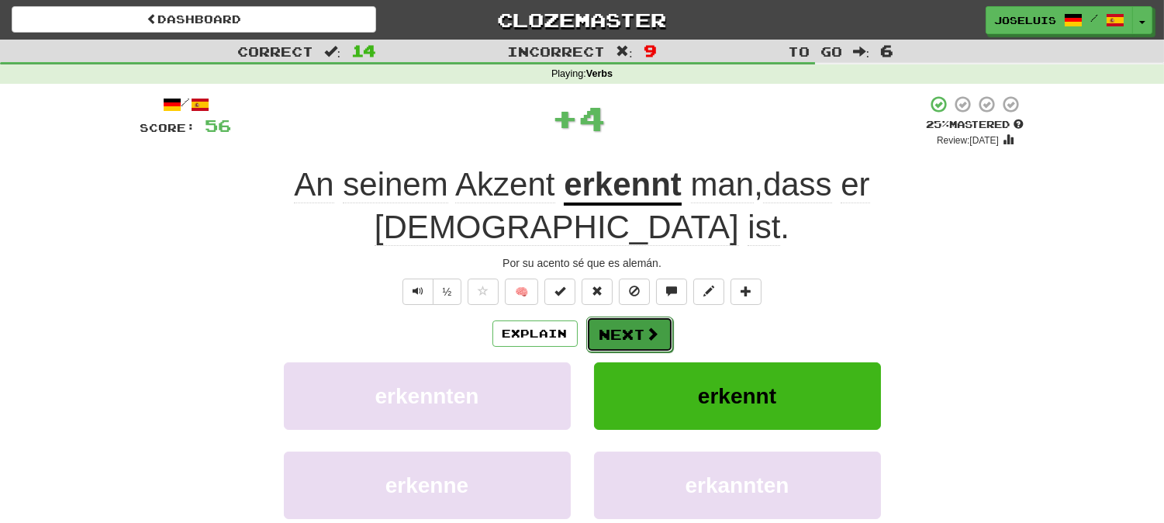
click at [646, 327] on span at bounding box center [653, 334] width 14 height 14
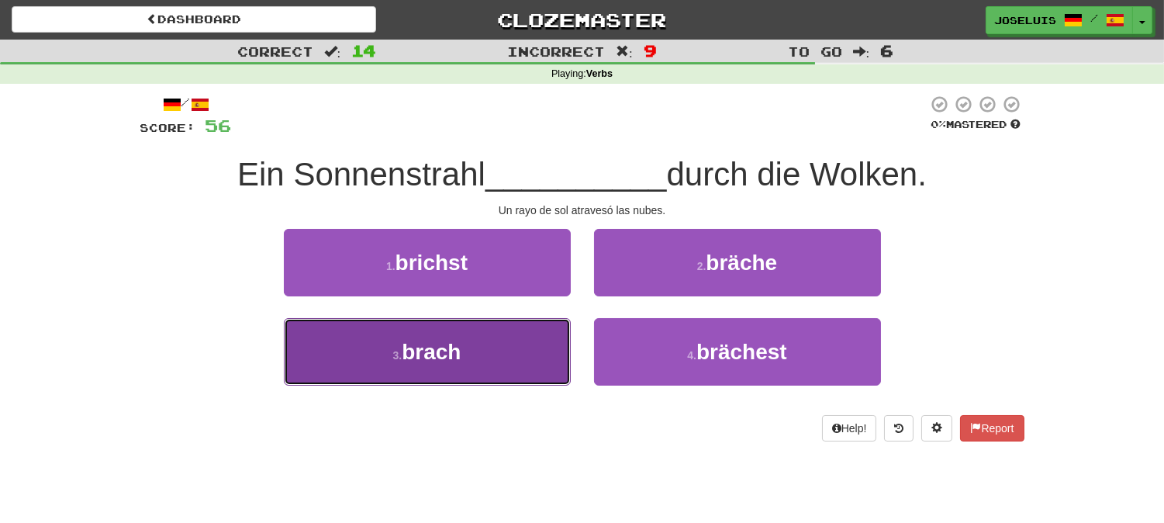
click at [483, 339] on button "3 . brach" at bounding box center [427, 351] width 287 height 67
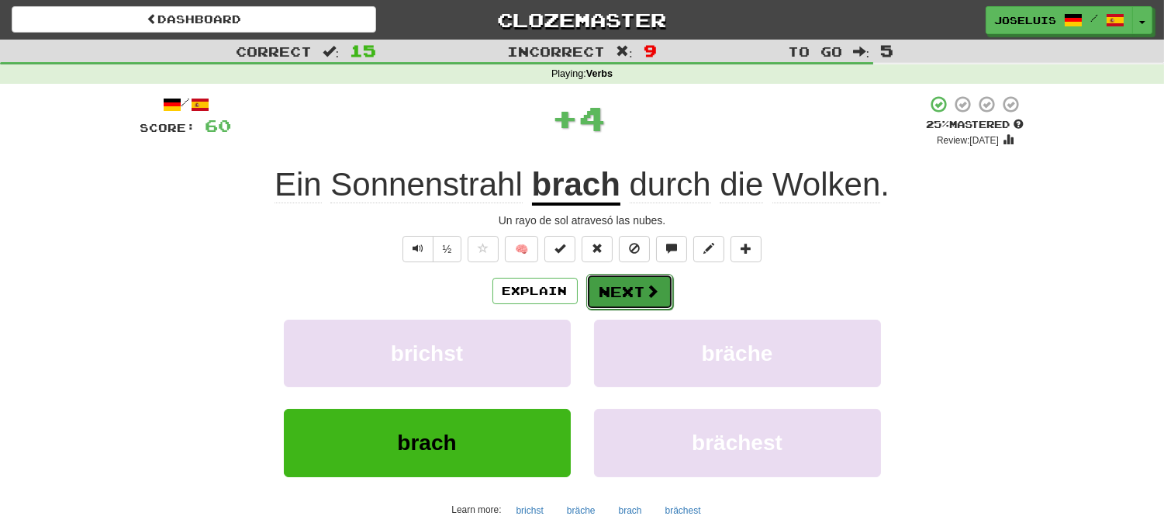
click at [624, 298] on button "Next" at bounding box center [629, 292] width 87 height 36
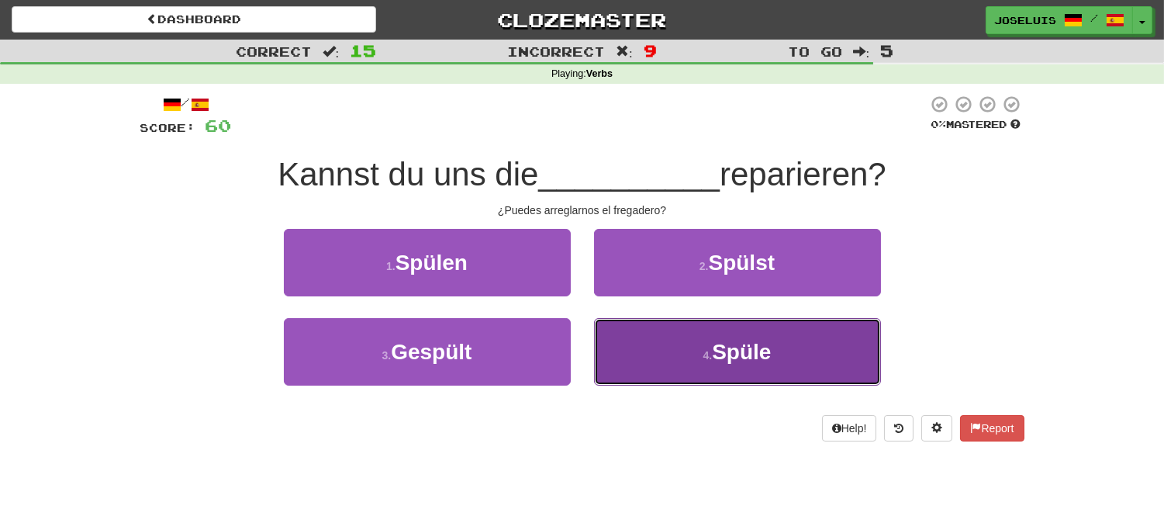
click at [664, 343] on button "4 . Spüle" at bounding box center [737, 351] width 287 height 67
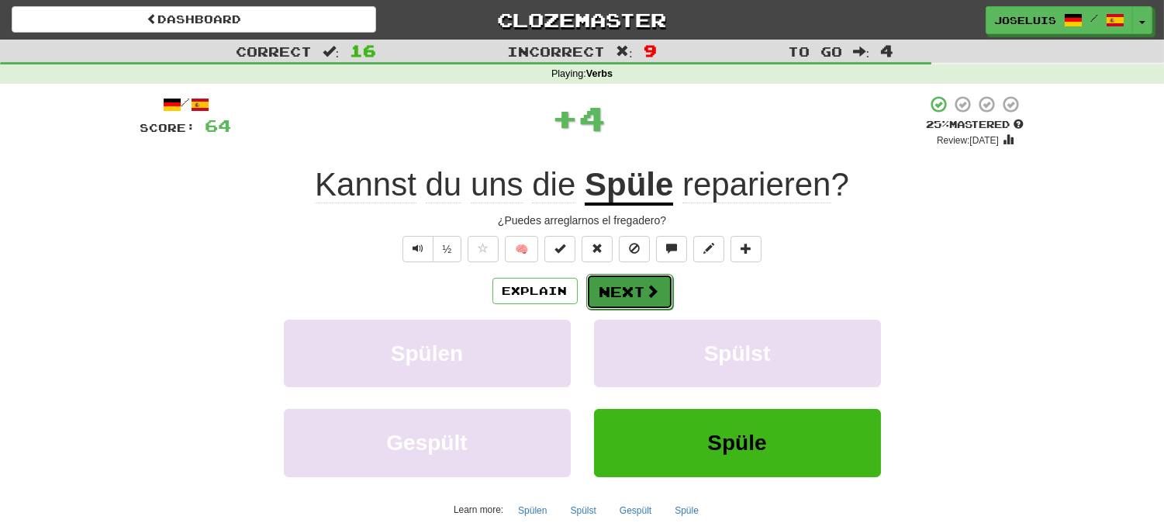
click at [647, 293] on span at bounding box center [653, 291] width 14 height 14
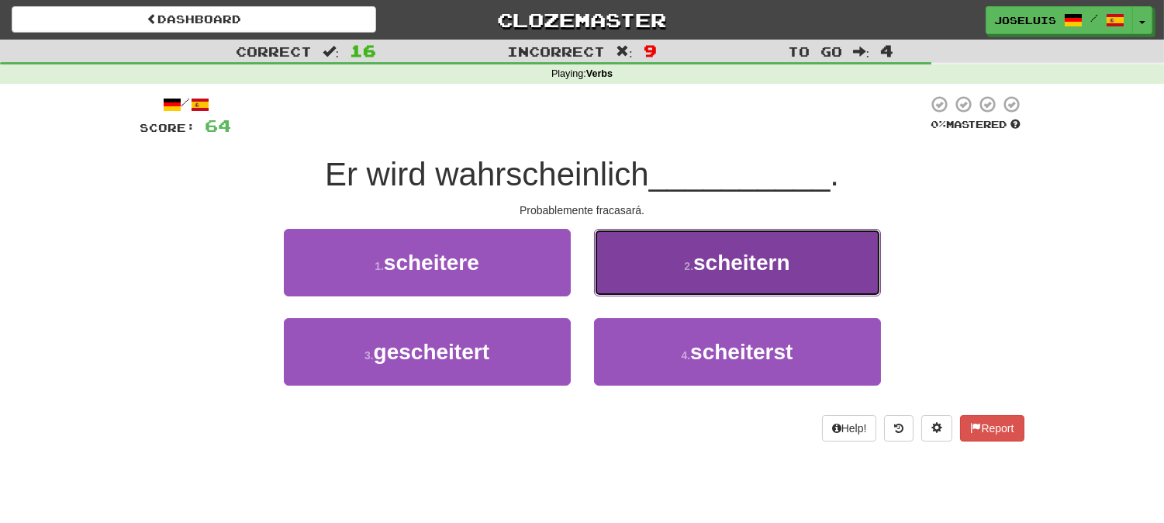
click at [688, 271] on small "2 ." at bounding box center [688, 266] width 9 height 12
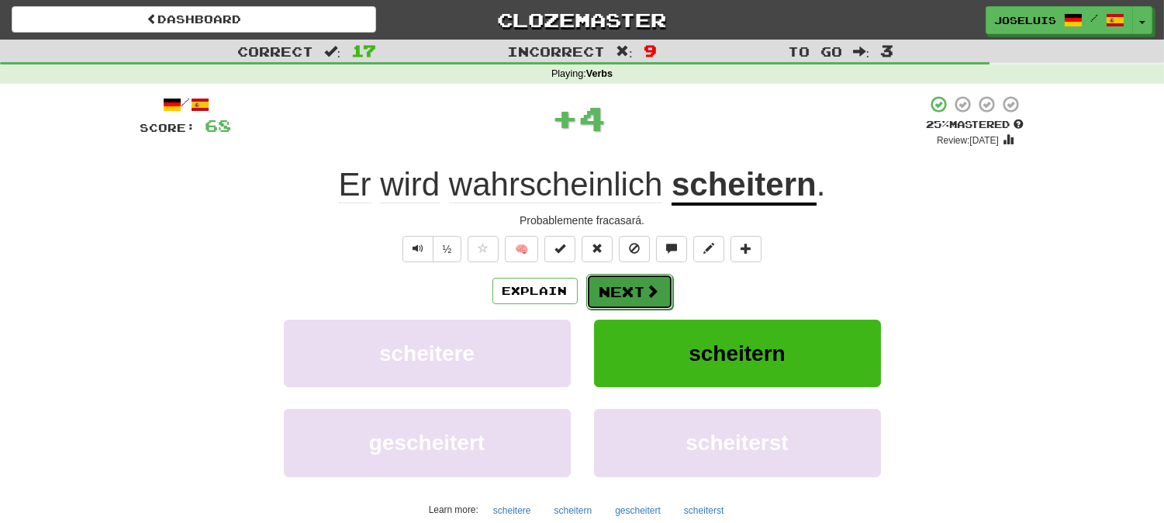
click at [634, 289] on button "Next" at bounding box center [629, 292] width 87 height 36
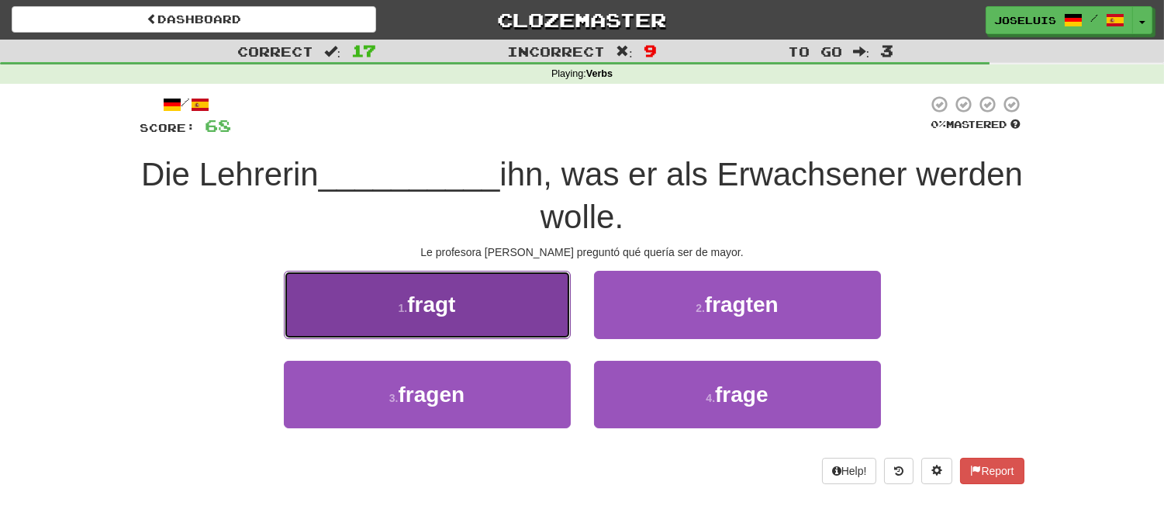
click at [510, 304] on button "1 . fragt" at bounding box center [427, 304] width 287 height 67
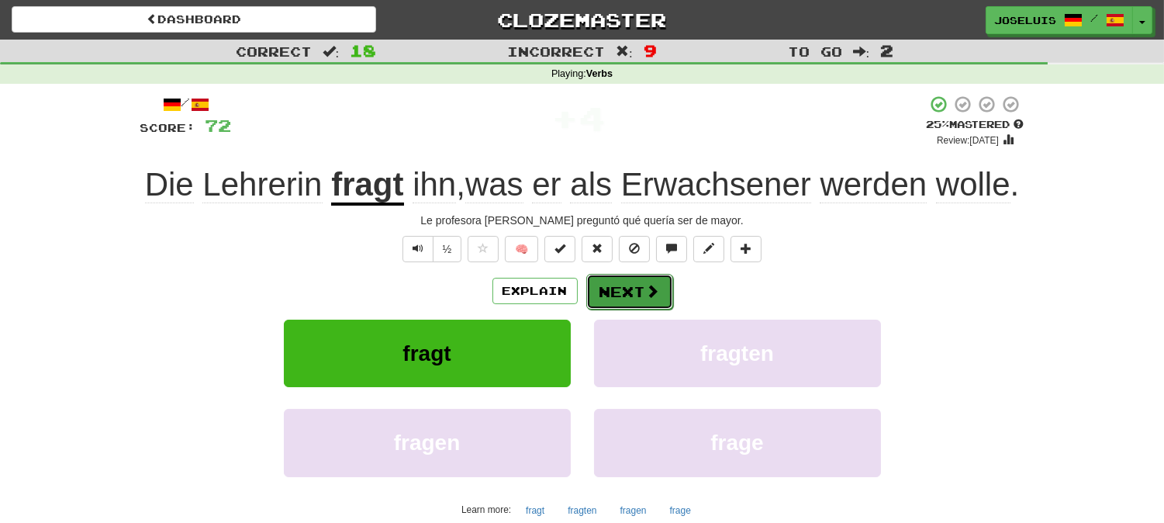
click at [646, 297] on span at bounding box center [653, 291] width 14 height 14
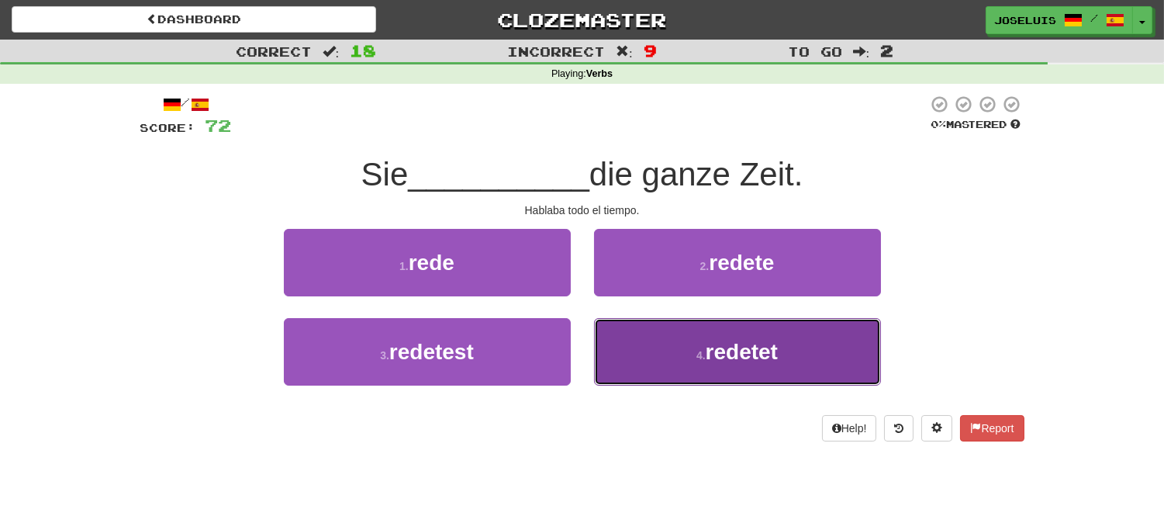
click at [662, 361] on button "4 . redetet" at bounding box center [737, 351] width 287 height 67
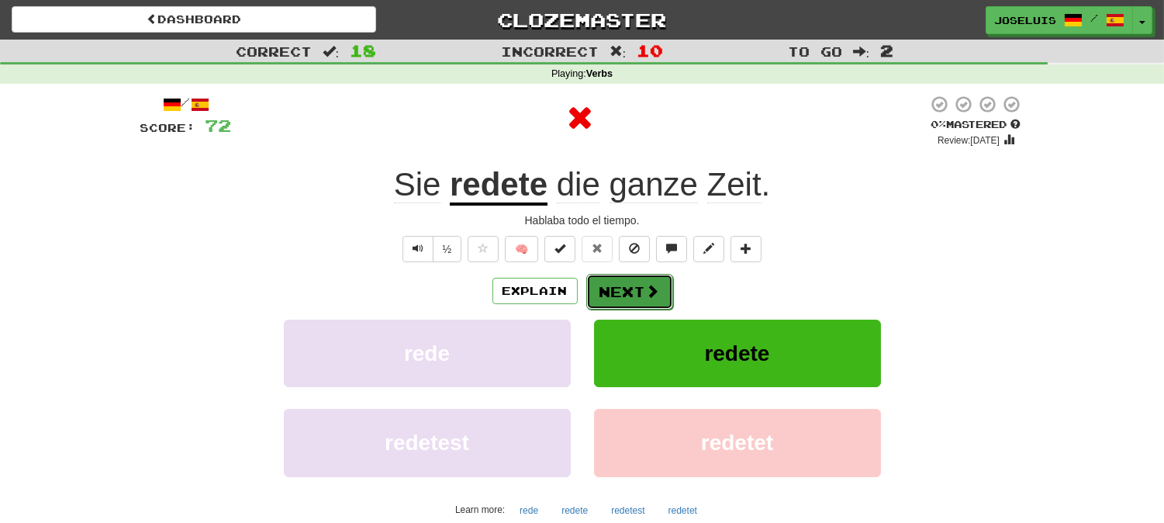
click at [628, 285] on button "Next" at bounding box center [629, 292] width 87 height 36
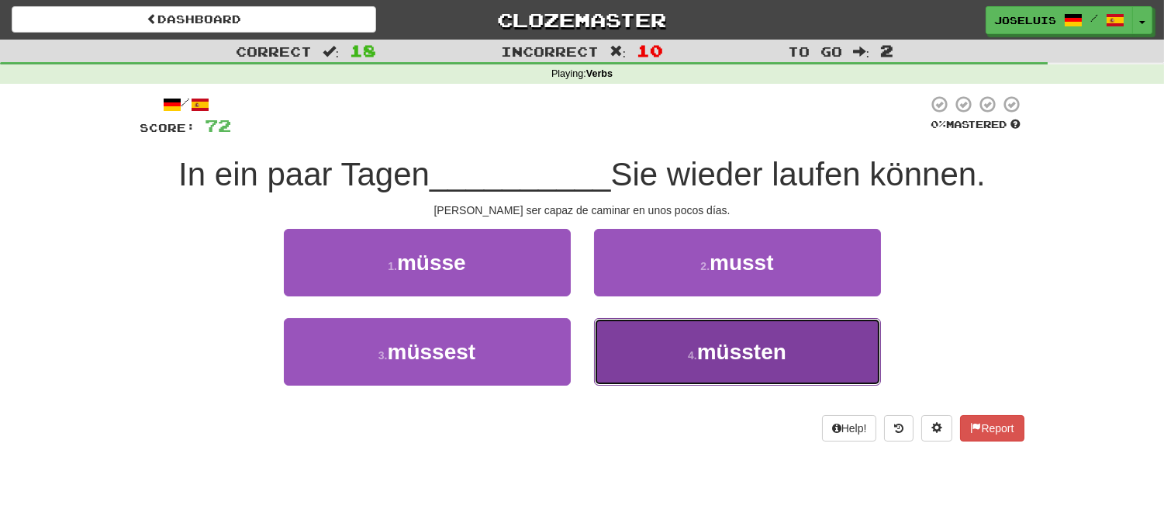
click at [691, 359] on small "4 ." at bounding box center [692, 355] width 9 height 12
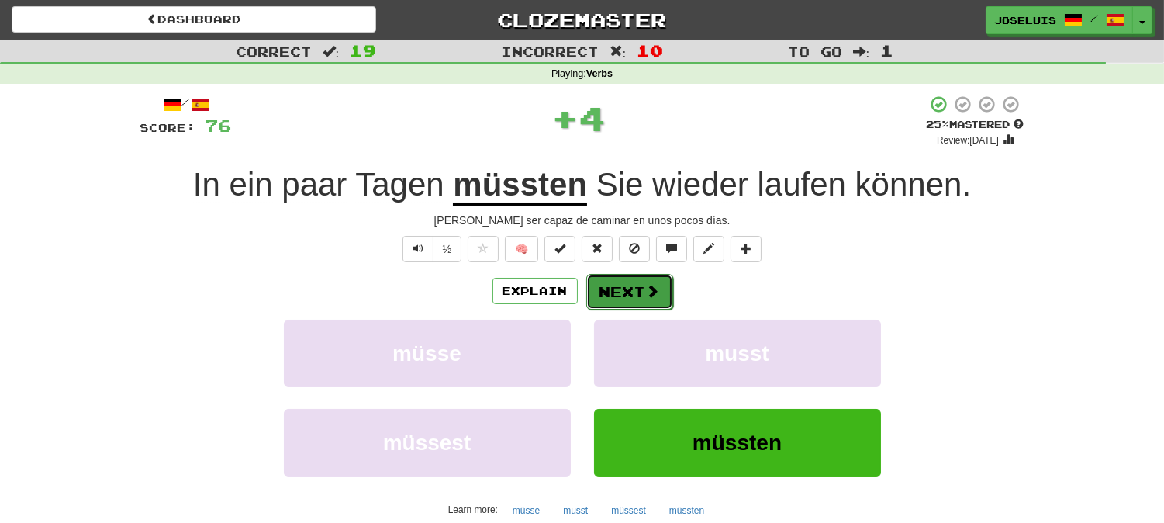
click at [631, 289] on button "Next" at bounding box center [629, 292] width 87 height 36
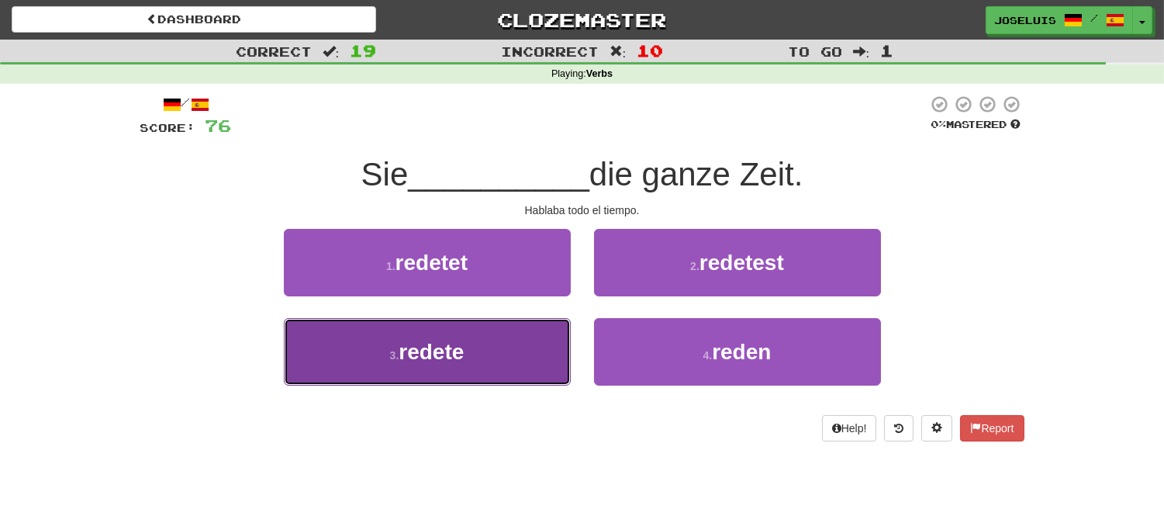
click at [499, 351] on button "3 . redete" at bounding box center [427, 351] width 287 height 67
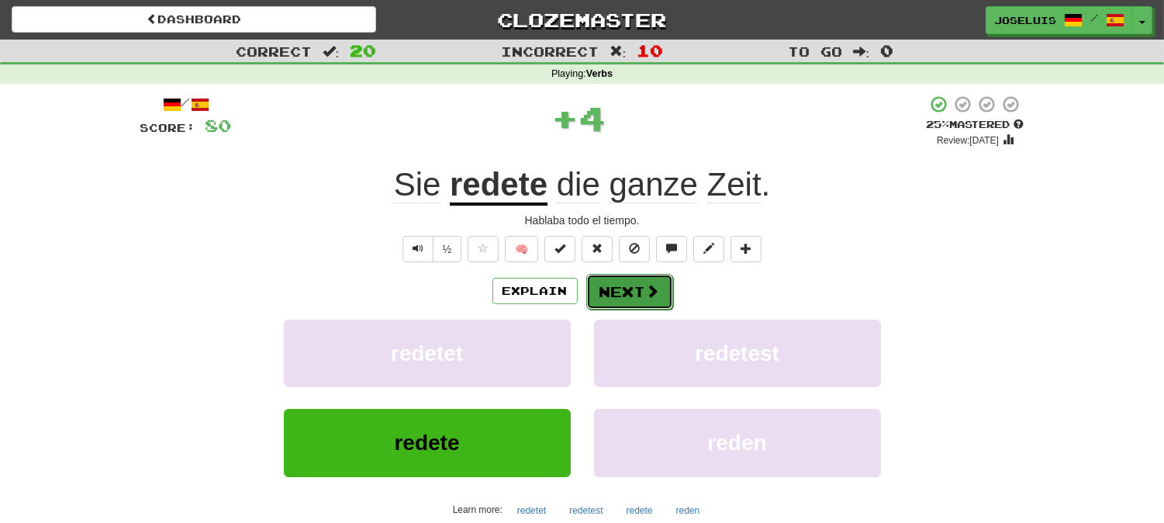
click at [610, 290] on button "Next" at bounding box center [629, 292] width 87 height 36
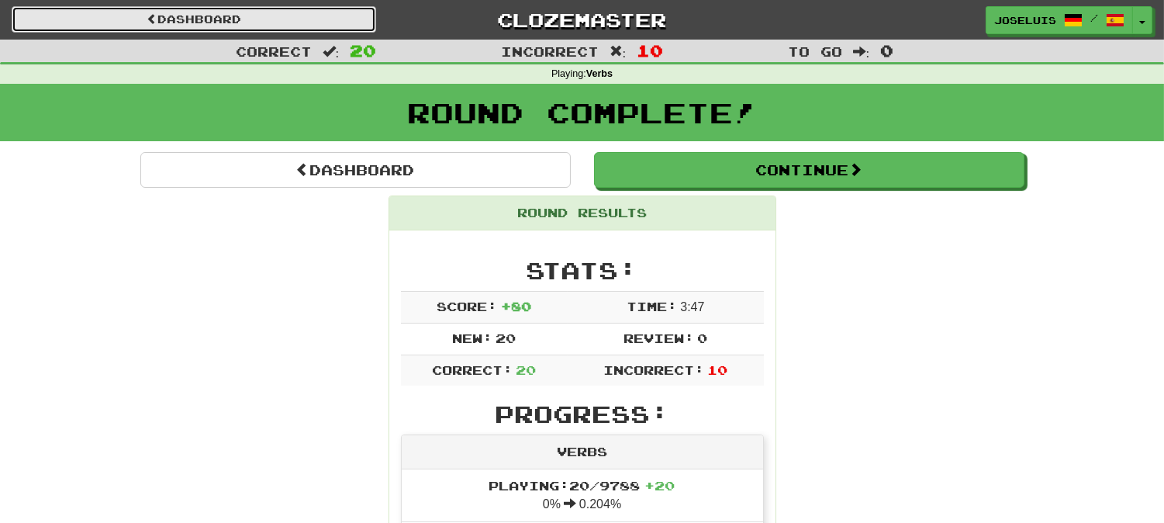
click at [223, 21] on link "Dashboard" at bounding box center [194, 19] width 365 height 26
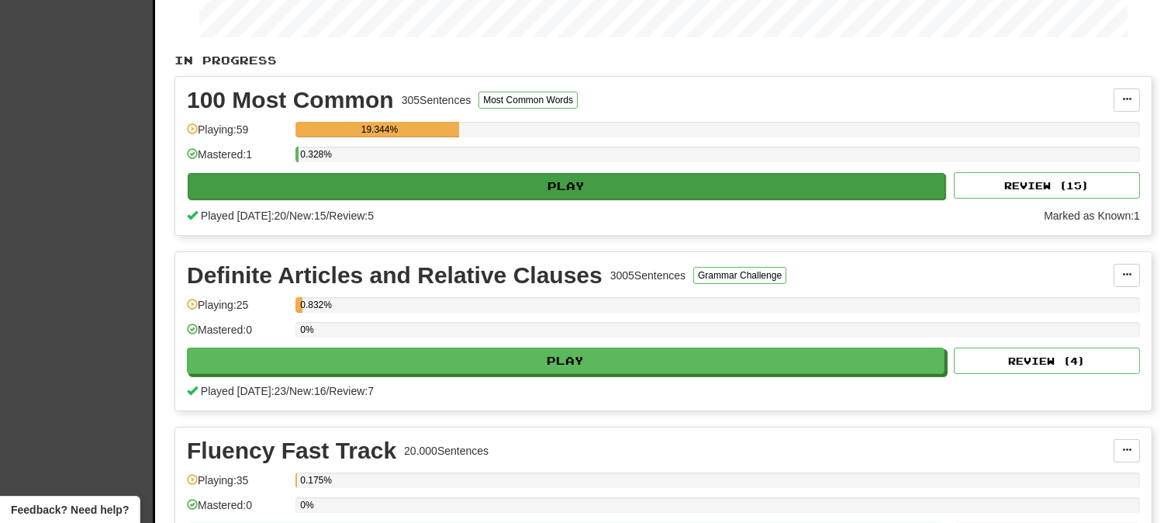
scroll to position [258, 0]
